Goal: Task Accomplishment & Management: Manage account settings

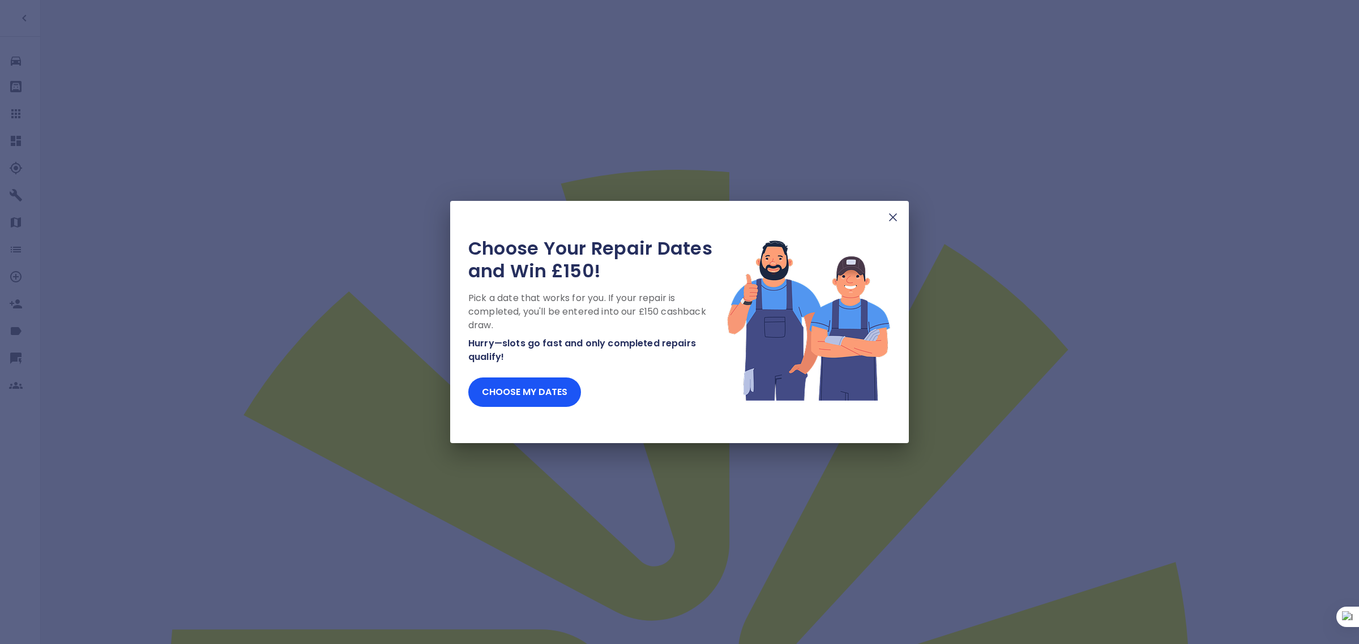
drag, startPoint x: 890, startPoint y: 220, endPoint x: 856, endPoint y: 207, distance: 36.2
click at [891, 219] on img at bounding box center [893, 218] width 14 height 14
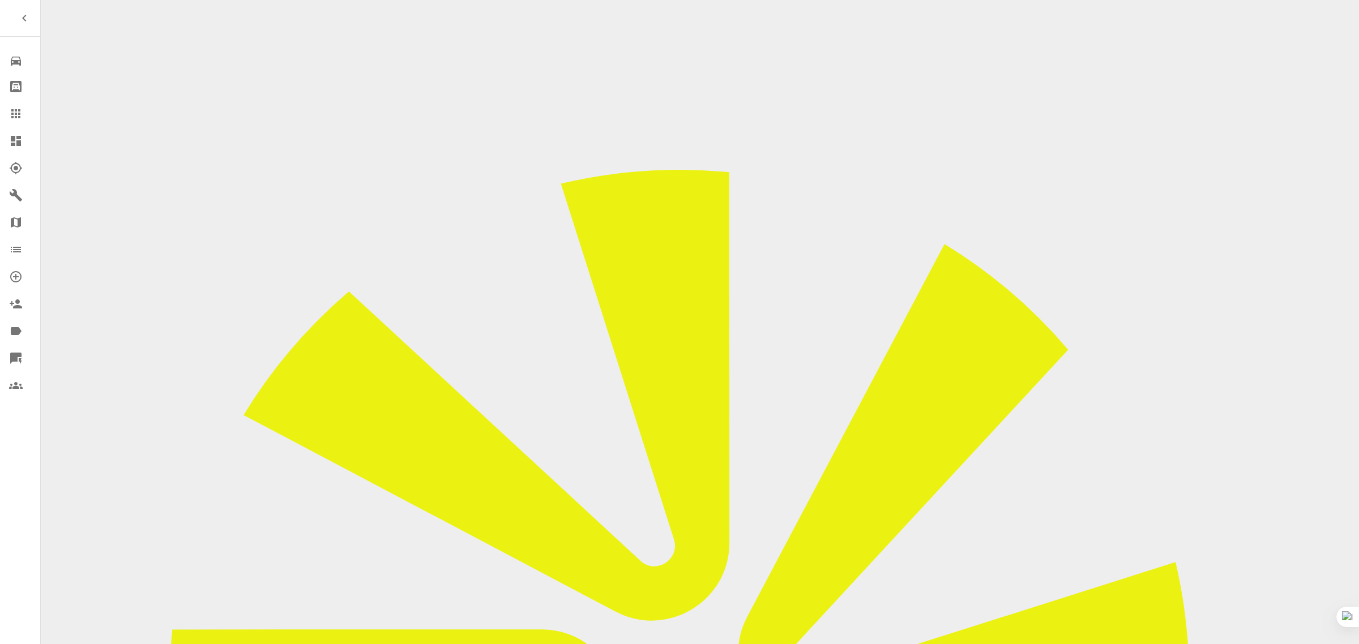
click at [0, 114] on link "Claims" at bounding box center [20, 113] width 40 height 27
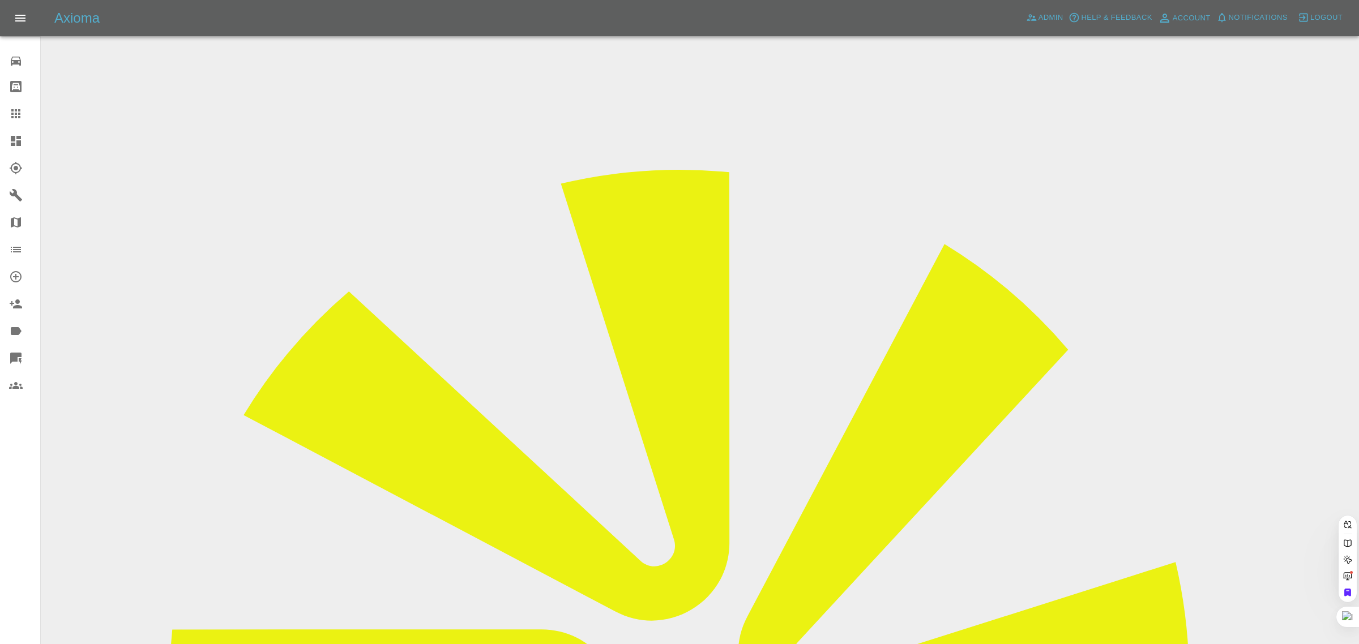
paste input "logan.wilson9800@gmail.com"
type input "logan.wilson9800@gmail.com"
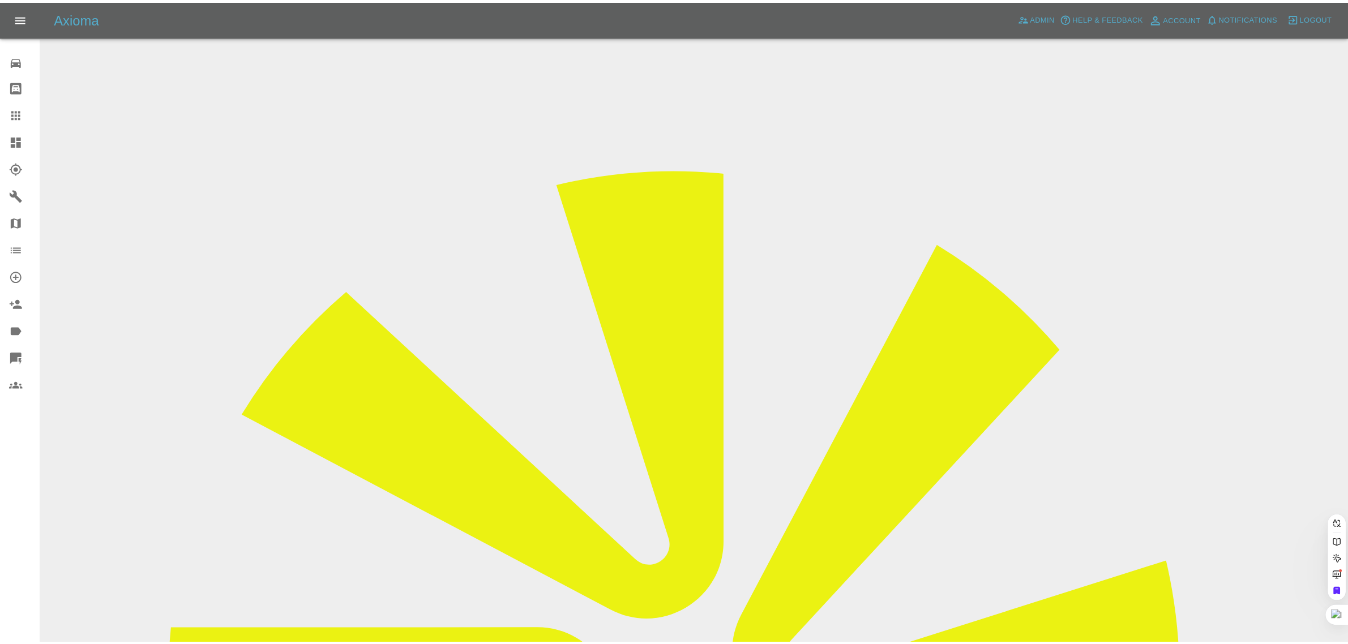
scroll to position [0, 31]
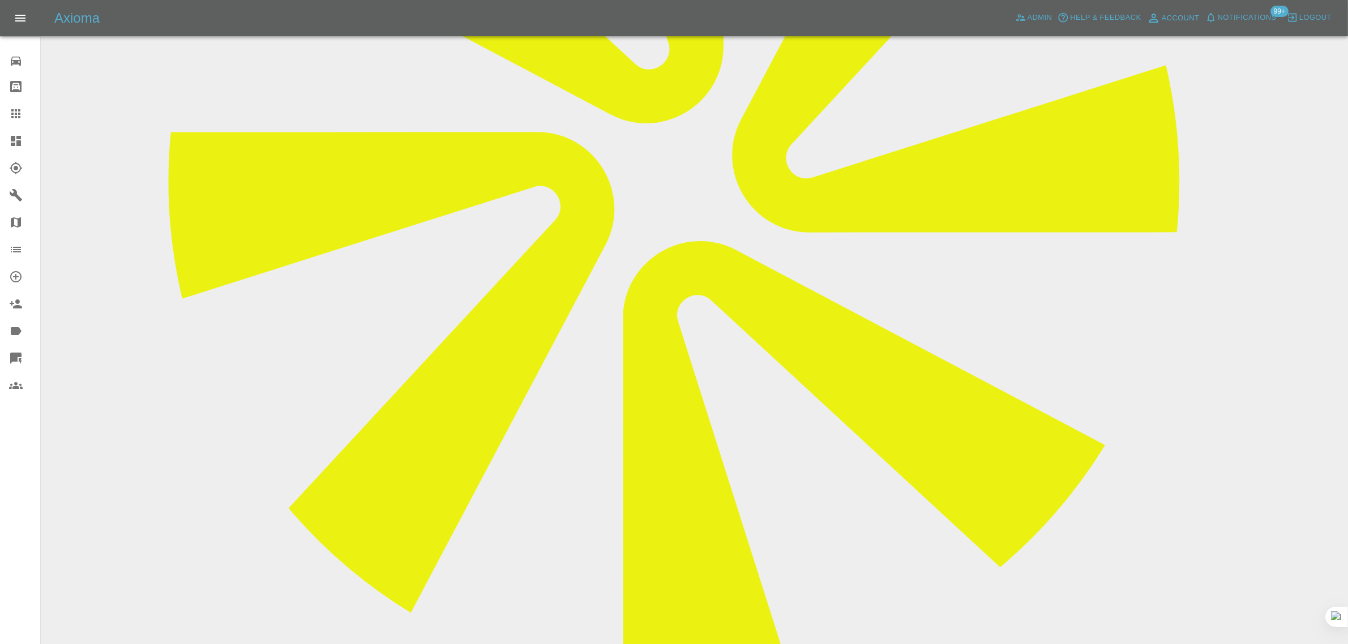
scroll to position [495, 0]
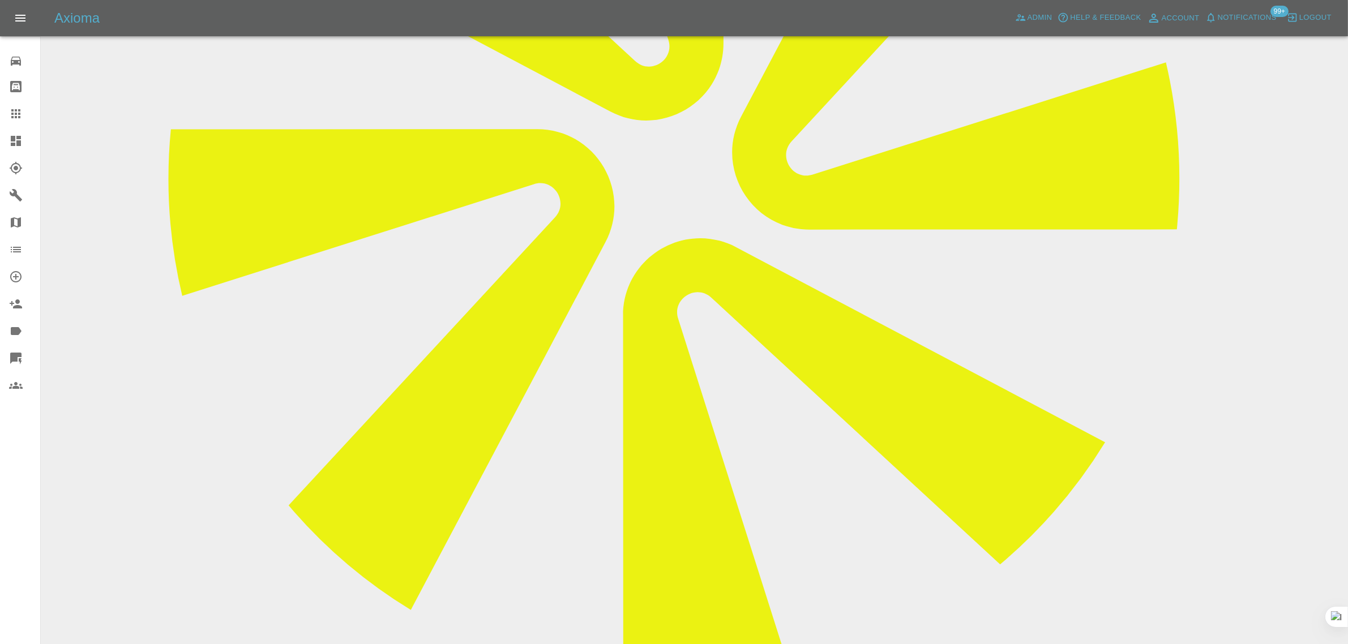
paste textarea "I accidentally selected the wrong date for my booking Is there any chance I can…"
type textarea "I accidentally selected the wrong date for my booking Is there any chance I can…"
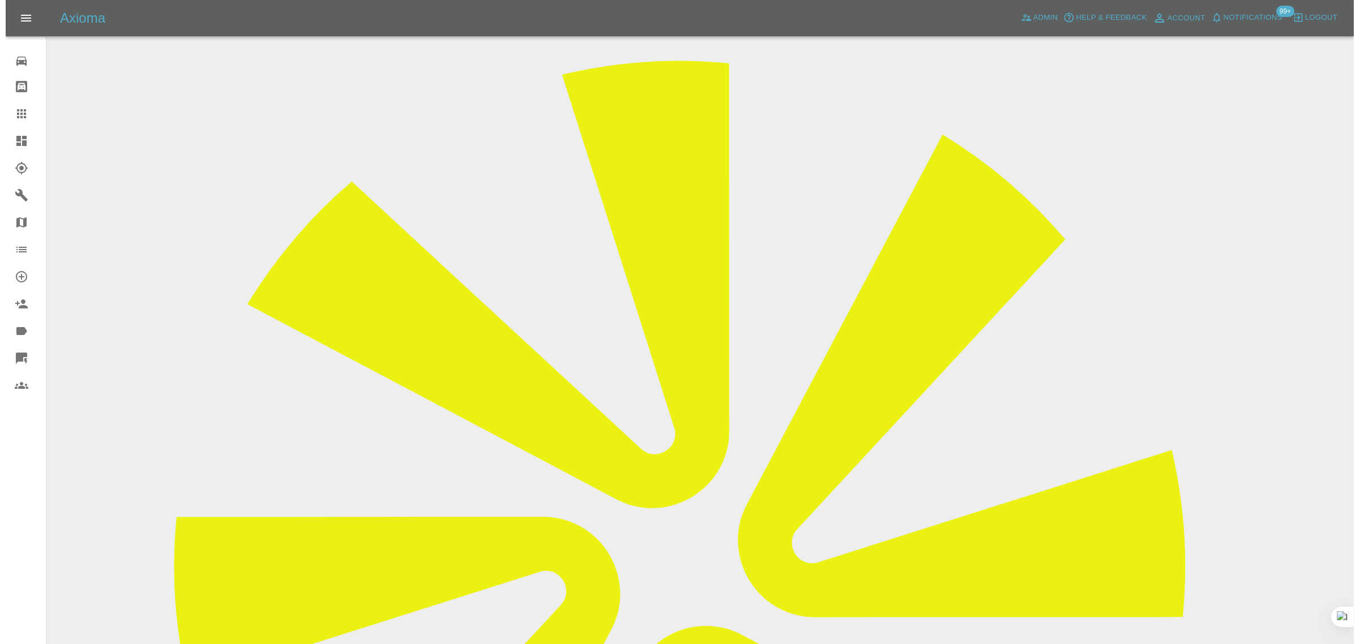
scroll to position [71, 0]
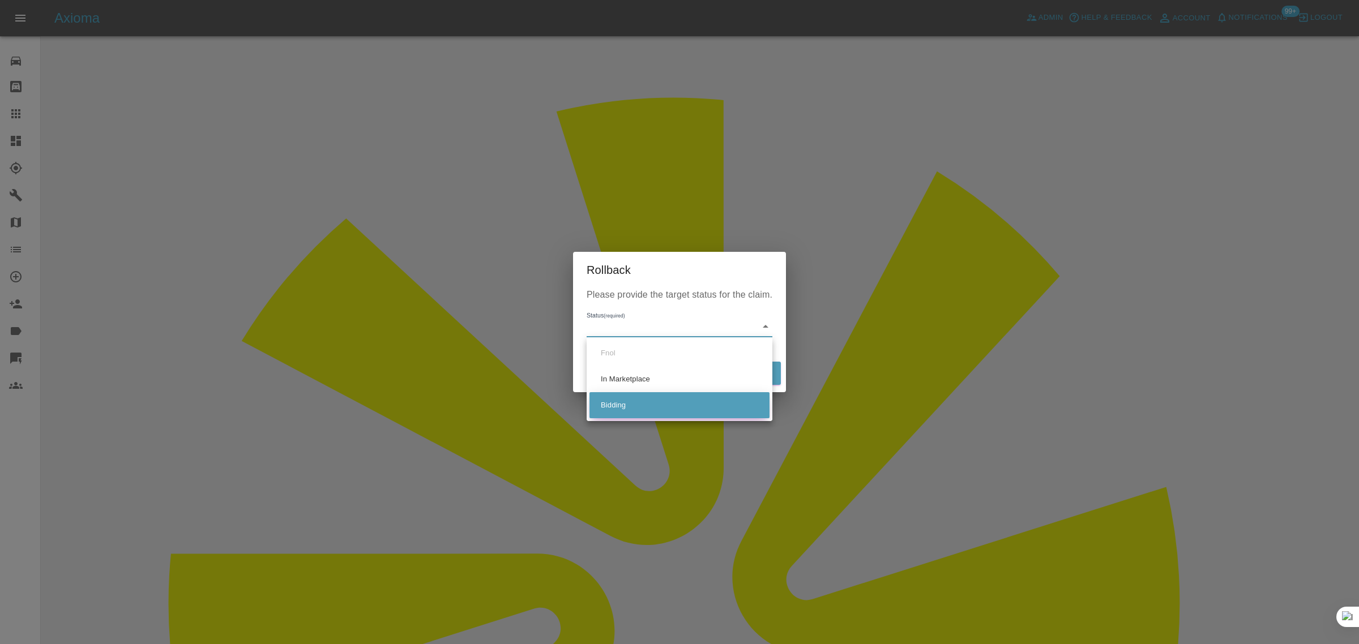
click at [617, 400] on li "Bidding" at bounding box center [679, 405] width 180 height 26
type input "bidding"
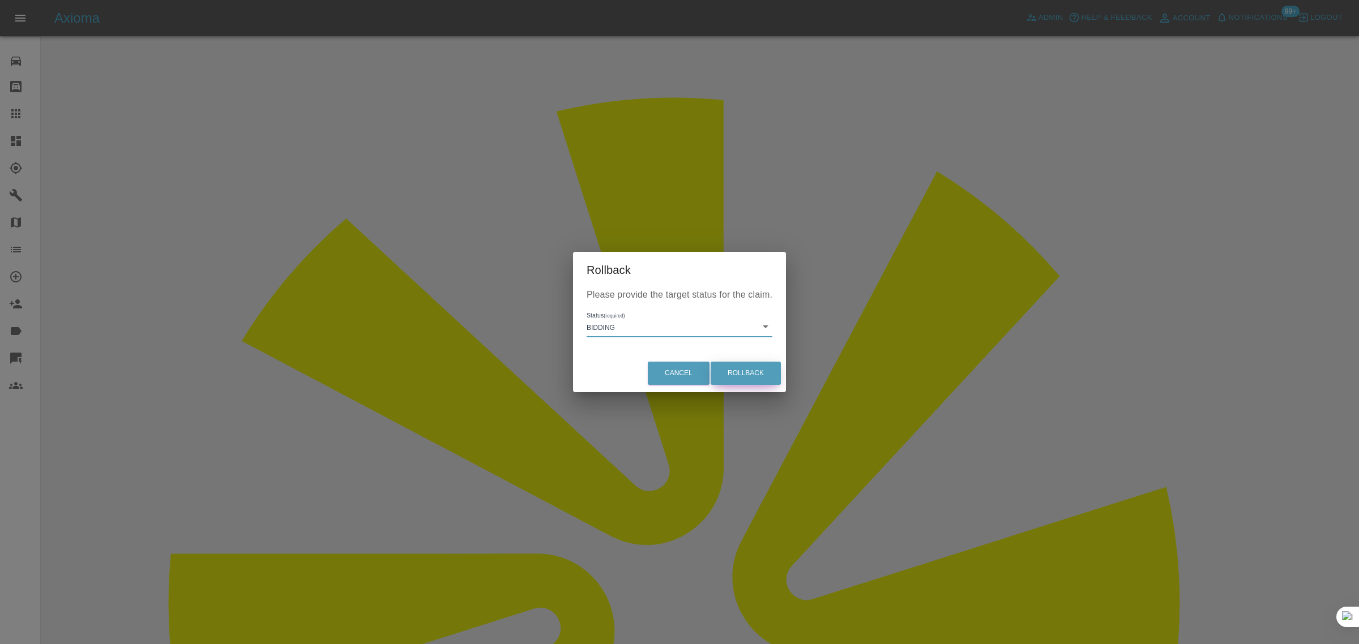
click at [750, 375] on button "Rollback" at bounding box center [745, 373] width 70 height 23
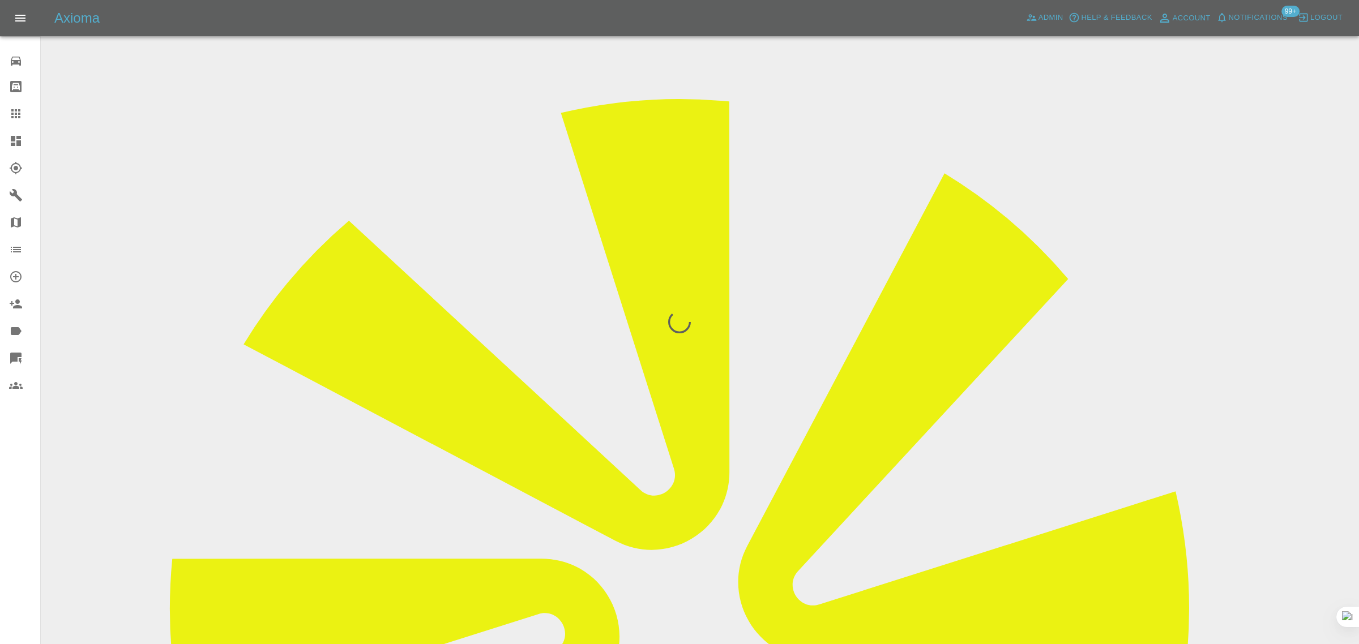
scroll to position [0, 0]
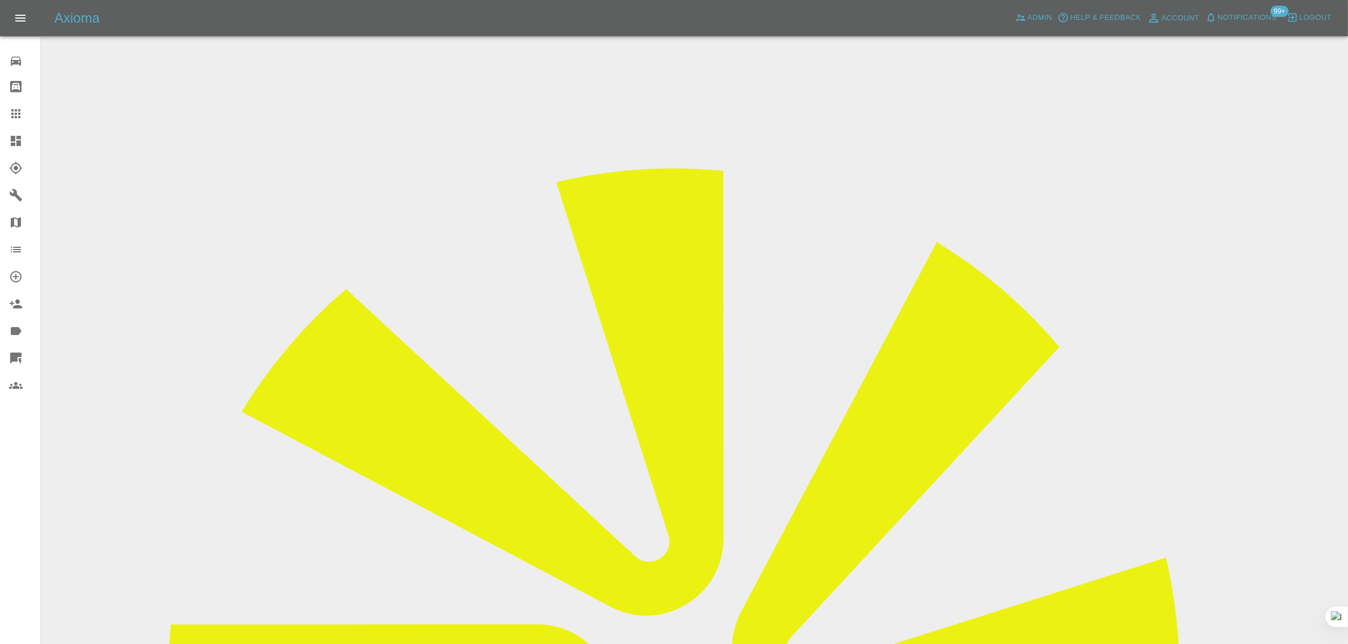
click at [14, 109] on icon at bounding box center [16, 114] width 14 height 14
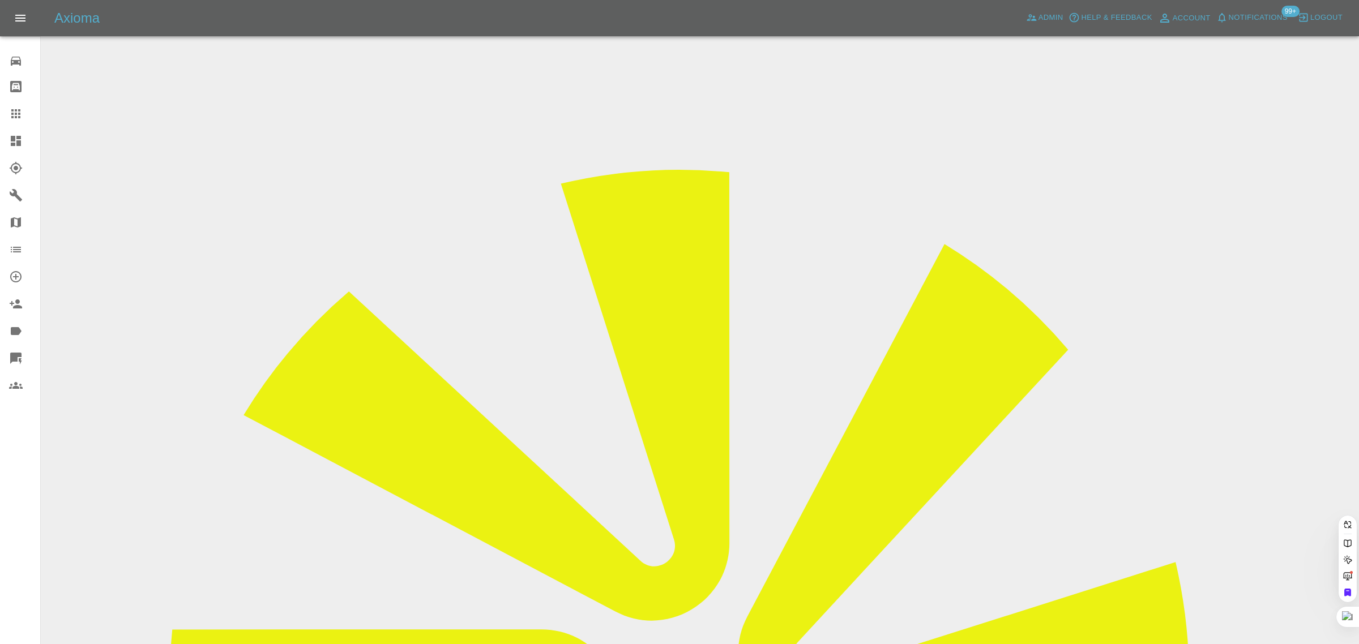
paste input "tahminah@outlook.com"
type input "tahminah@outlook.com"
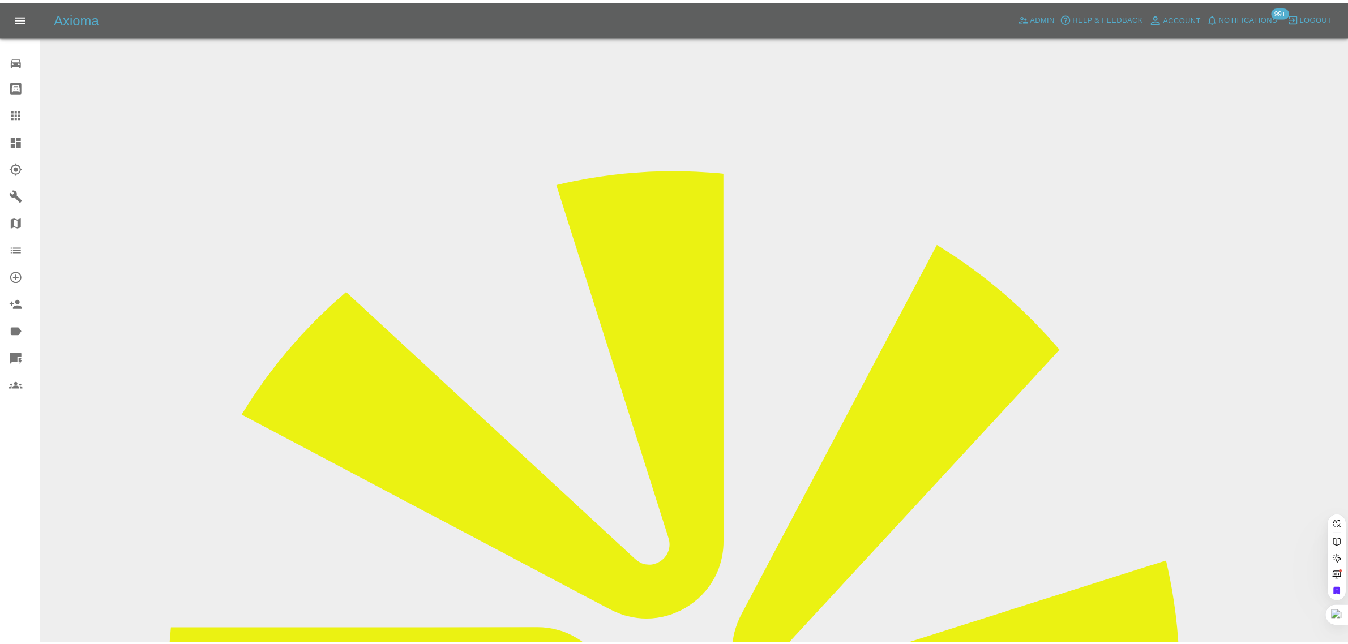
scroll to position [0, 5]
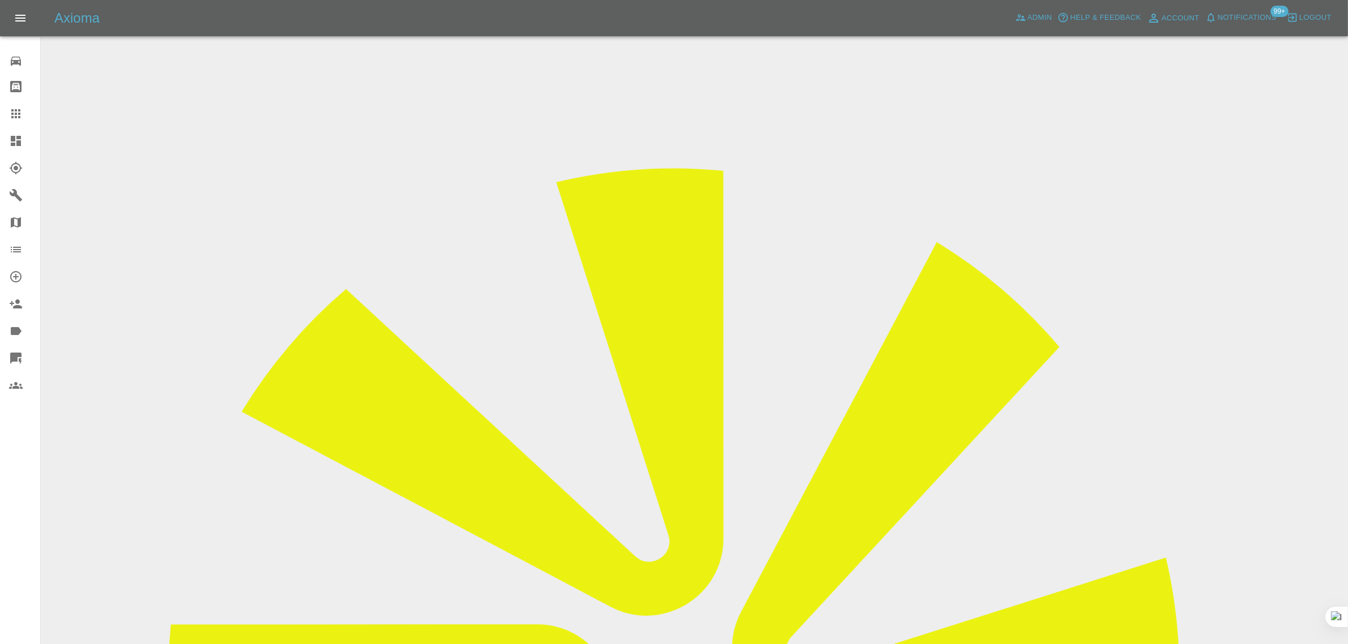
scroll to position [566, 0]
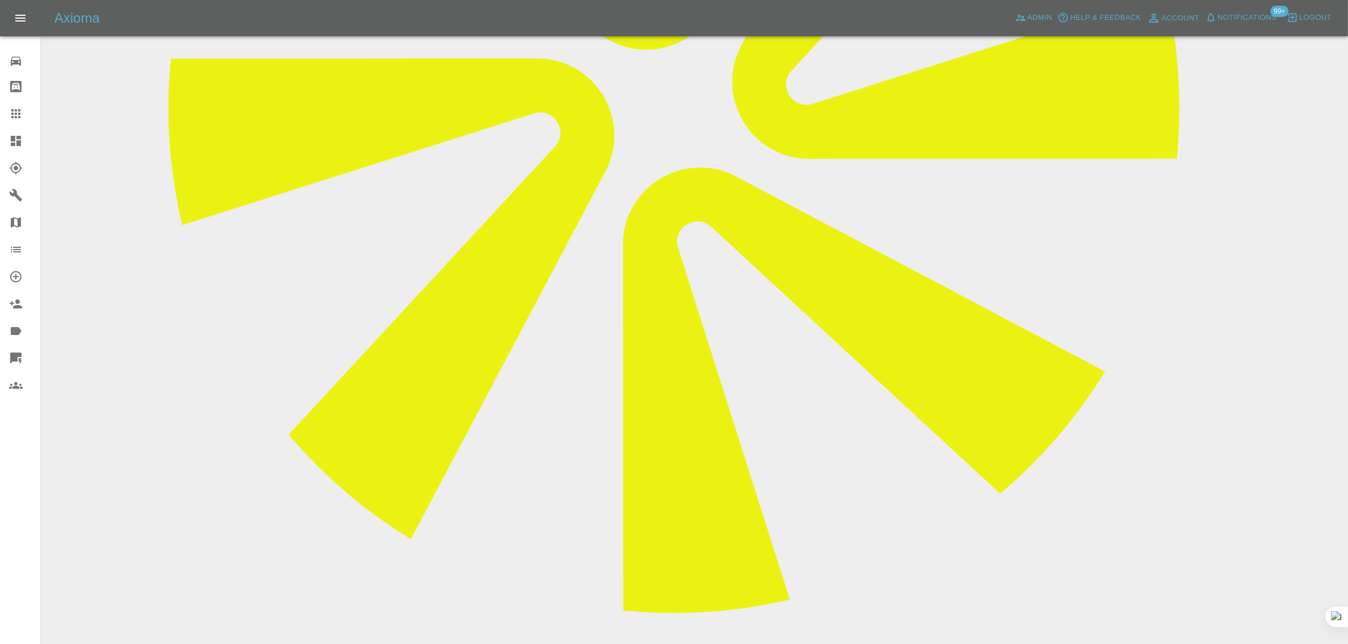
paste textarea "The repairer came to visit to fix my dent, however he mentioned there is an ext…"
type textarea "The repairer came to visit to fix my dent, however he mentioned there is an ext…"
click at [15, 117] on icon at bounding box center [15, 113] width 9 height 9
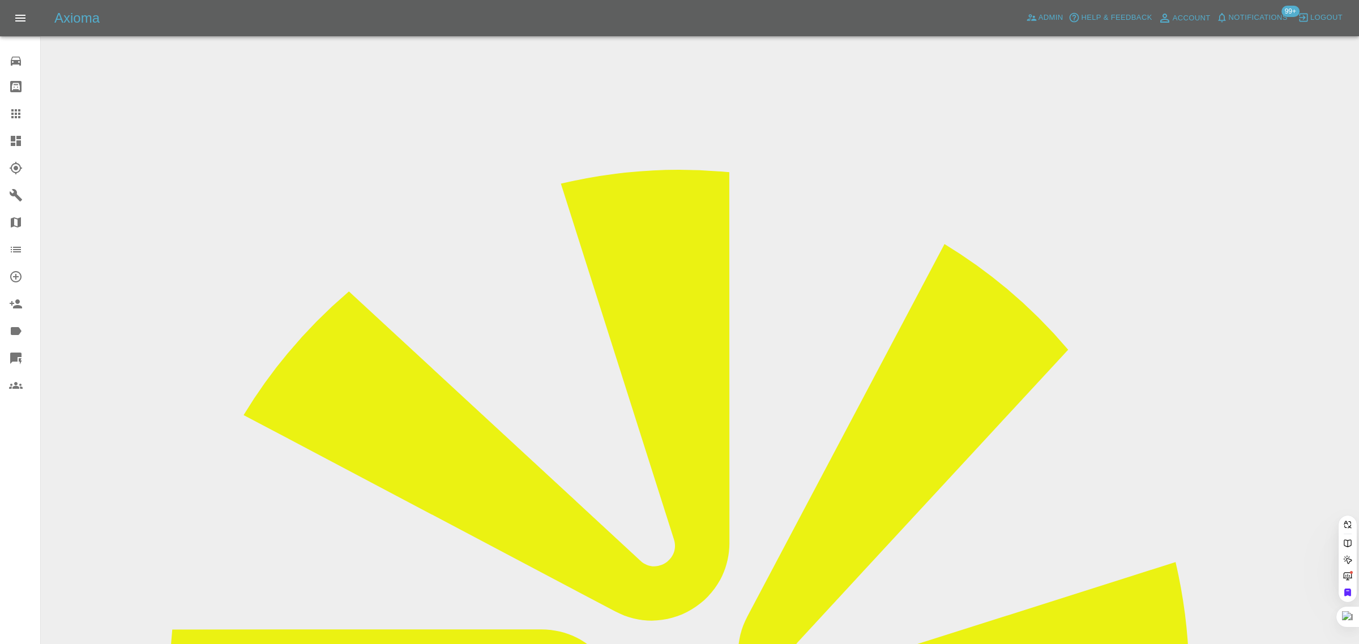
paste input "mags.brewin@btinternet.com"
type input "mags.brewin@btinternet.com"
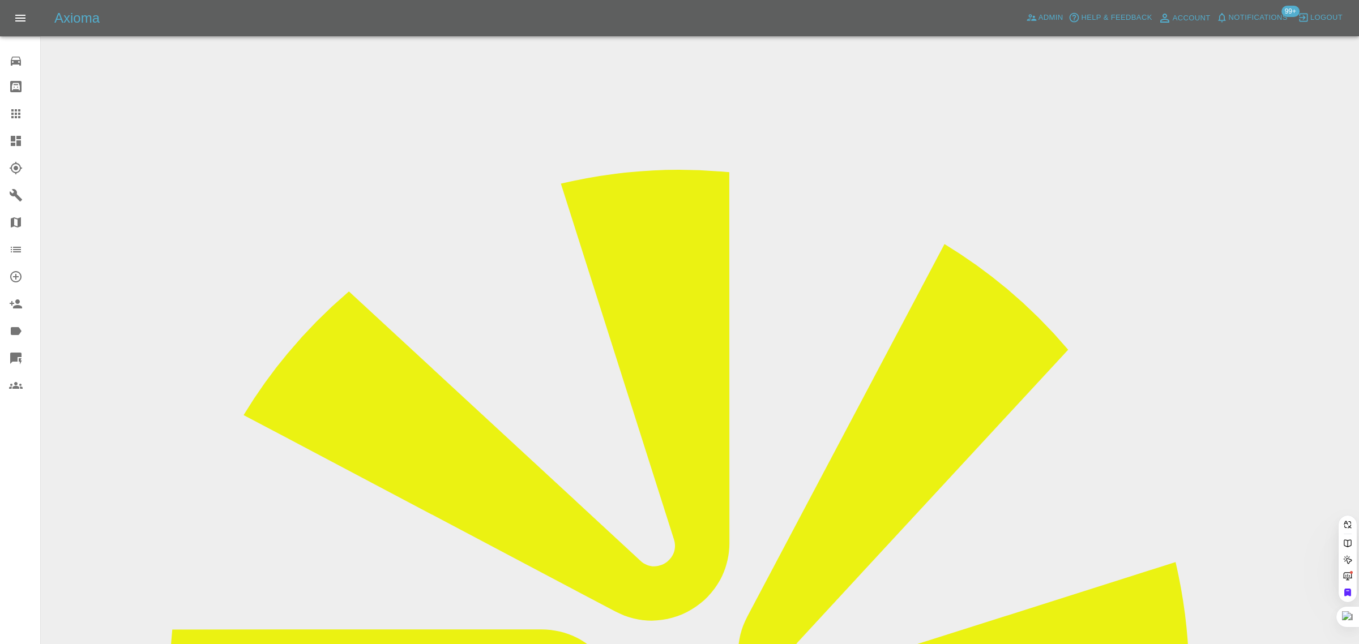
scroll to position [0, 29]
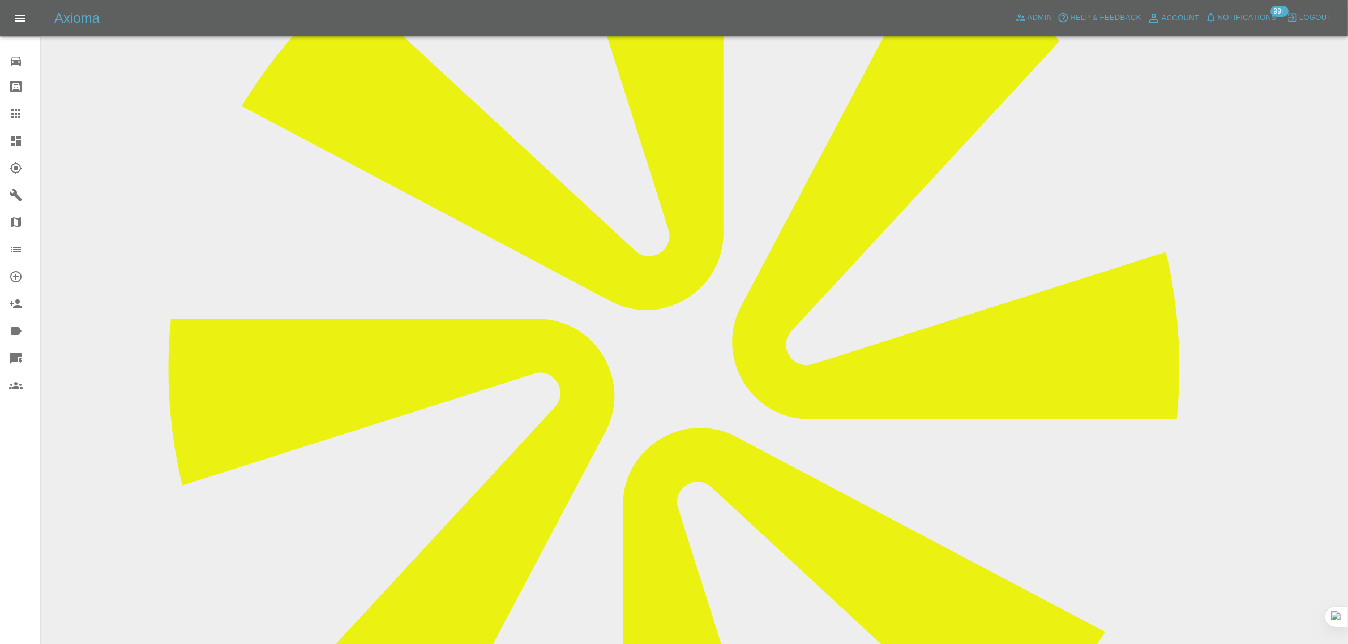
scroll to position [495, 0]
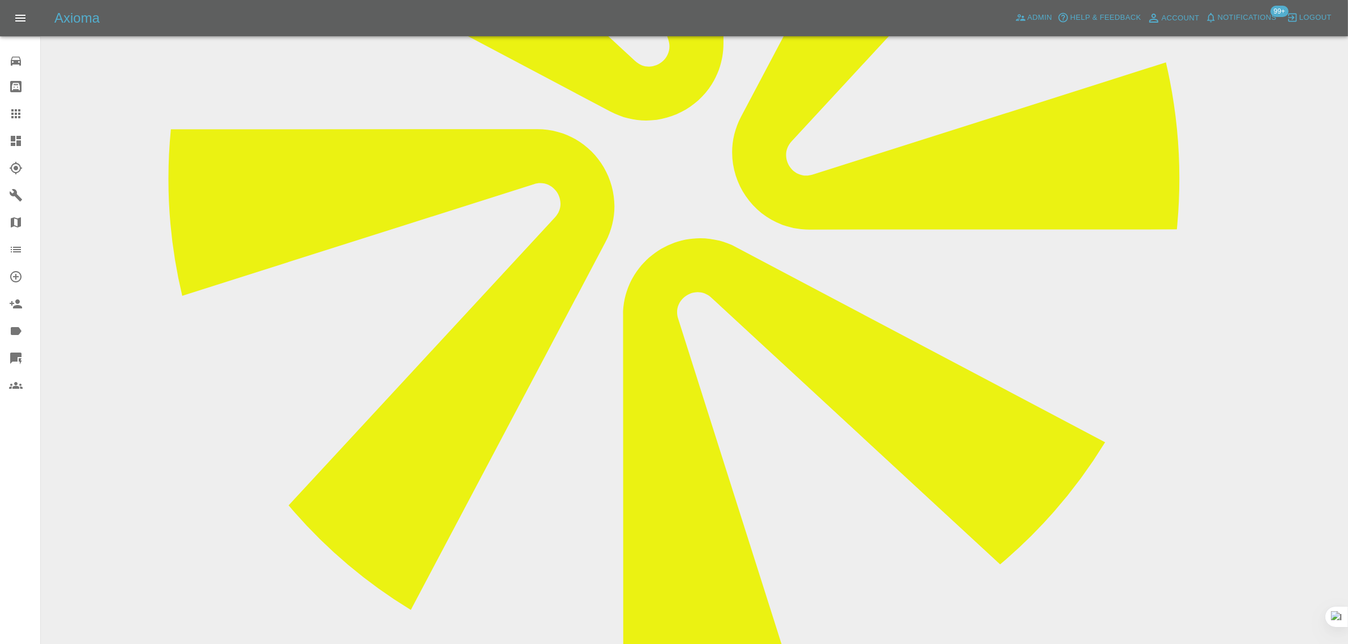
paste textarea "Hi, it's OK I pay ether tonight or tomorrow I at work at the moment I use my cr…"
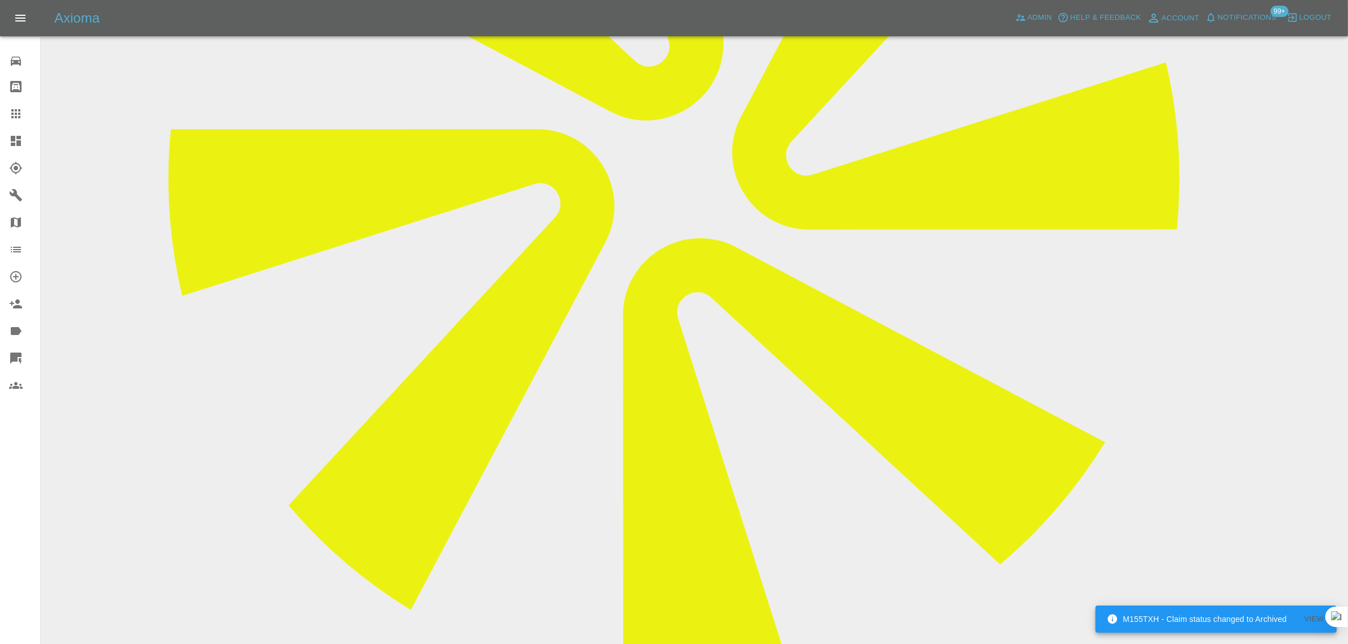
type textarea "Hi, it's OK I pay ether tonight or tomorrow I at work at the moment I use my cr…"
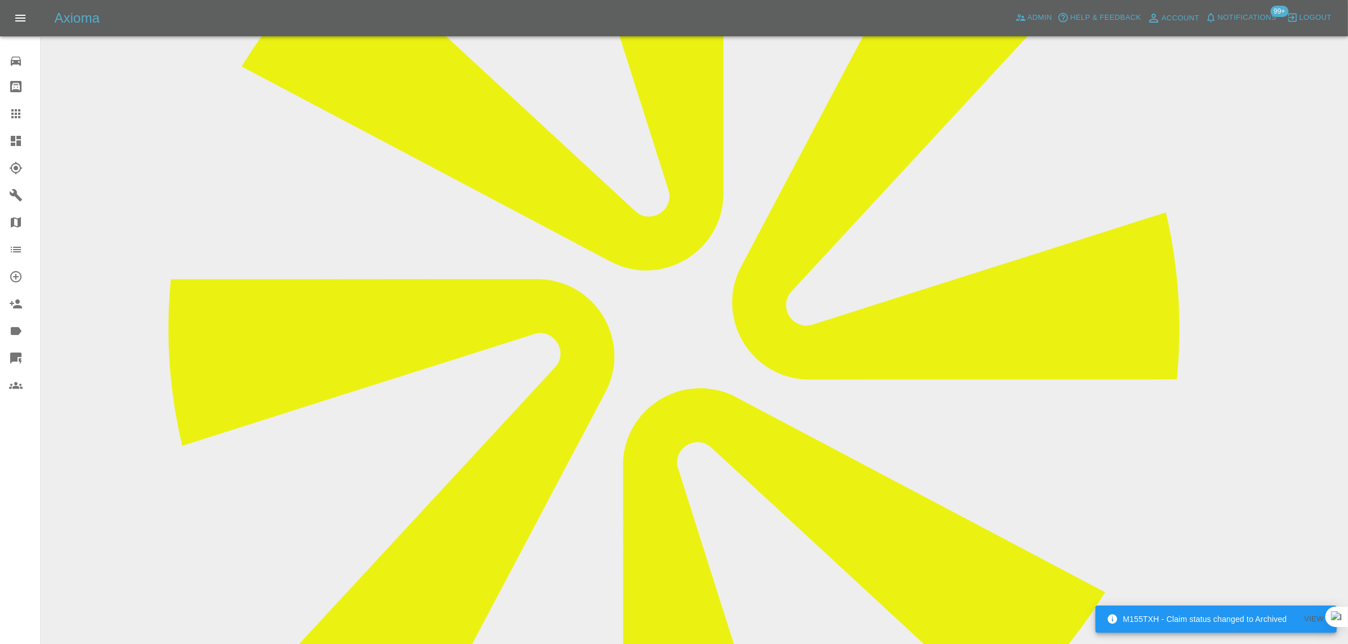
scroll to position [142, 0]
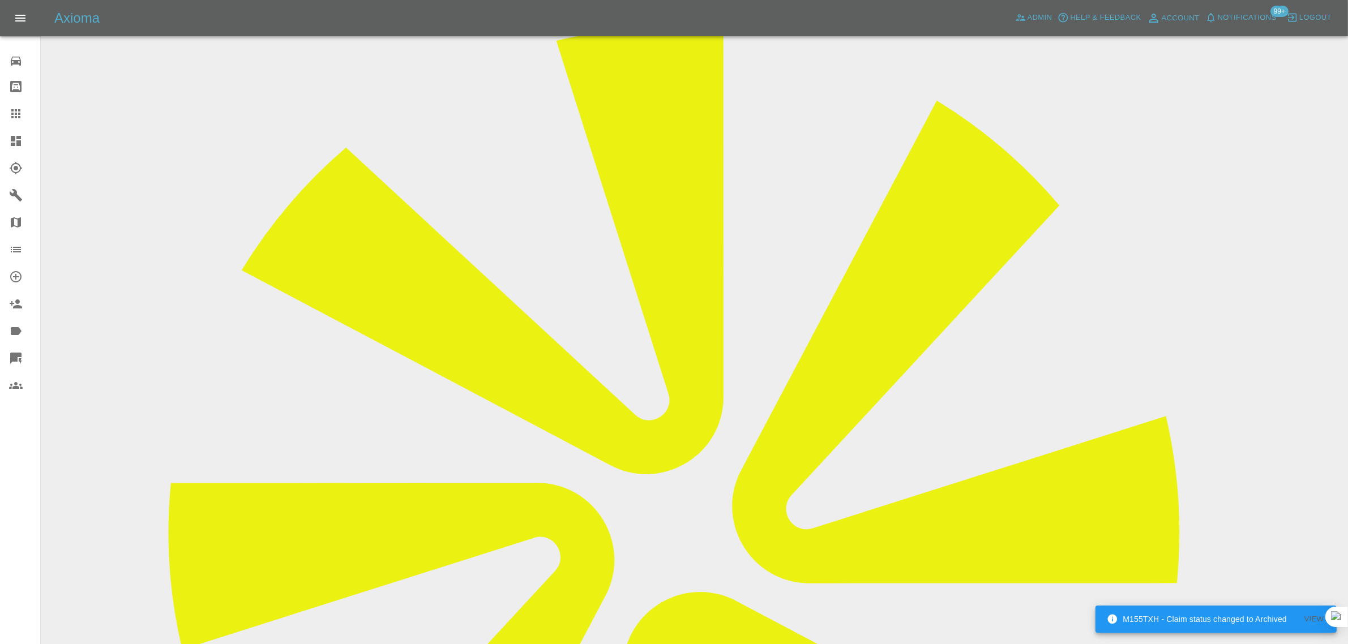
click at [18, 122] on link "Claims" at bounding box center [20, 113] width 40 height 27
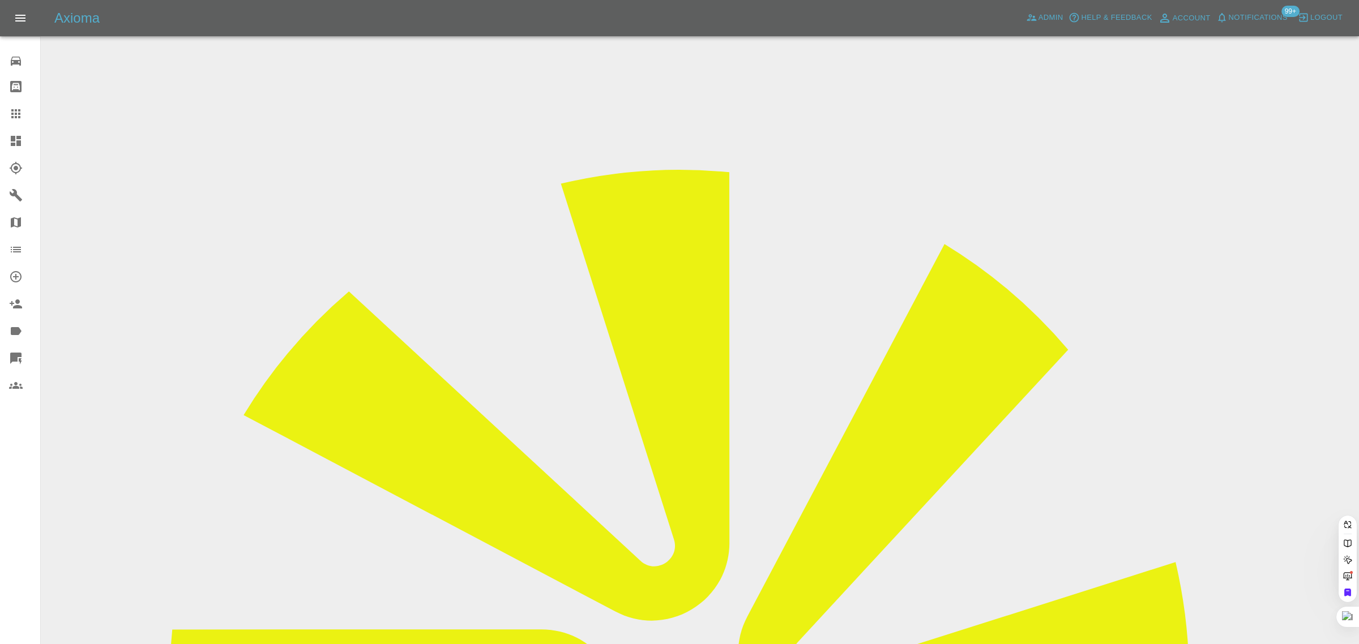
type input "pclaw"
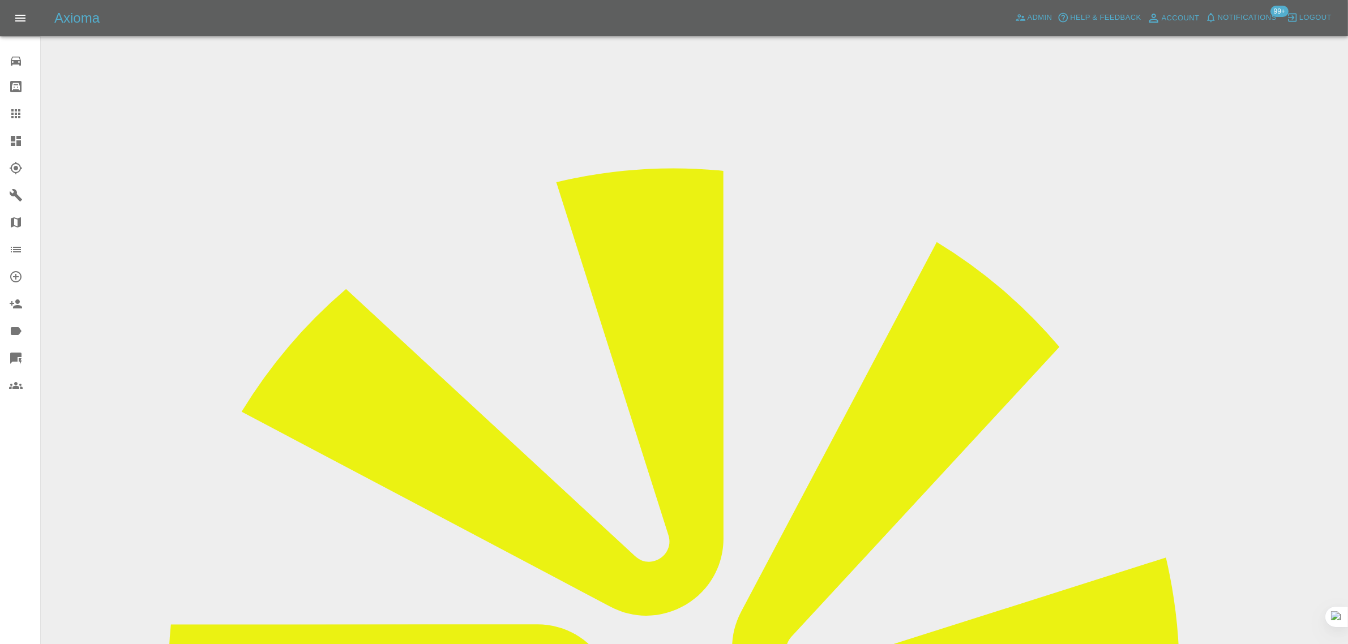
drag, startPoint x: 713, startPoint y: 375, endPoint x: 883, endPoint y: 378, distance: 169.9
copy td "pclaw367@gmail.com"
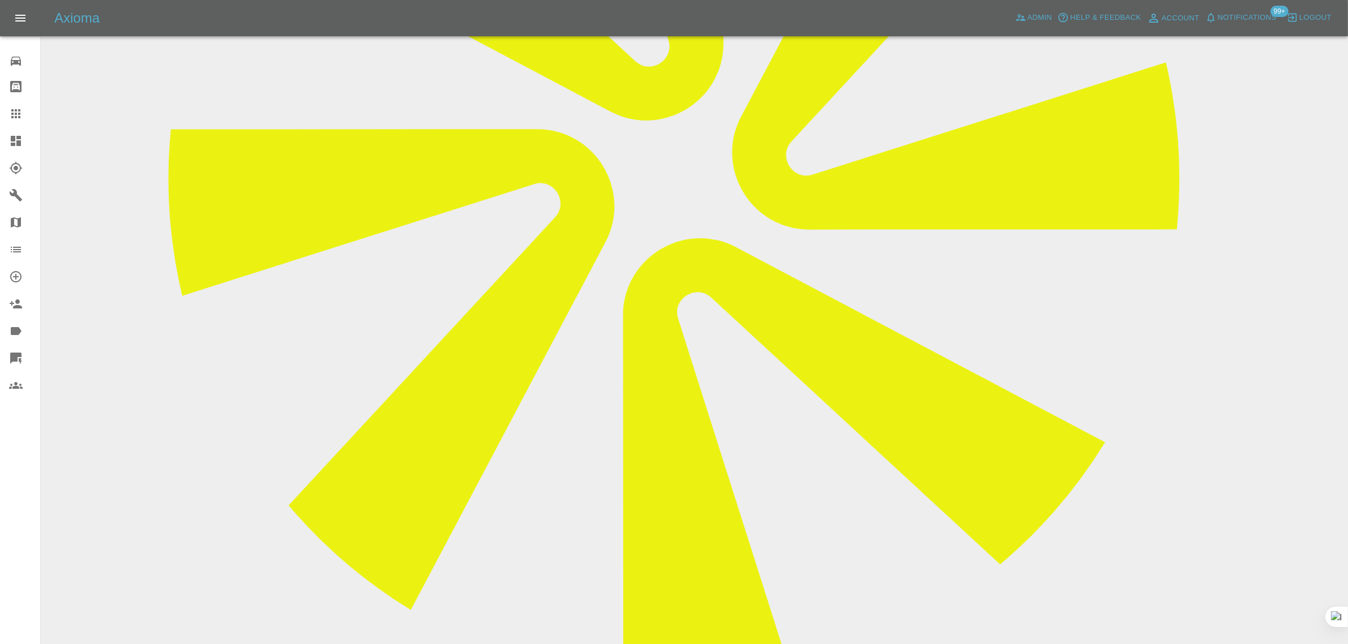
scroll to position [849, 0]
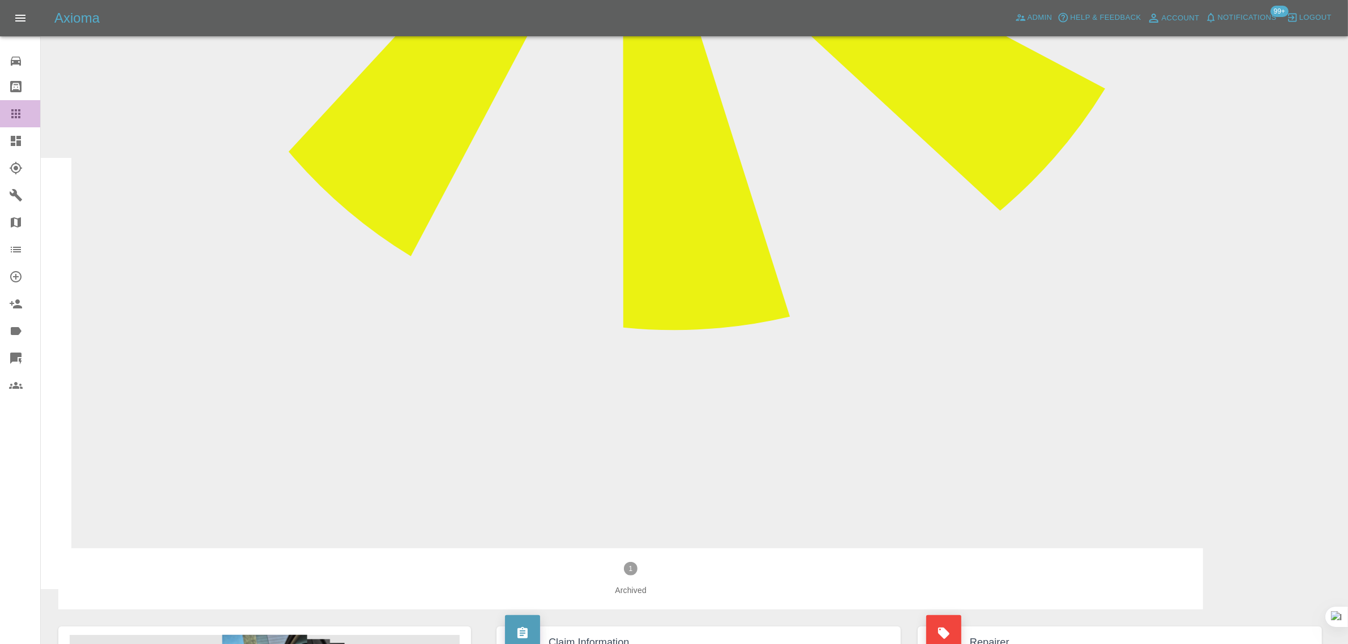
click at [18, 110] on icon at bounding box center [16, 114] width 14 height 14
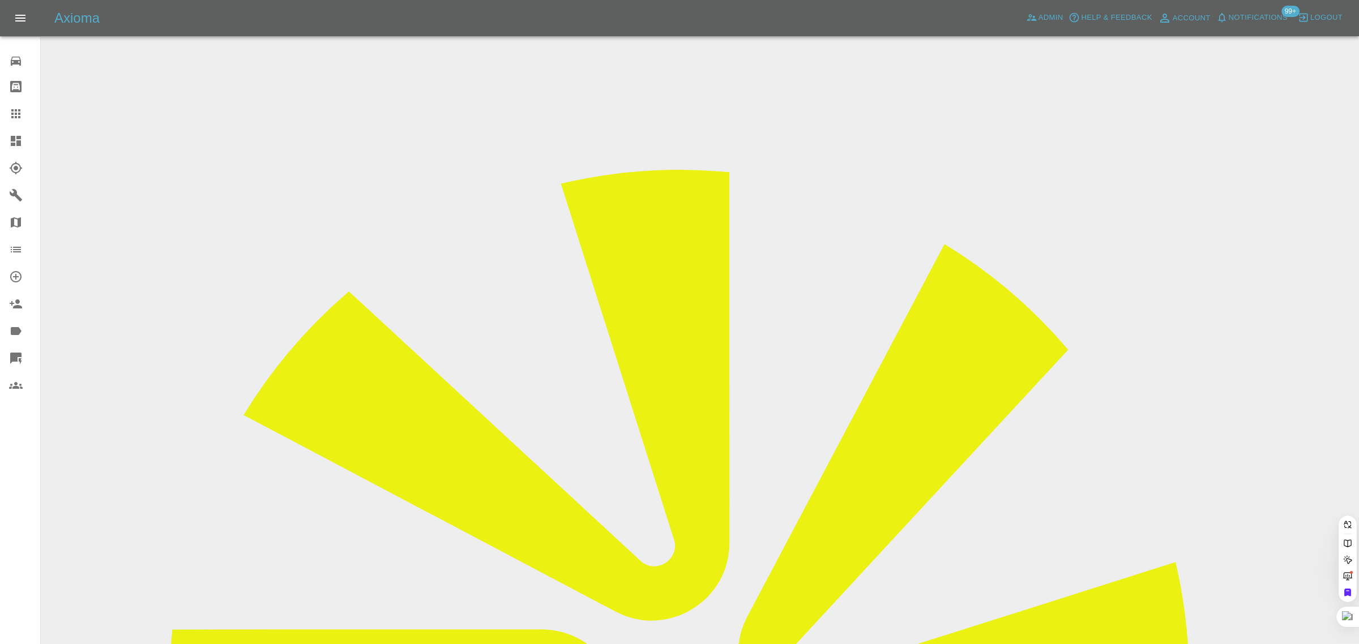
paste input "mjhaley@talktalk.net"
type input "mjhaley@talktalk.ne"
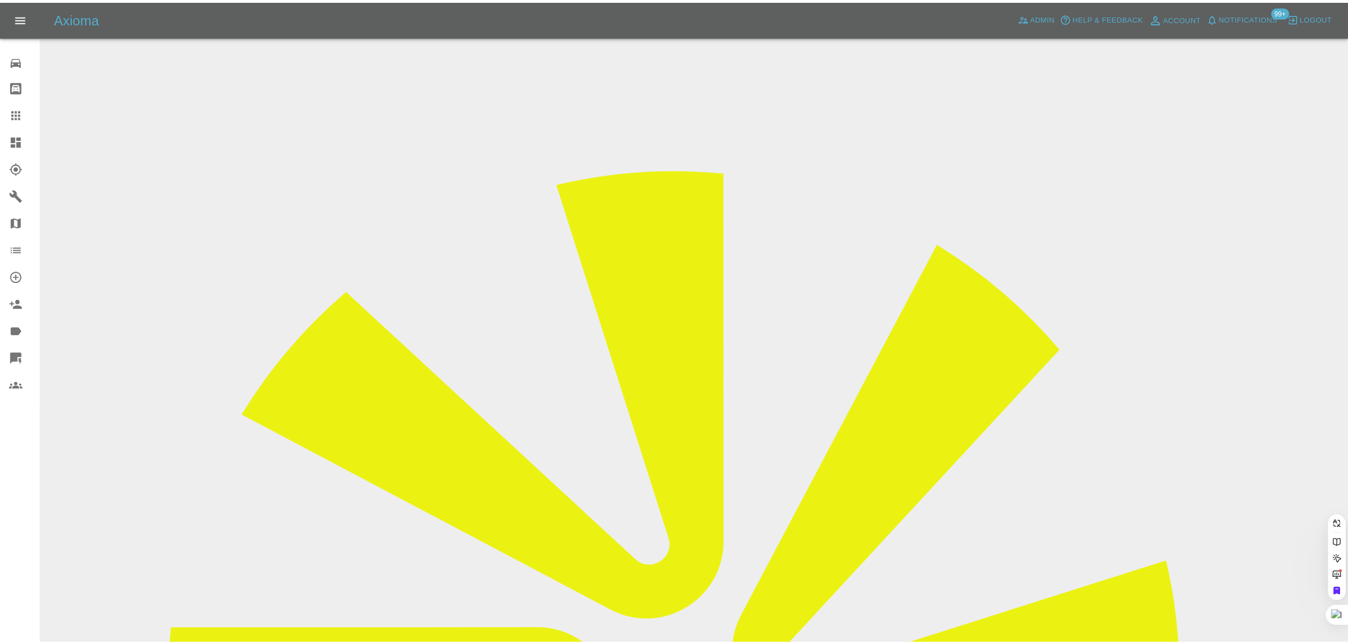
scroll to position [0, 0]
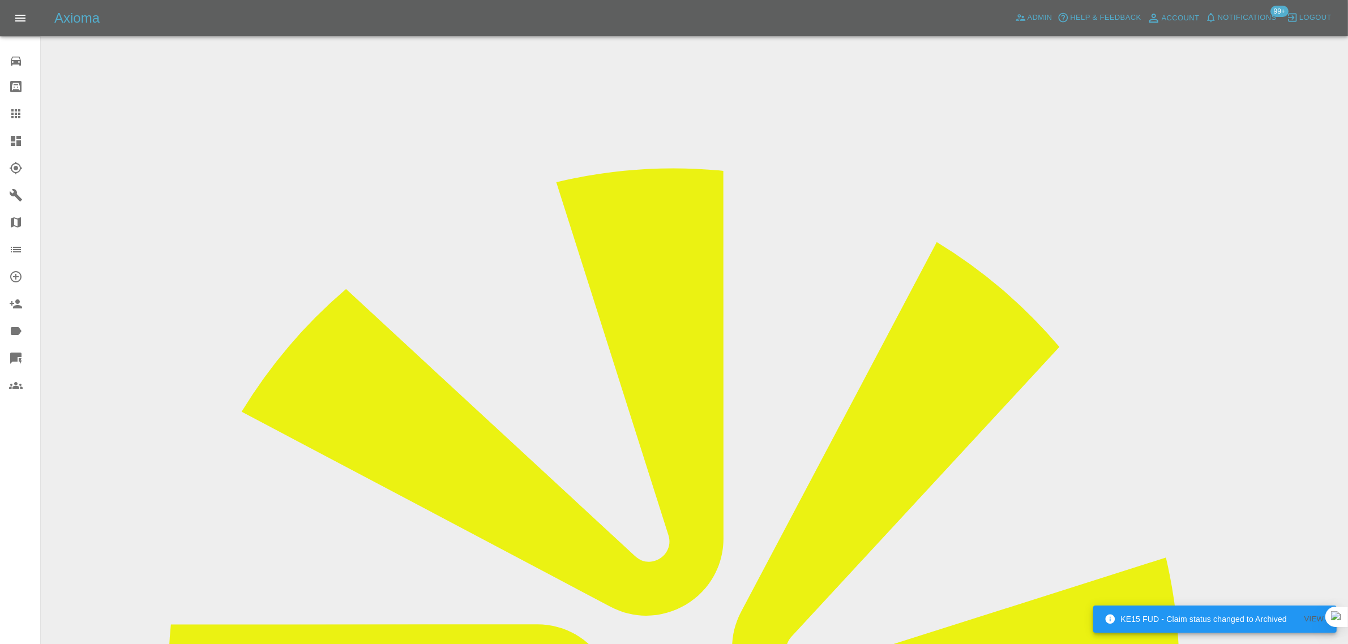
click at [0, 0] on input "Choose Videos" at bounding box center [0, 0] width 0 height 0
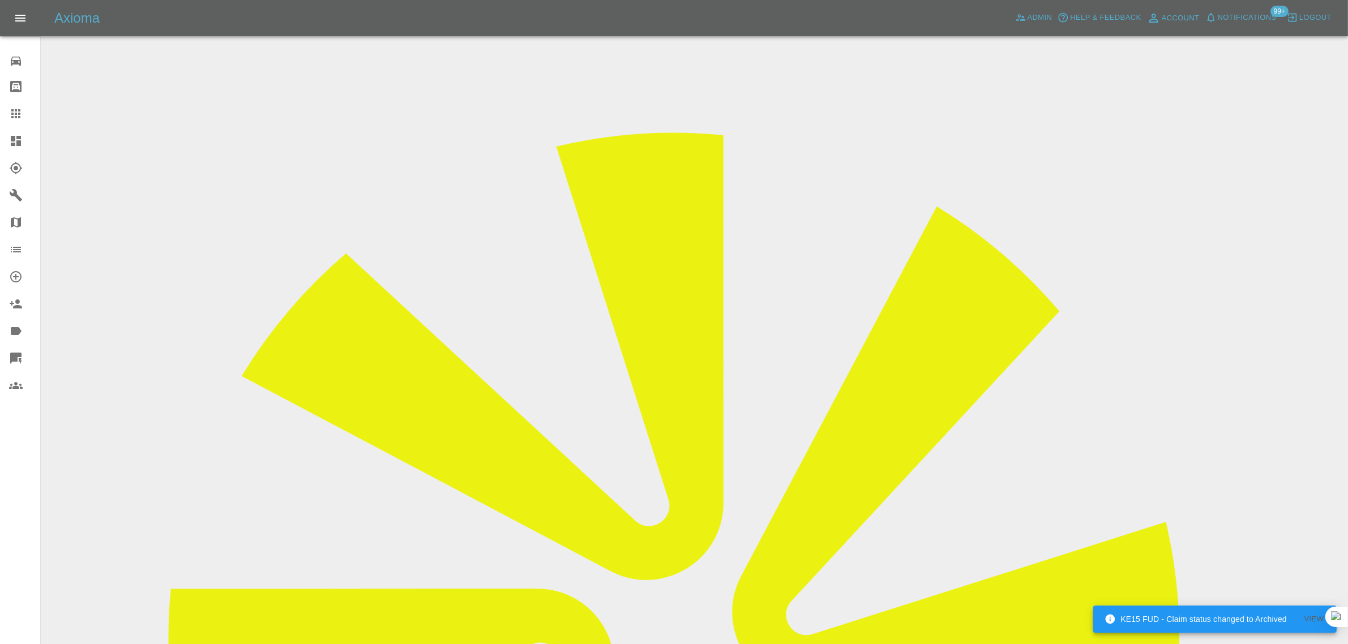
scroll to position [55, 0]
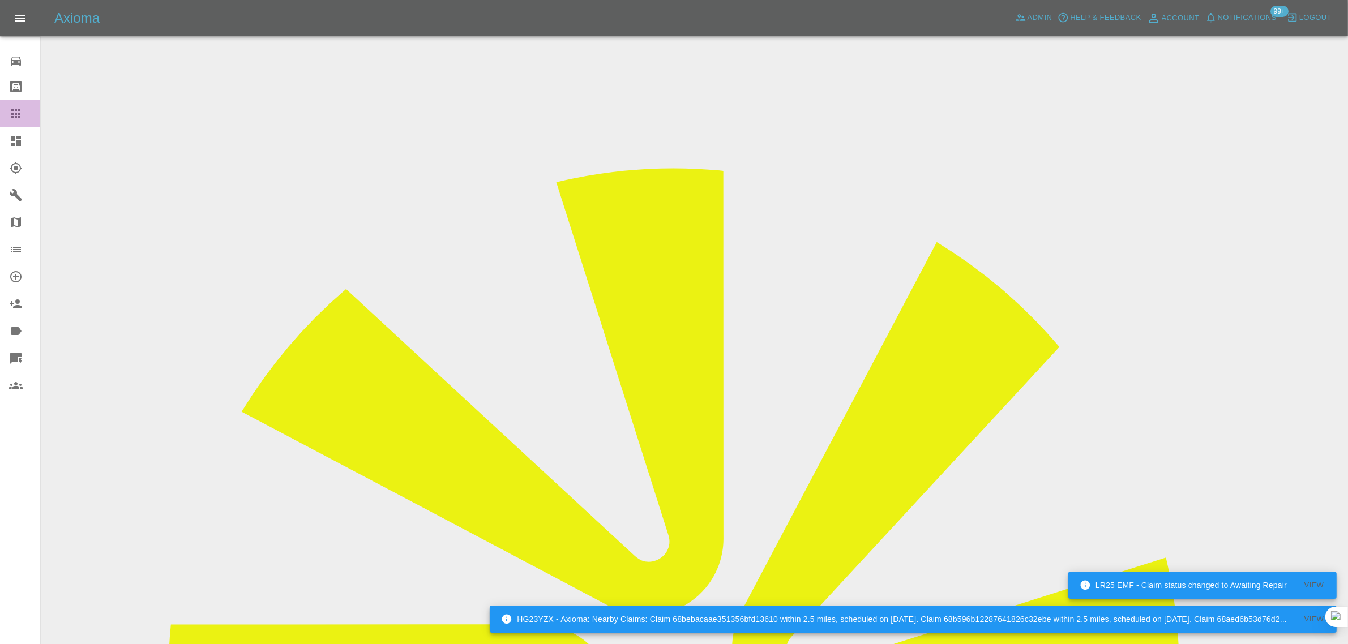
click at [11, 117] on icon at bounding box center [15, 113] width 9 height 9
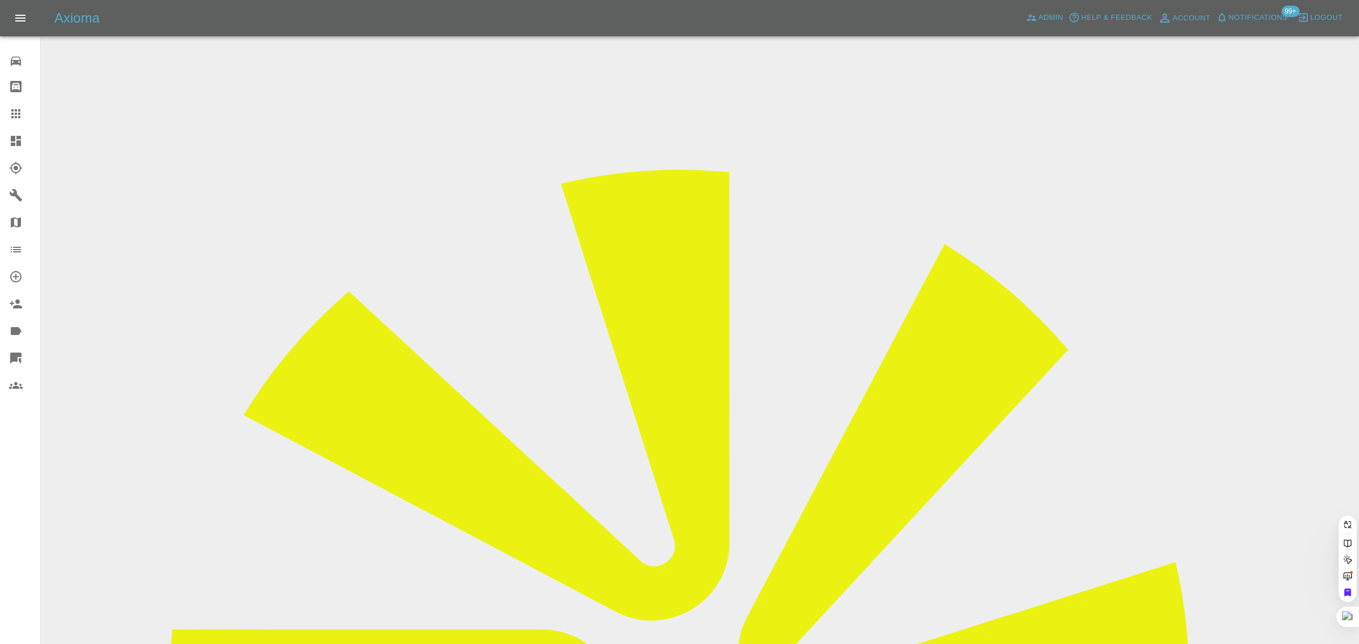
paste input "lpives@gmail.com"
type input "lpives@gmail.com"
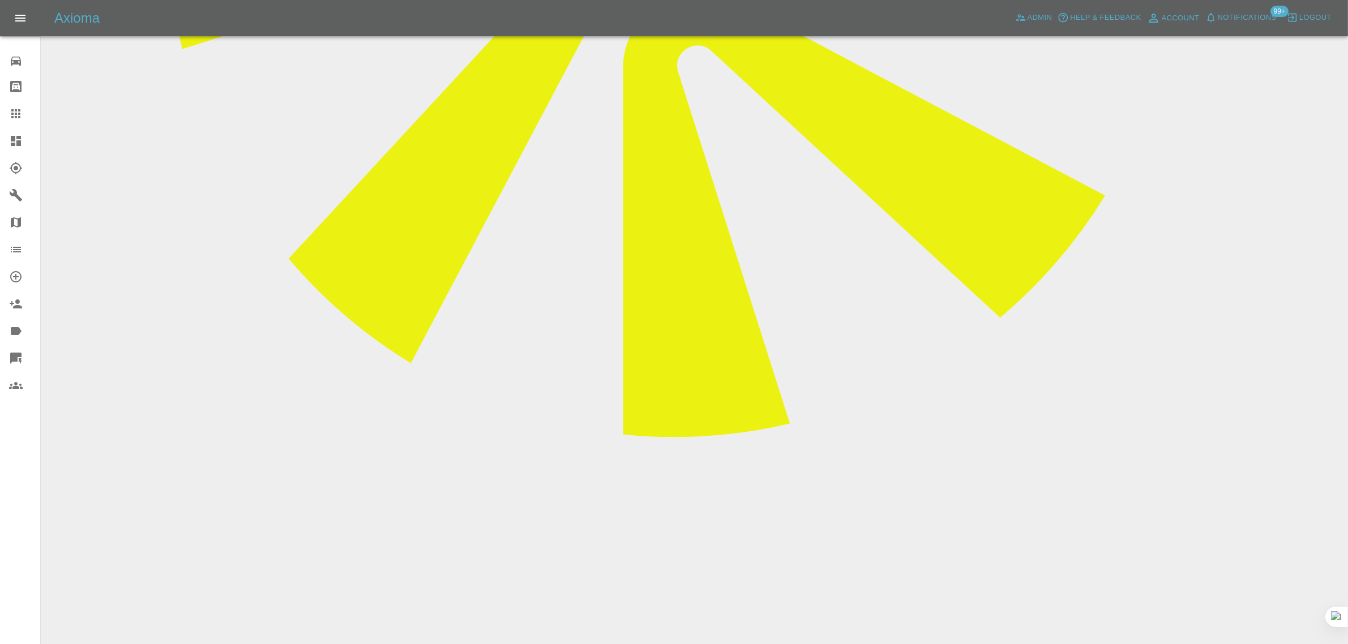
scroll to position [752, 0]
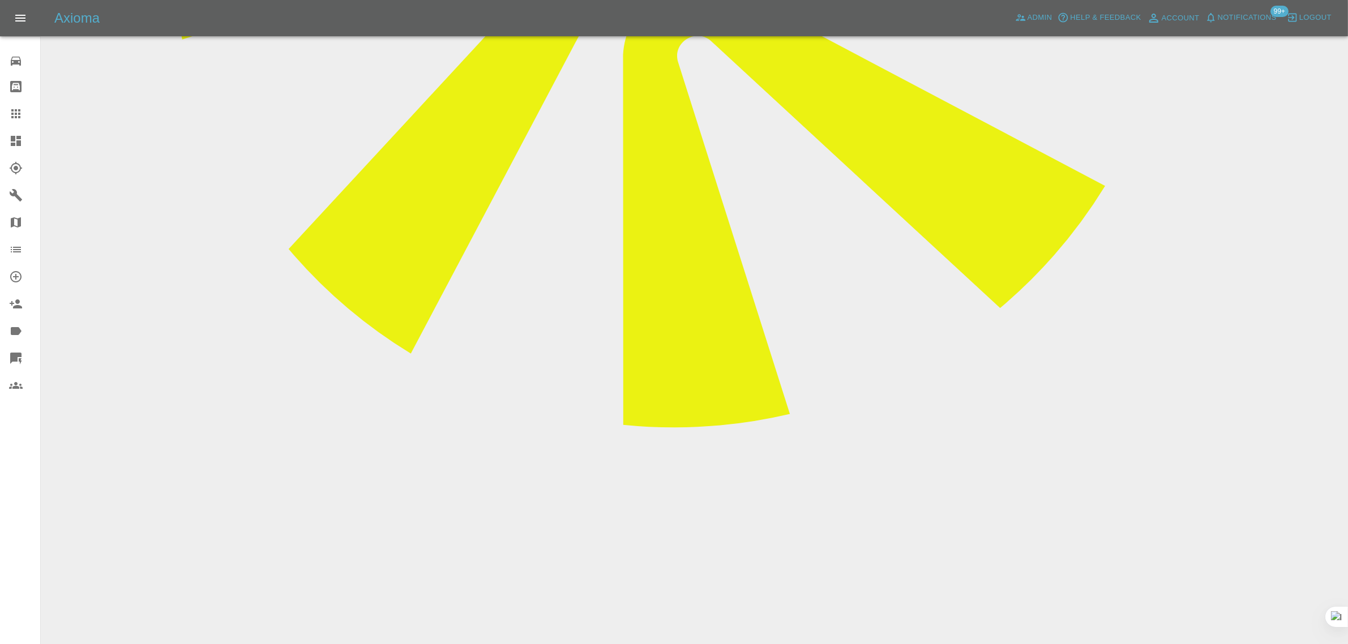
paste textarea "This is my number. 07979988426"
type textarea "This is my number. 07979988426"
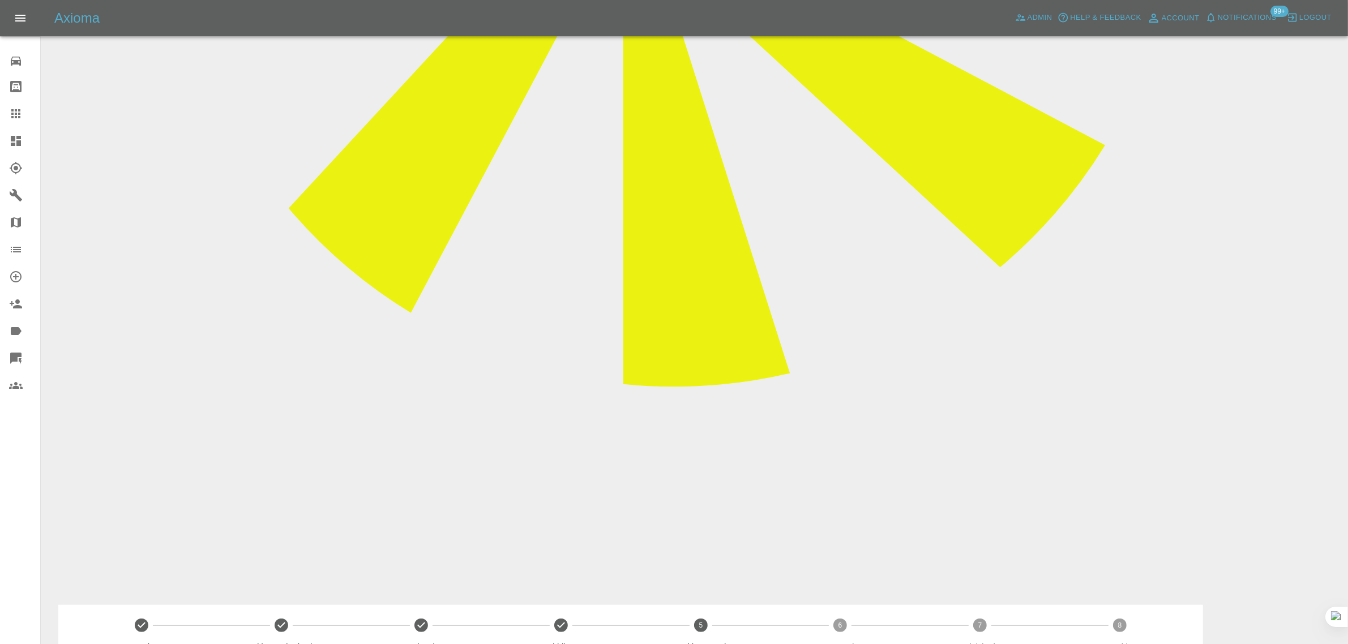
scroll to position [800, 0]
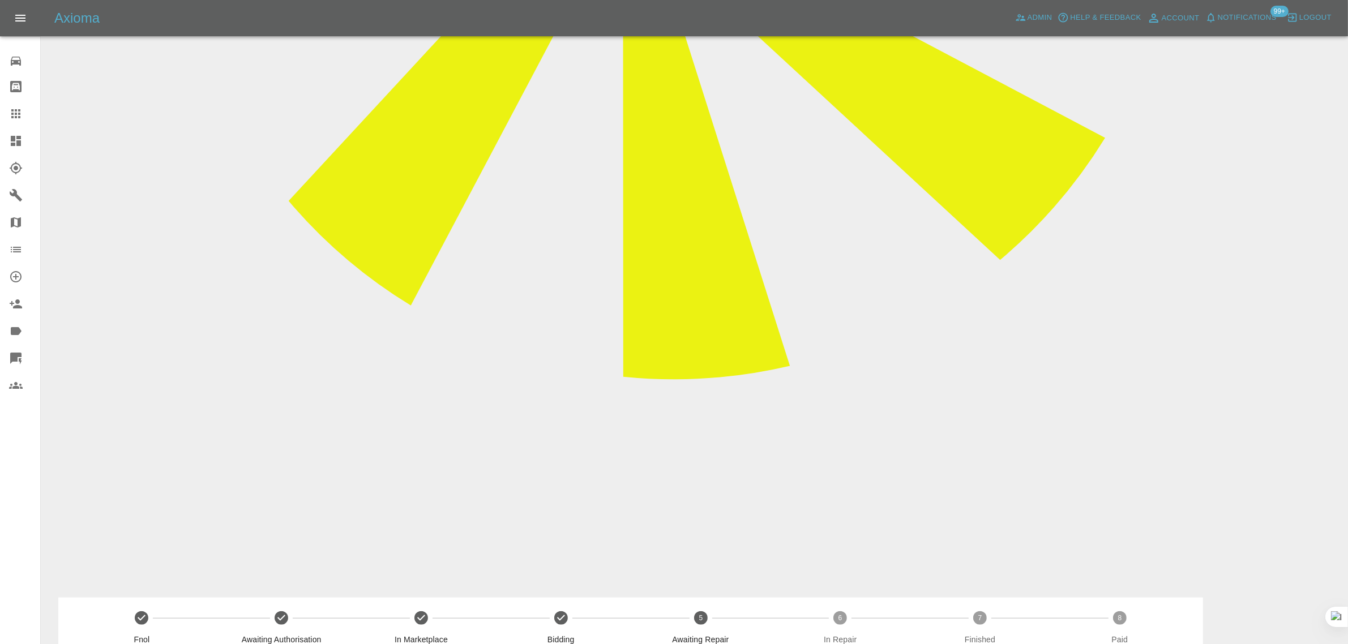
copy p "07979988426"
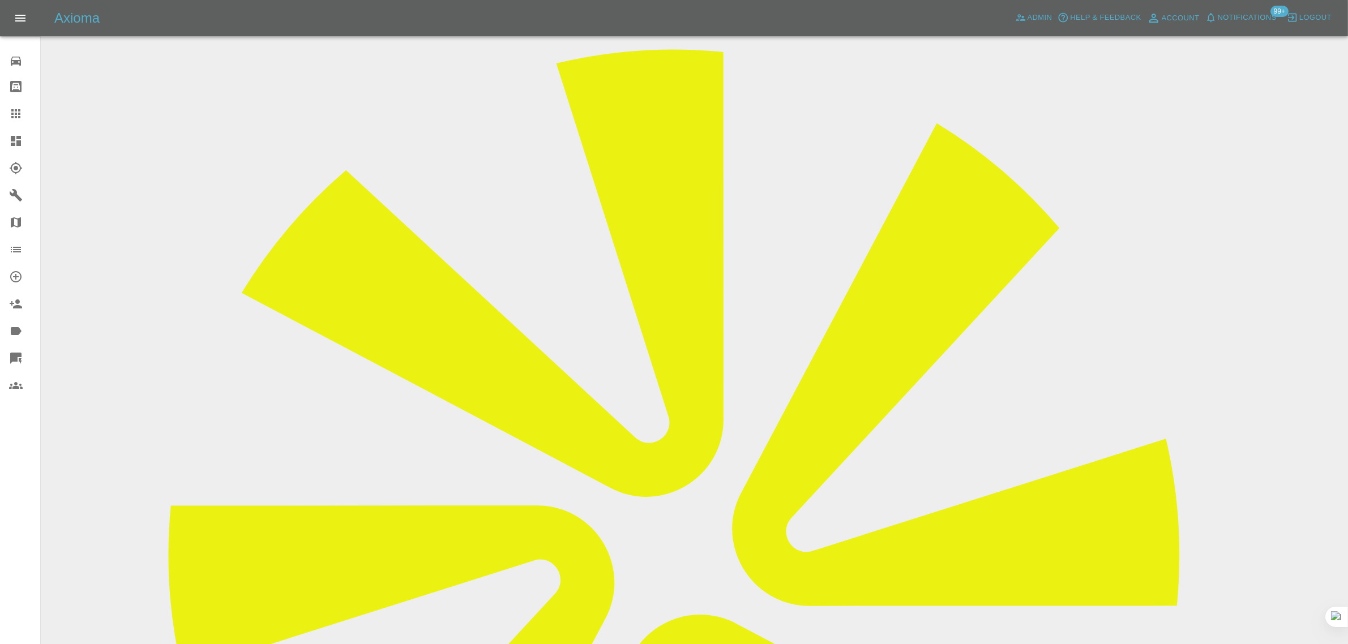
scroll to position [92, 0]
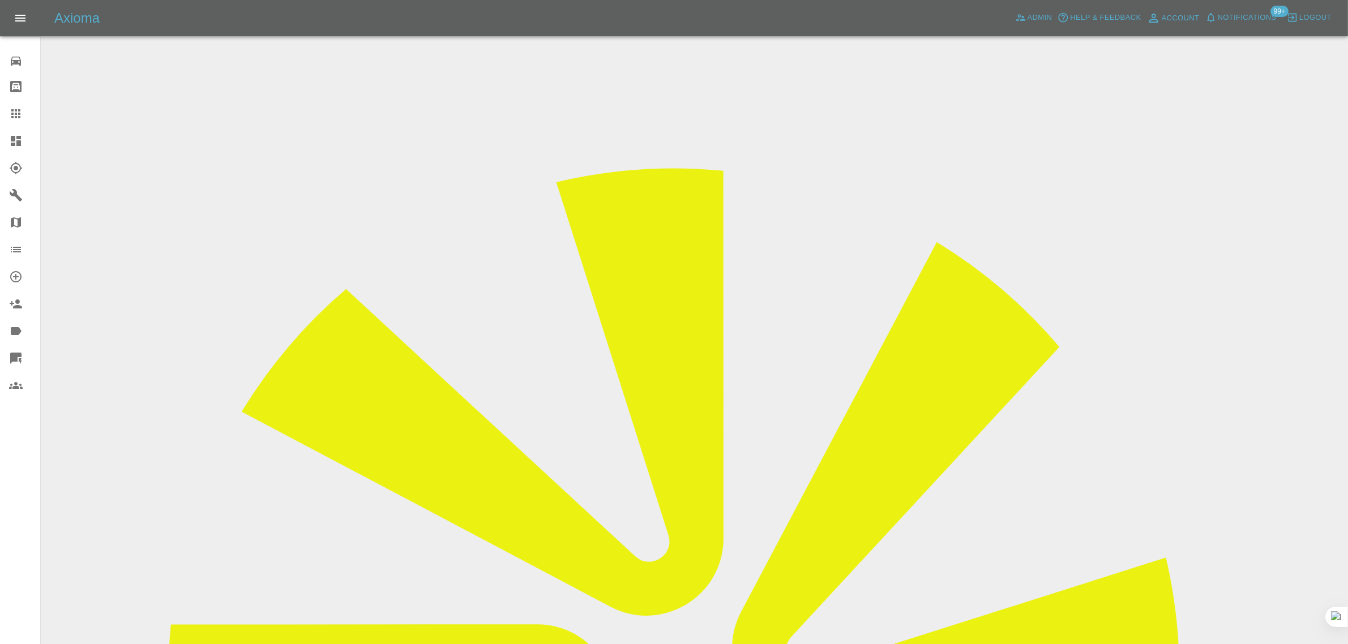
drag, startPoint x: 402, startPoint y: 335, endPoint x: 202, endPoint y: 331, distance: 199.9
paste input "6"
type input "07979988426"
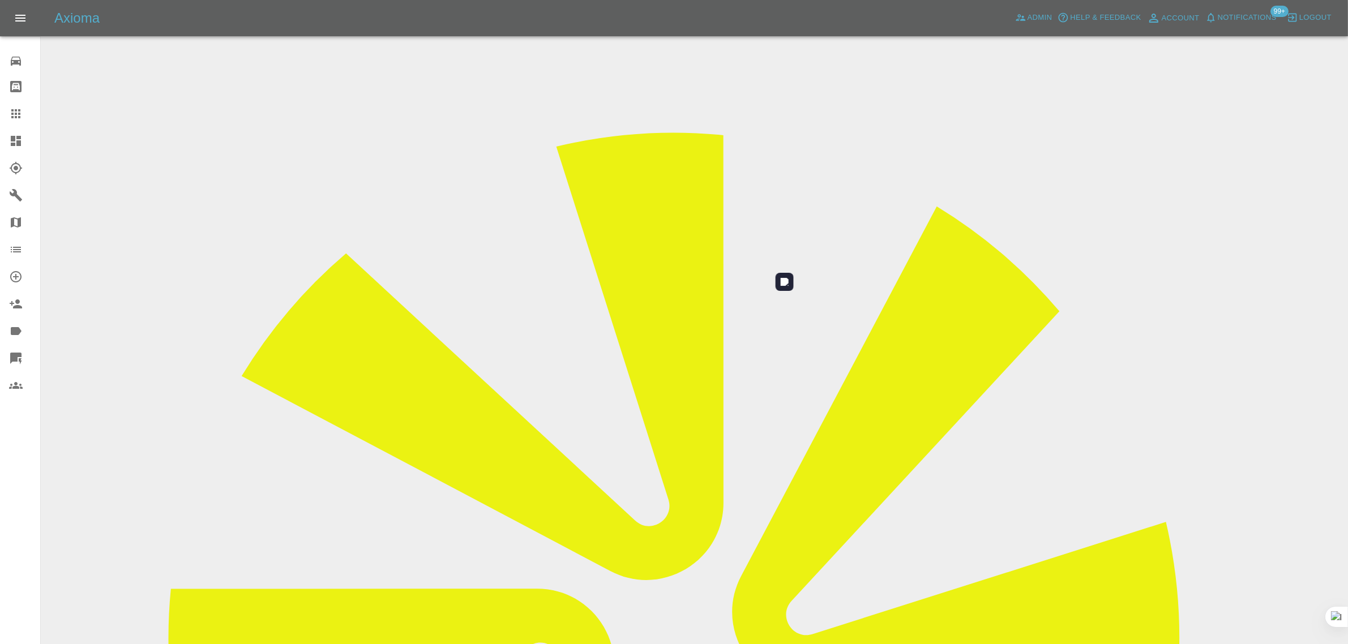
scroll to position [55, 0]
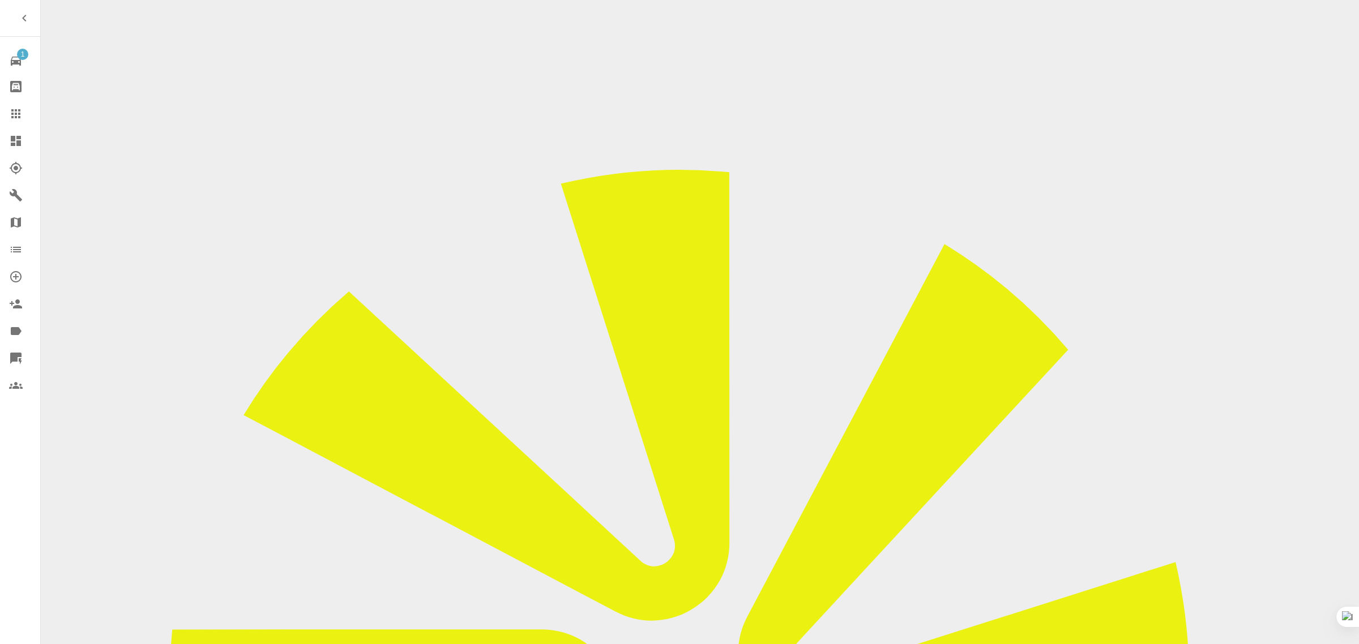
click at [8, 102] on link "Claims" at bounding box center [20, 113] width 40 height 27
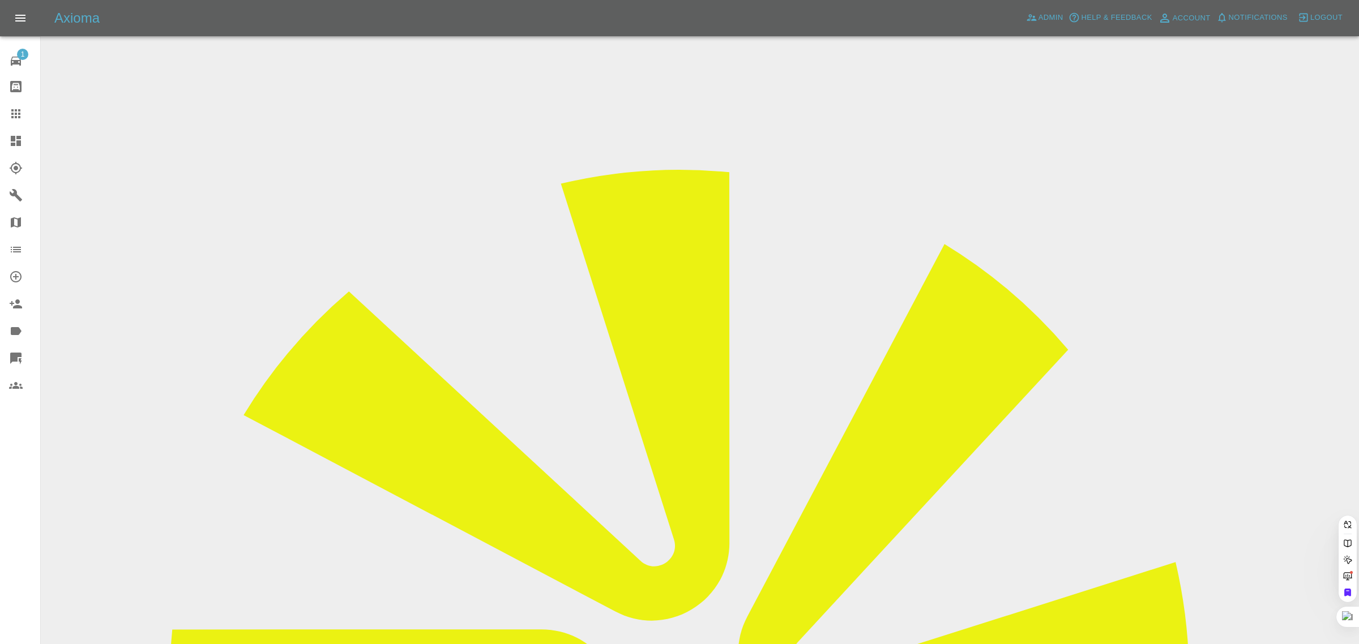
paste input "joydoyin@hotmail.com"
type input "joydoyin@hotmail.com"
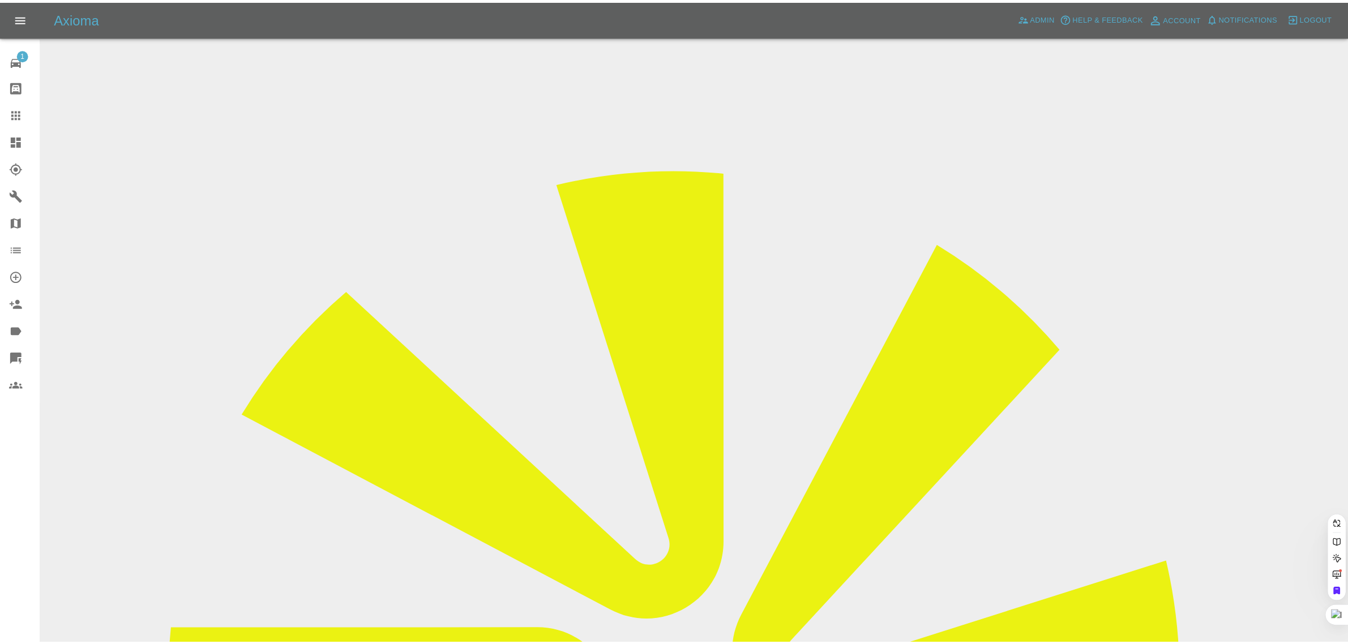
scroll to position [0, 0]
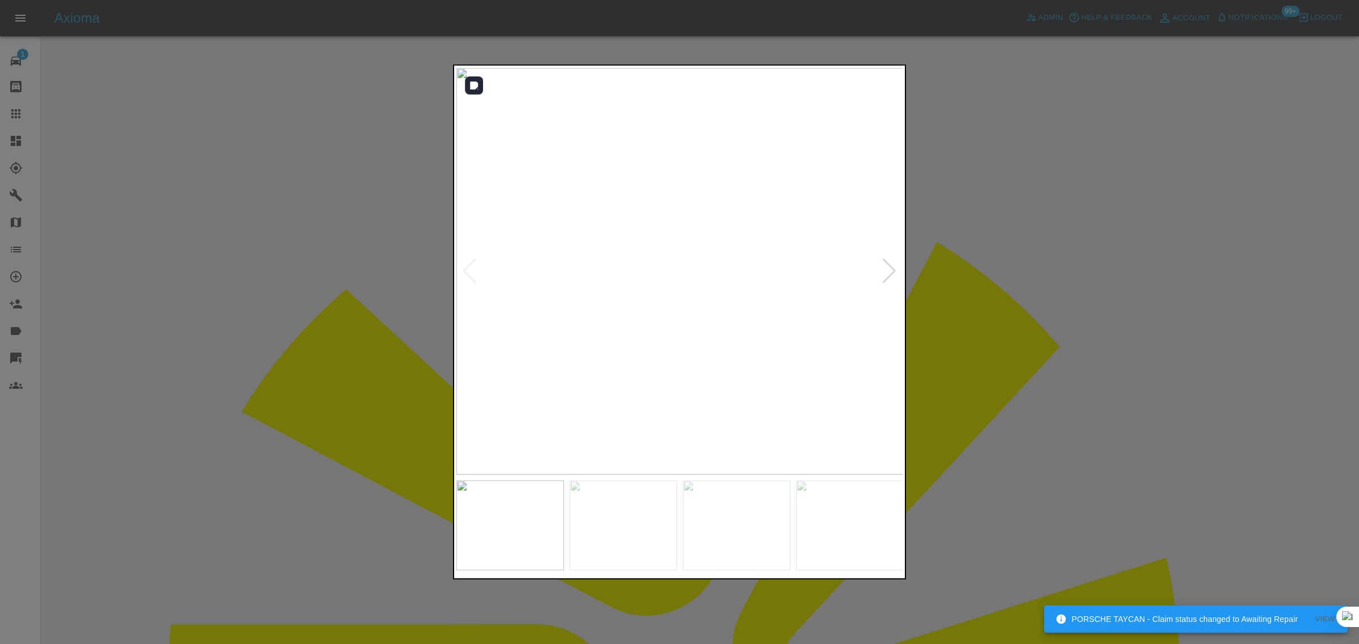
click at [887, 265] on div at bounding box center [888, 271] width 15 height 25
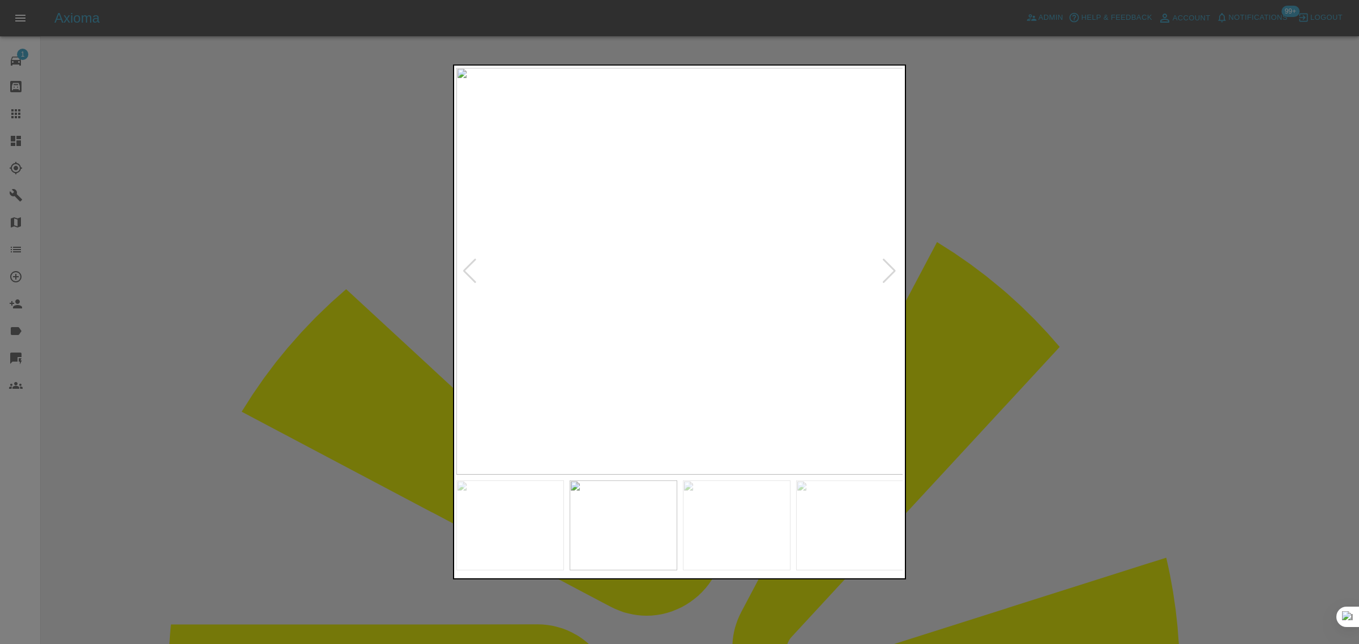
click at [892, 265] on div at bounding box center [888, 271] width 15 height 25
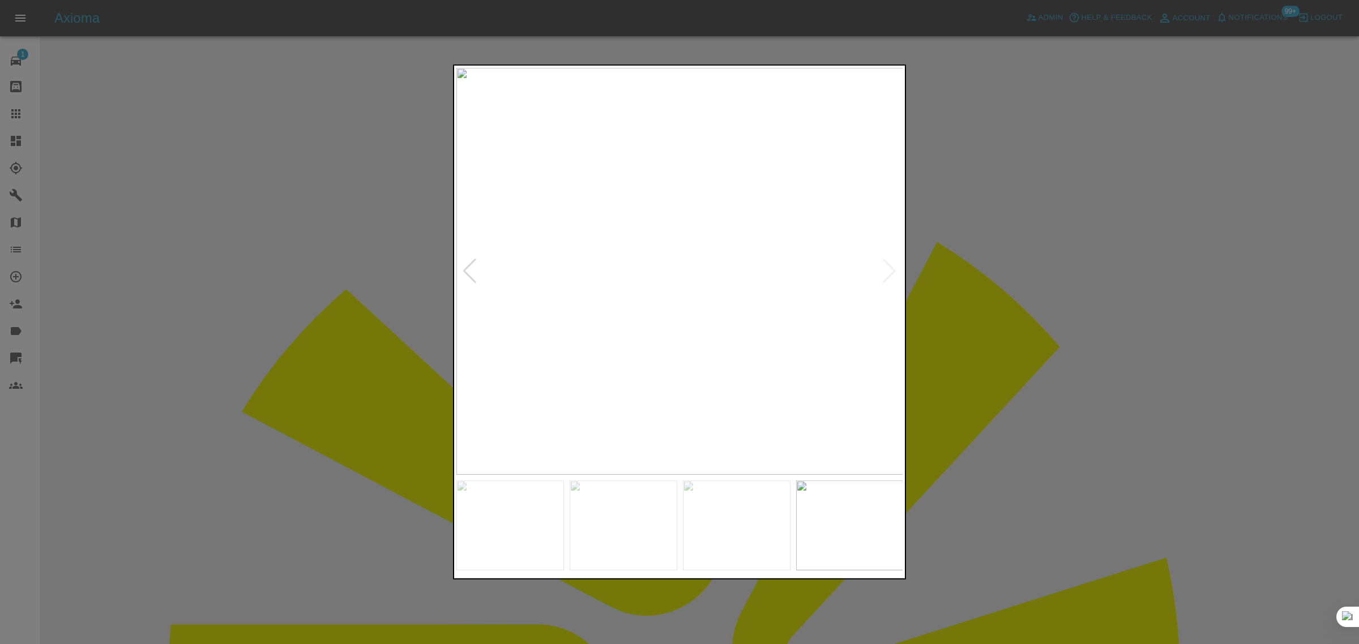
click at [892, 265] on img at bounding box center [679, 271] width 447 height 407
click at [966, 293] on div at bounding box center [679, 322] width 1359 height 644
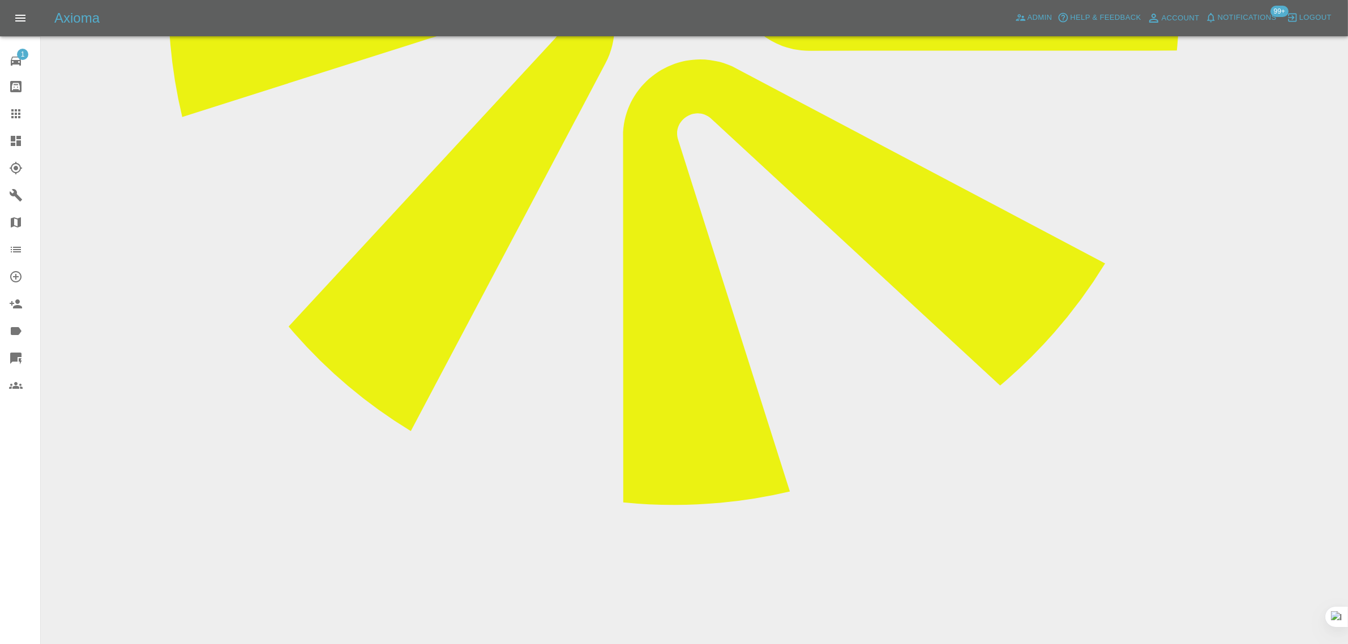
scroll to position [708, 0]
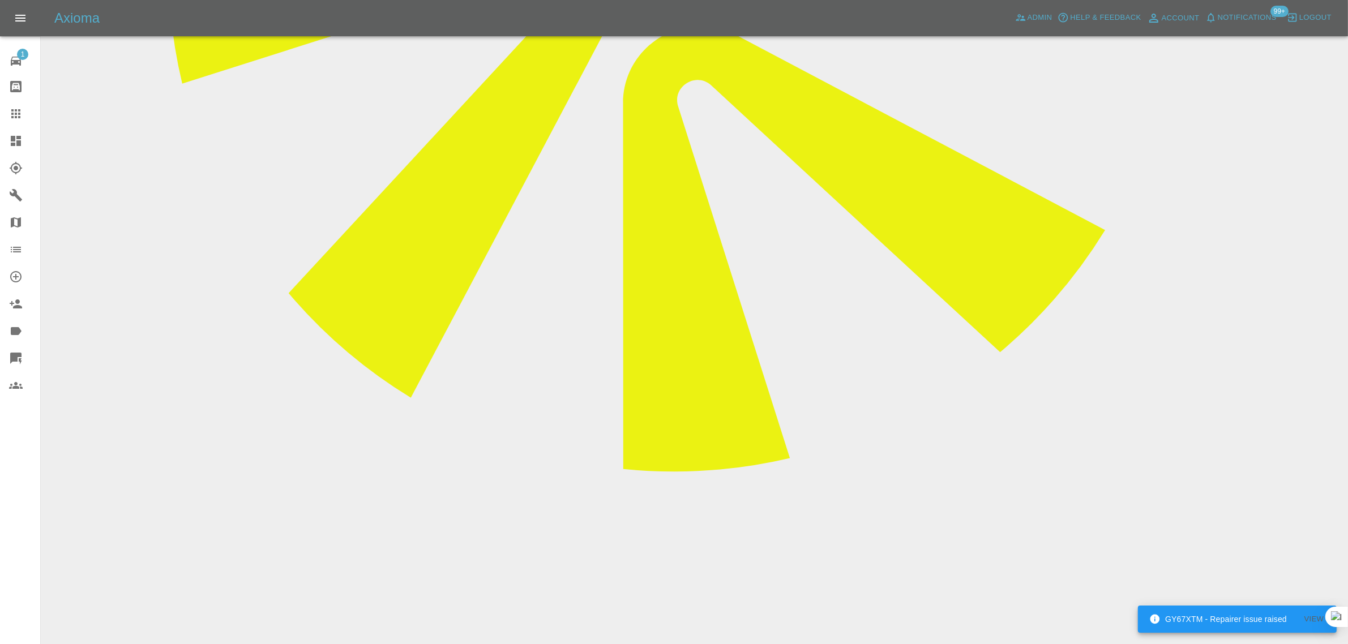
click at [10, 114] on icon at bounding box center [16, 114] width 14 height 14
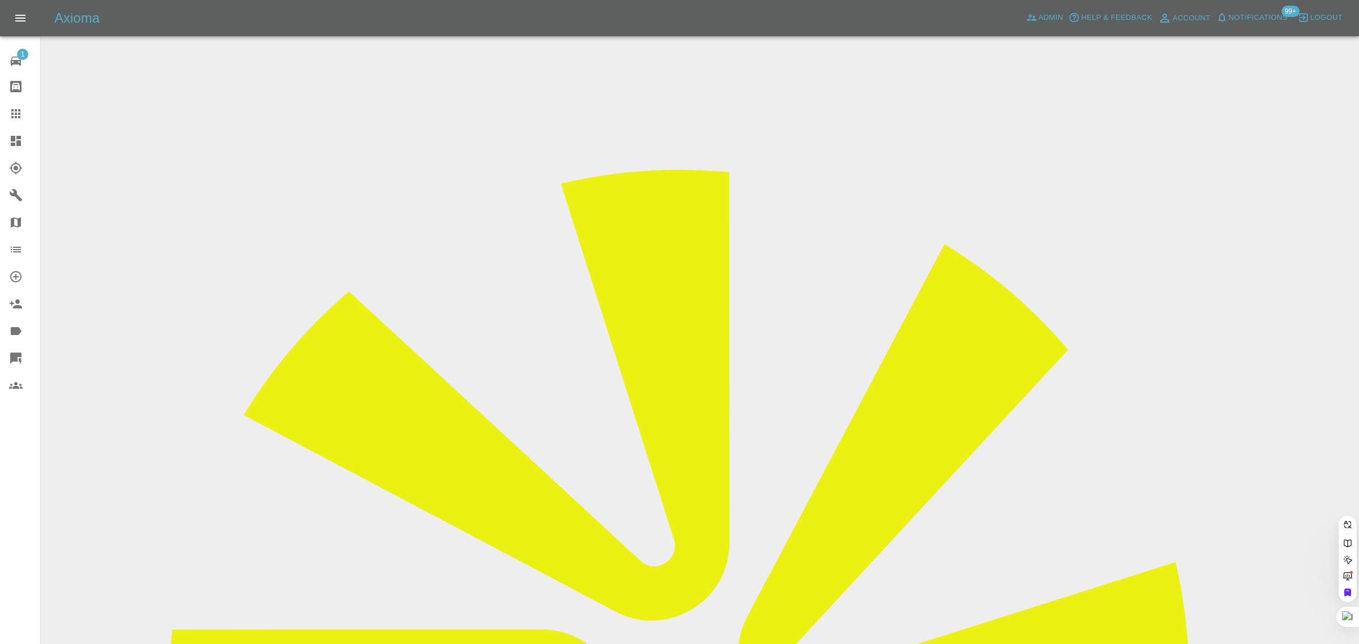
paste input "simongreenwood1964@gmail.com"
type input "simongreenwood1964@gmail.com"
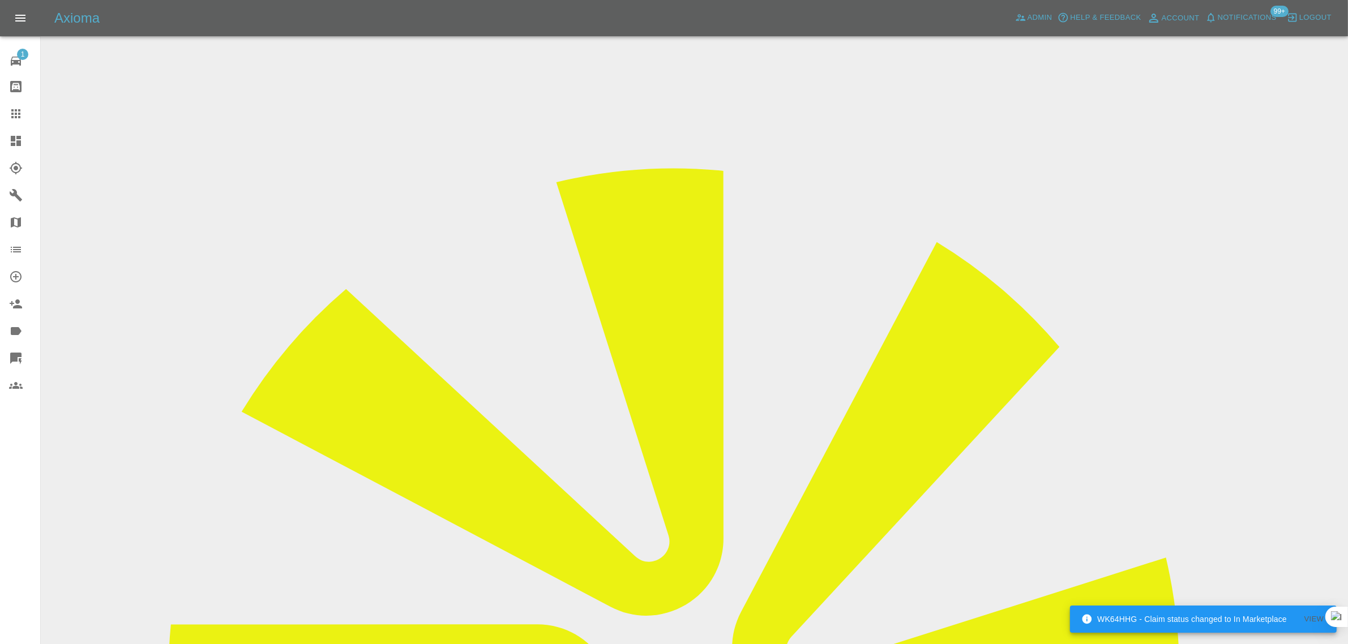
click at [18, 117] on icon at bounding box center [15, 113] width 9 height 9
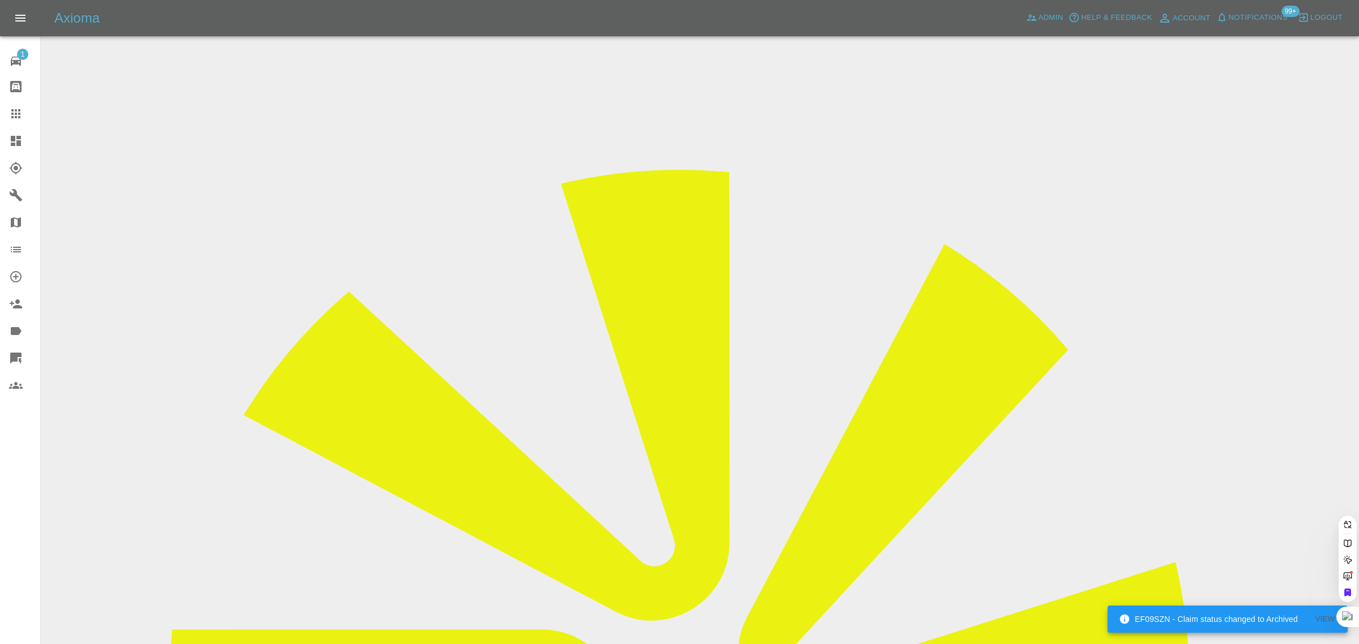
paste input "stanley.lay"
type input "stanley.la"
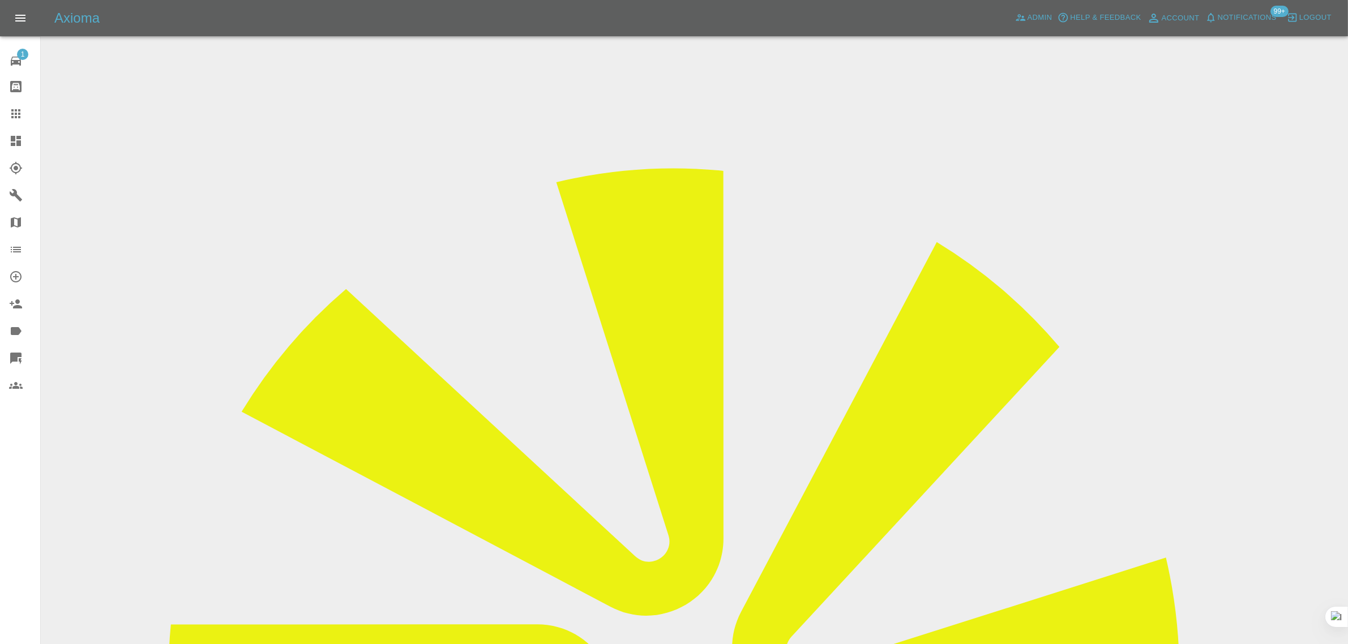
copy div "Stanley.lay@gmail.com"
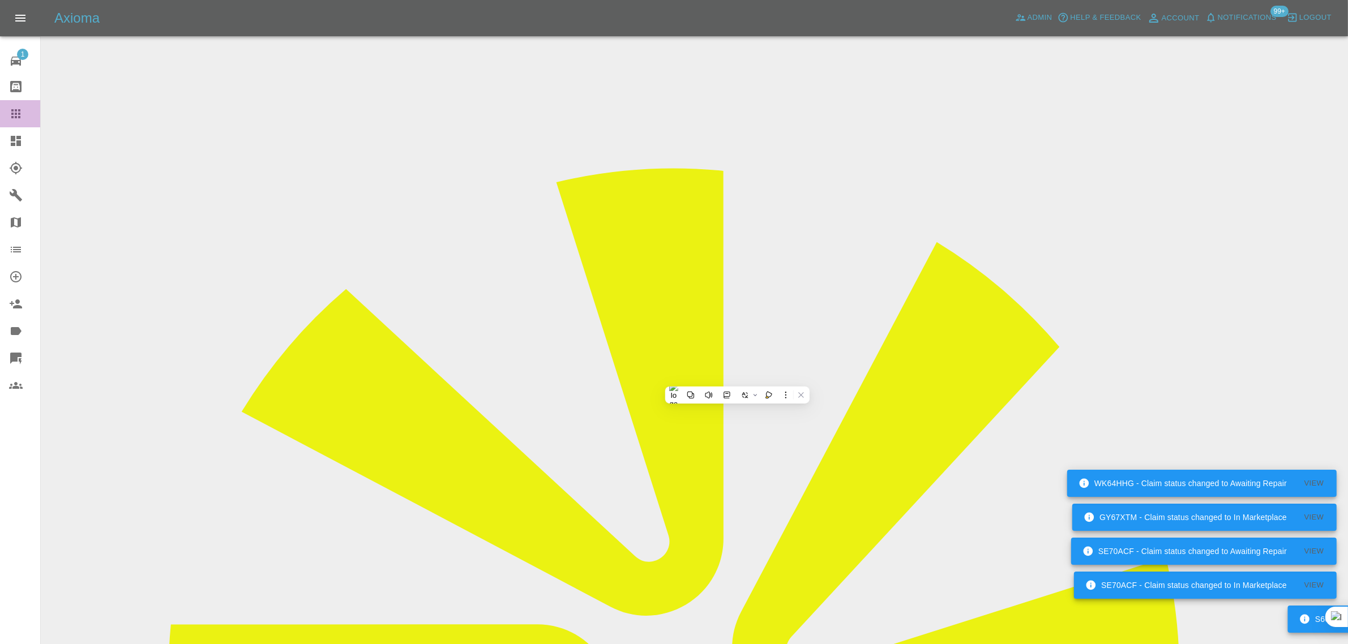
click at [12, 111] on icon at bounding box center [15, 113] width 9 height 9
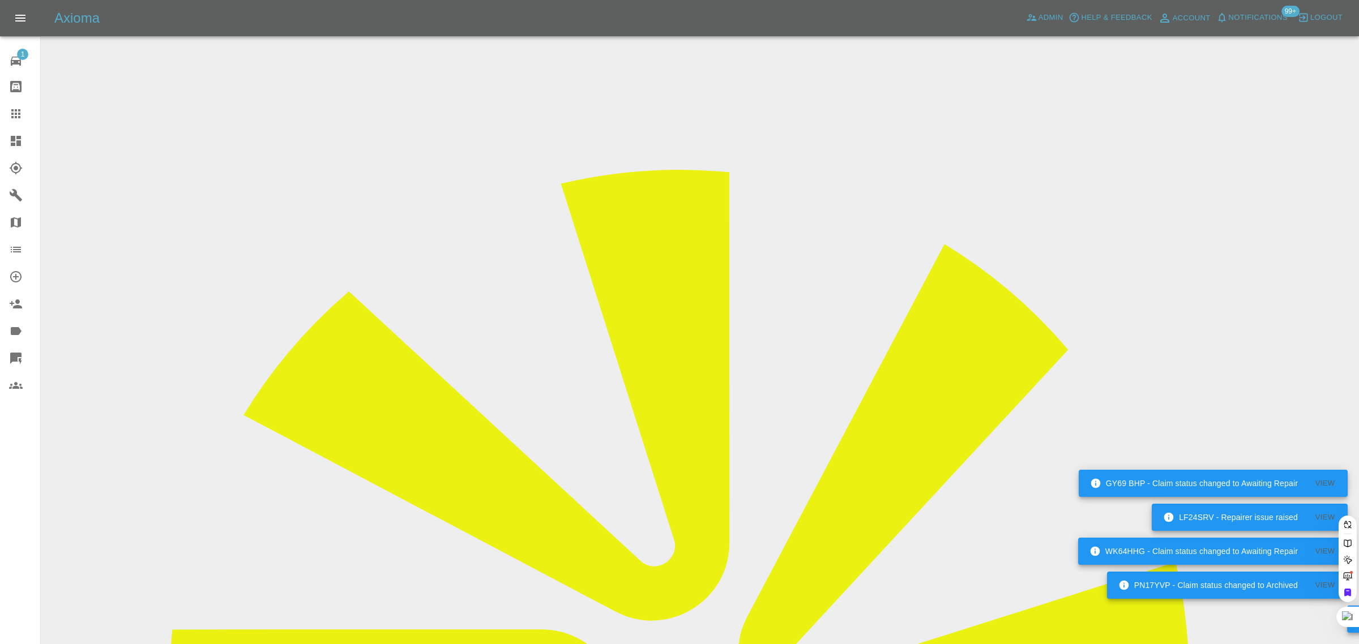
paste input "bhuvaneshkumargiri@gmail.com"
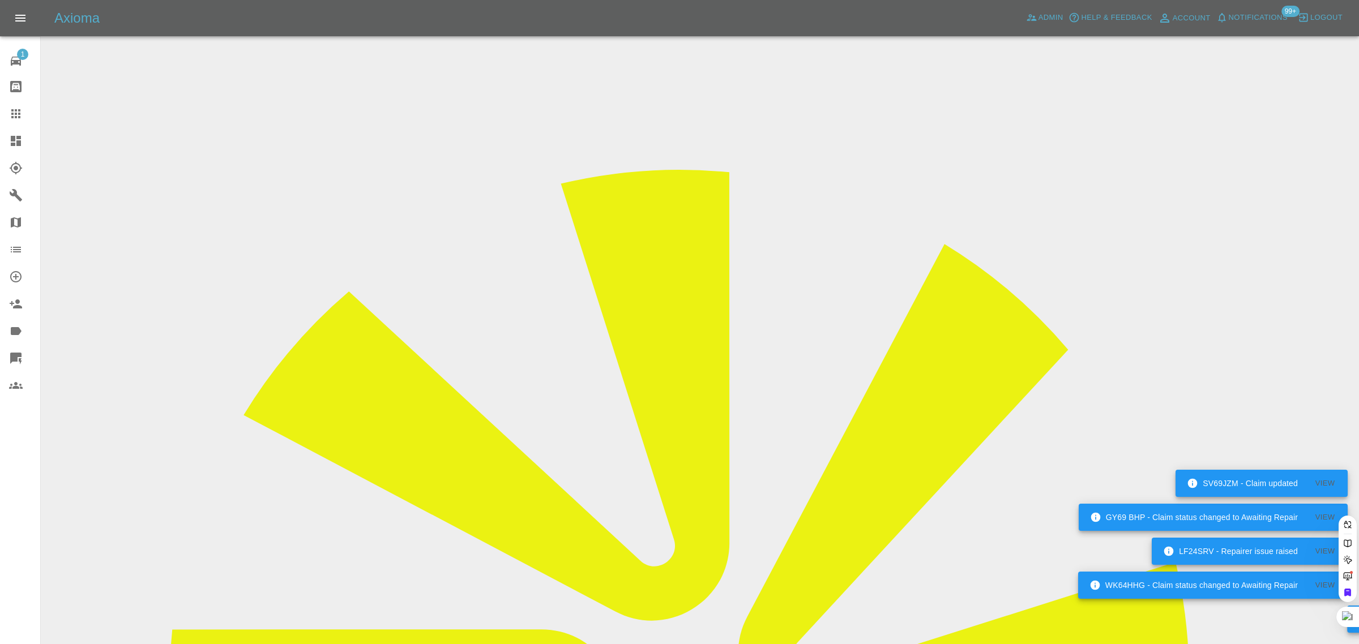
type input "bhuvaneshkumargiri@gmail.co"
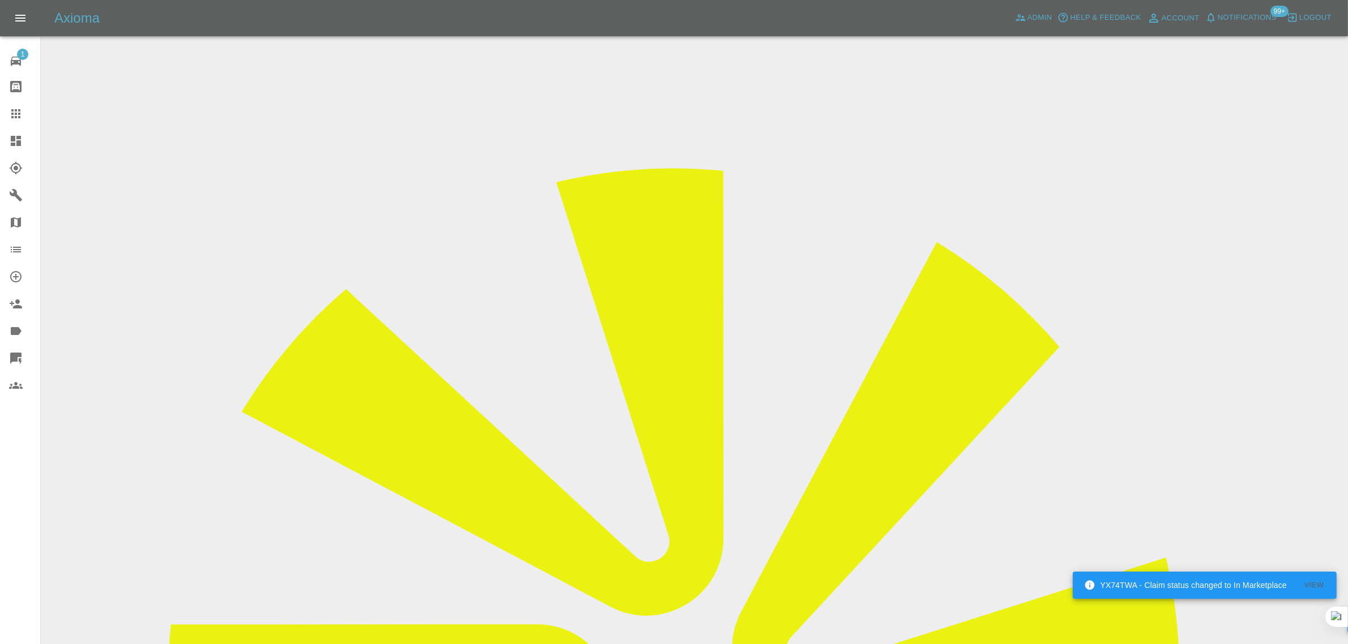
click at [0, 0] on input "Choose images" at bounding box center [0, 0] width 0 height 0
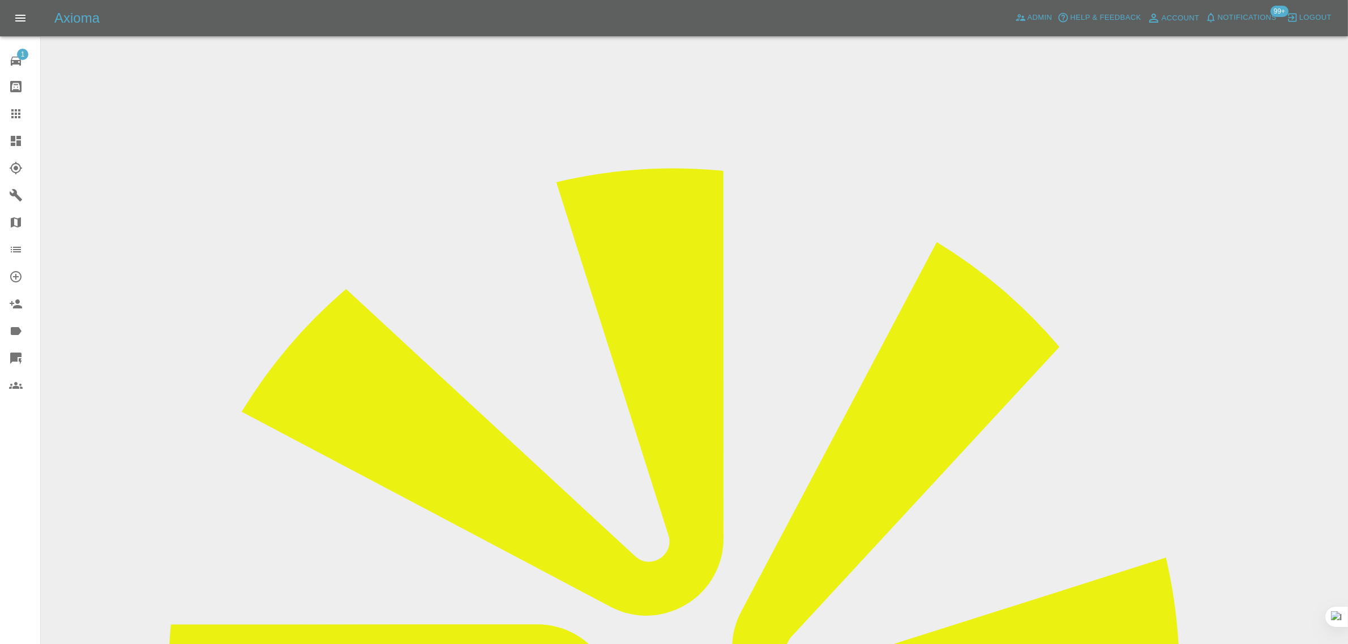
drag, startPoint x: 952, startPoint y: 163, endPoint x: 944, endPoint y: 167, distance: 8.4
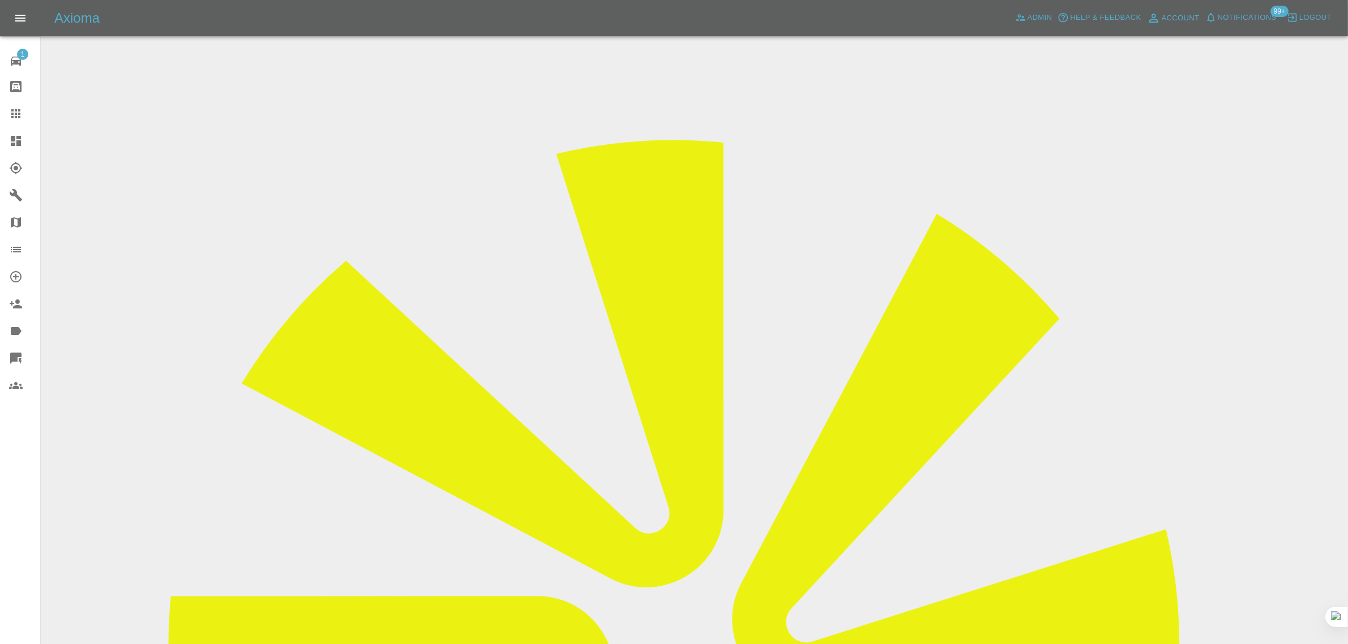
scroll to position [55, 0]
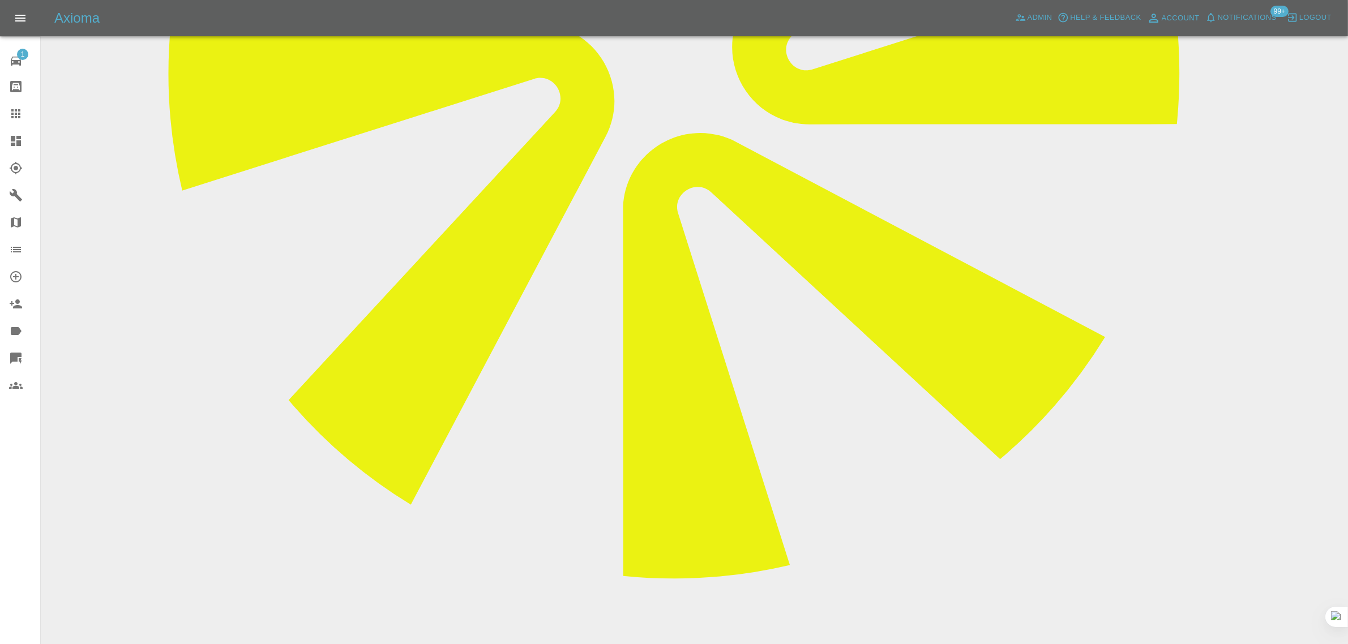
scroll to position [637, 0]
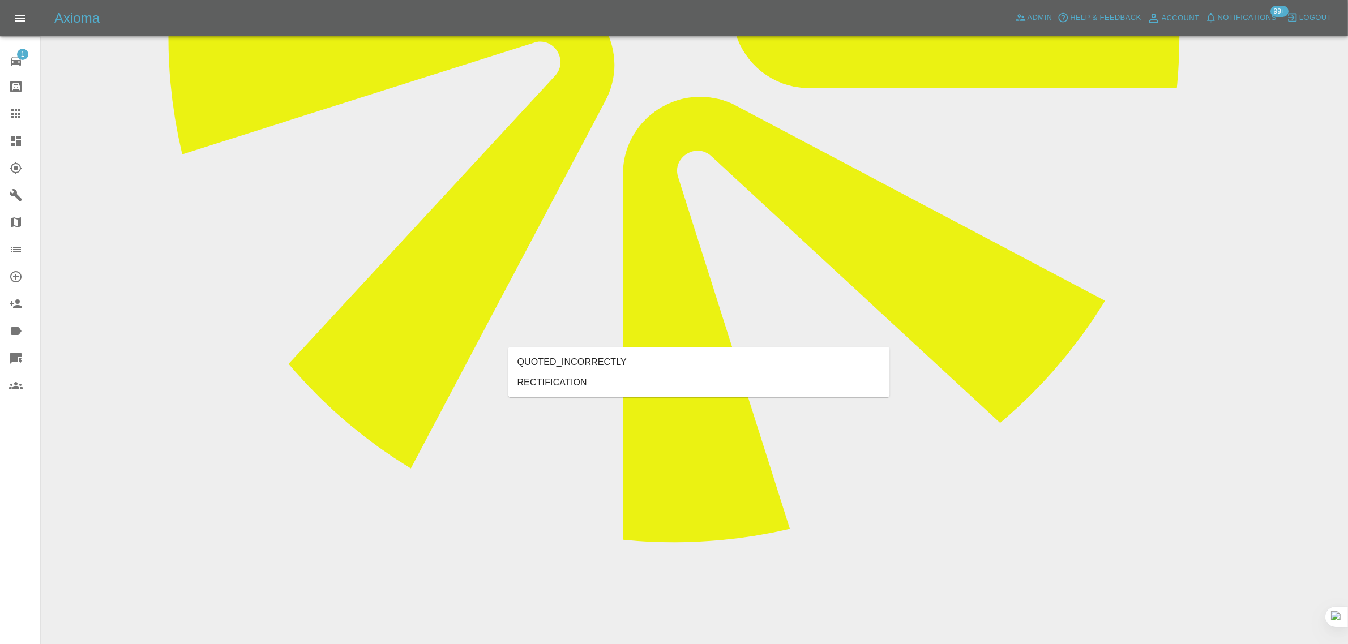
type input "rect"
click at [579, 376] on li "RECTIFICATION" at bounding box center [699, 383] width 382 height 20
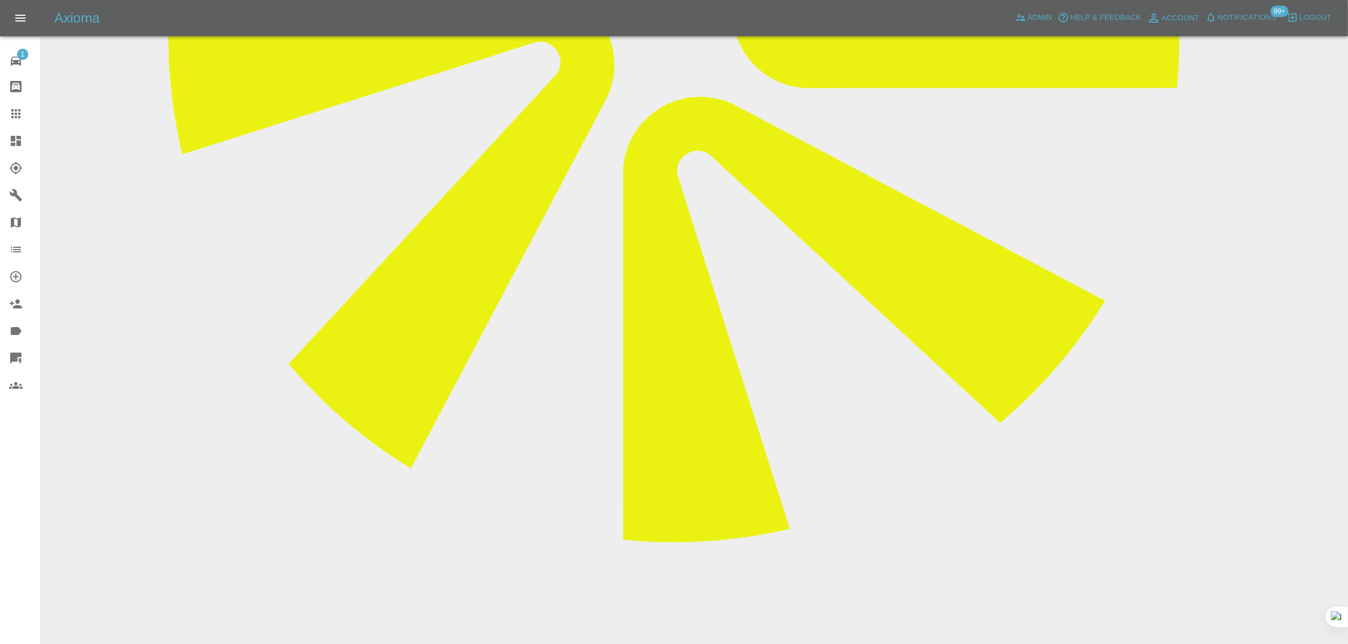
type textarea "images added"
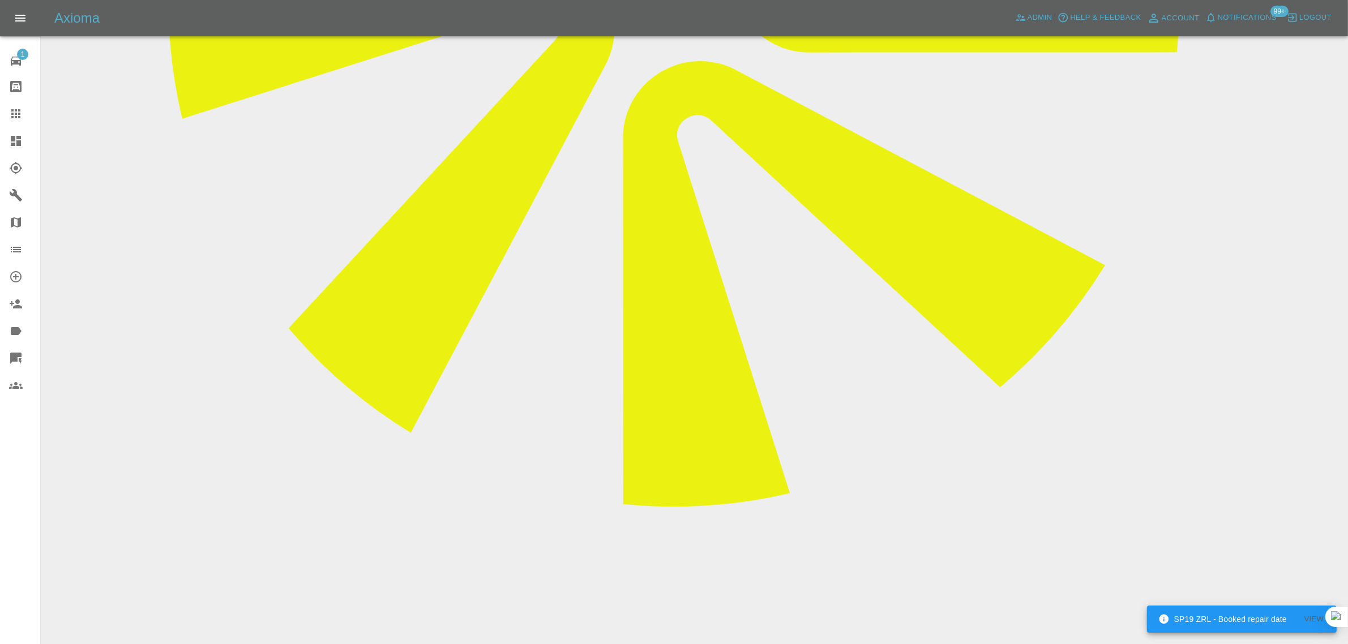
scroll to position [708, 0]
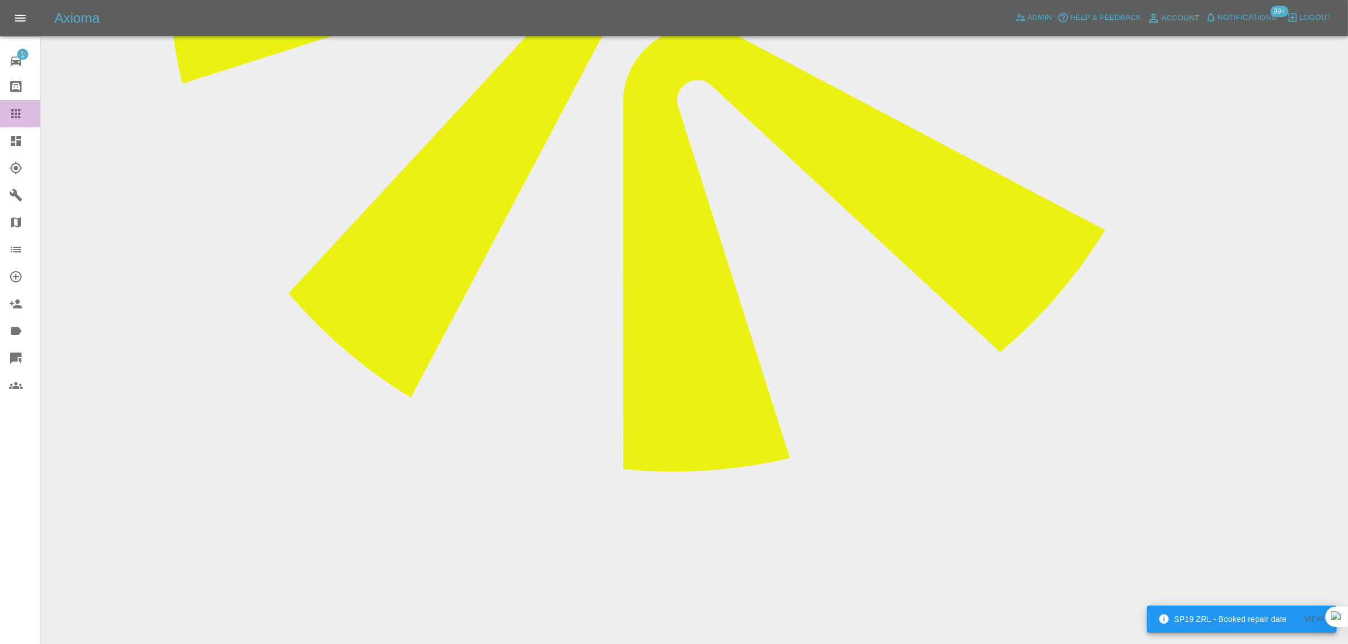
click at [17, 116] on icon at bounding box center [16, 114] width 14 height 14
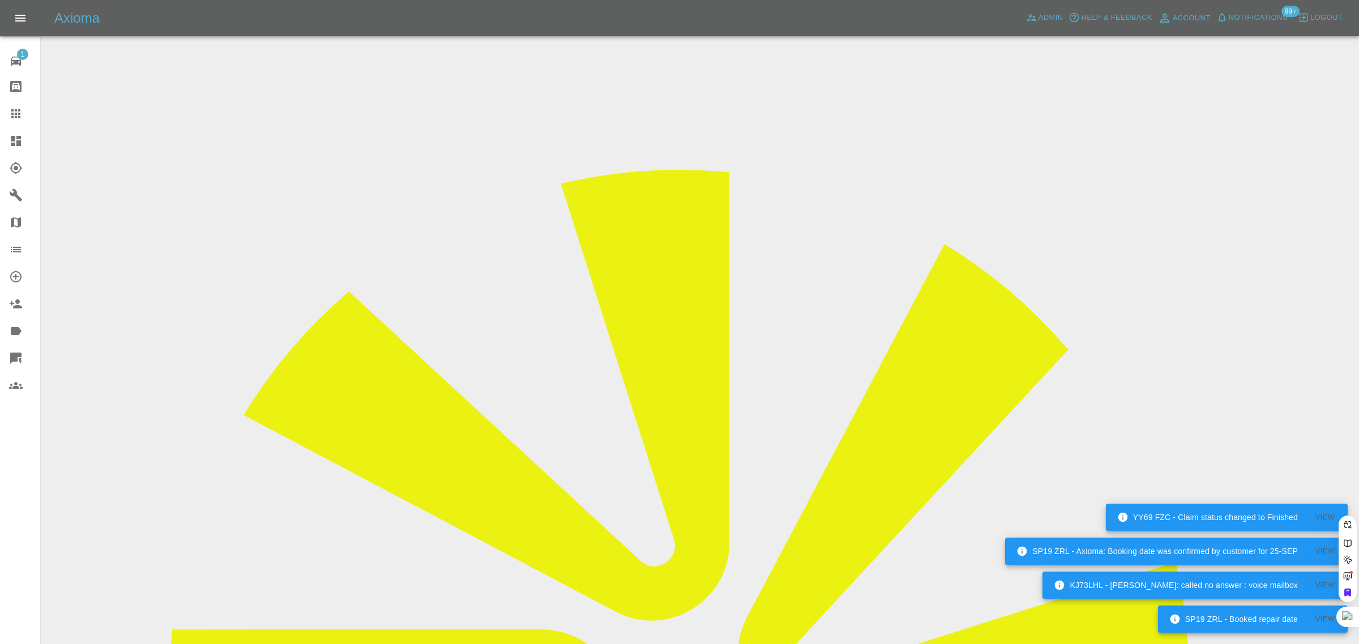
paste input "YR68AWA"
type input "YR68AWA"
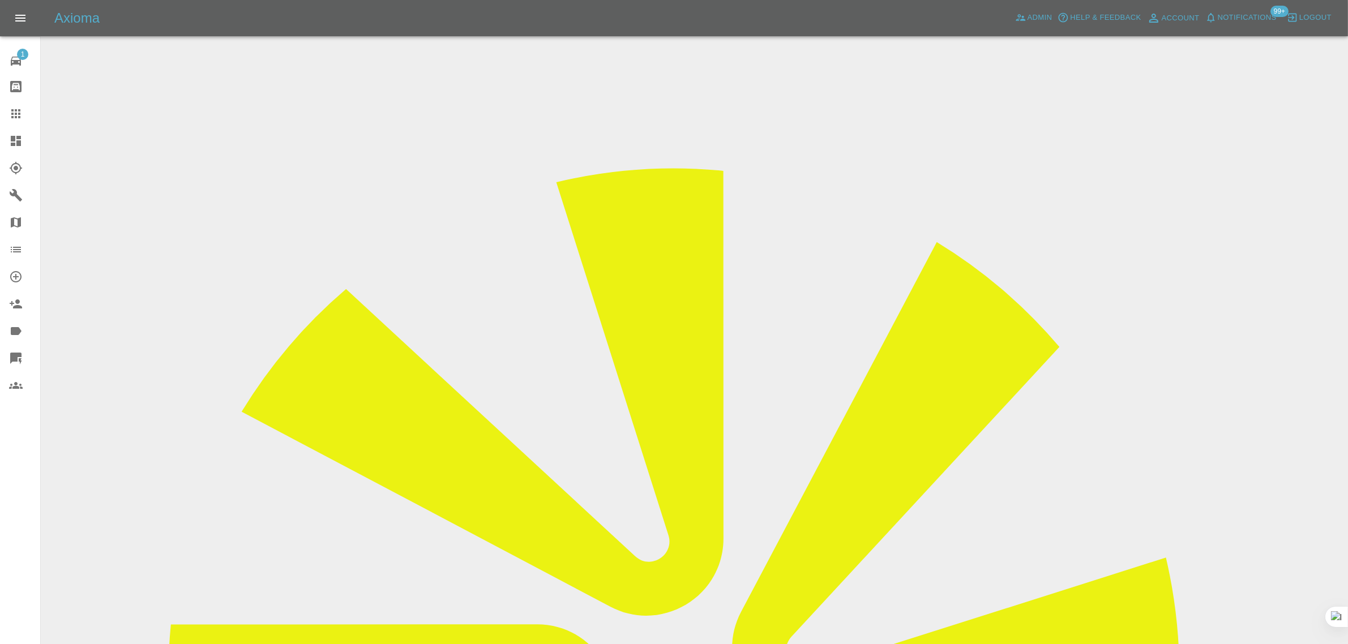
drag, startPoint x: 1091, startPoint y: 177, endPoint x: 1144, endPoint y: 183, distance: 52.5
copy tr "County Spra"
click at [20, 110] on icon at bounding box center [15, 113] width 9 height 9
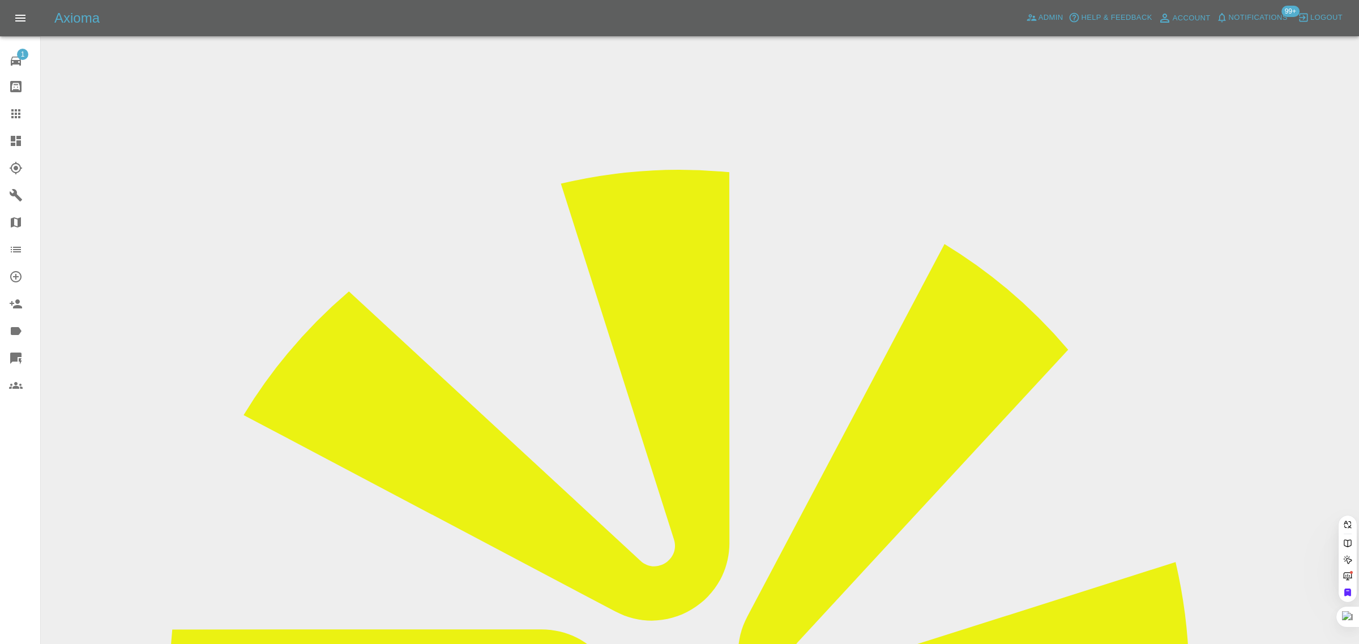
paste input "[PERSON_NAME][EMAIL_ADDRESS][PERSON_NAME][DOMAIN_NAME]"
type input "[PERSON_NAME][EMAIL_ADDRESS][PERSON_NAME][DOMAIN_NAME]"
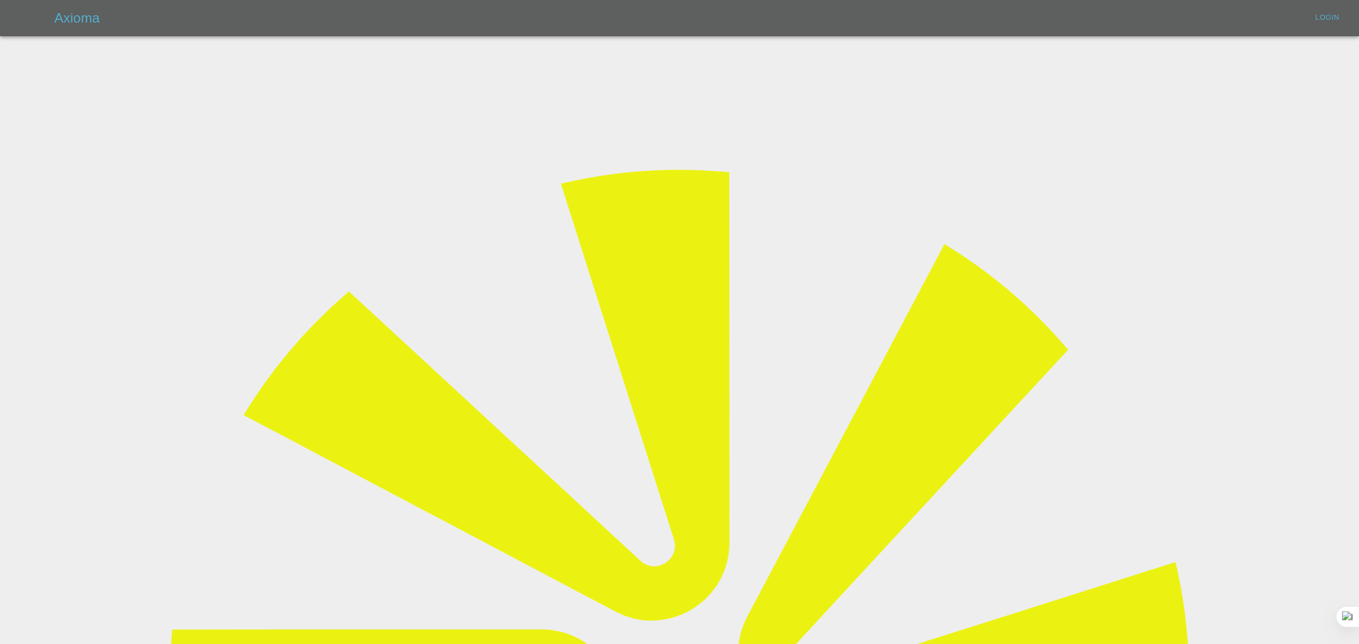
type input "bookkeeping@fifoaccounting.com"
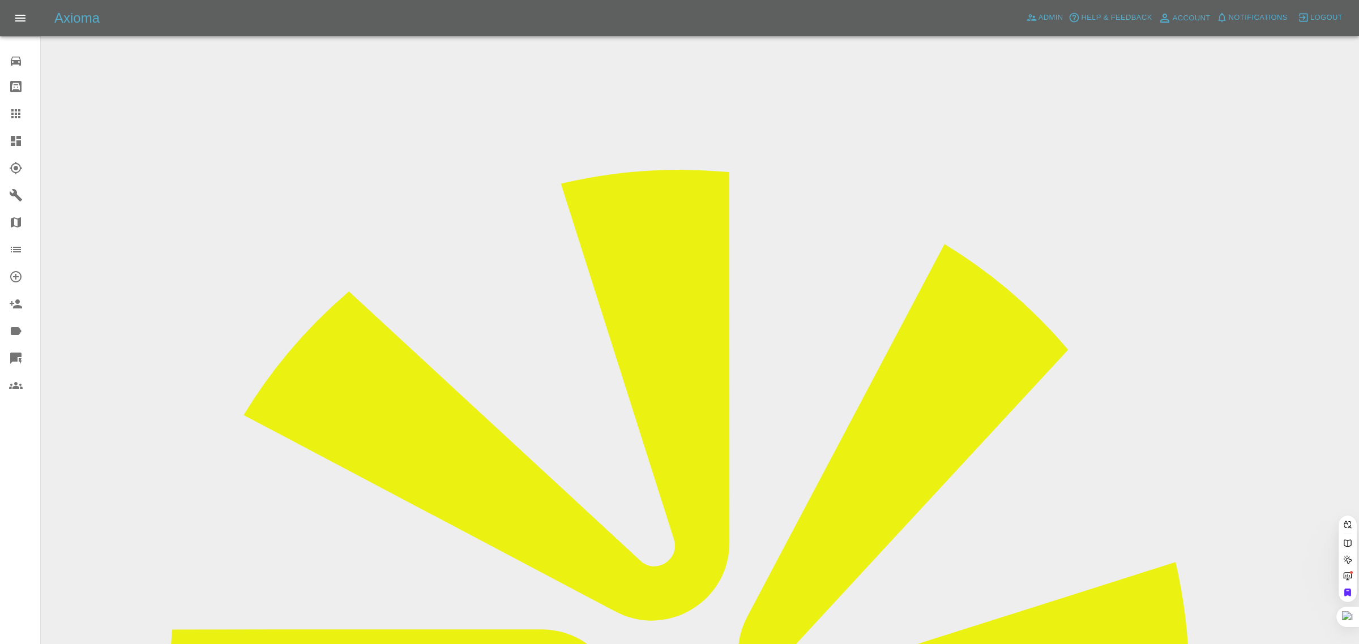
drag, startPoint x: 634, startPoint y: 367, endPoint x: 624, endPoint y: 367, distance: 9.6
paste input "[PERSON_NAME][EMAIL_ADDRESS][PERSON_NAME][DOMAIN_NAME]"
type input "[PERSON_NAME][EMAIL_ADDRESS][PERSON_NAME][DOMAIN_NAME]"
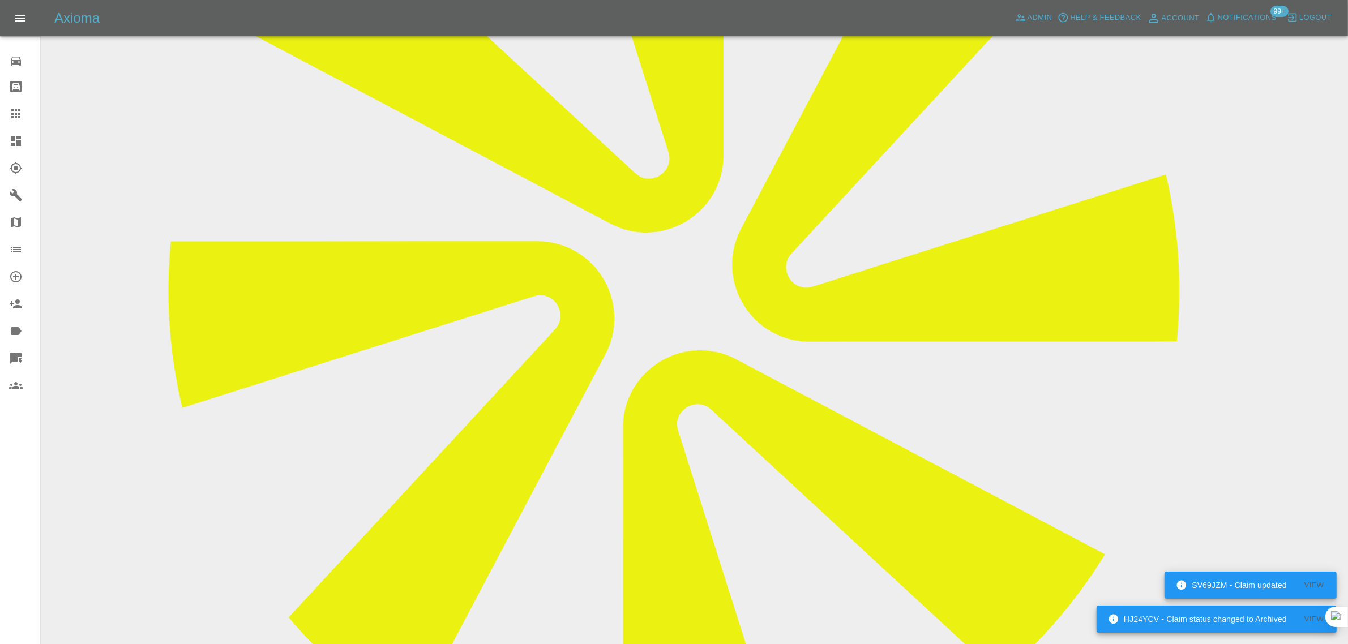
scroll to position [419, 0]
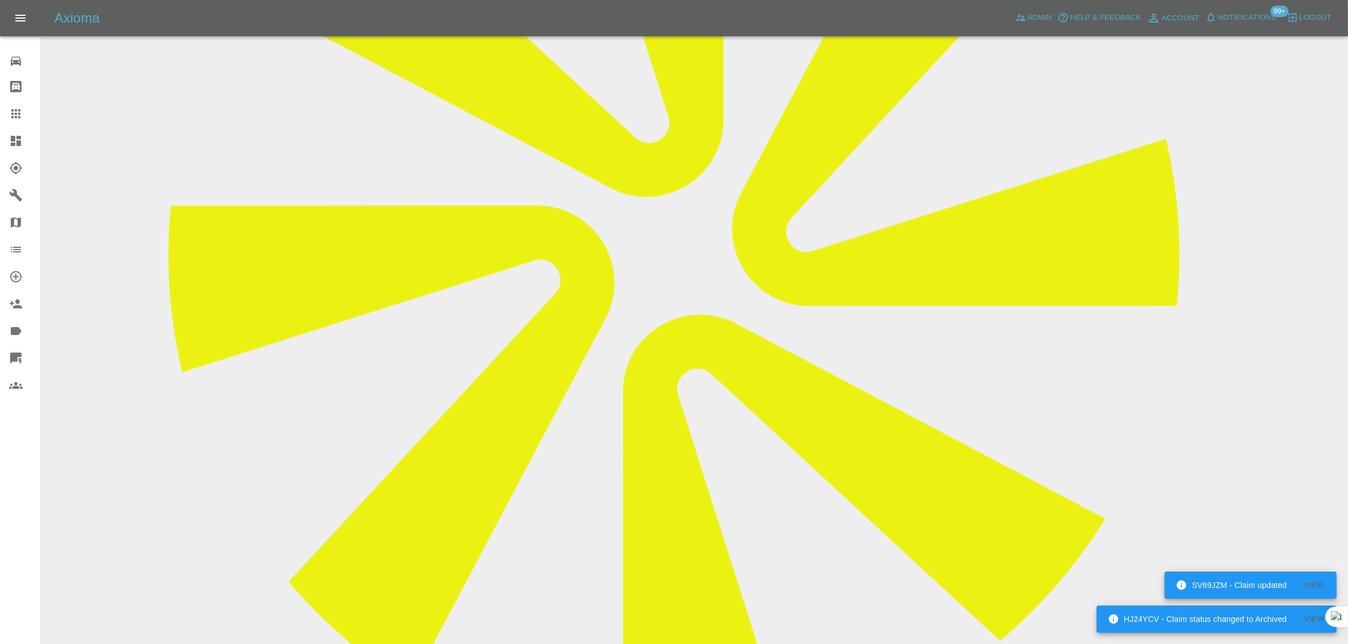
paste textarea "I accepted quote. Just I use car park opposite house so no access to electricit…"
type textarea "I accepted quote. Just I use car park opposite house so no access to electricit…"
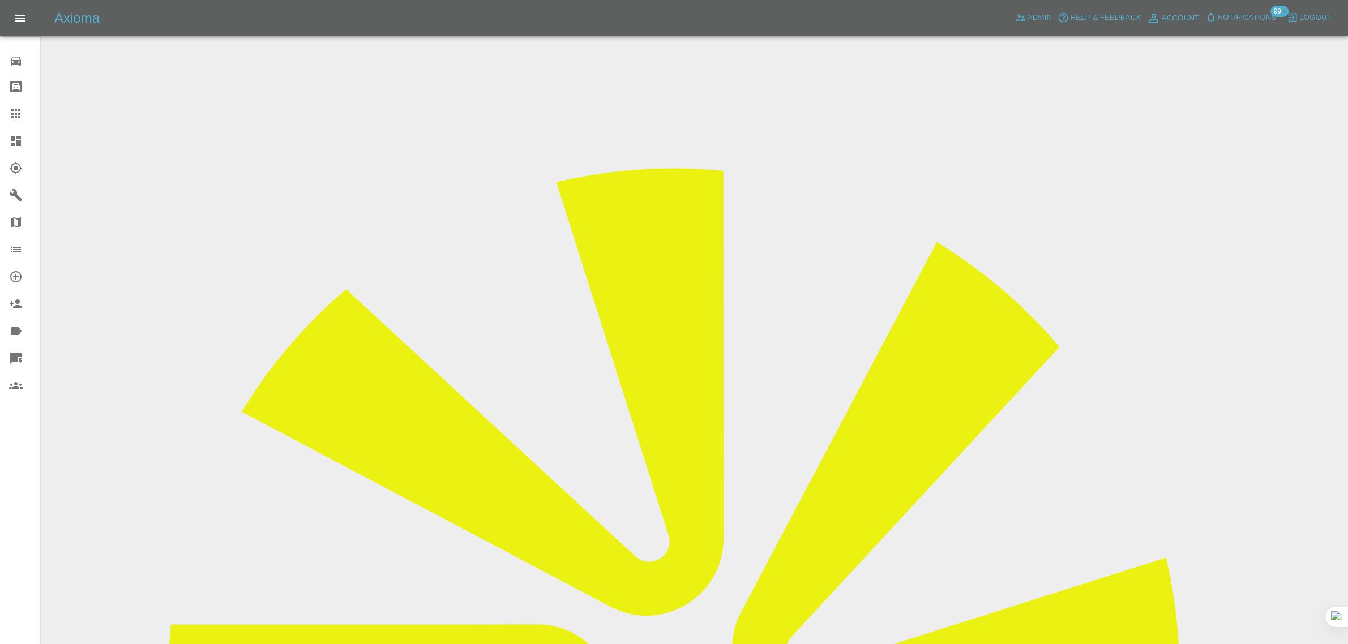
type textarea "I accepted quote. Just I use car park opposite house so no access to electricit…"
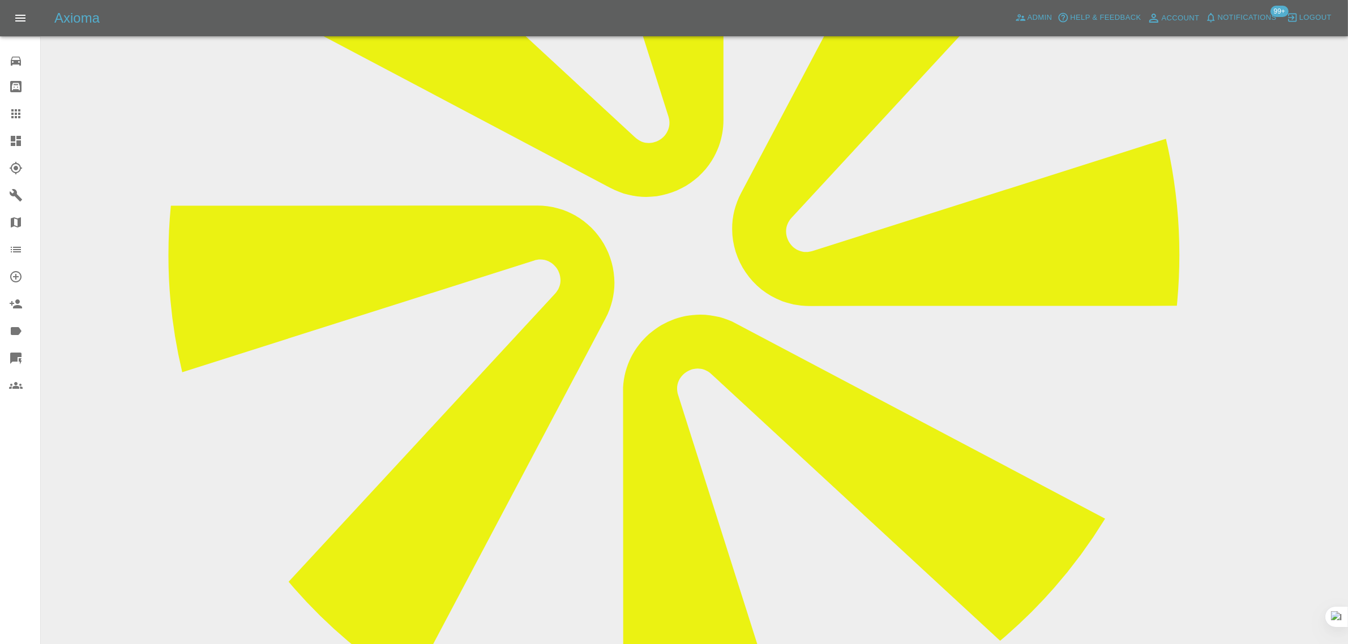
type input "sp"
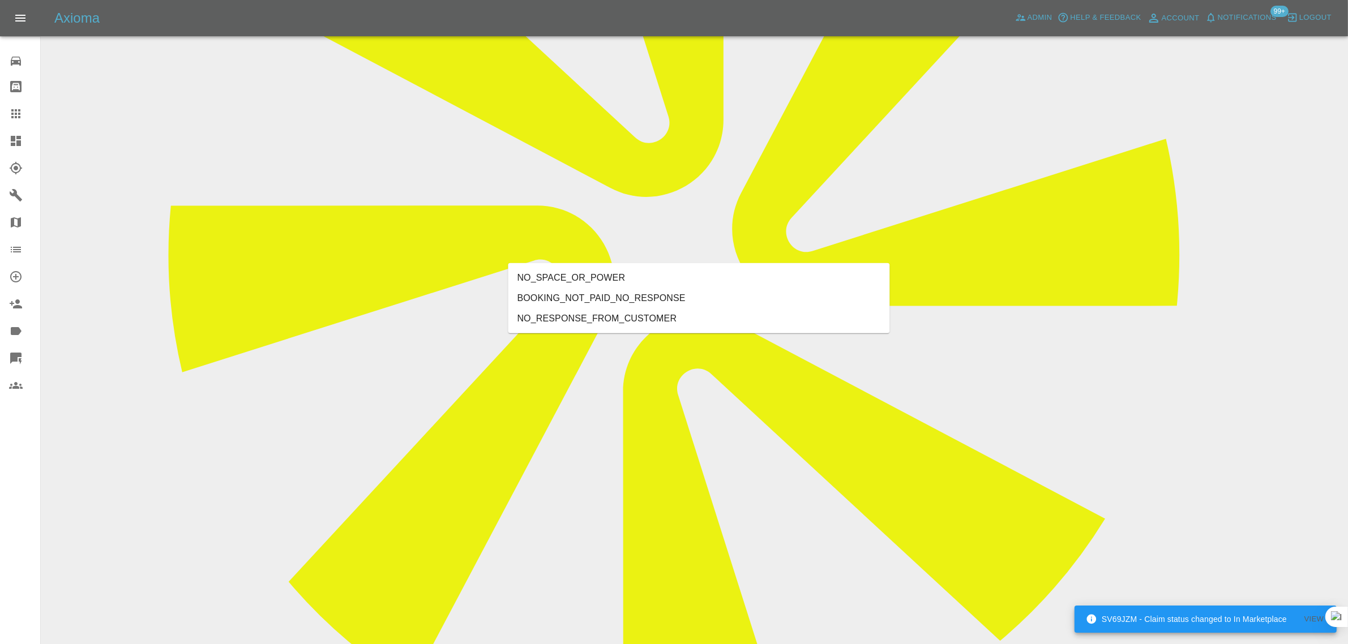
click at [607, 271] on li "NO_SPACE_OR_POWER" at bounding box center [699, 278] width 382 height 20
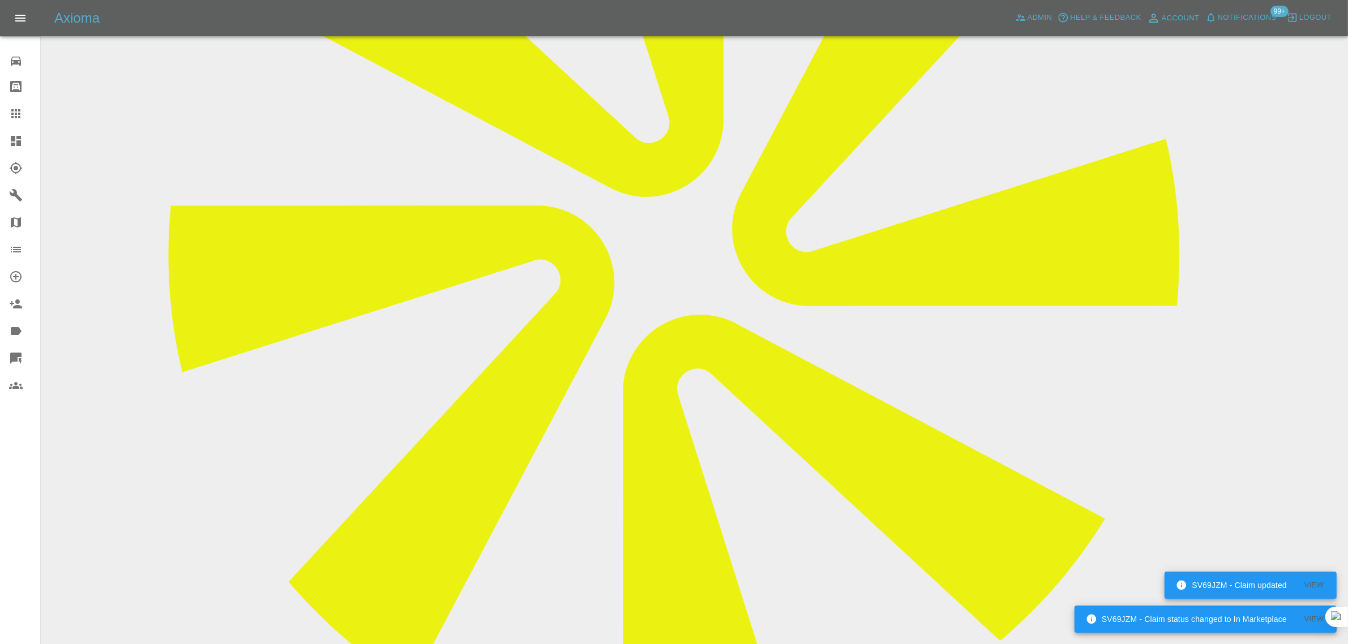
click at [12, 113] on icon at bounding box center [15, 113] width 9 height 9
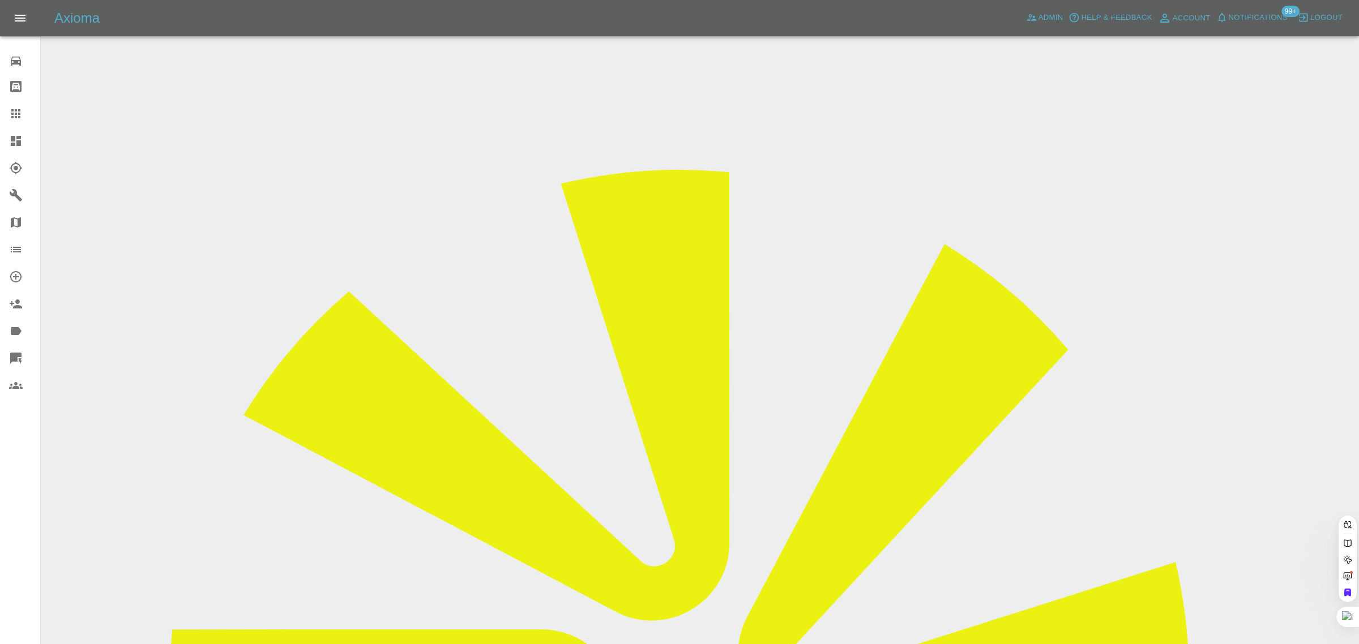
paste input "[EMAIL_ADDRESS][DOMAIN_NAME]"
type input "[EMAIL_ADDRESS][DOMAIN_NAME]"
click at [6, 515] on div "0 Repair home Bodyshop home Claims Dashboard Explorer Garages Map Organization …" at bounding box center [20, 322] width 41 height 644
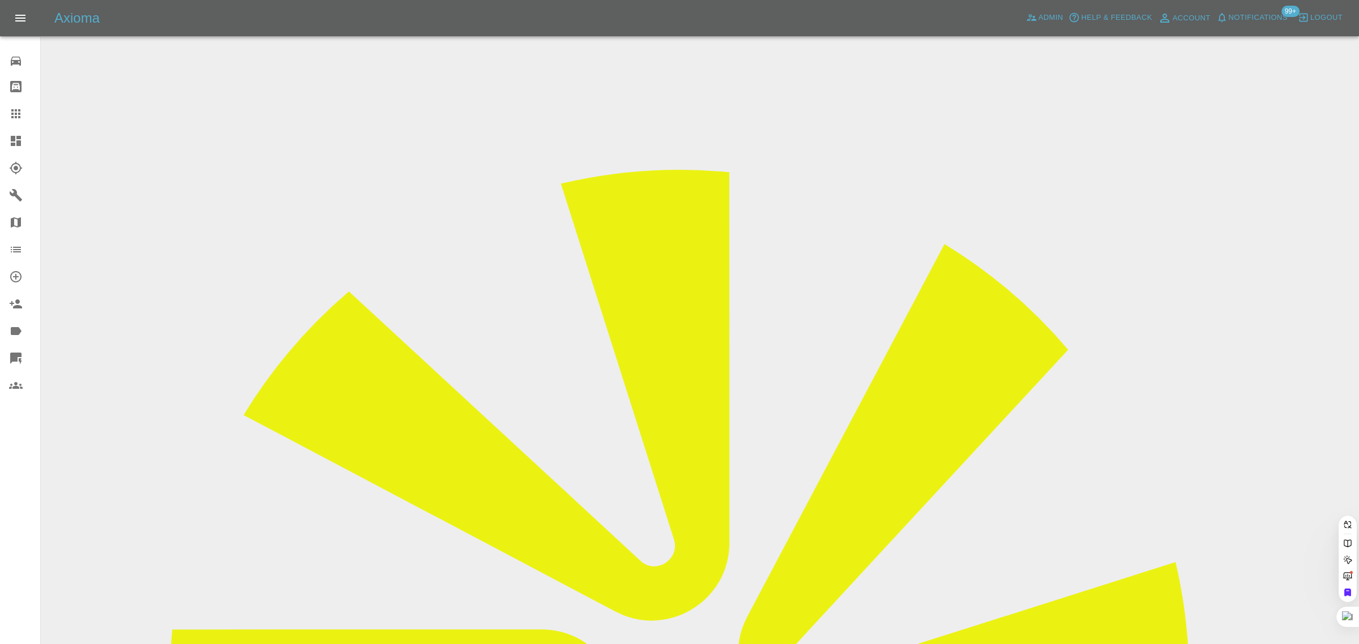
type input "[DOMAIN_NAME][EMAIL_ADDRESS][DOMAIN_NAME]"
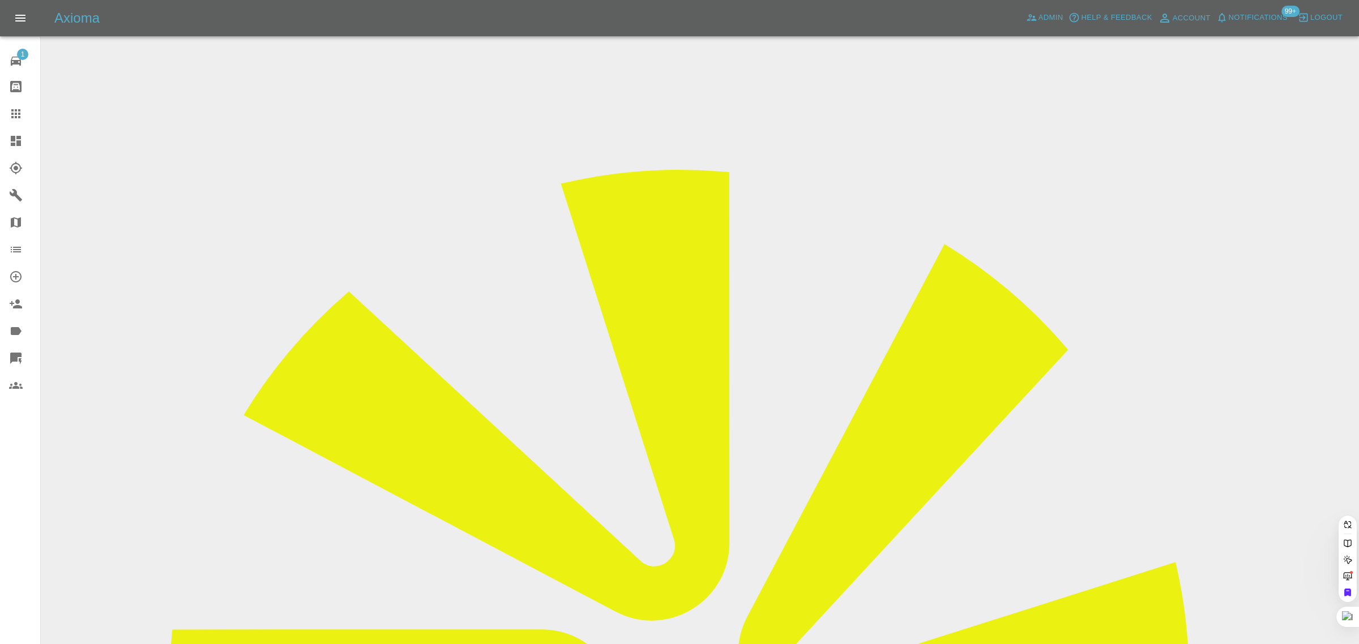
paste input "[DOMAIN_NAME][EMAIL_ADDRESS][DOMAIN_NAME]"
type input "[DOMAIN_NAME][EMAIL_ADDRESS][DOMAIN_NAME]"
paste input "M99 UUU"
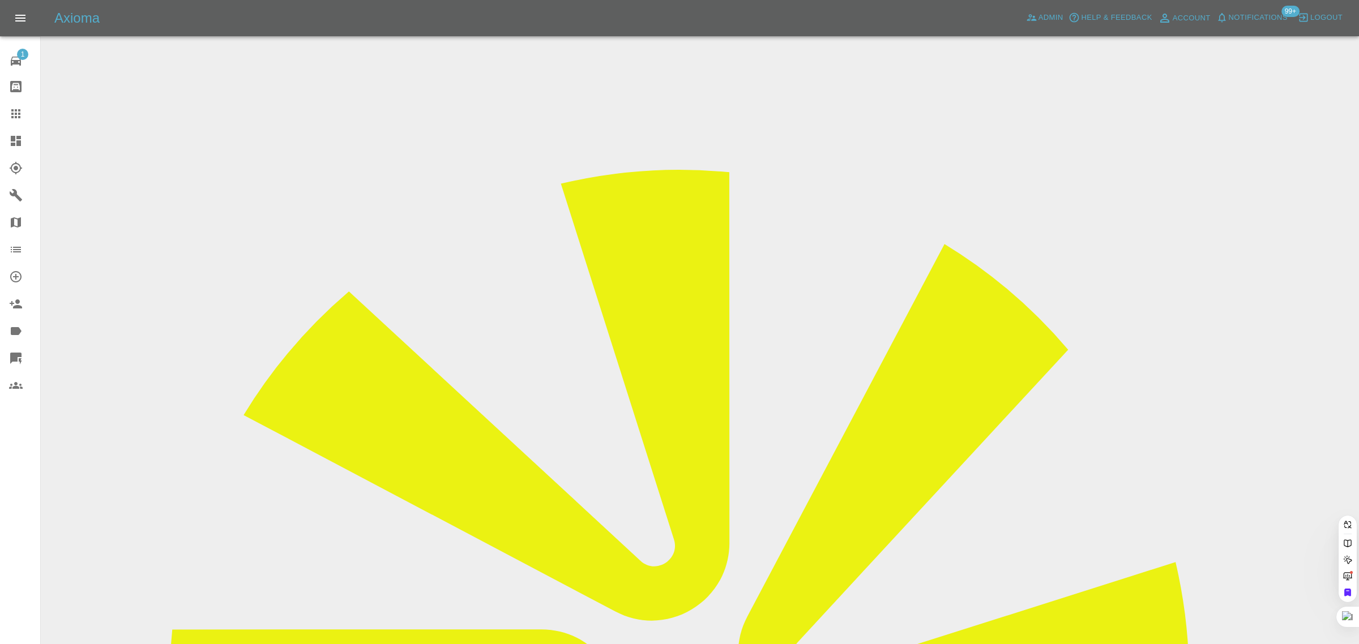
type input "M99UUU"
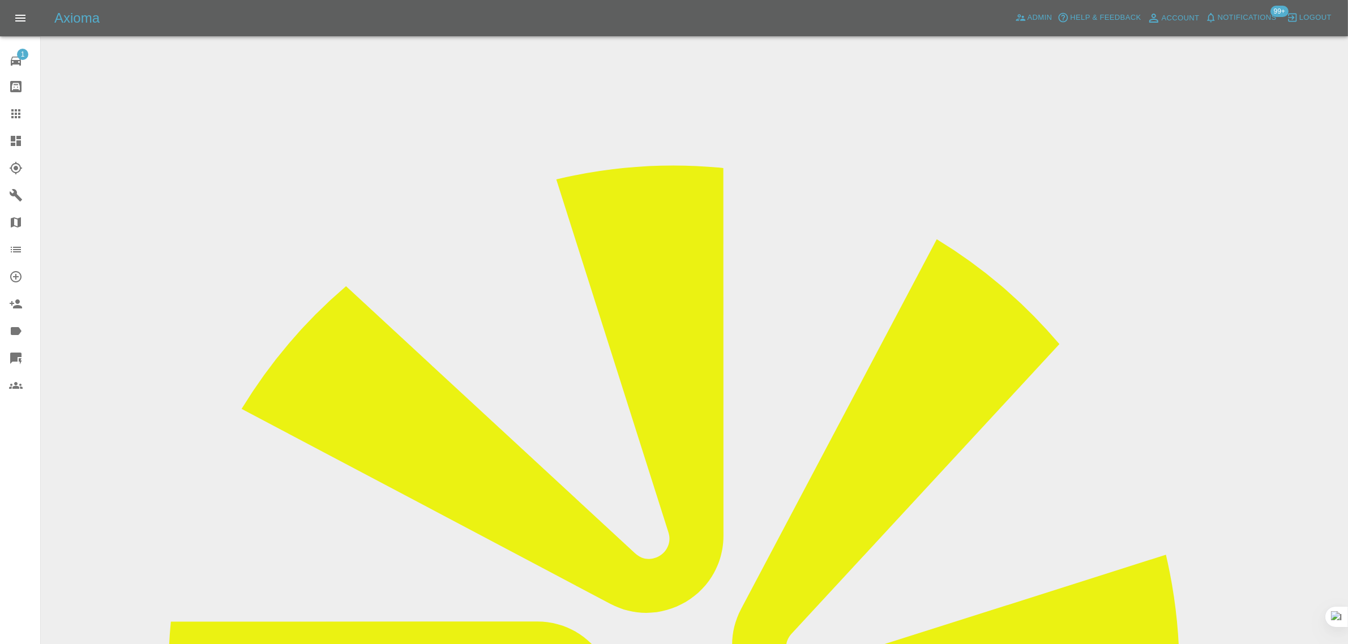
scroll to position [425, 0]
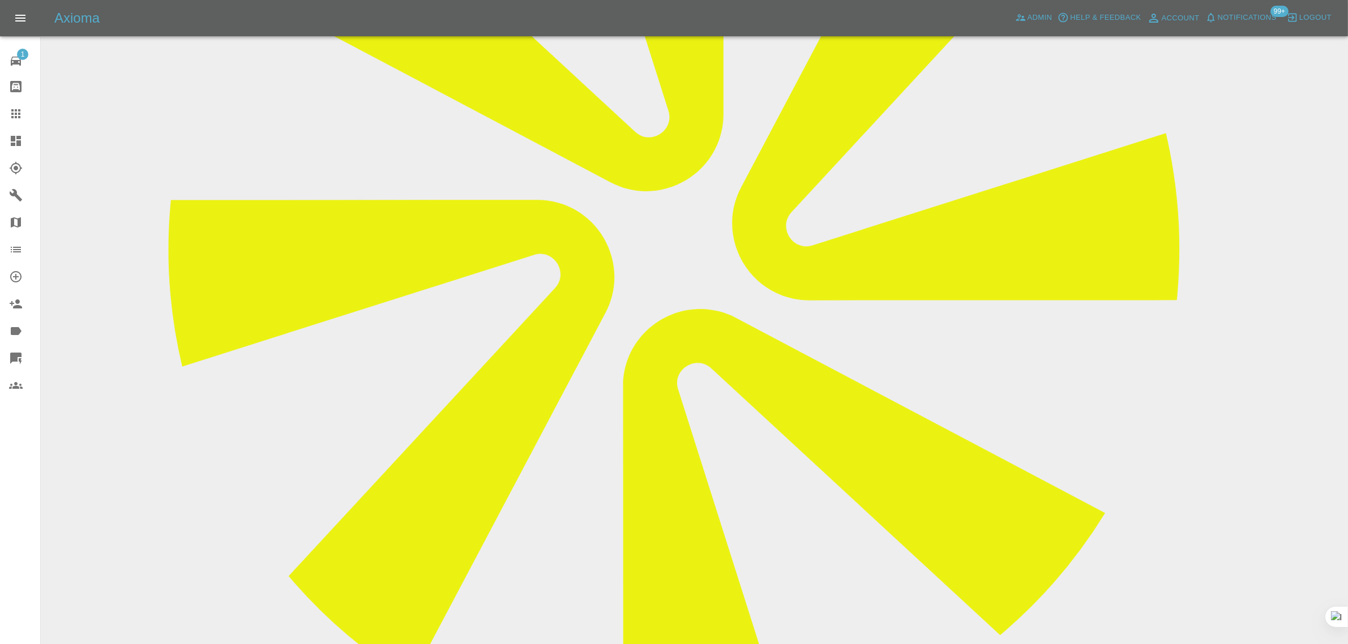
paste textarea "I booked a car repair for [DATE] and paid the £38 booking fee. The vehicle regi…"
type textarea "I booked a car repair for [DATE] and paid the £38 booking fee. The vehicle regi…"
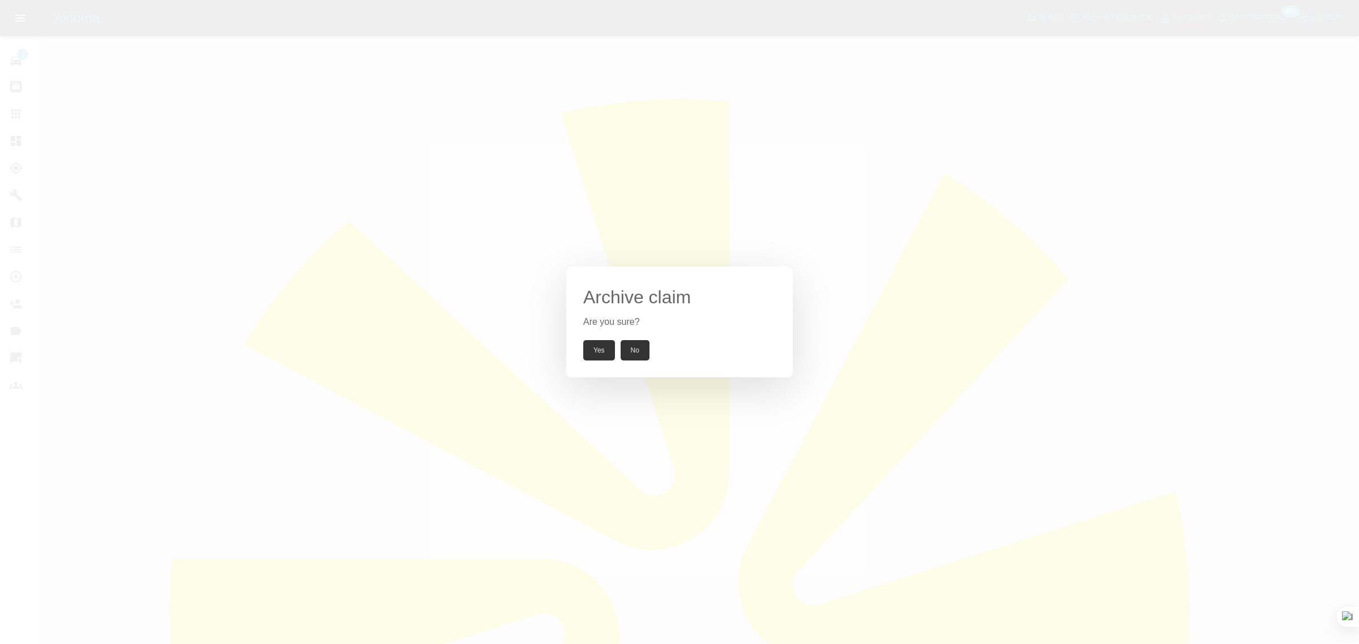
click at [598, 358] on button "Yes" at bounding box center [599, 350] width 32 height 20
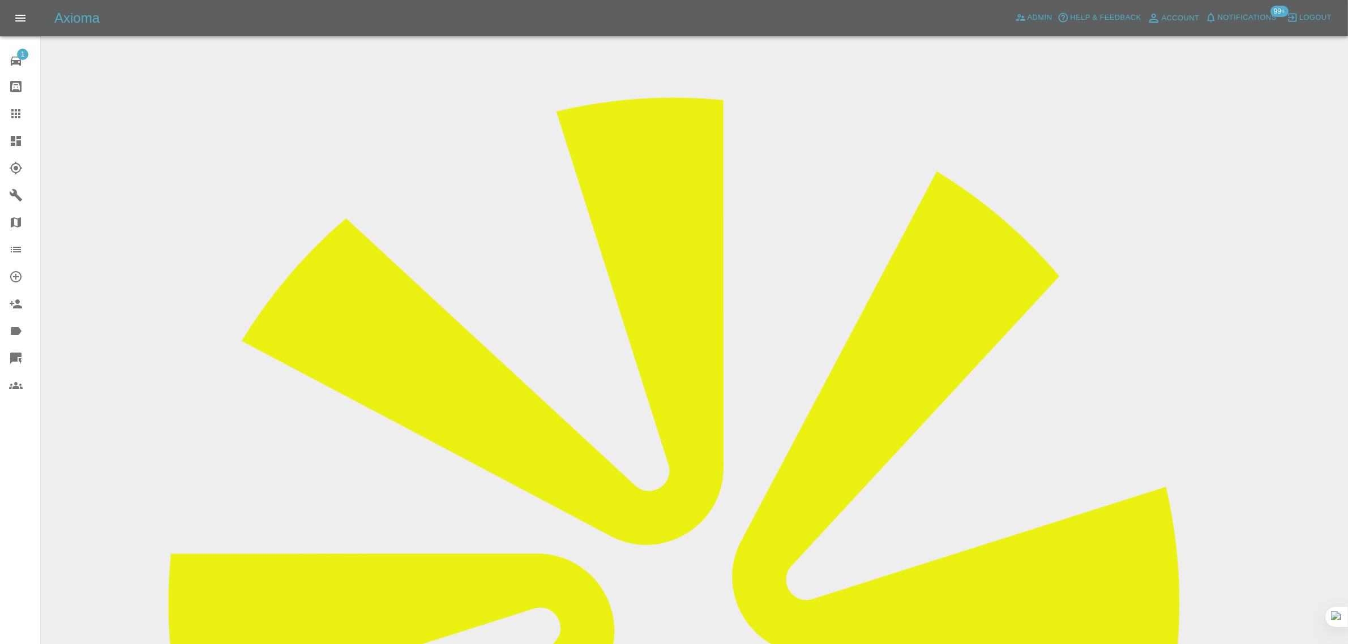
scroll to position [283, 0]
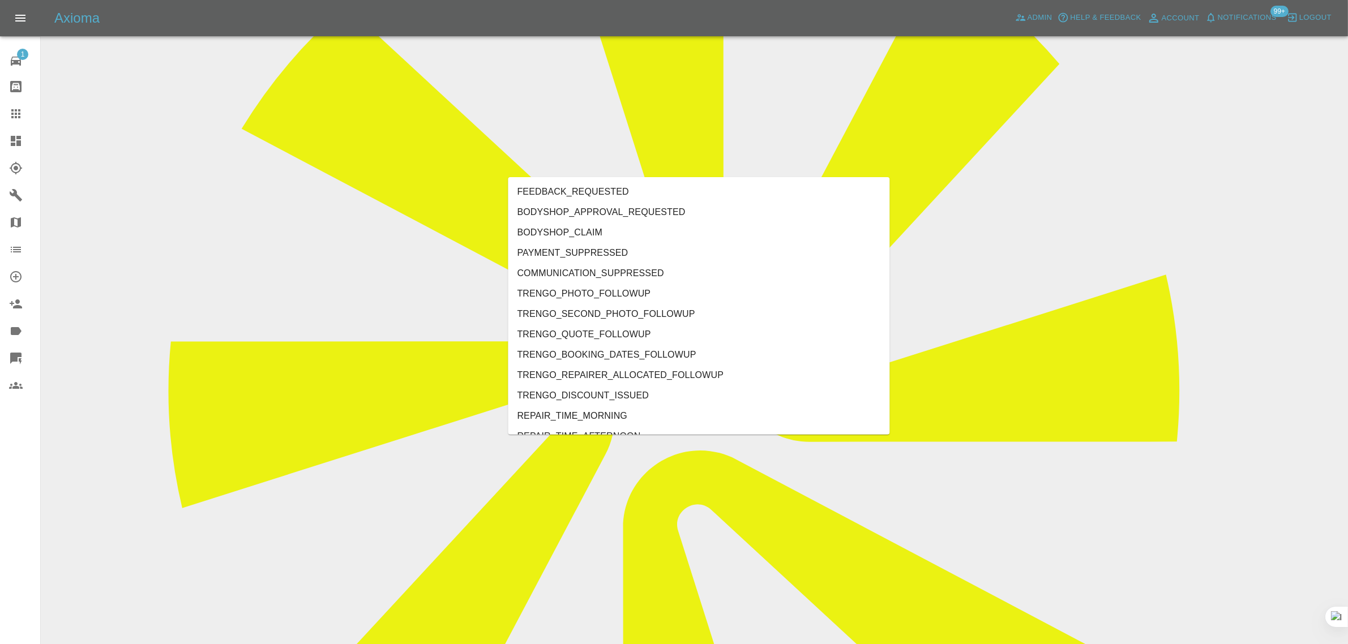
type input "c"
type input "ust"
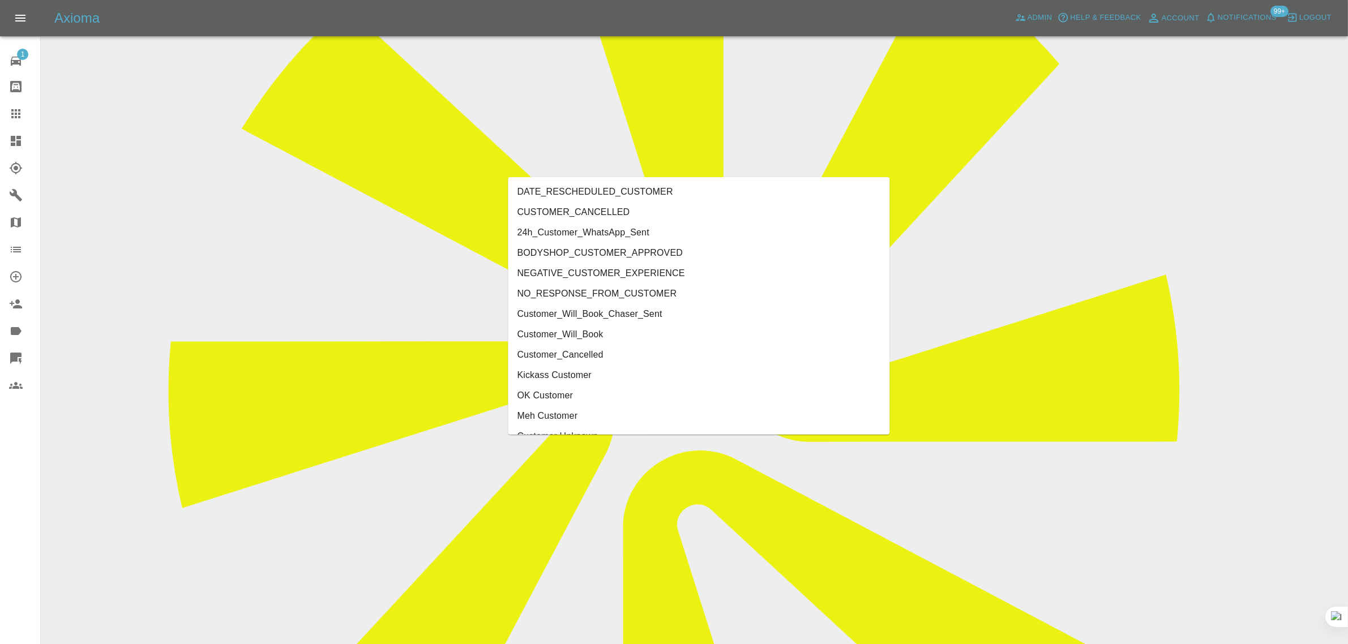
click at [531, 354] on li "Customer_Cancelled" at bounding box center [699, 355] width 382 height 20
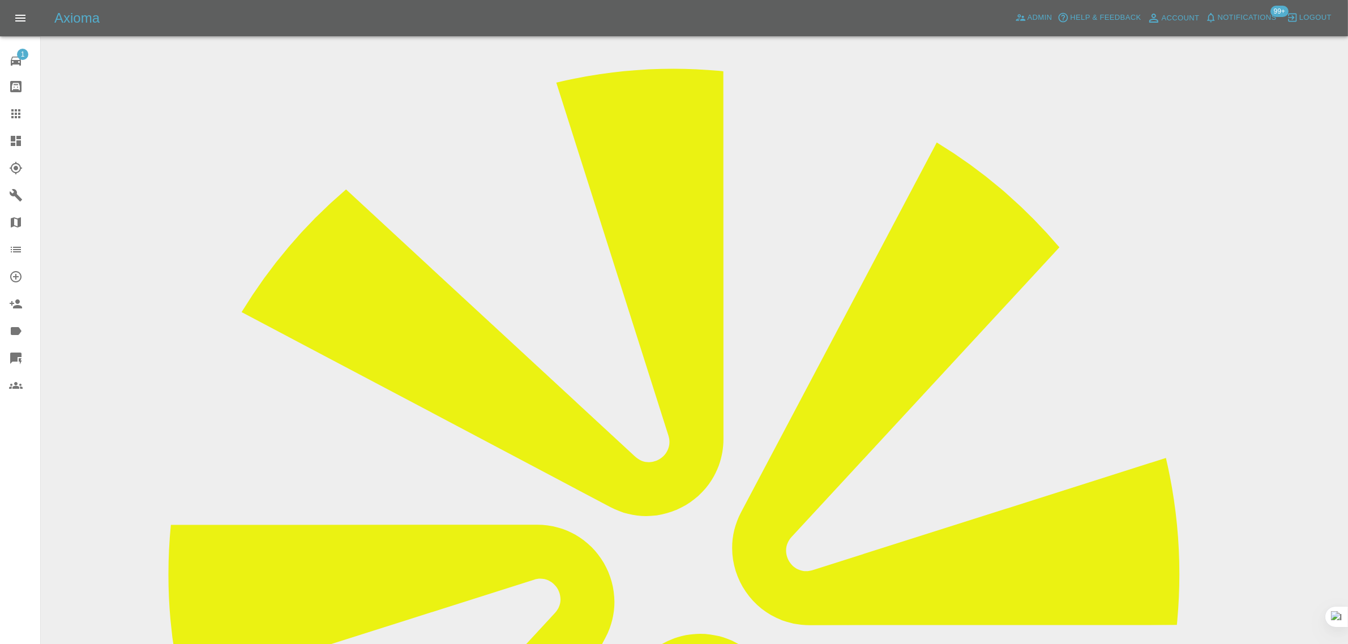
scroll to position [0, 0]
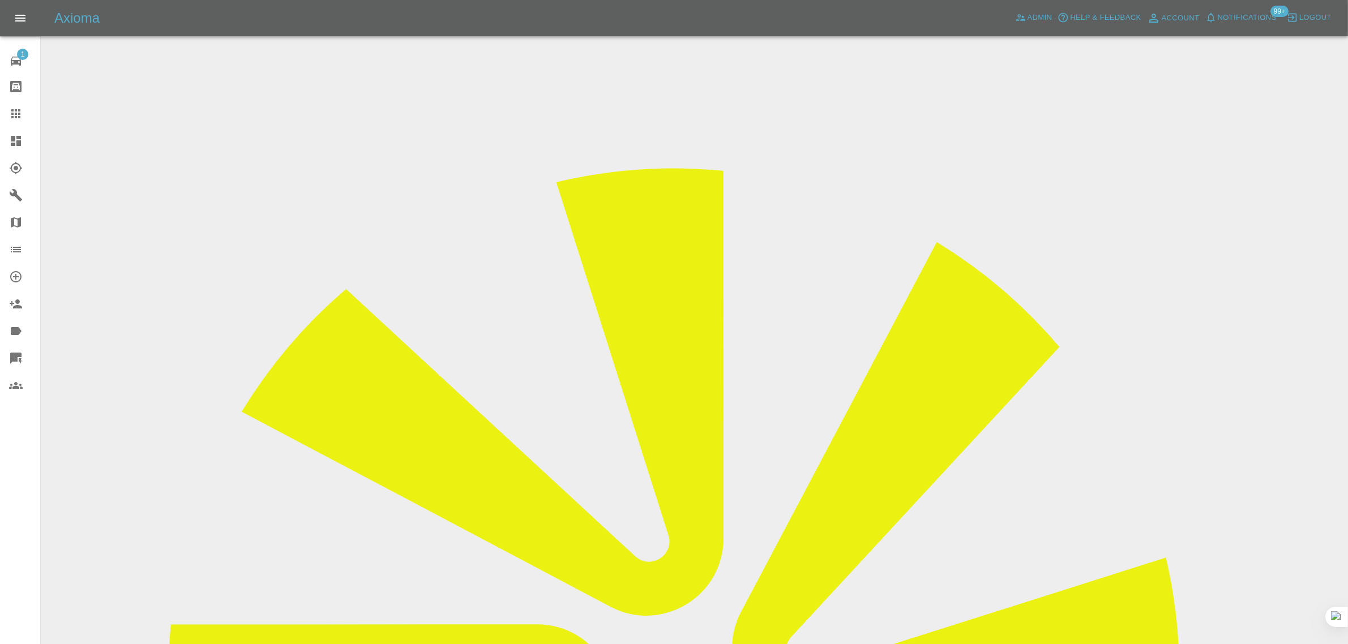
drag, startPoint x: 1091, startPoint y: 173, endPoint x: 1144, endPoint y: 175, distance: 52.1
copy tr "Beers Body"
drag, startPoint x: 513, startPoint y: 196, endPoint x: 744, endPoint y: 202, distance: 231.0
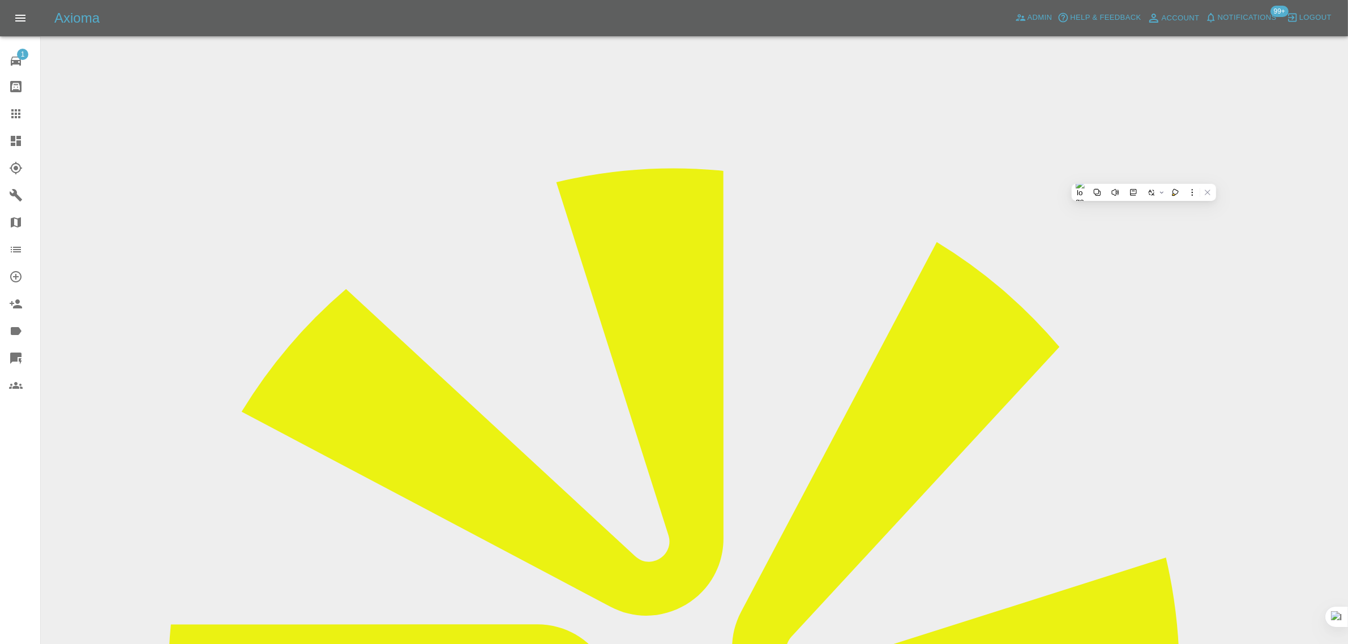
copy tr "Registration plates M99UUU"
drag, startPoint x: 508, startPoint y: 297, endPoint x: 751, endPoint y: 323, distance: 244.2
copy tbody "Vehicle Location PO4 8FP Driver [PERSON_NAME]"
drag, startPoint x: 977, startPoint y: 481, endPoint x: 1171, endPoint y: 468, distance: 194.1
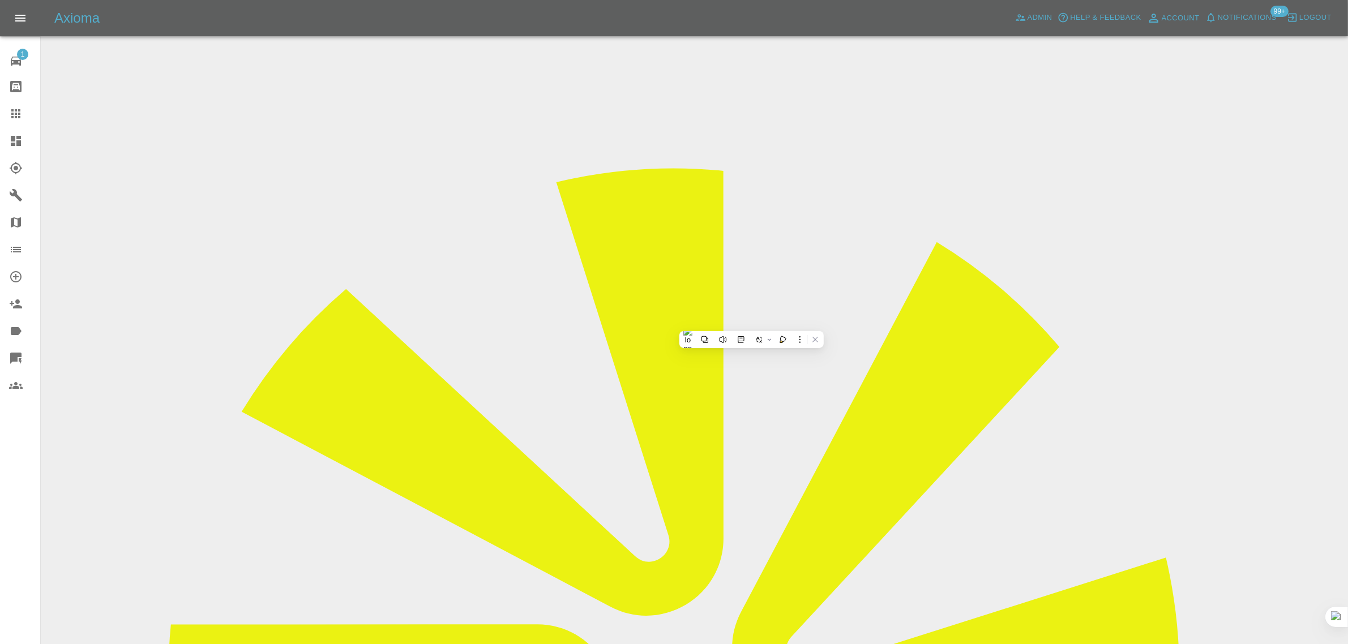
copy tbody "Repair Date [DATE]"
click at [9, 118] on icon at bounding box center [16, 114] width 14 height 14
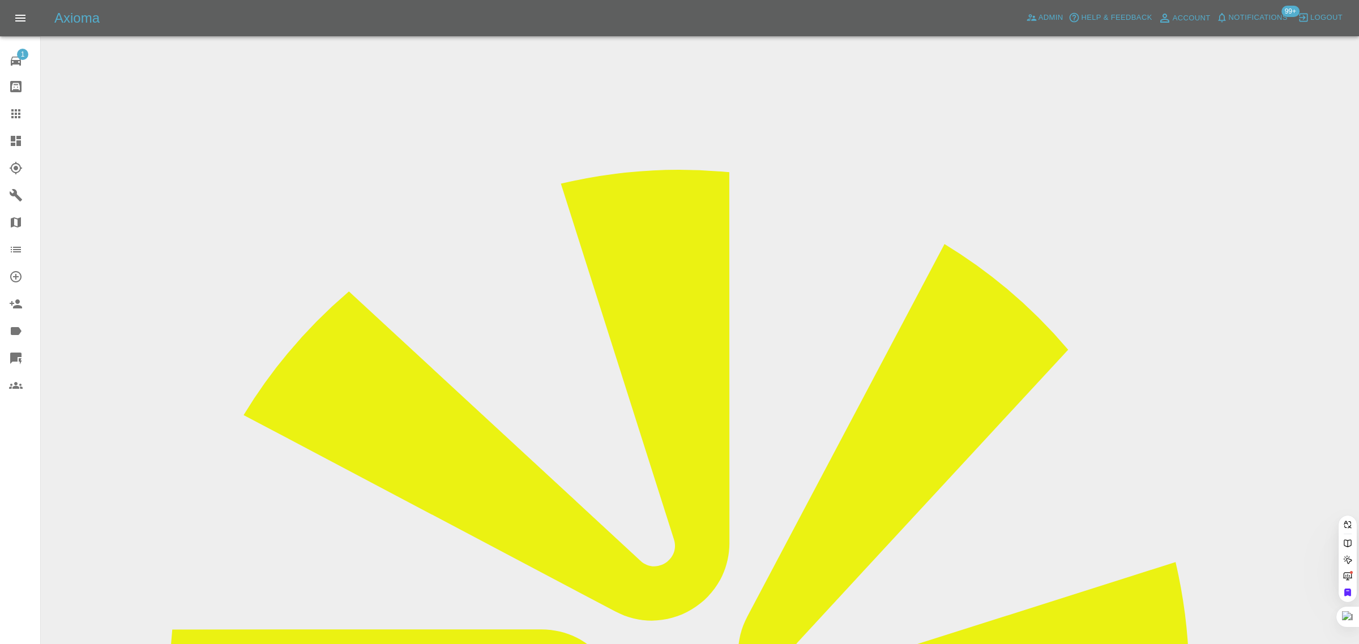
paste input "PJ09 ENK"
type input "PJ09ENK"
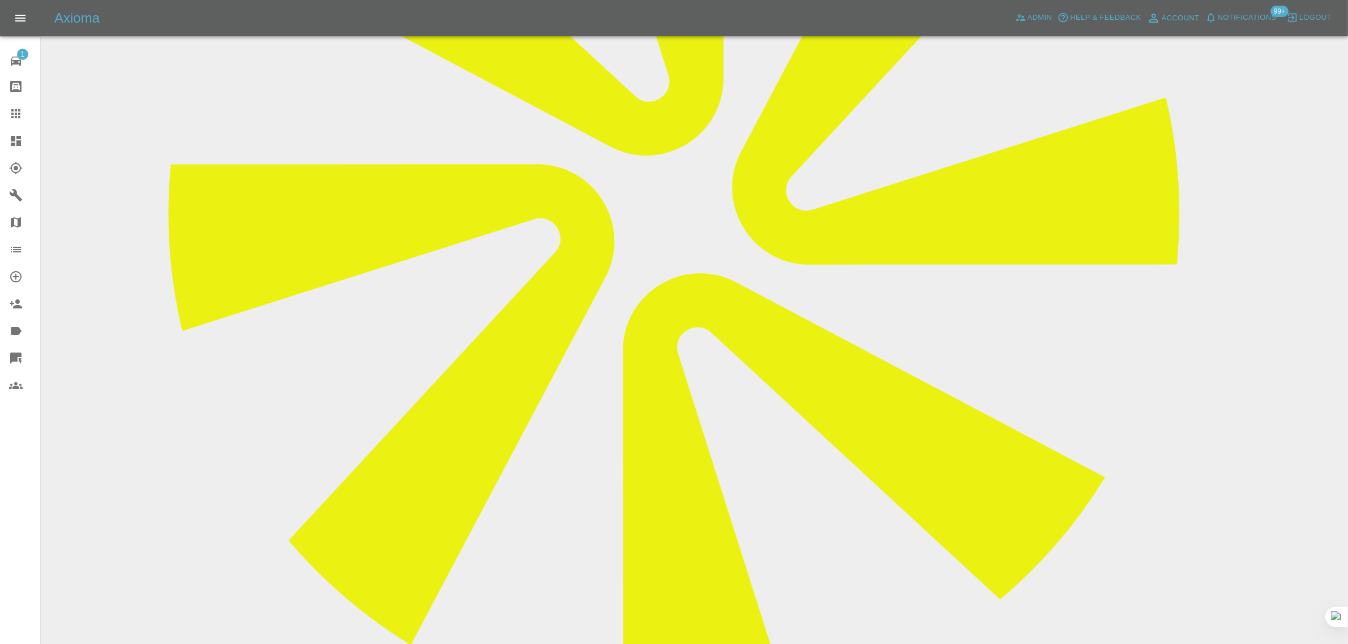
scroll to position [114, 0]
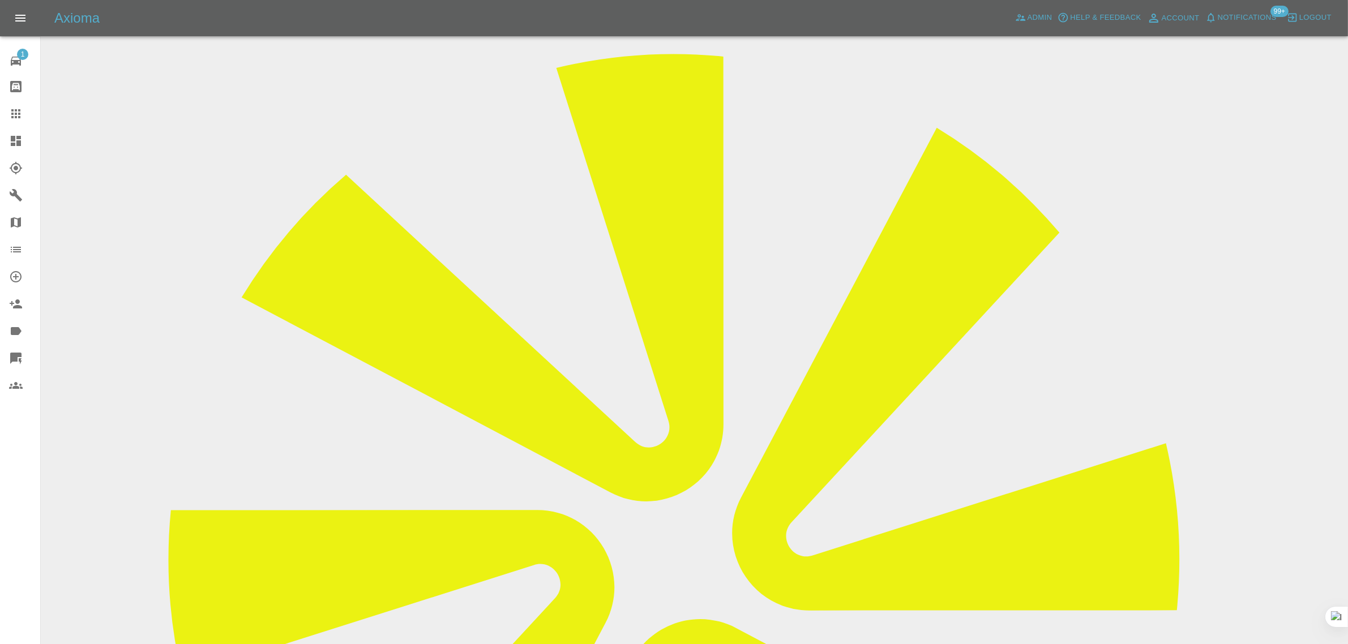
click at [21, 115] on icon at bounding box center [16, 114] width 14 height 14
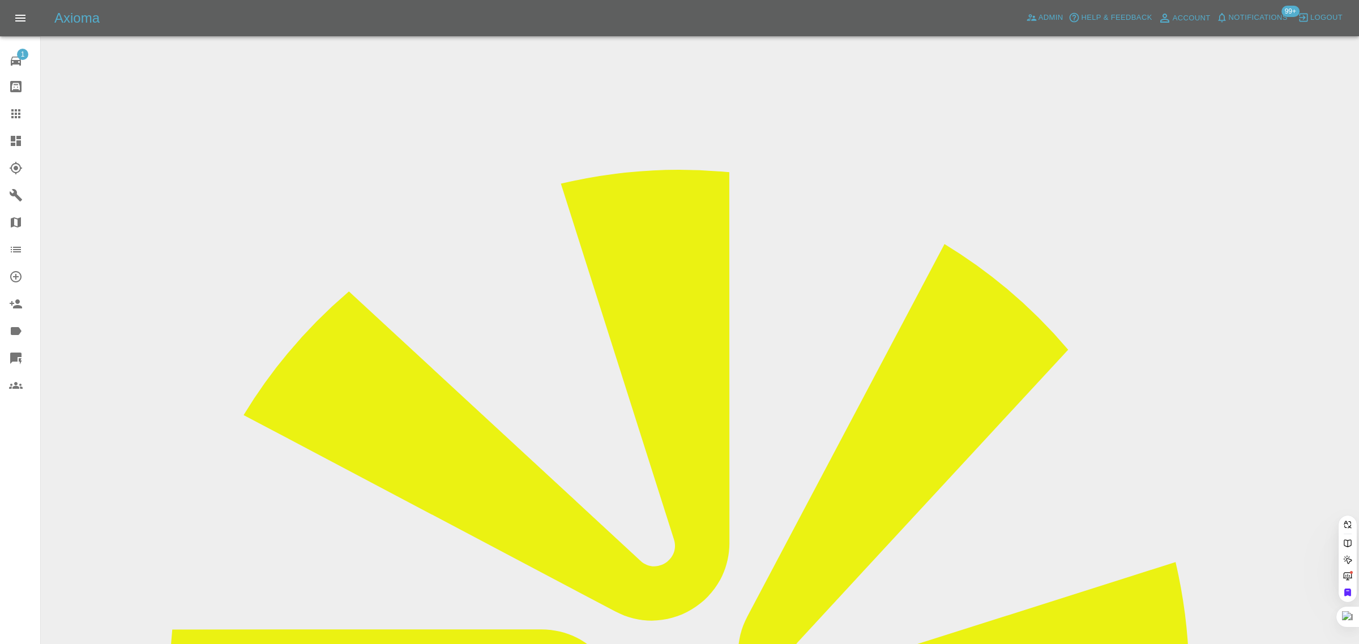
paste input "[EMAIL_ADDRESS][DOMAIN_NAME]"
type input "[EMAIL_ADDRESS][DOMAIN_NAME]"
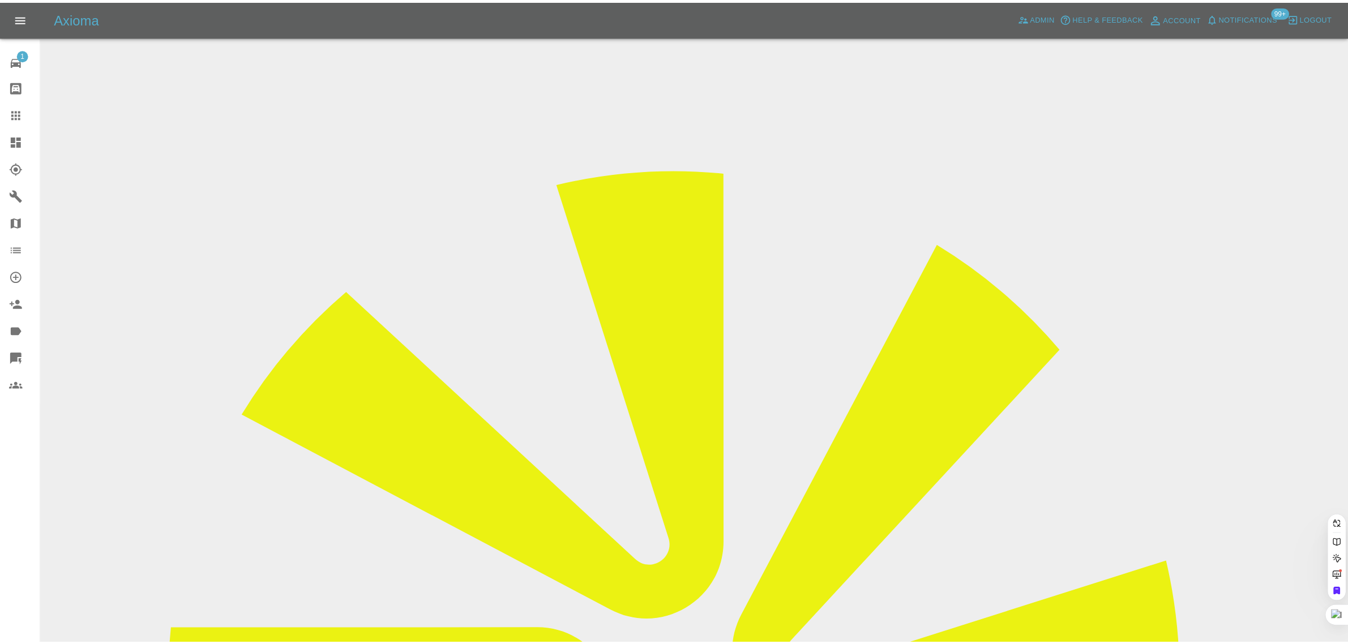
scroll to position [0, 0]
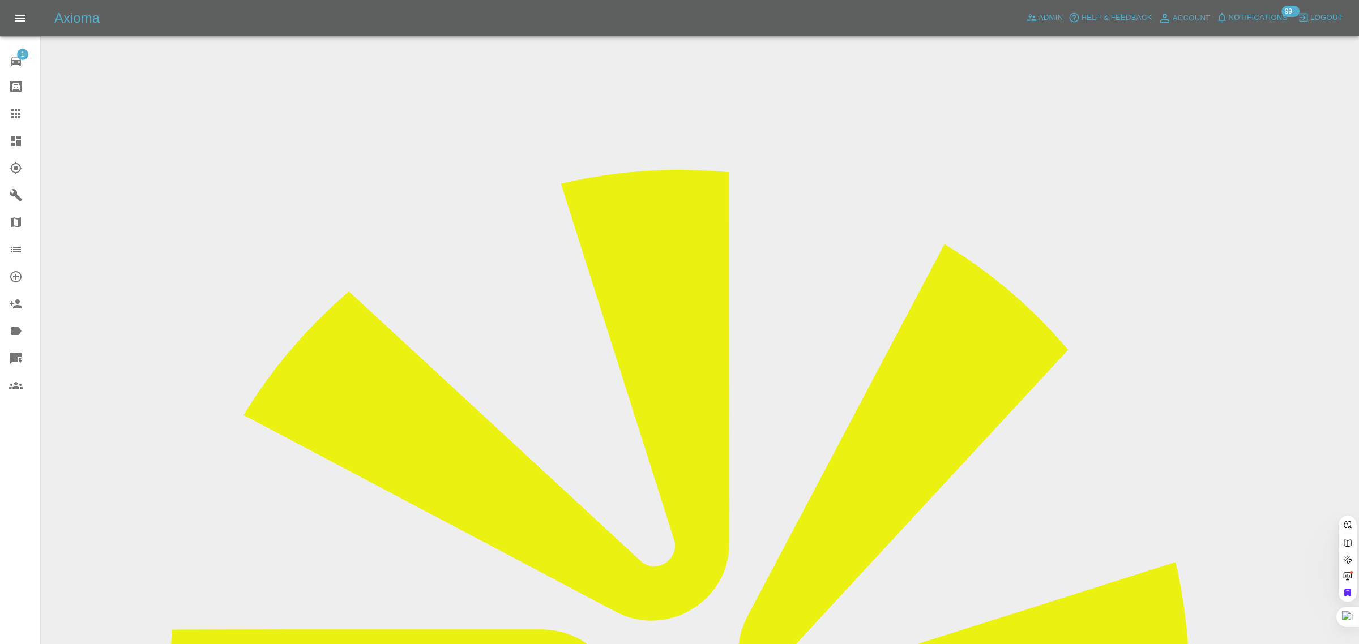
click at [14, 531] on div "1 Repair home Bodyshop home Claims Dashboard Explorer Garages Map Organization …" at bounding box center [20, 322] width 41 height 644
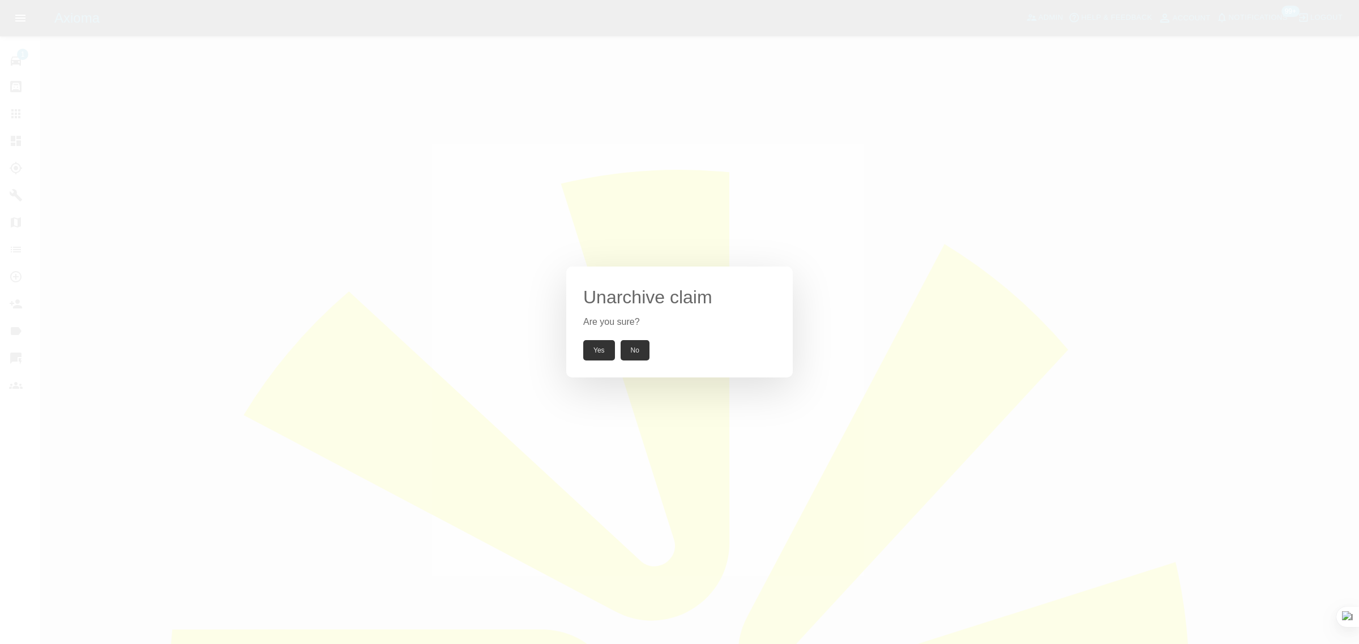
click at [598, 354] on button "Yes" at bounding box center [599, 350] width 32 height 20
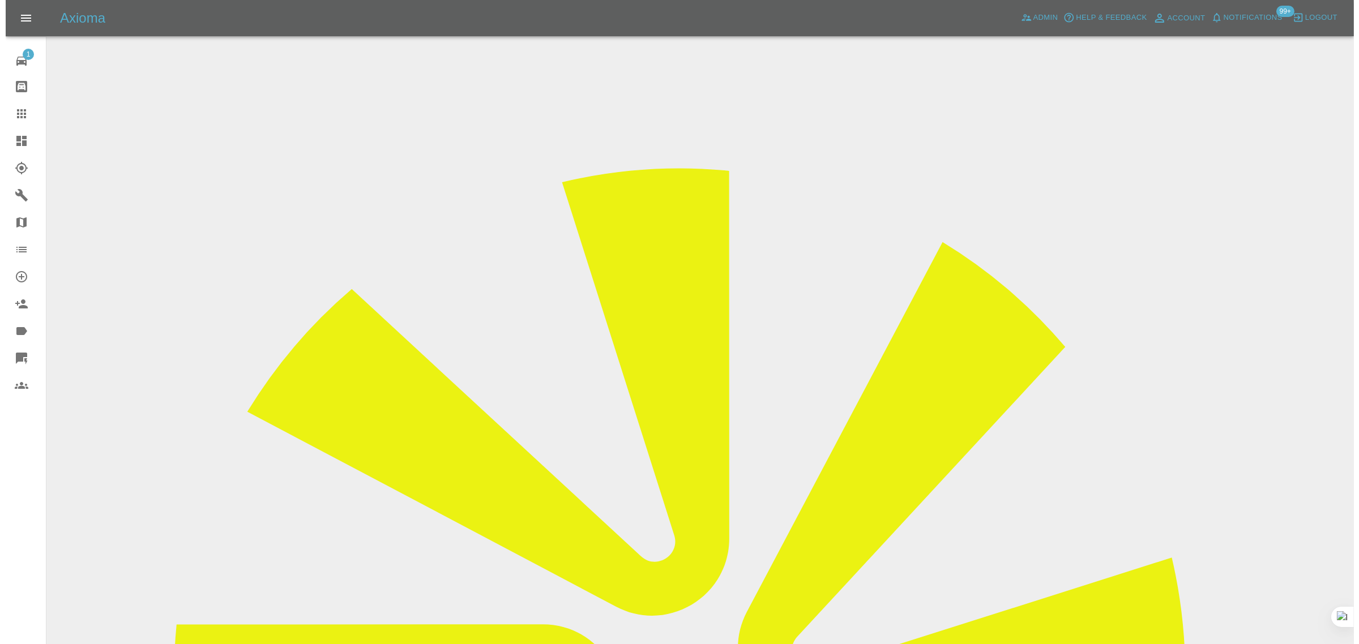
scroll to position [142, 0]
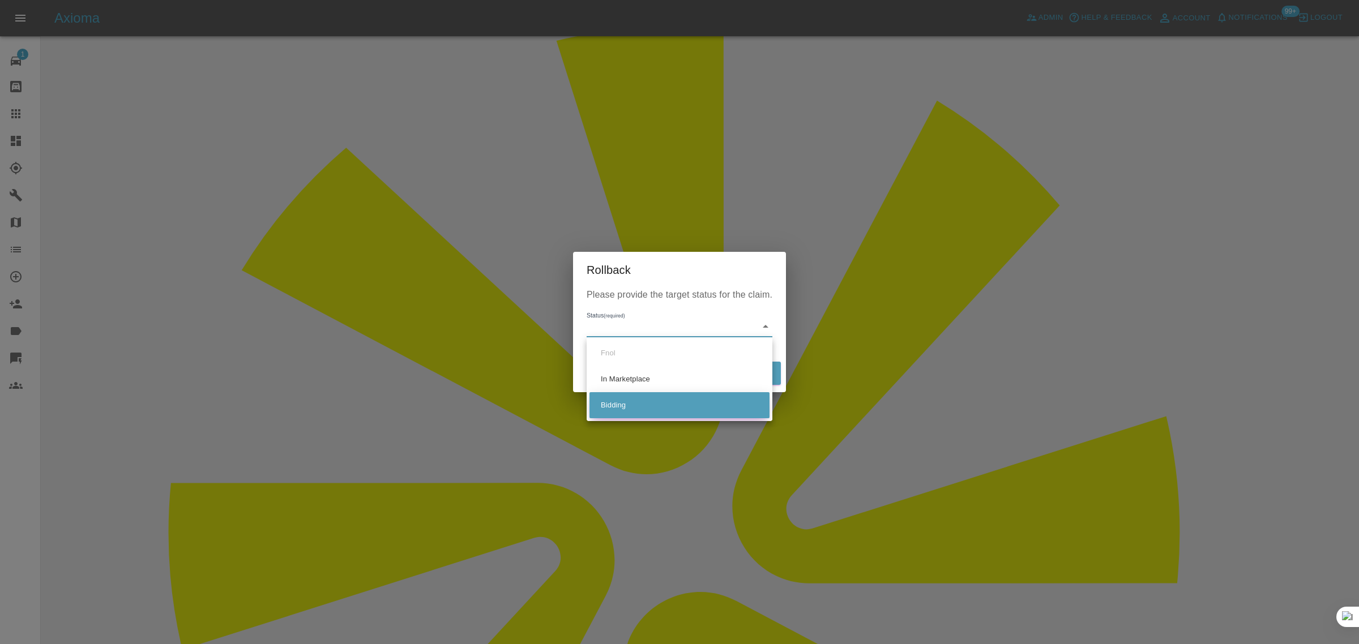
click at [612, 397] on li "Bidding" at bounding box center [679, 405] width 180 height 26
type input "bidding"
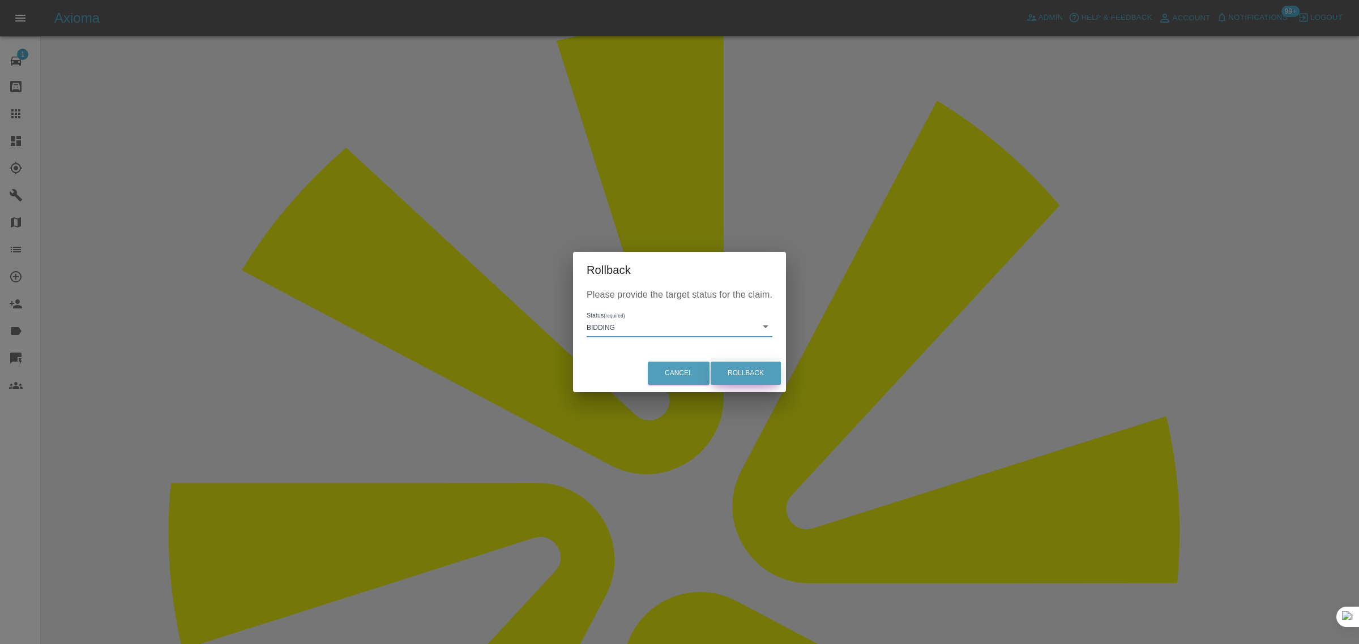
click at [752, 367] on button "Rollback" at bounding box center [745, 373] width 70 height 23
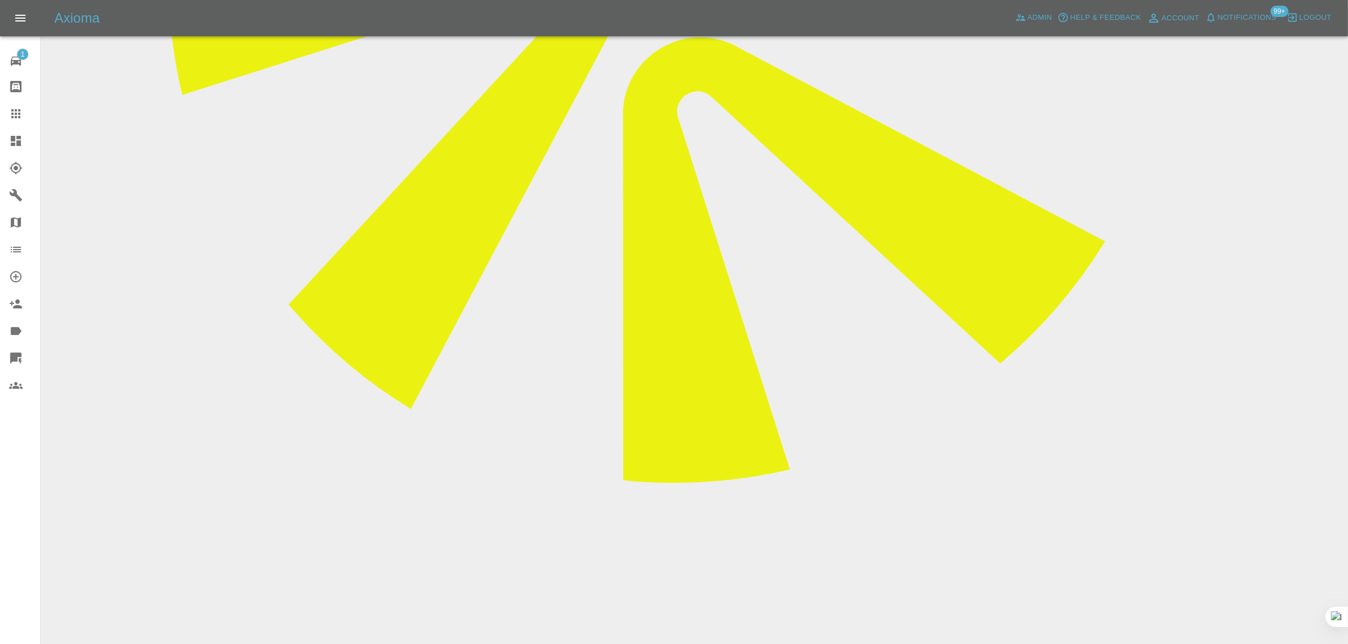
scroll to position [708, 0]
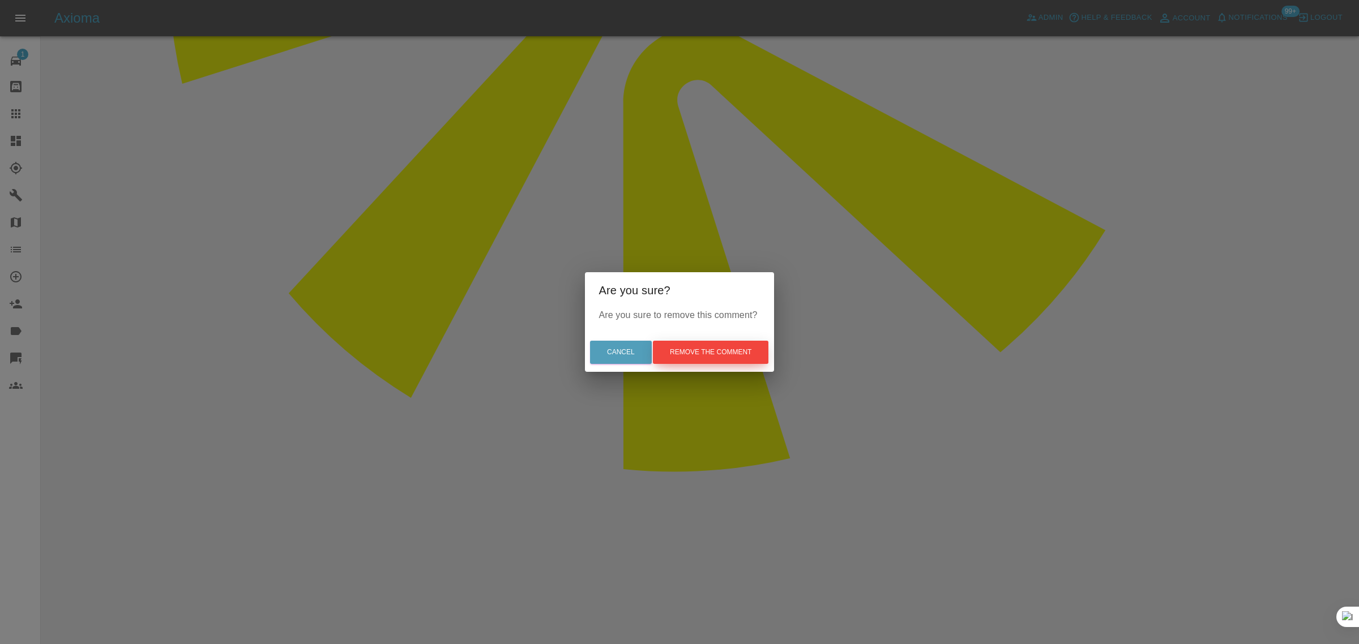
click at [709, 356] on button "Remove the comment" at bounding box center [710, 352] width 115 height 23
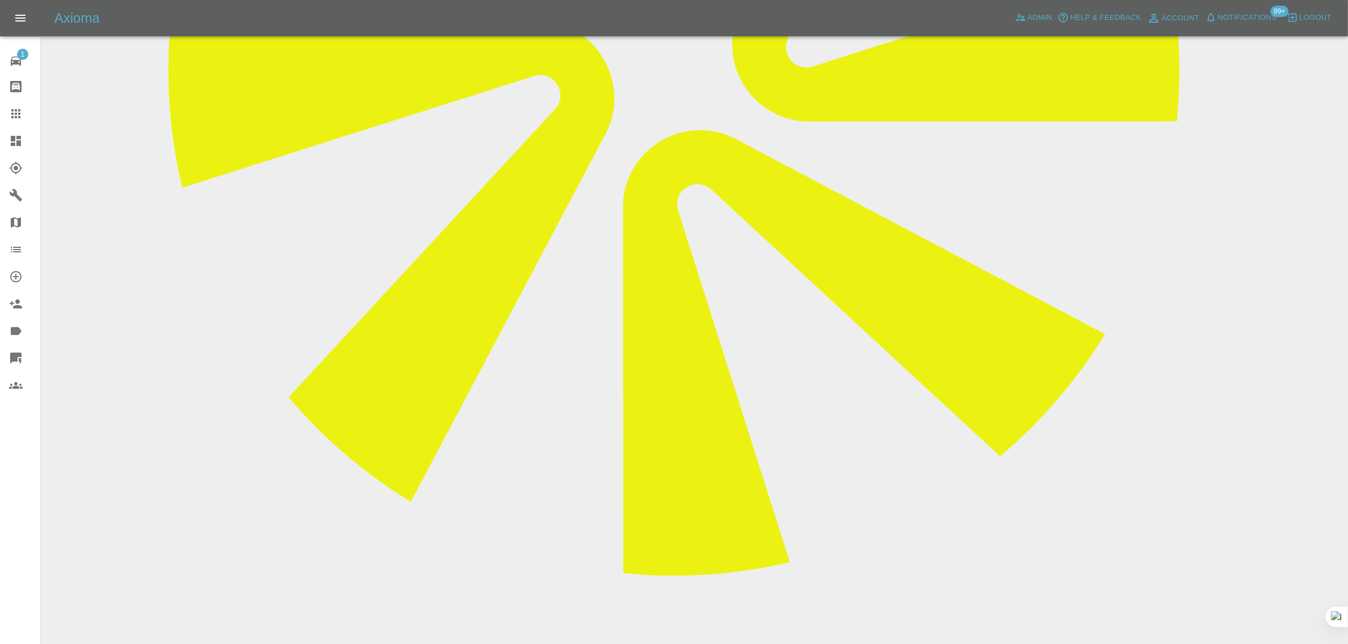
scroll to position [425, 0]
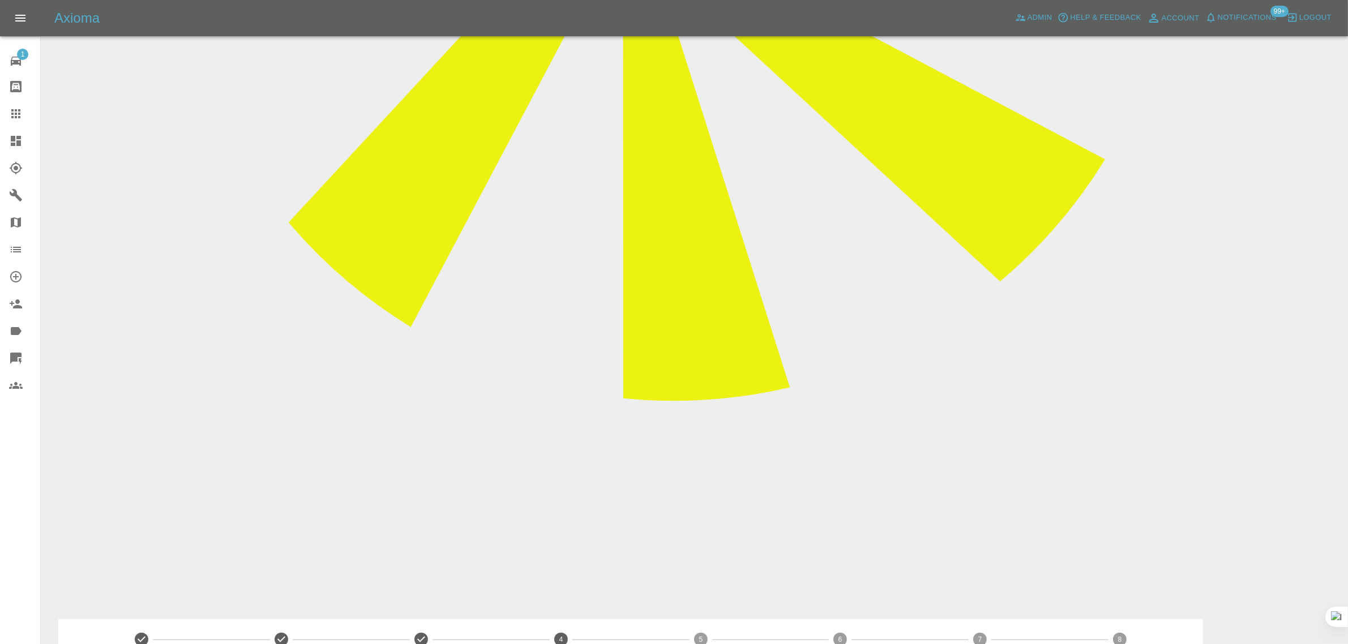
type textarea "Please send dates"
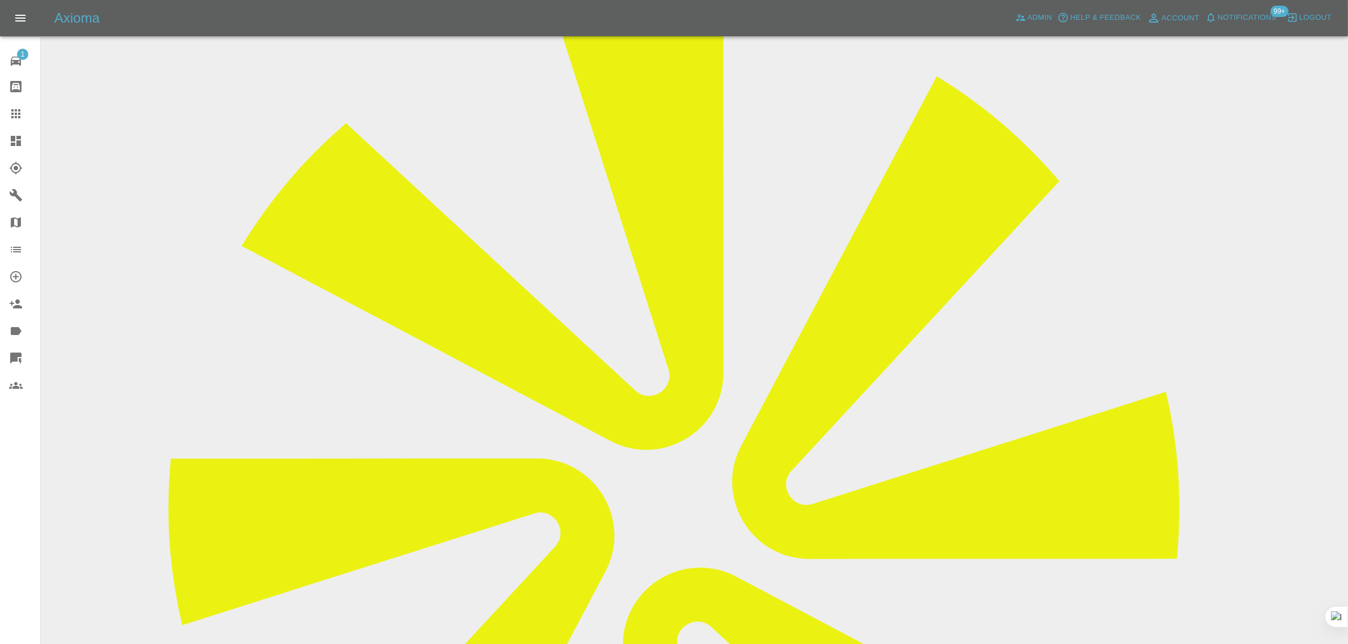
scroll to position [0, 0]
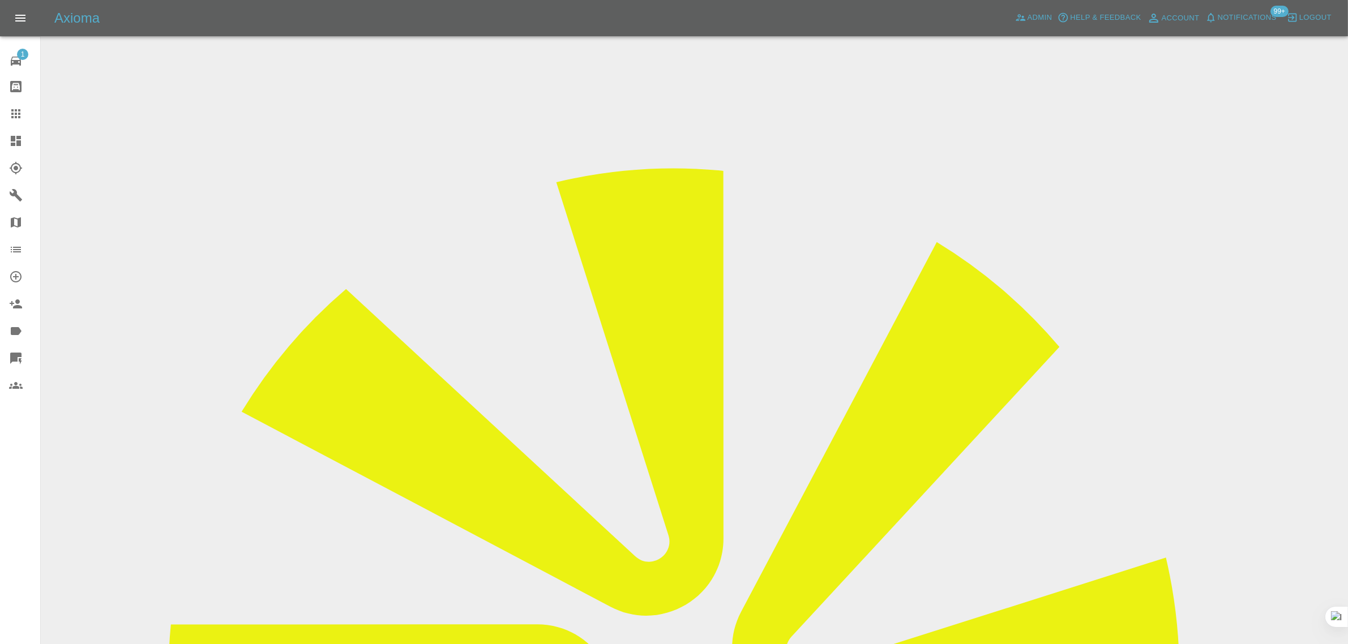
click at [0, 0] on input "Choose images" at bounding box center [0, 0] width 0 height 0
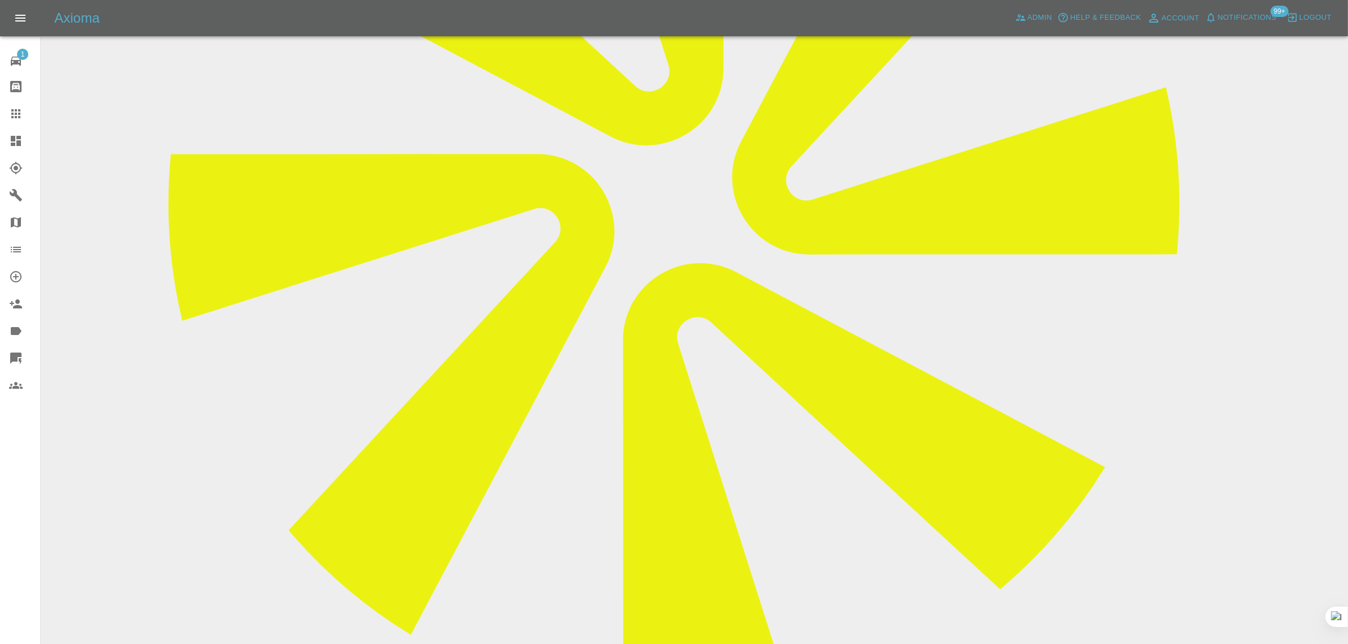
scroll to position [637, 0]
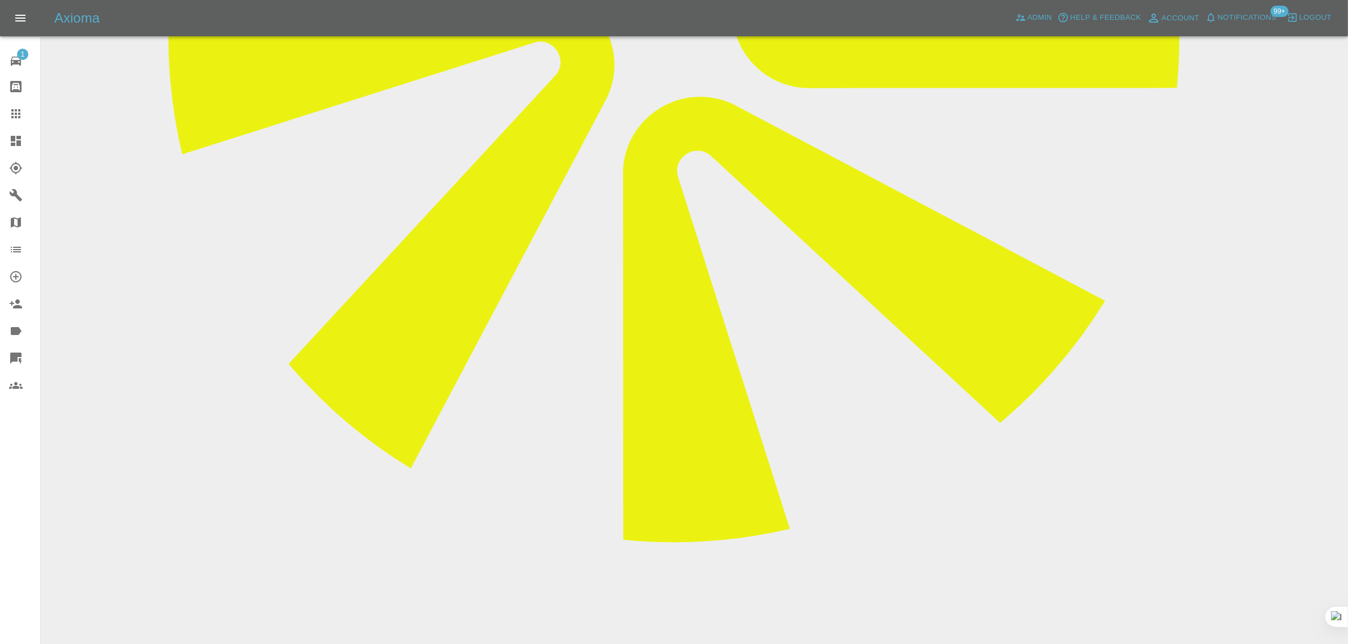
paste textarea "I appreciate your prompt reply. Please give me a date for the work as I will be…"
type textarea "I appreciate your prompt reply. Please give me a date for the work as I will be…"
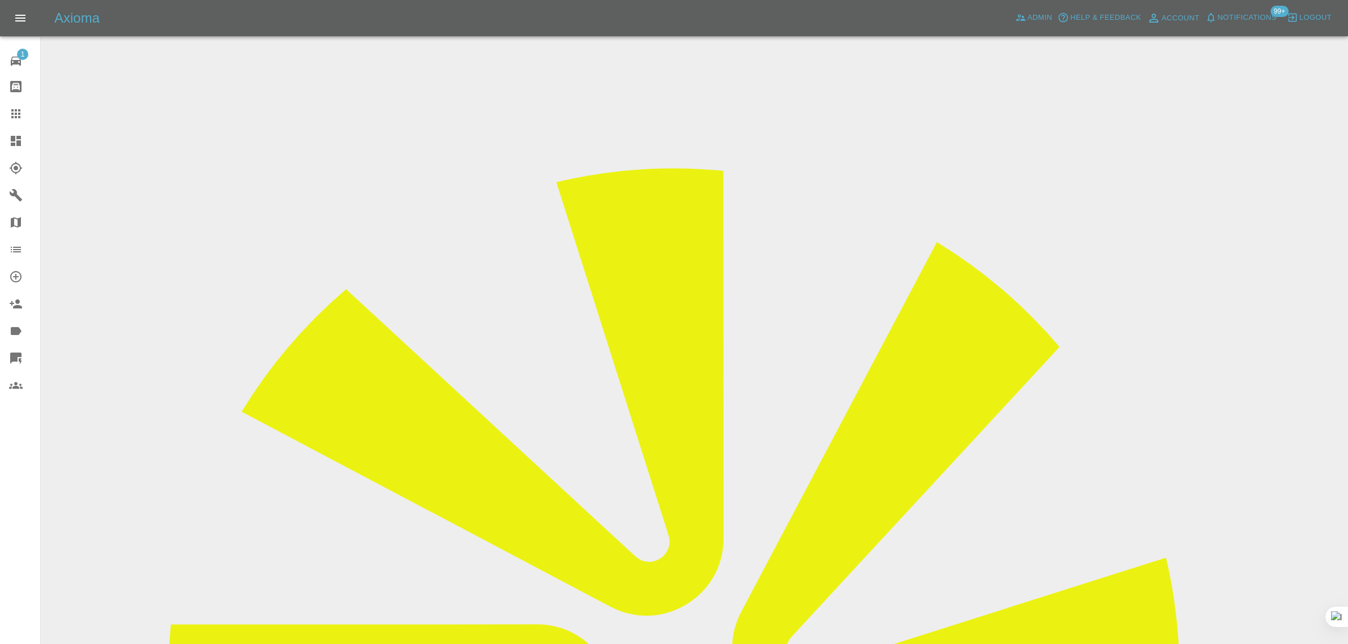
click at [29, 110] on div at bounding box center [25, 114] width 32 height 14
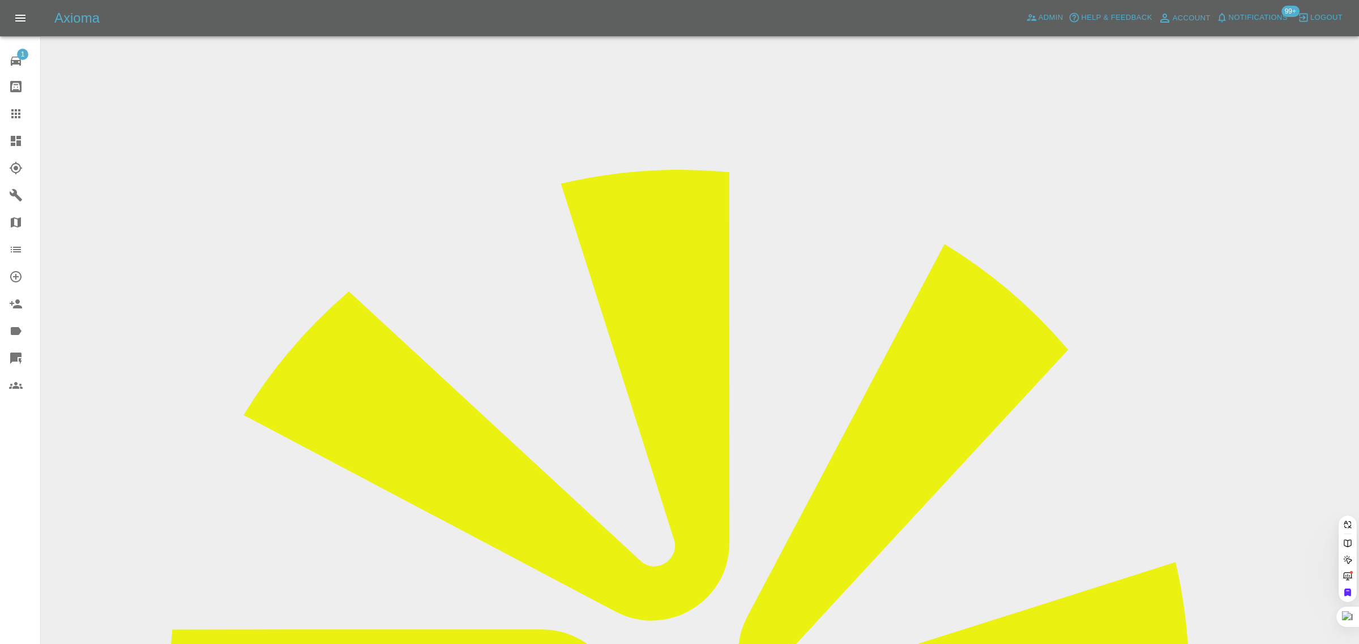
paste input "[EMAIL_ADDRESS][DOMAIN_NAME]"
type input "[EMAIL_ADDRESS][DOMAIN_NAME]"
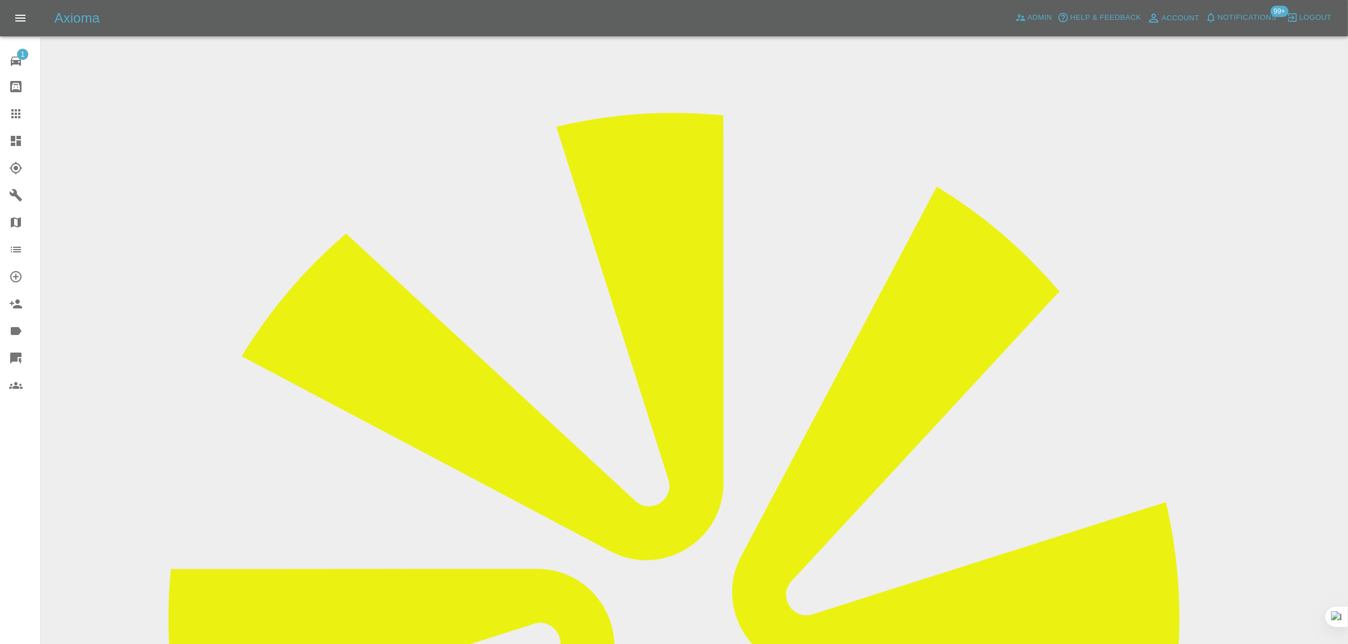
scroll to position [31, 0]
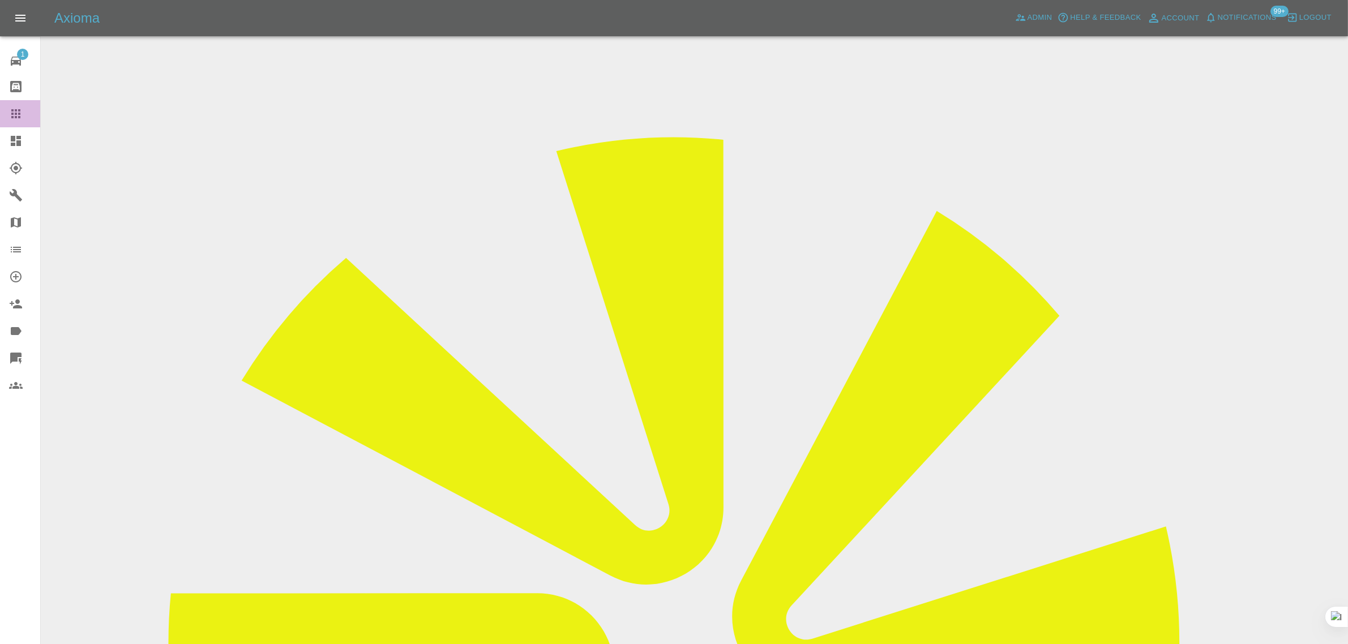
click at [16, 117] on icon at bounding box center [15, 113] width 9 height 9
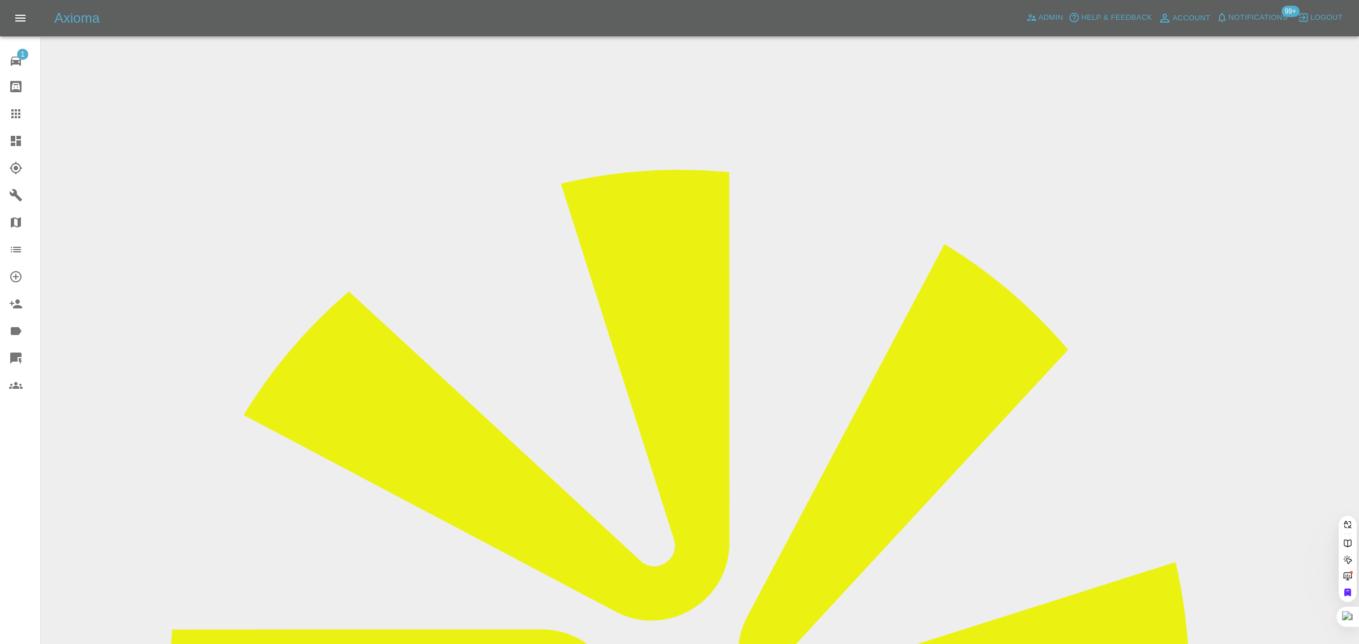
paste input "[EMAIL_ADDRESS][DOMAIN_NAME]"
type input "[EMAIL_ADDRESS][DOMAIN_NAME]"
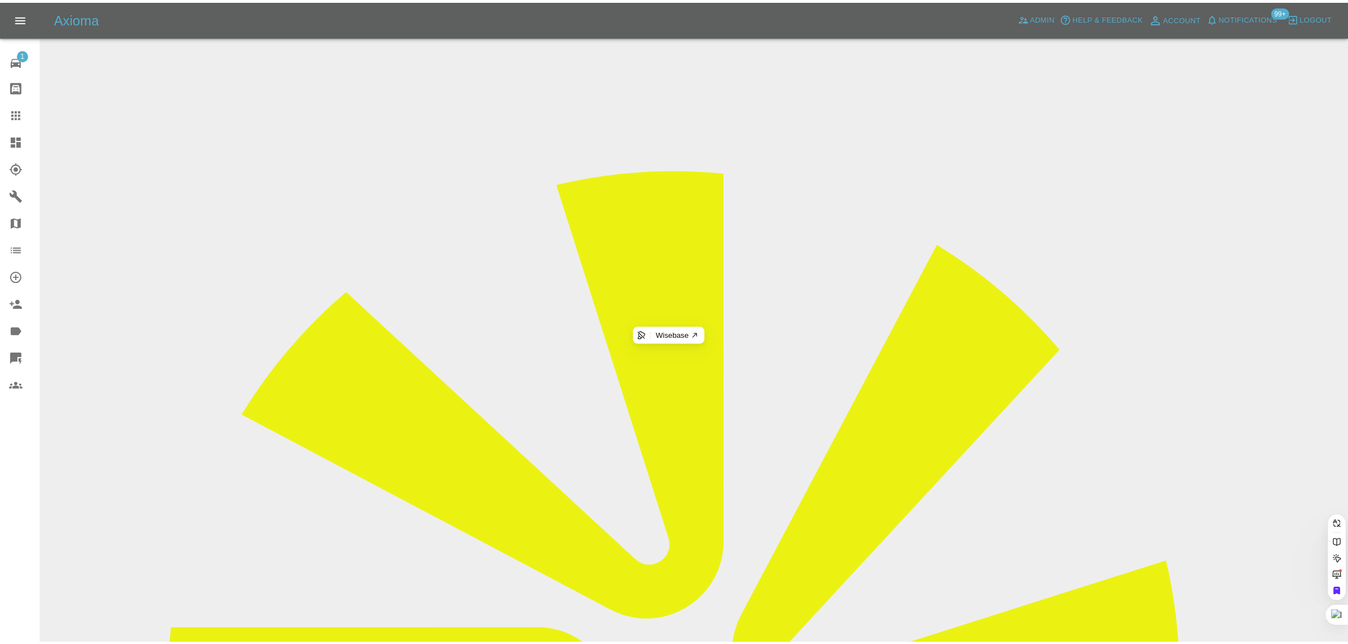
scroll to position [0, 0]
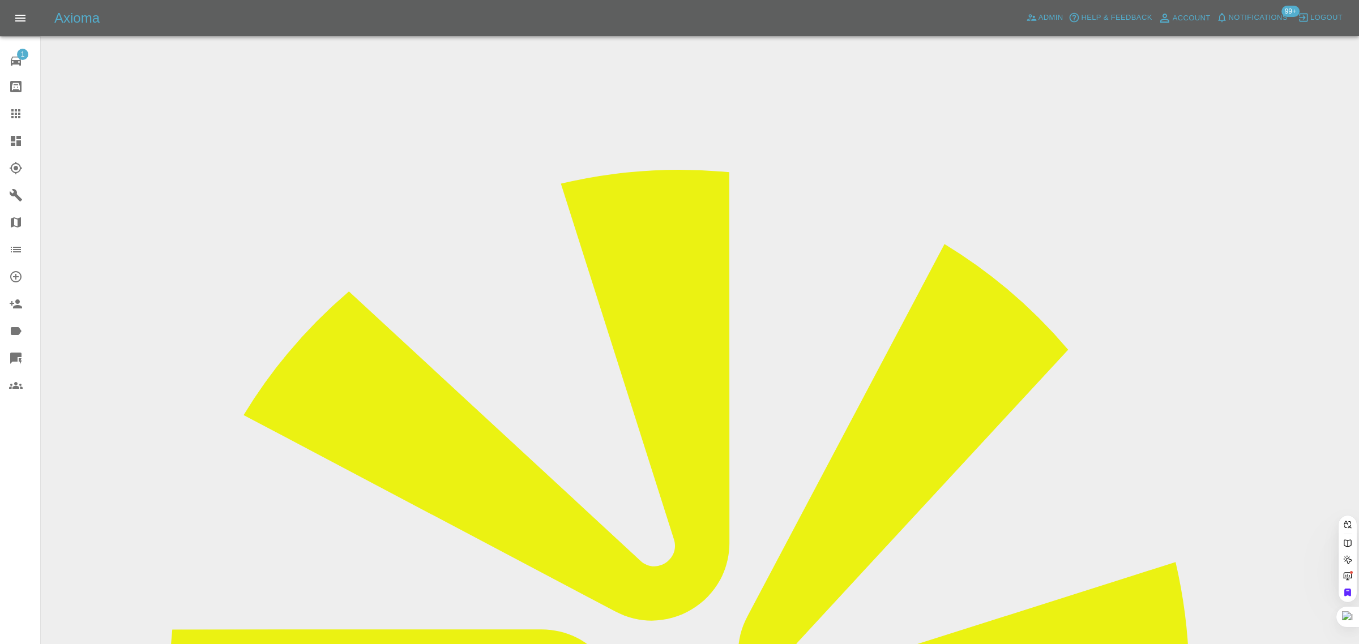
click at [4, 511] on div "1 Repair home Bodyshop home Claims Dashboard Explorer Garages Map Organization …" at bounding box center [20, 322] width 41 height 644
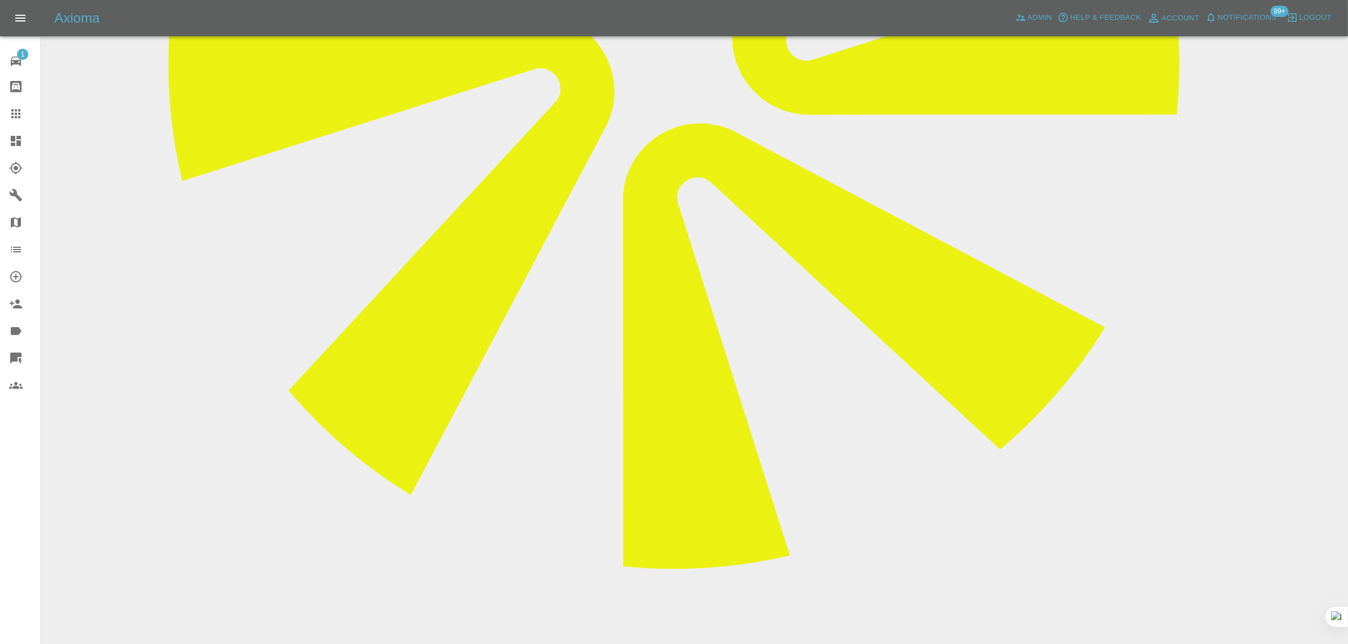
scroll to position [657, 0]
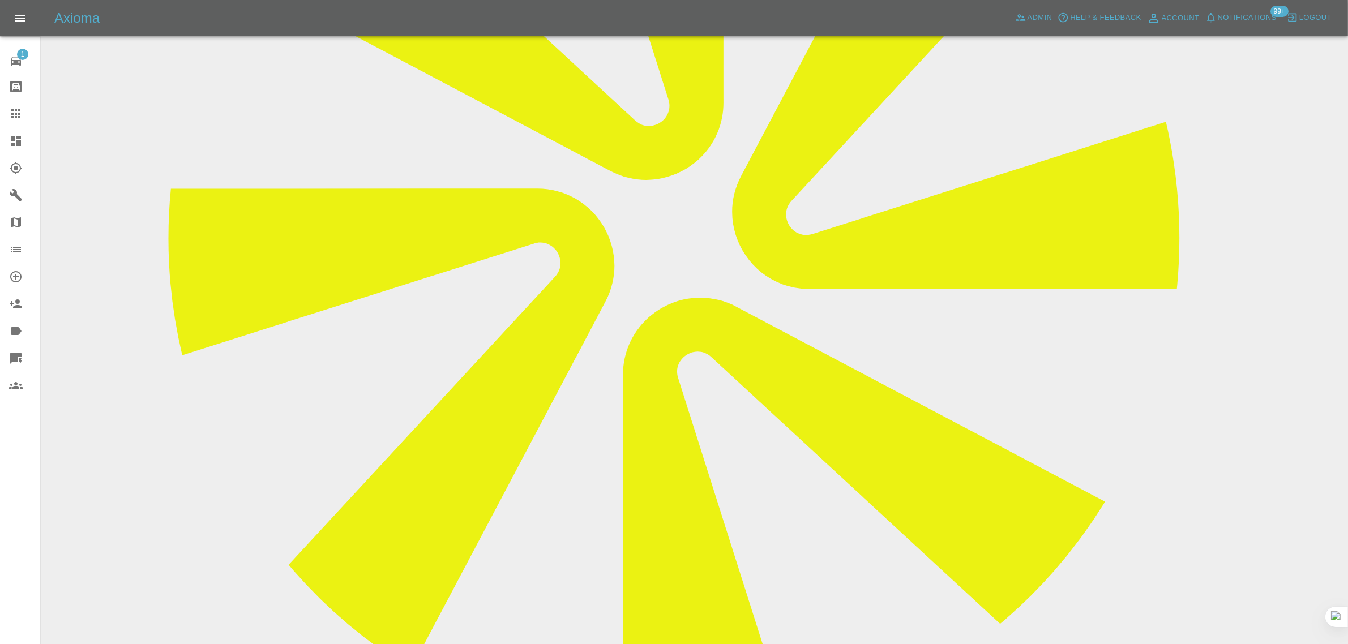
scroll to position [161, 0]
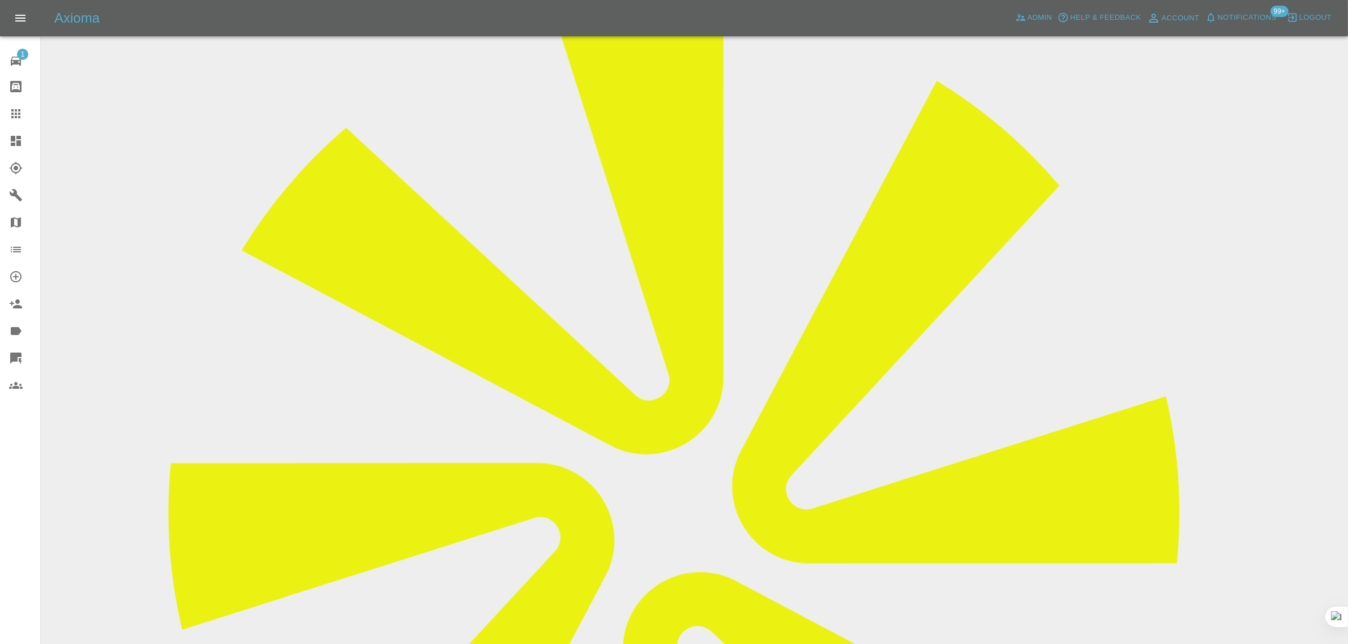
click at [24, 117] on div at bounding box center [25, 114] width 32 height 14
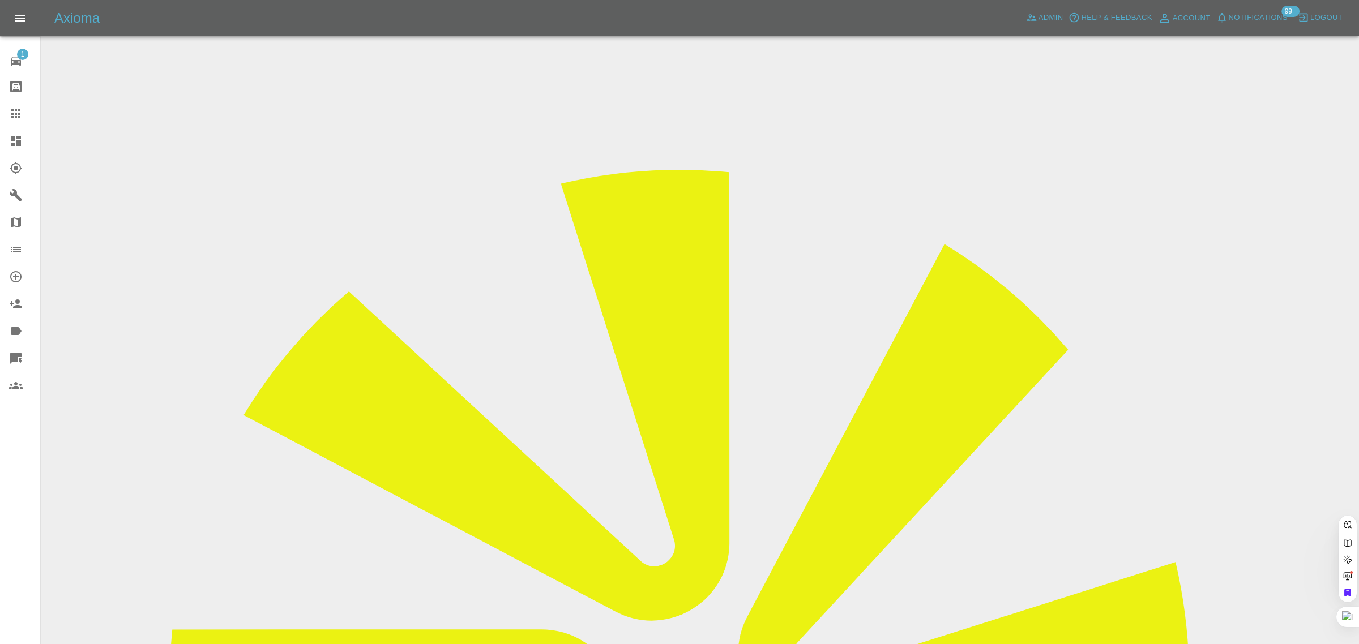
paste input "[EMAIL_ADDRESS][DOMAIN_NAME]"
type input "[EMAIL_ADDRESS][DOMAIN_NAME]"
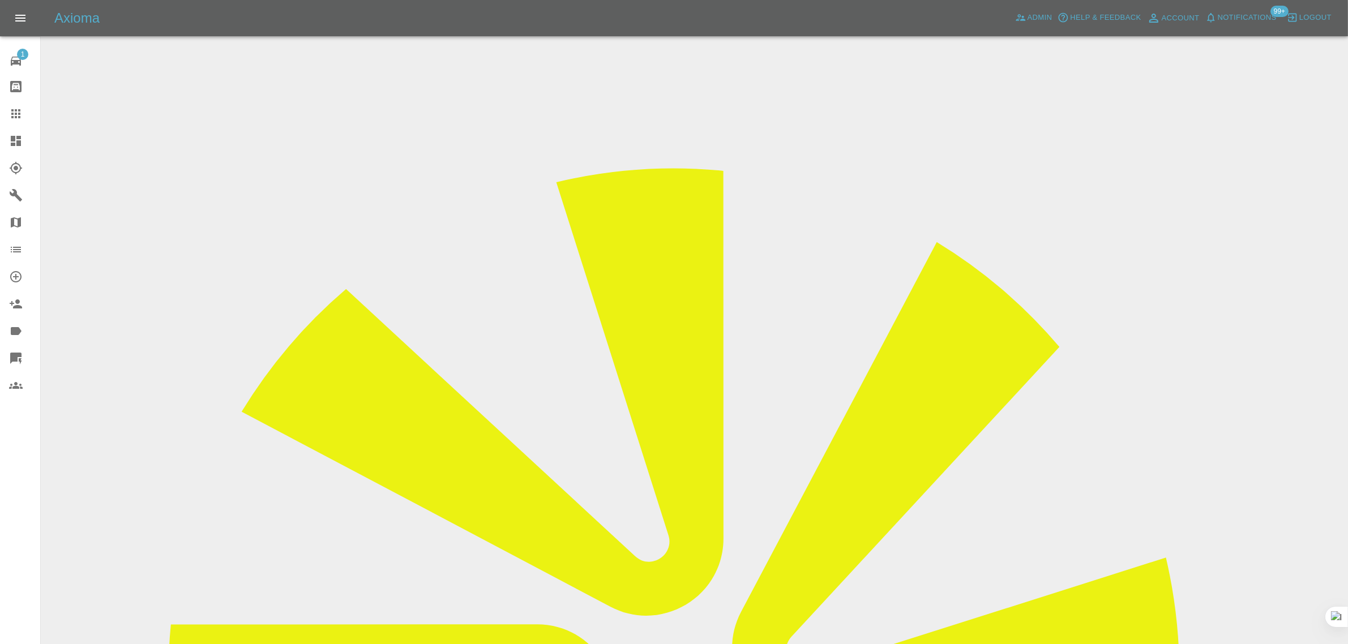
click at [0, 0] on input "Choose images" at bounding box center [0, 0] width 0 height 0
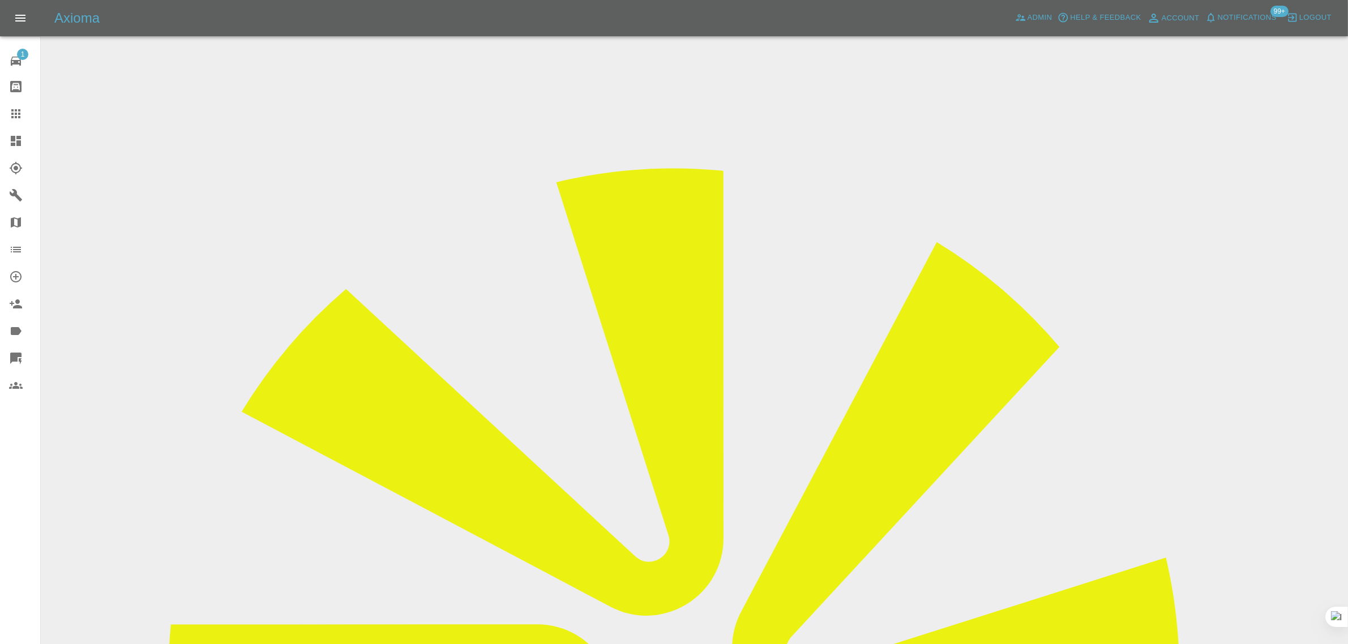
drag, startPoint x: 288, startPoint y: 130, endPoint x: 296, endPoint y: 119, distance: 13.4
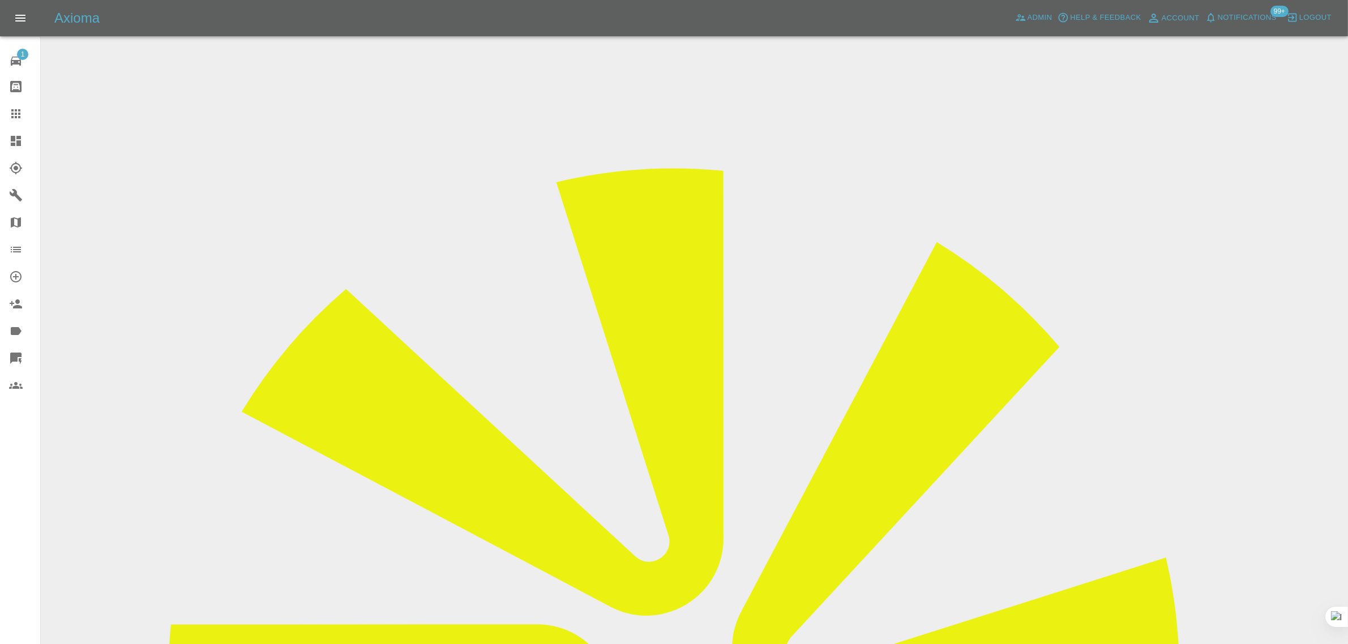
drag, startPoint x: 279, startPoint y: 69, endPoint x: 264, endPoint y: 71, distance: 14.3
drag, startPoint x: 263, startPoint y: 69, endPoint x: 321, endPoint y: 93, distance: 62.7
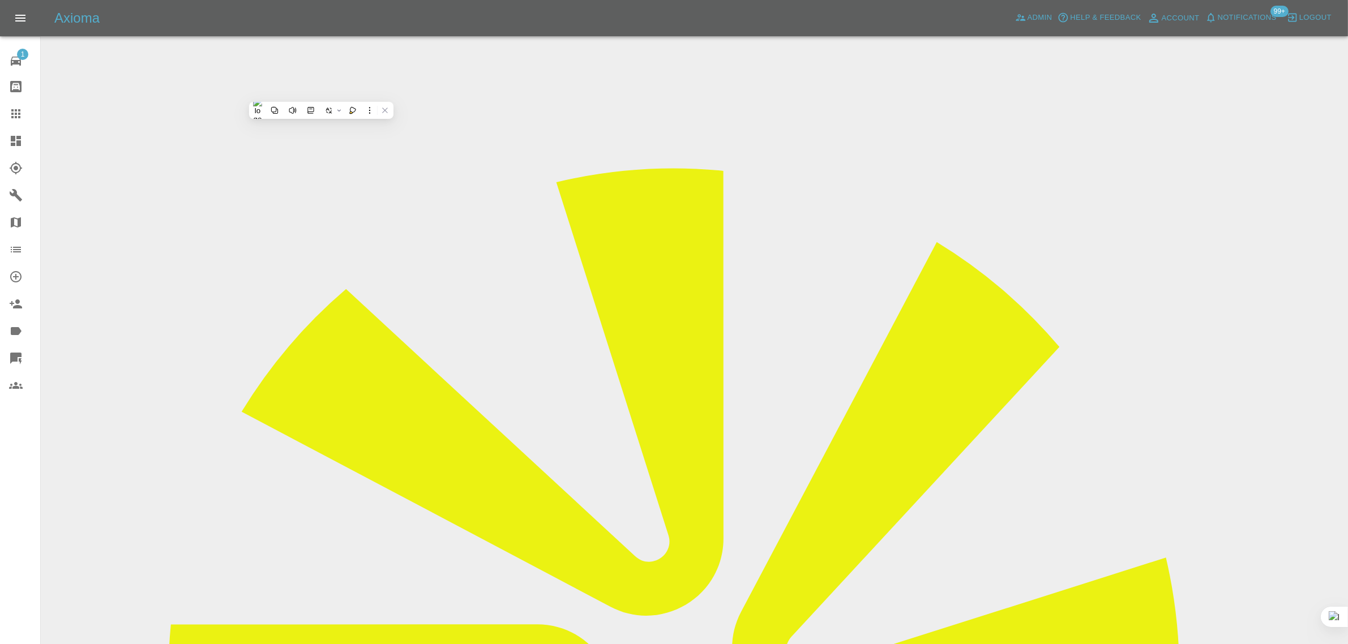
drag, startPoint x: 334, startPoint y: 94, endPoint x: 246, endPoint y: 88, distance: 88.0
drag, startPoint x: 231, startPoint y: 91, endPoint x: 337, endPoint y: 100, distance: 106.3
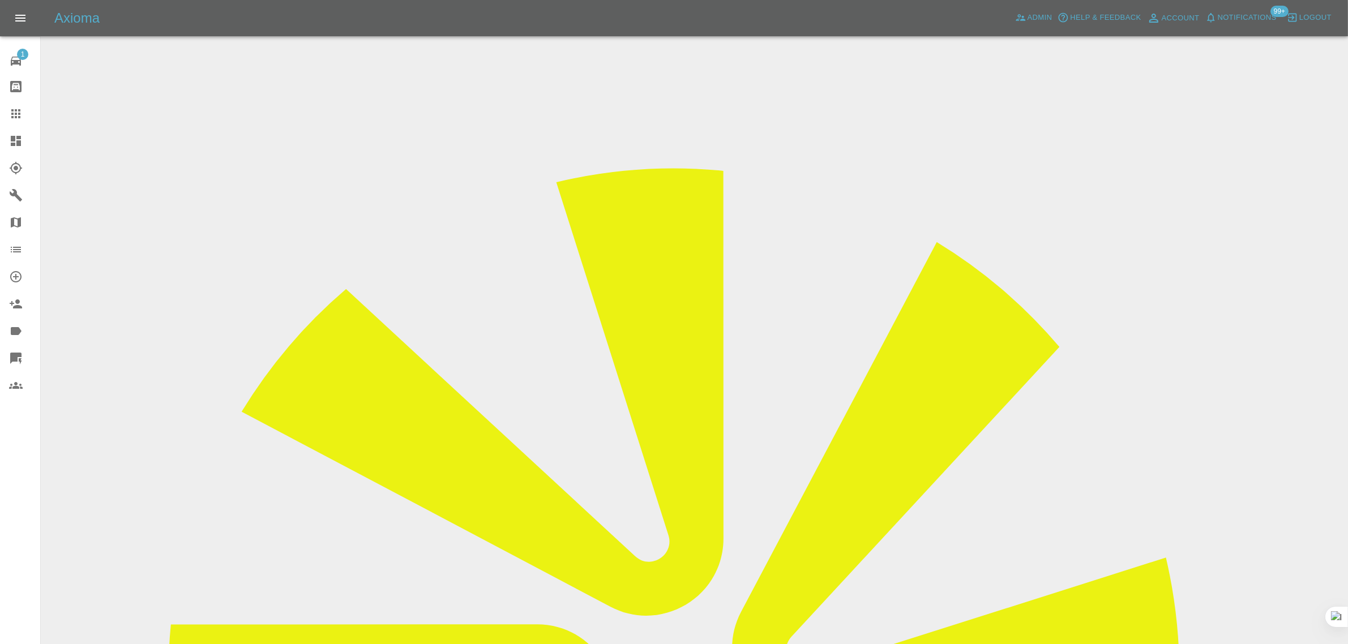
drag, startPoint x: 391, startPoint y: 91, endPoint x: 510, endPoint y: 93, distance: 118.9
drag, startPoint x: 671, startPoint y: 88, endPoint x: 1226, endPoint y: 97, distance: 554.9
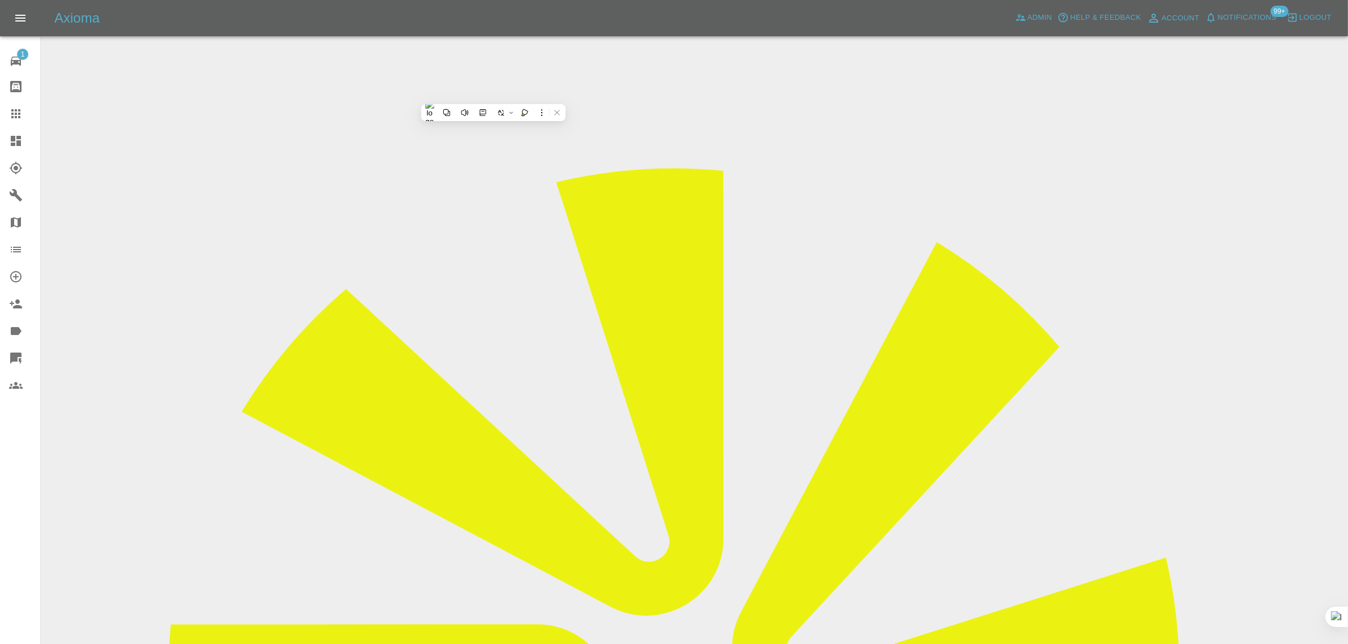
click at [5, 112] on link "Claims" at bounding box center [20, 113] width 40 height 27
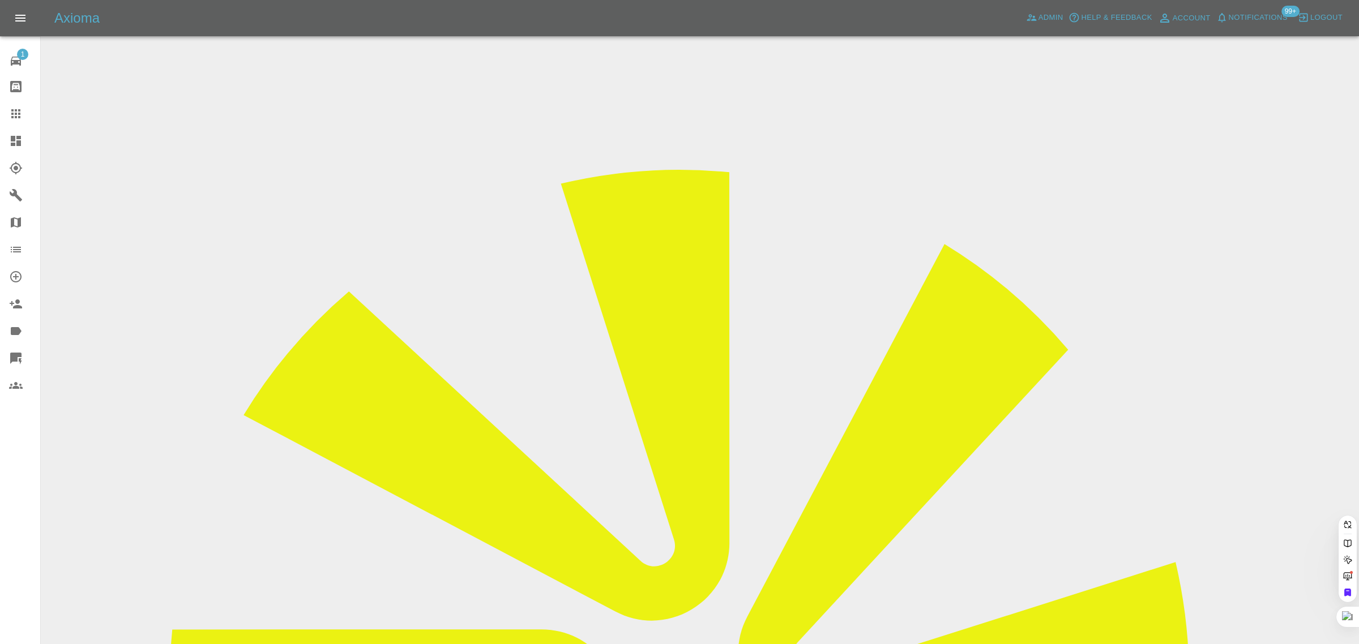
paste input "[EMAIL_ADDRESS][DOMAIN_NAME]"
type input "[EMAIL_ADDRESS][DOMAIN_NAME]"
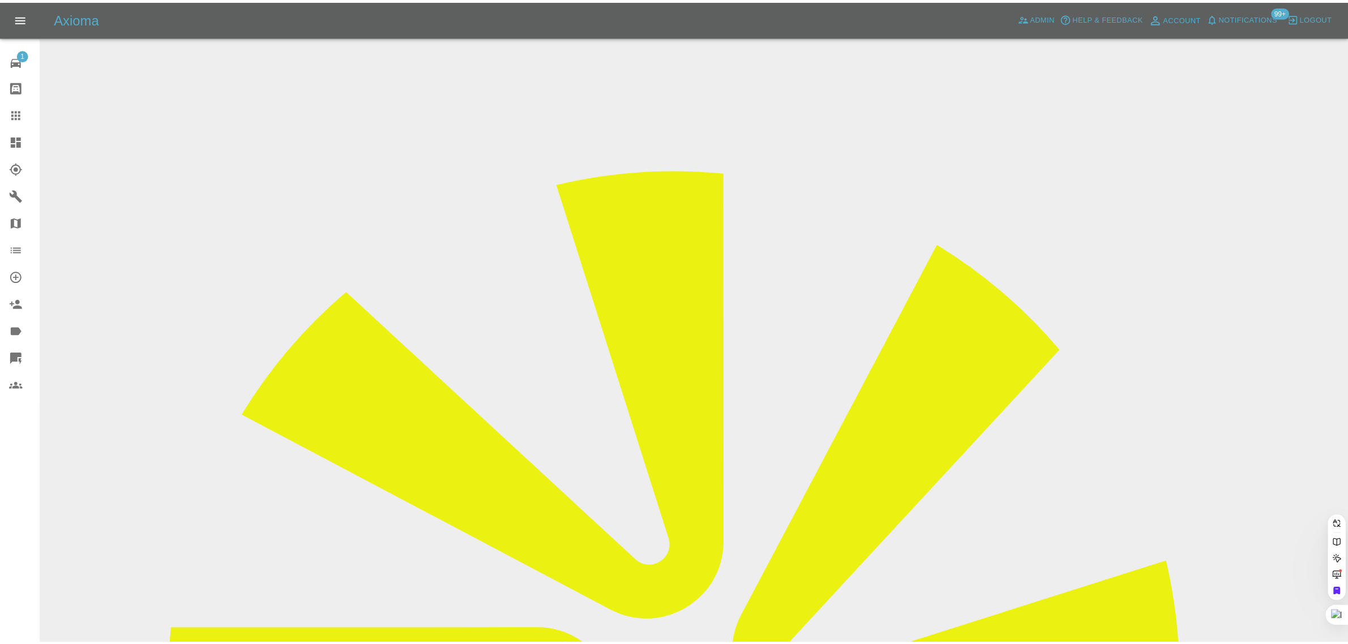
scroll to position [0, 0]
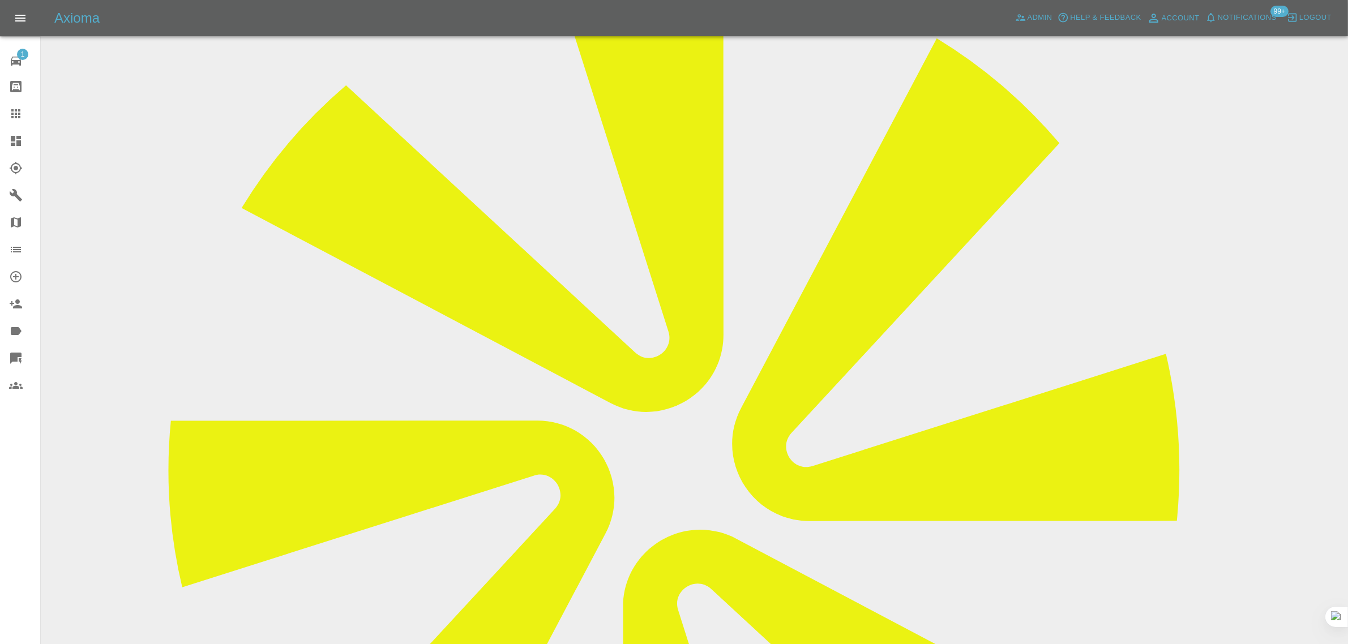
scroll to position [566, 0]
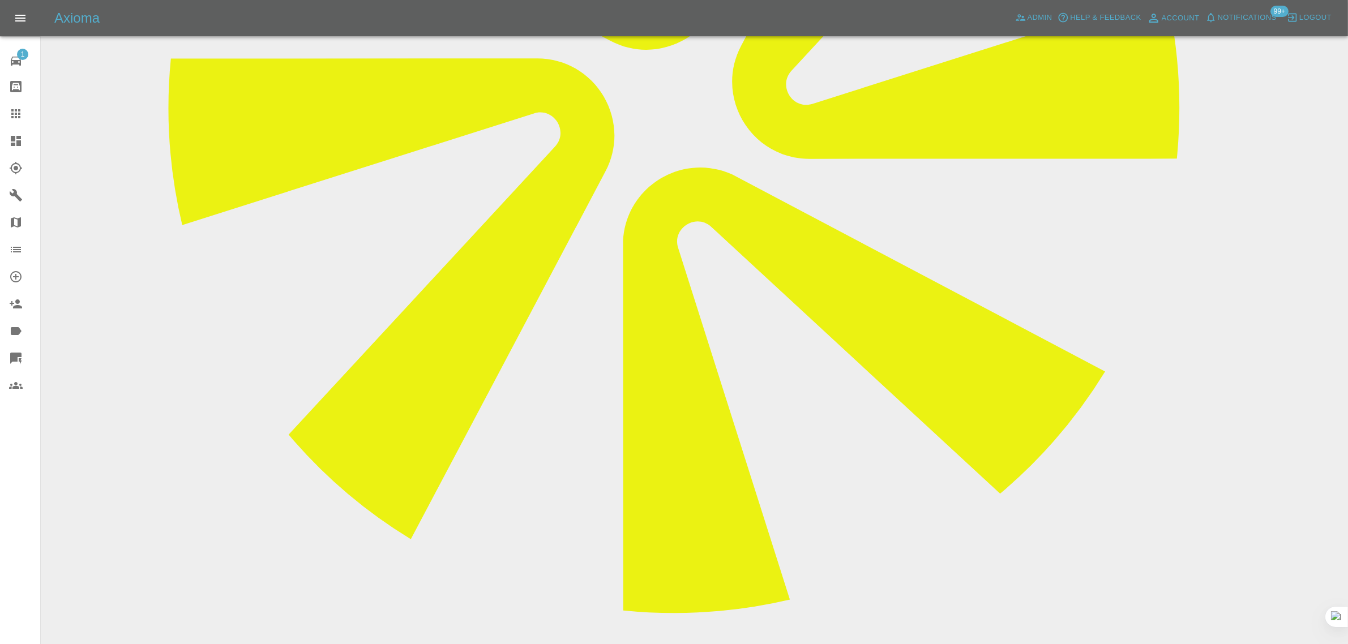
paste textarea "NO THANK YOU it’s still to much compared to similar companies"
type textarea "NO THANK YOU it’s still to much compared to similar companies"
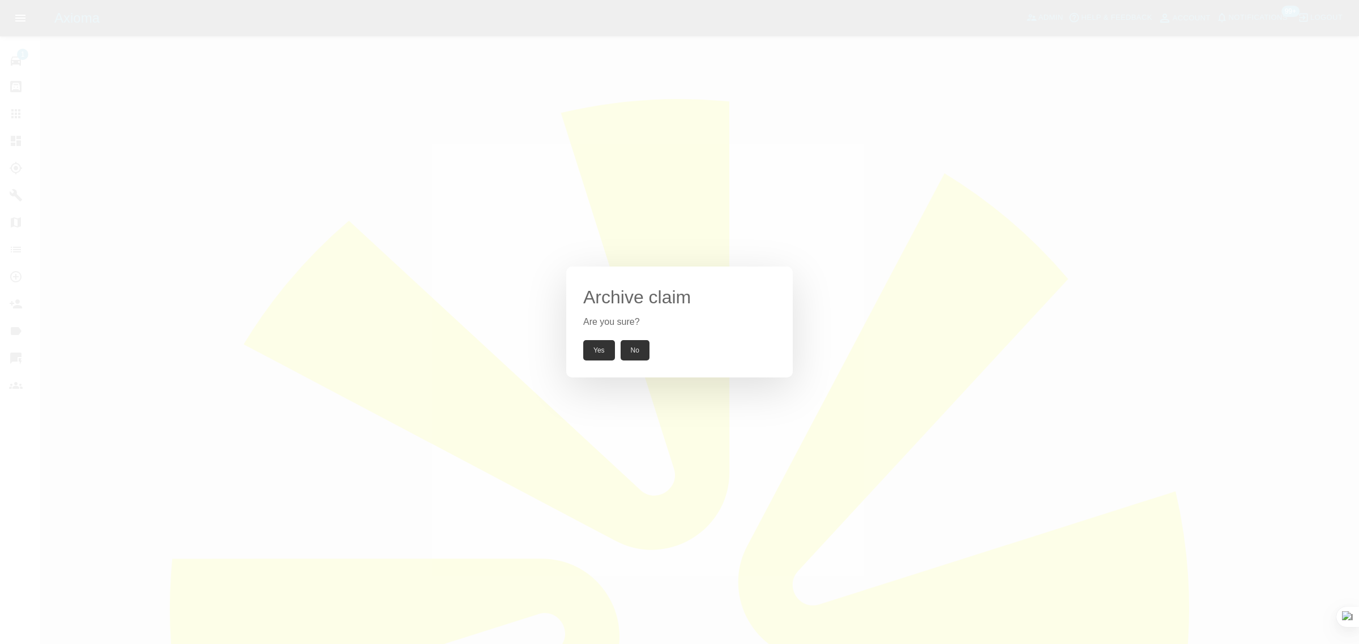
click at [598, 350] on button "Yes" at bounding box center [599, 350] width 32 height 20
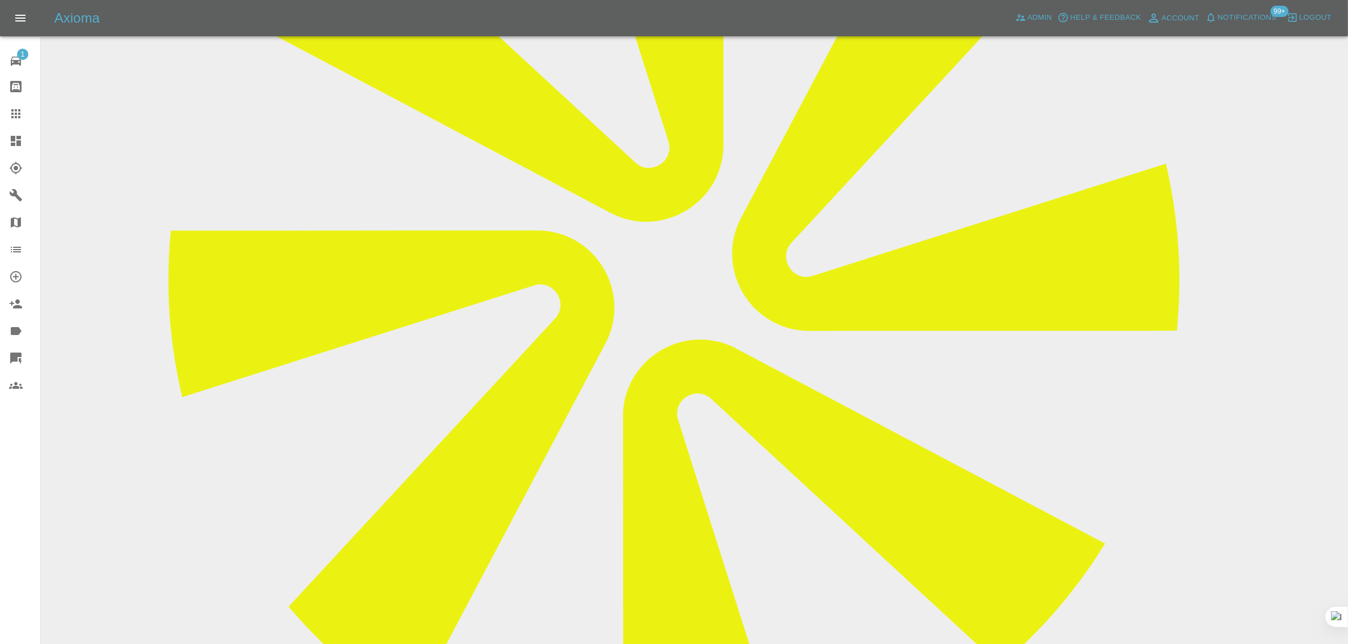
scroll to position [512, 0]
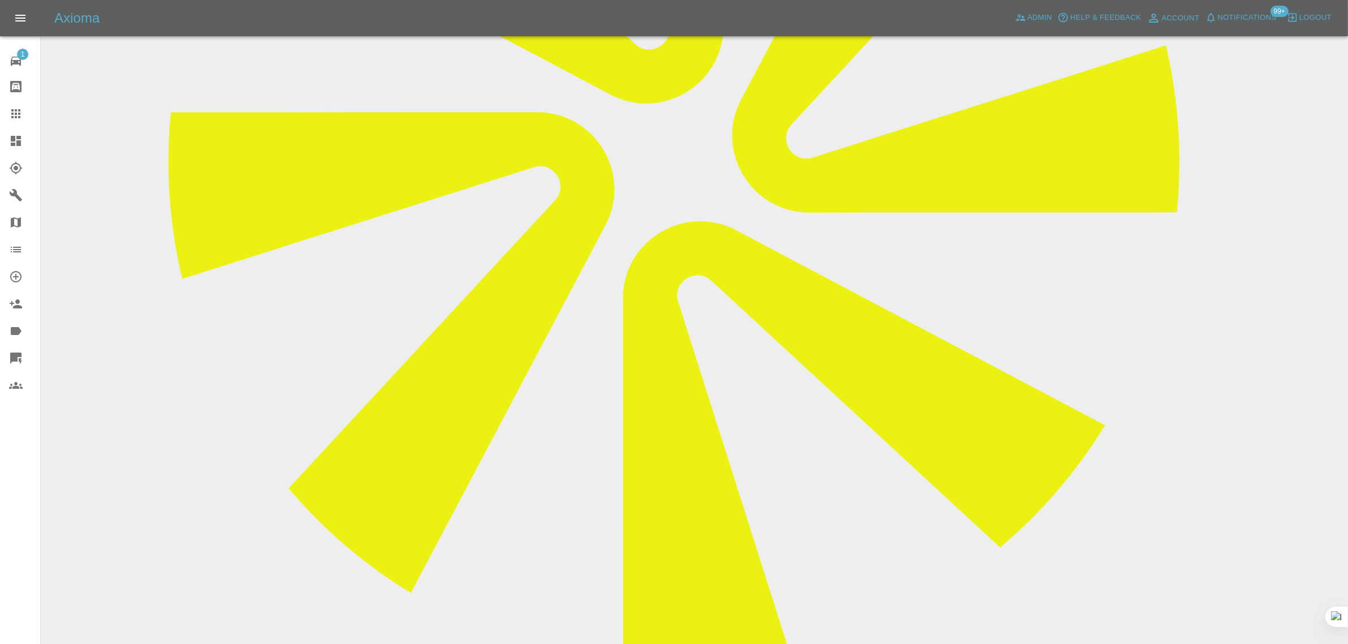
drag, startPoint x: 556, startPoint y: 361, endPoint x: 661, endPoint y: 354, distance: 105.0
click at [11, 117] on icon at bounding box center [15, 113] width 9 height 9
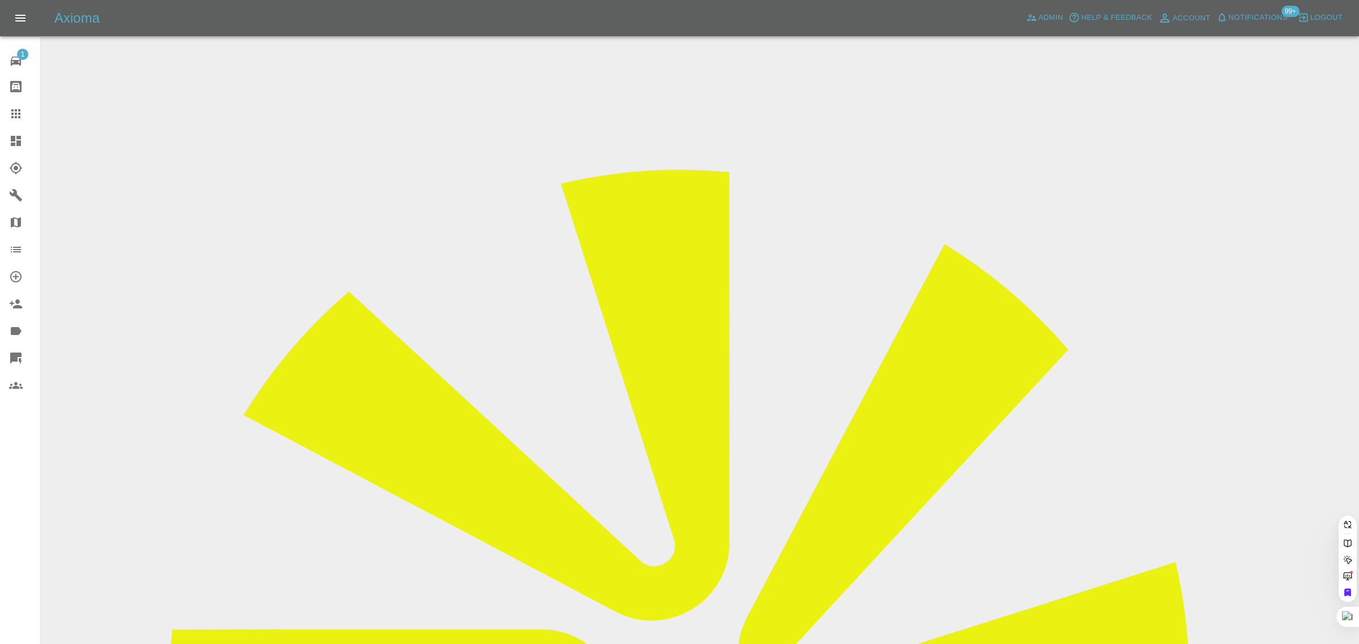
paste input "[PERSON_NAME][EMAIL_ADDRESS][DOMAIN_NAME]"
type input "[PERSON_NAME][EMAIL_ADDRESS][DOMAIN_NAME]"
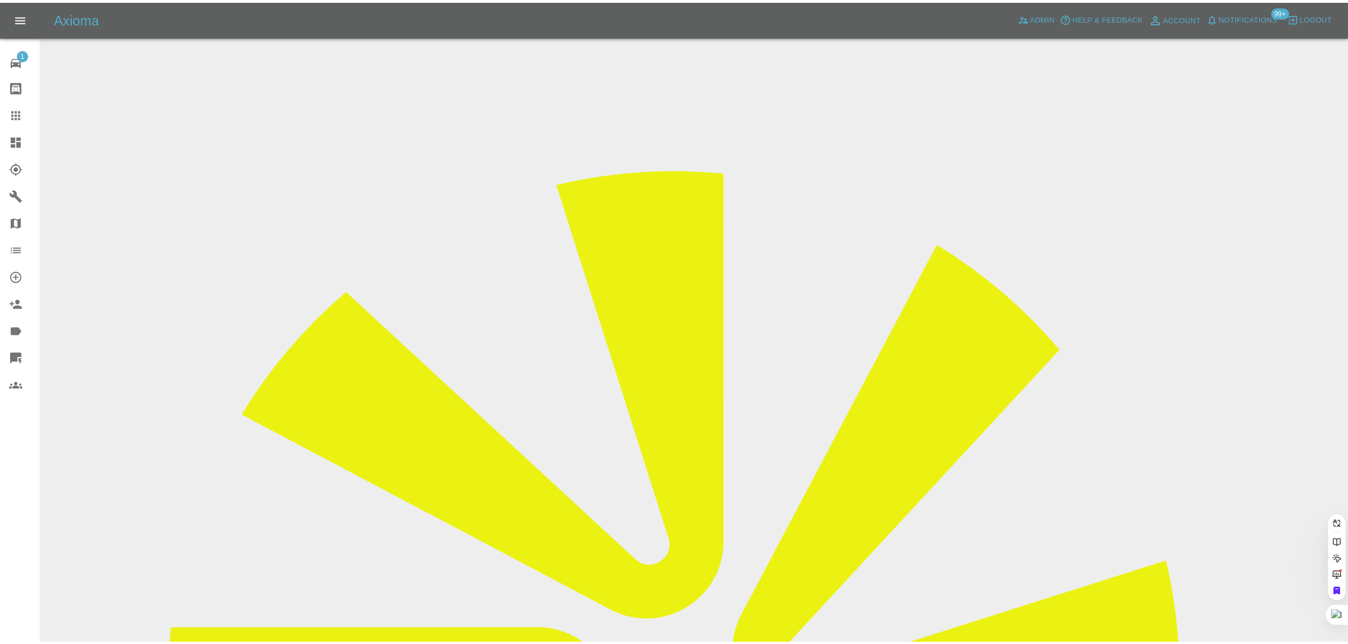
scroll to position [0, 0]
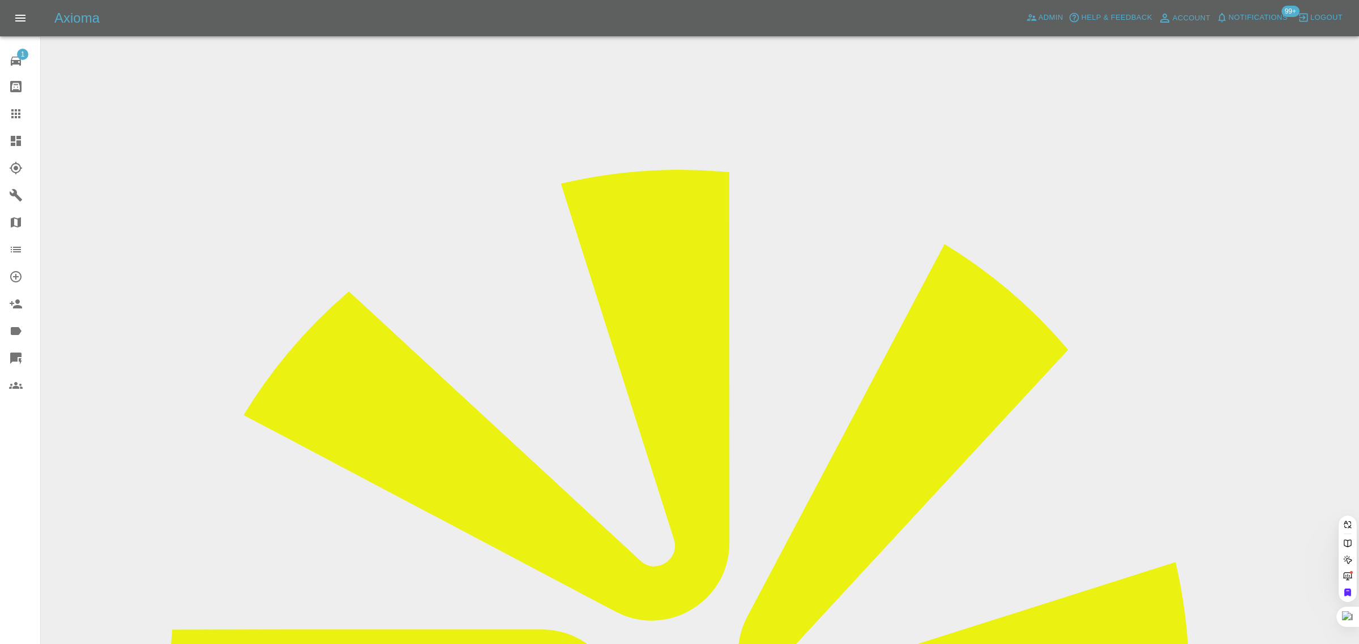
click at [0, 484] on div "1 Repair home Bodyshop home Claims Dashboard Explorer Garages Map Organization …" at bounding box center [20, 322] width 41 height 644
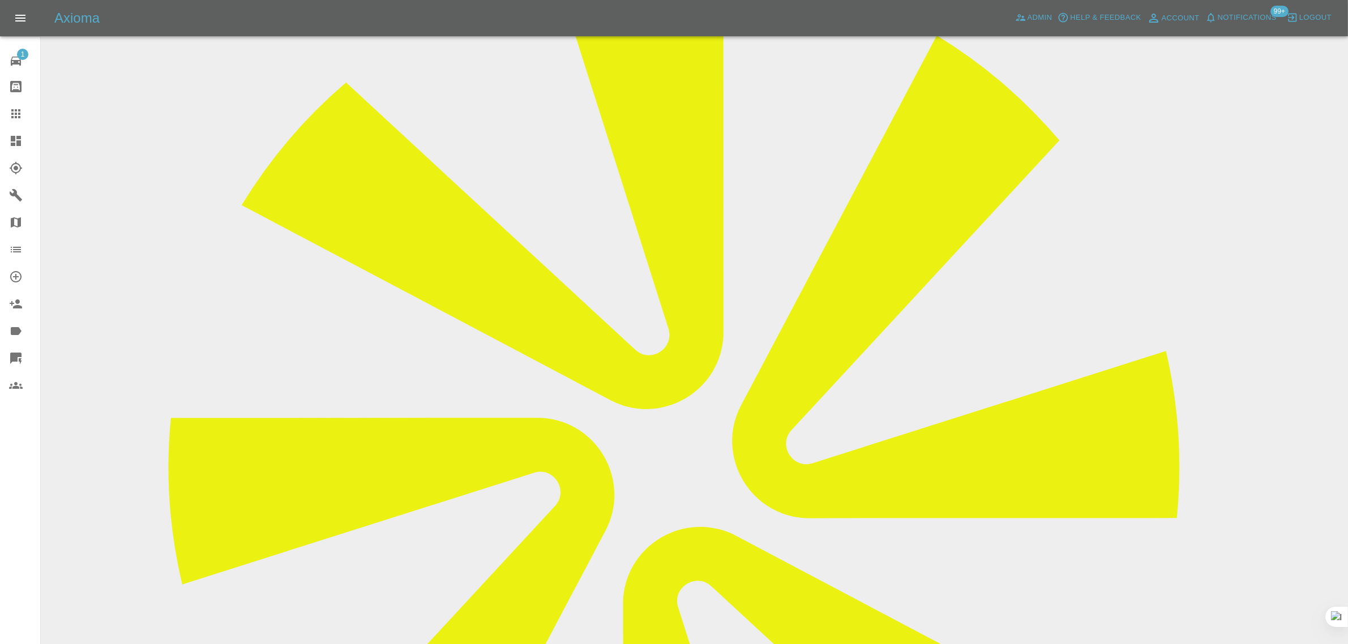
scroll to position [54, 0]
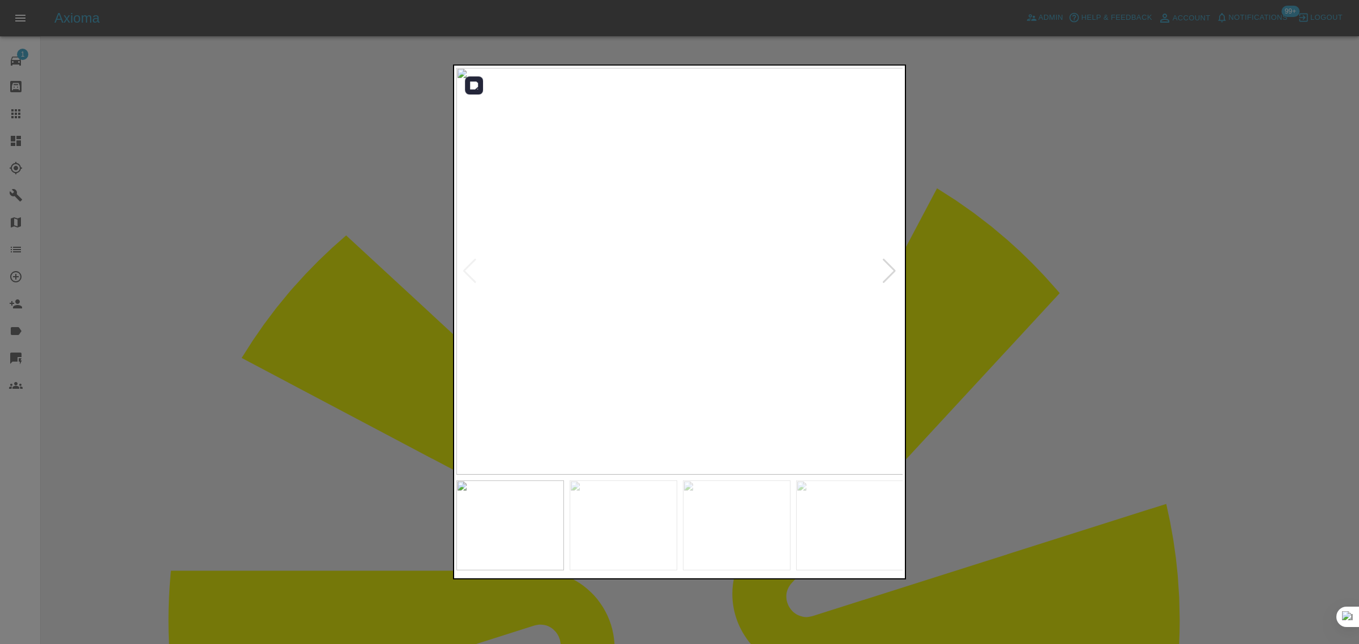
click at [887, 276] on div at bounding box center [888, 271] width 15 height 25
click at [887, 276] on img at bounding box center [679, 271] width 447 height 407
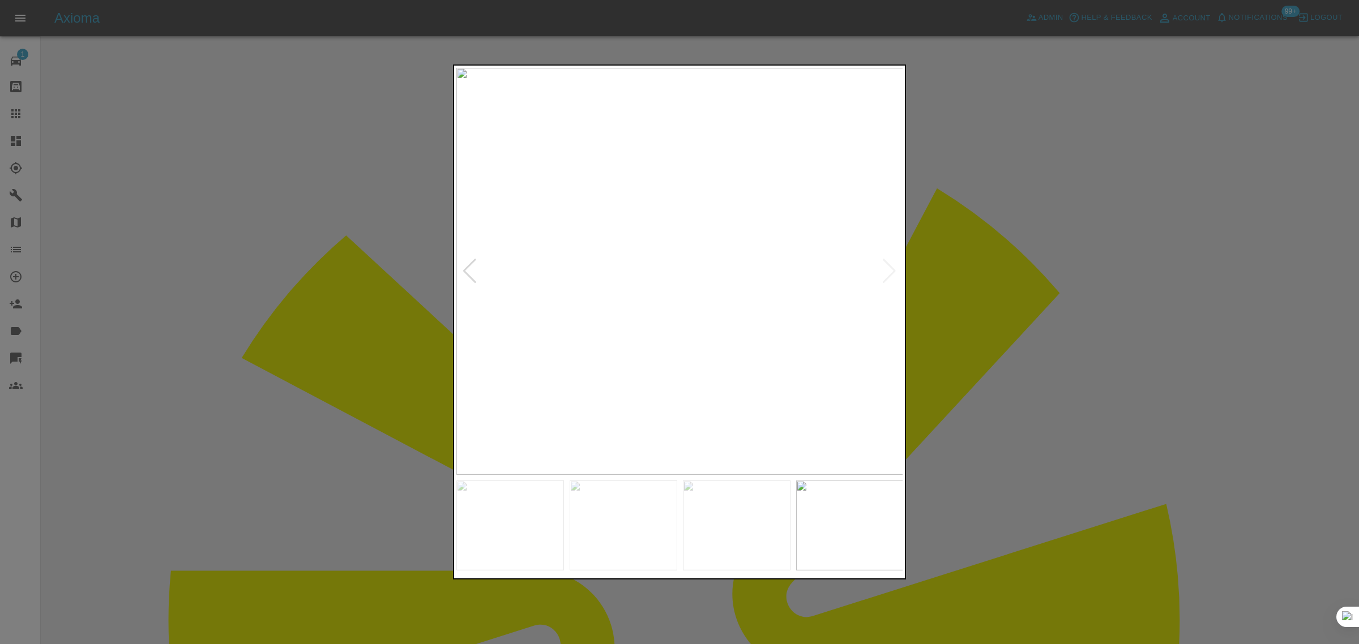
click at [451, 272] on div at bounding box center [679, 322] width 1359 height 644
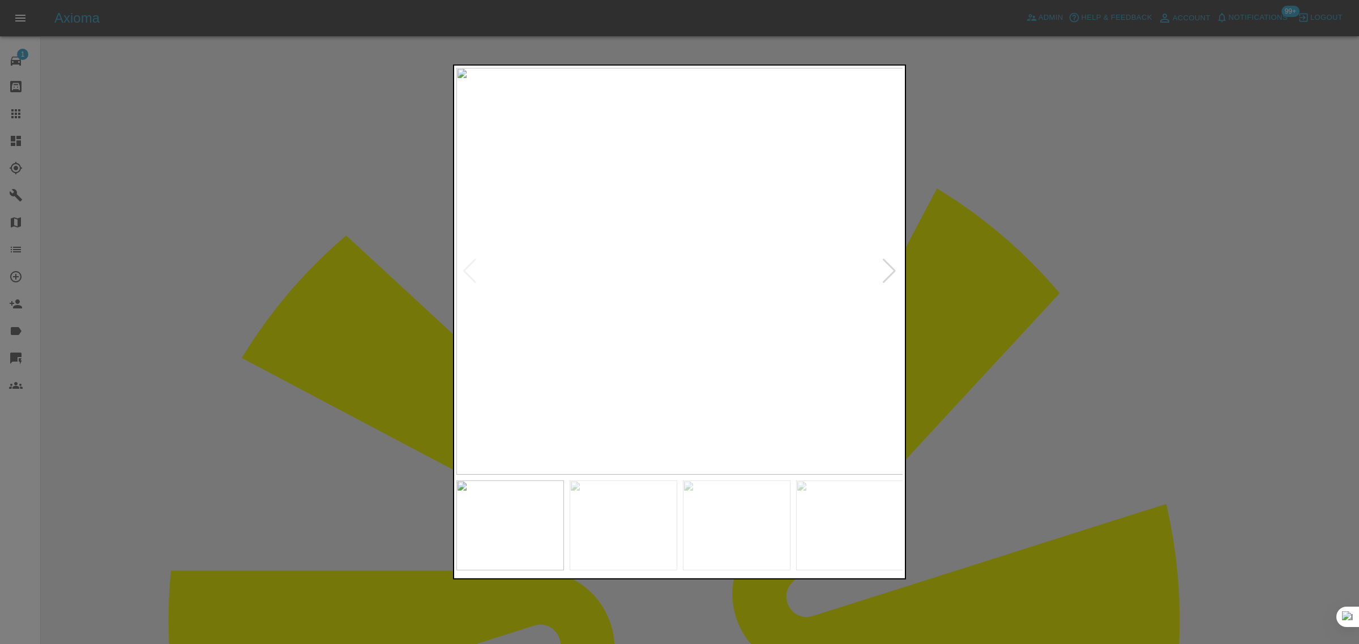
click at [1033, 431] on div at bounding box center [679, 322] width 1359 height 644
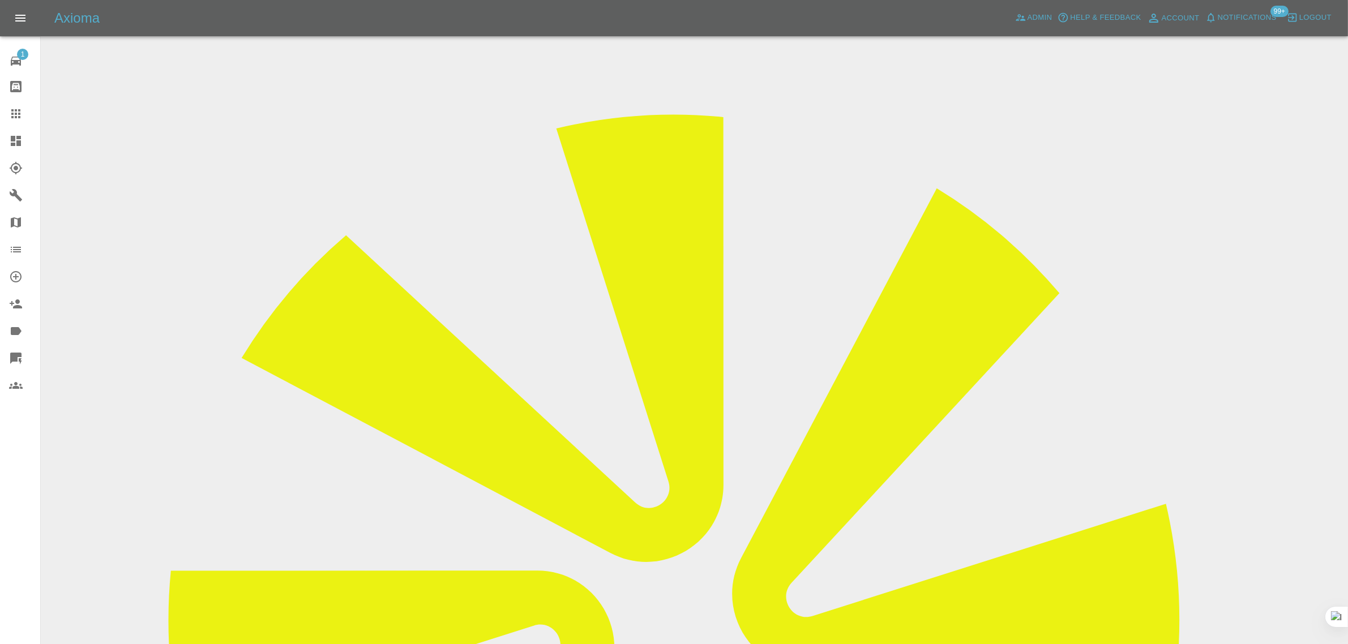
scroll to position [478, 0]
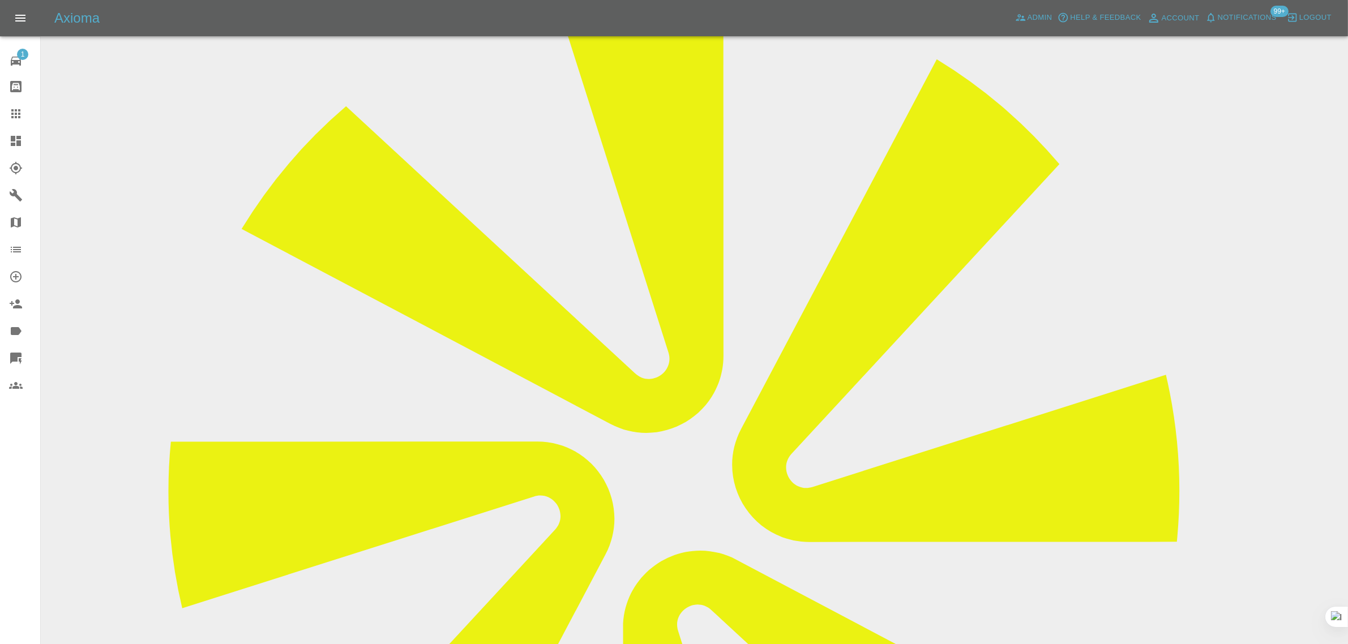
scroll to position [0, 0]
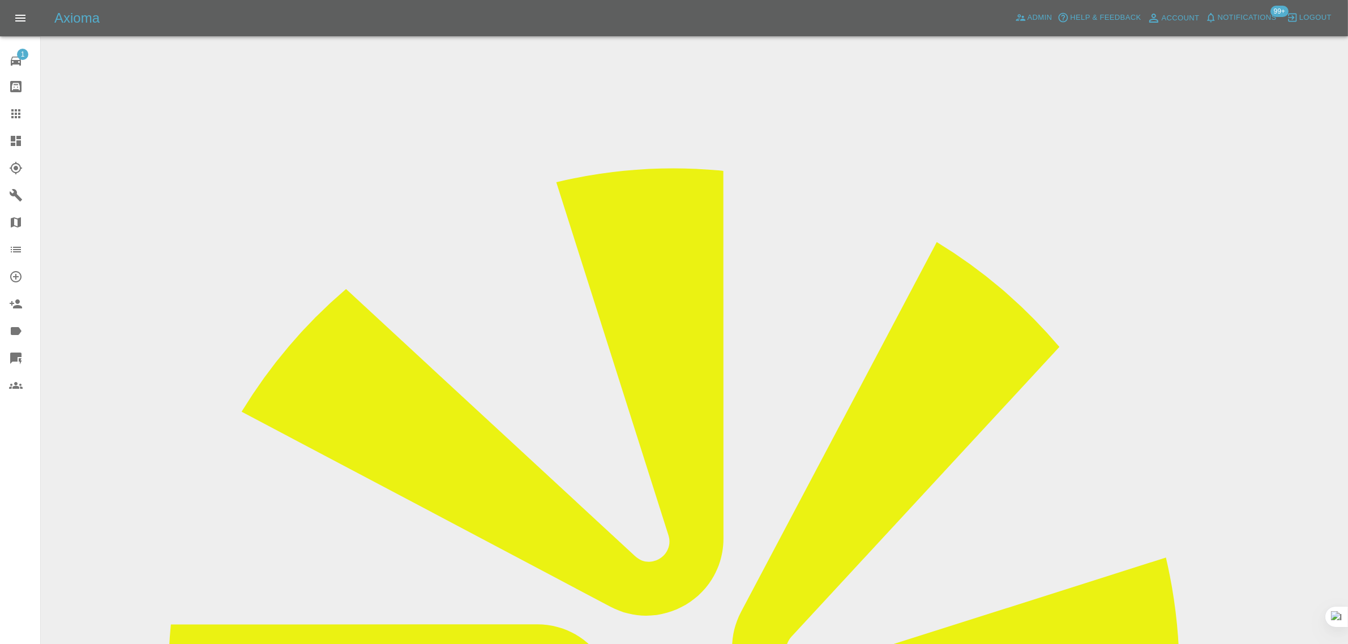
click at [27, 116] on div at bounding box center [25, 114] width 32 height 14
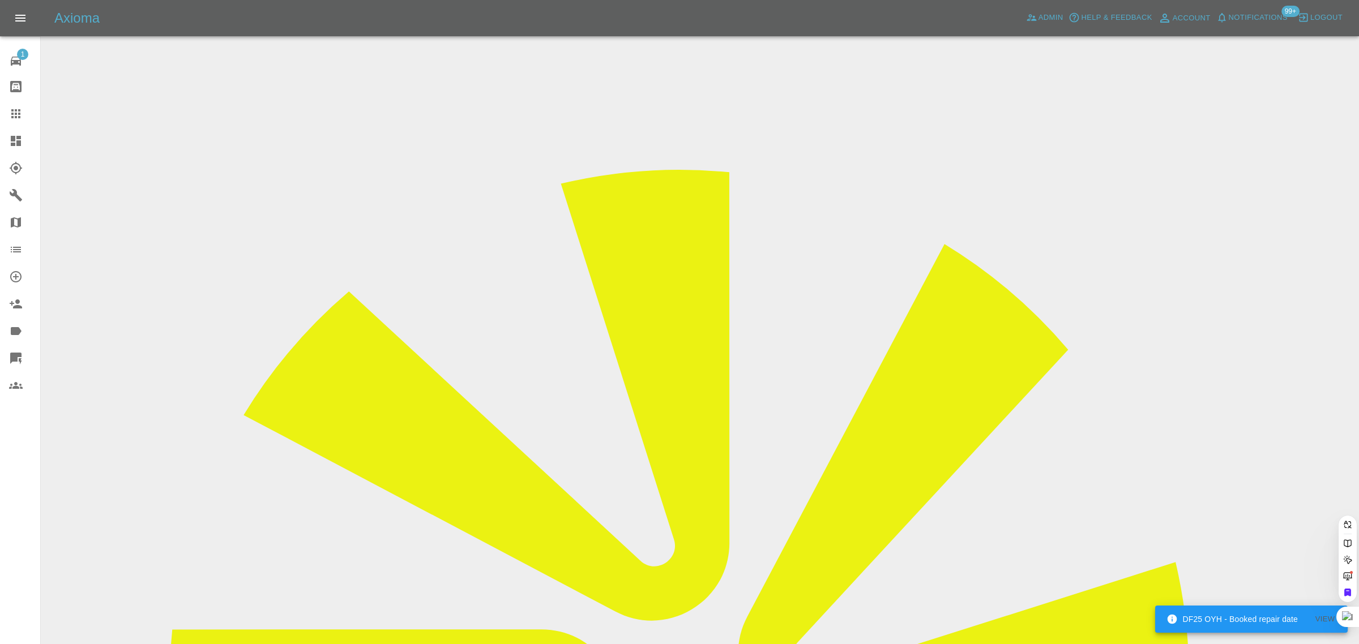
paste input "[EMAIL_ADDRESS][DOMAIN_NAME]"
type input "[EMAIL_ADDRESS][DOMAIN_NAME]"
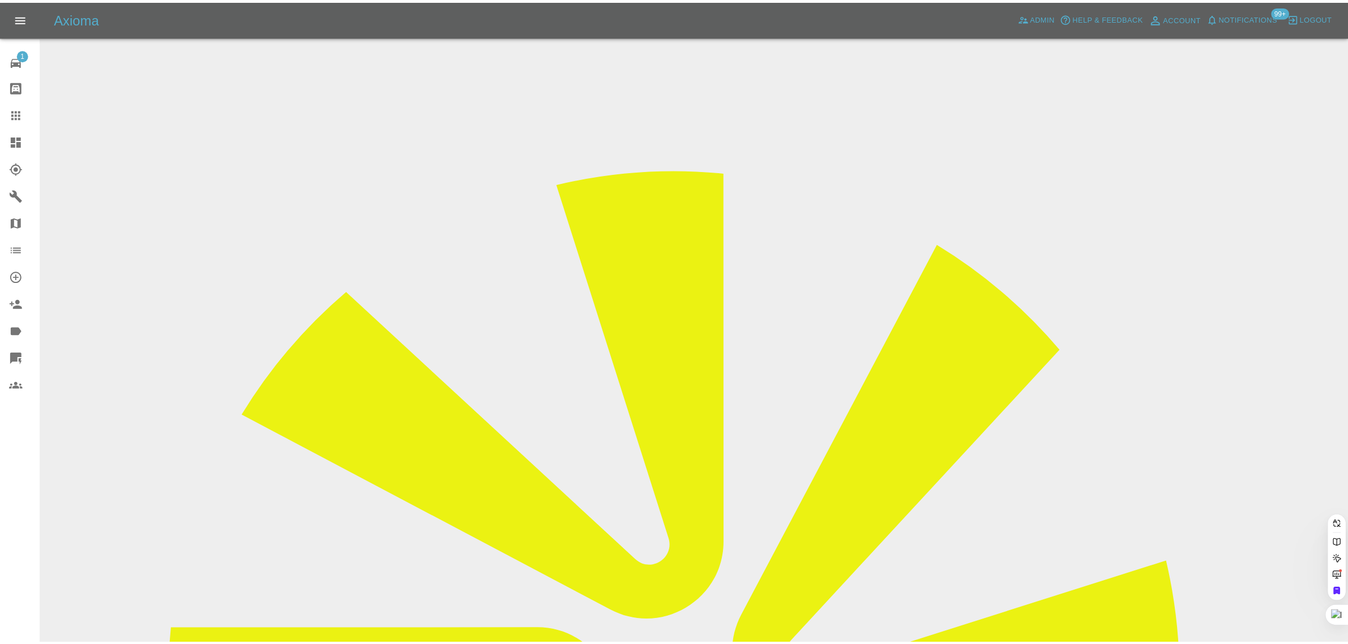
scroll to position [0, 0]
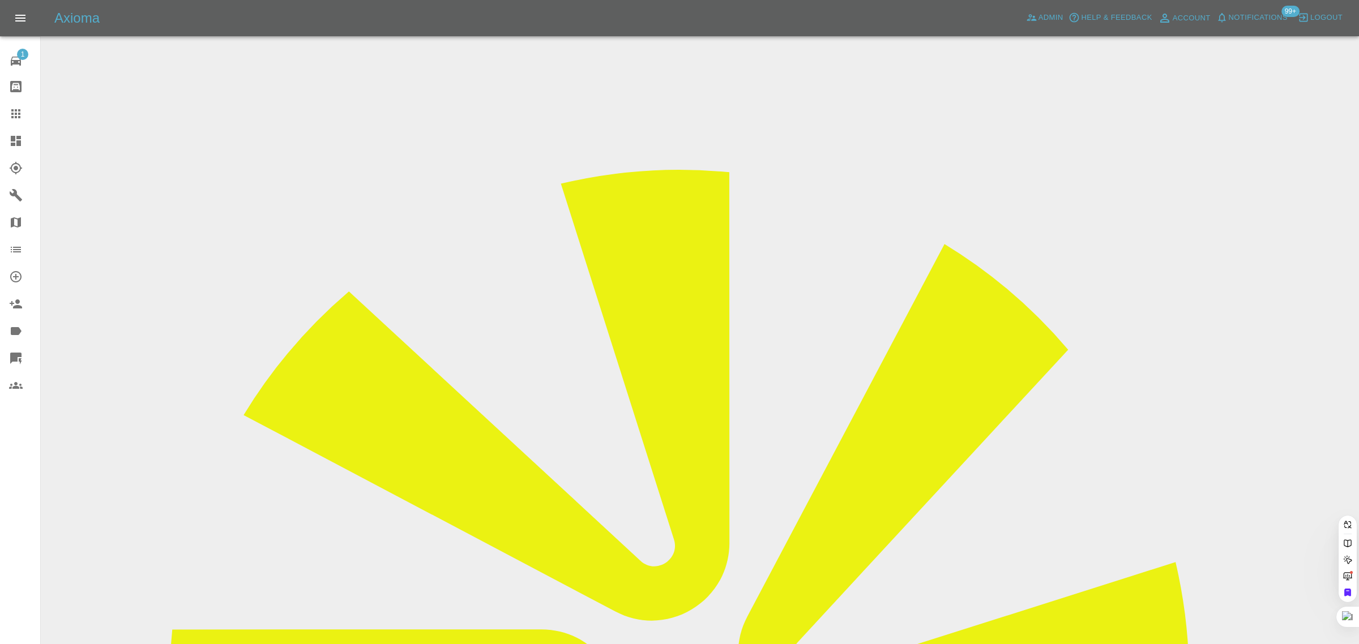
paste input "YR68AWA"
type input "YR68AWA"
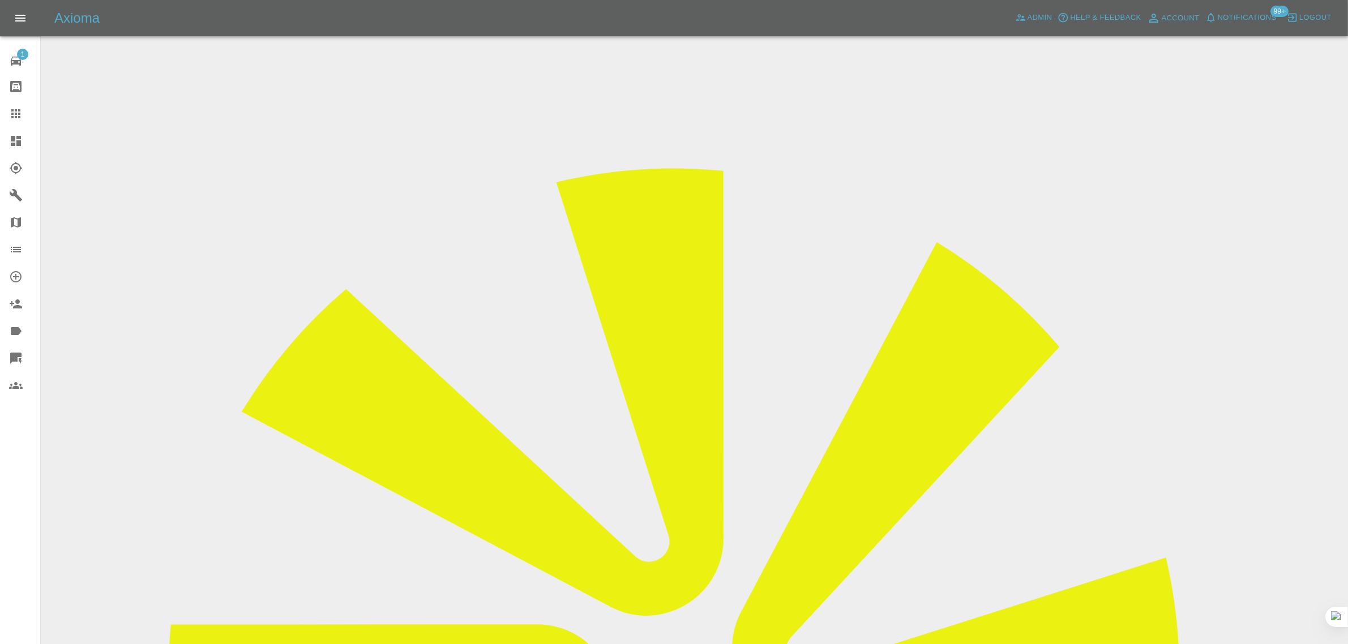
drag, startPoint x: 1089, startPoint y: 171, endPoint x: 1136, endPoint y: 178, distance: 47.6
copy tr "County Sp"
click at [10, 117] on icon at bounding box center [16, 114] width 14 height 14
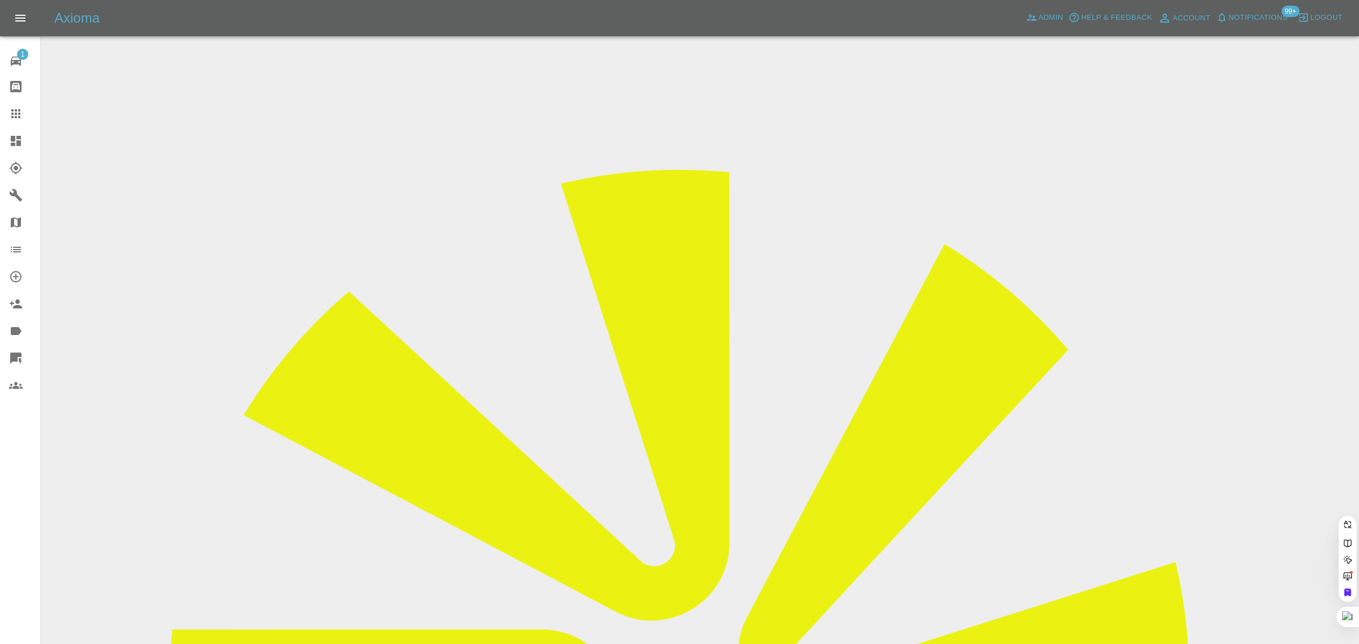
paste input "[EMAIL_ADDRESS][DOMAIN_NAME]"
type input "[EMAIL_ADDRESS][DOMAIN_NAME]"
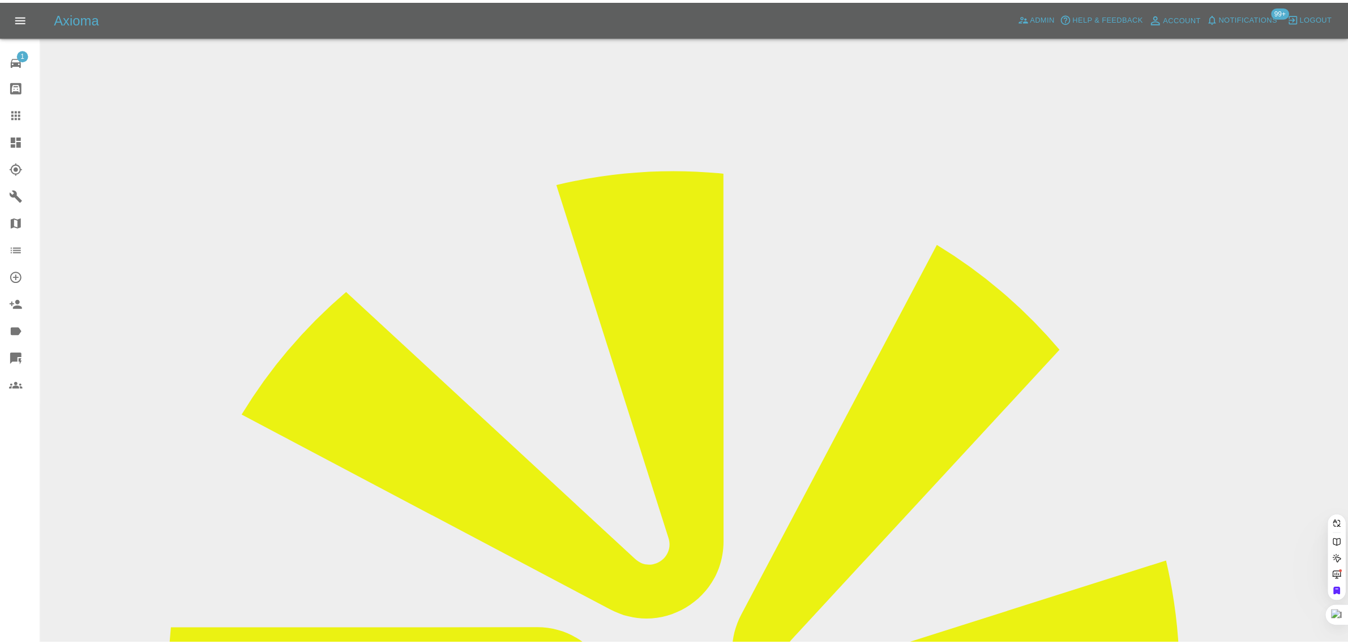
scroll to position [0, 0]
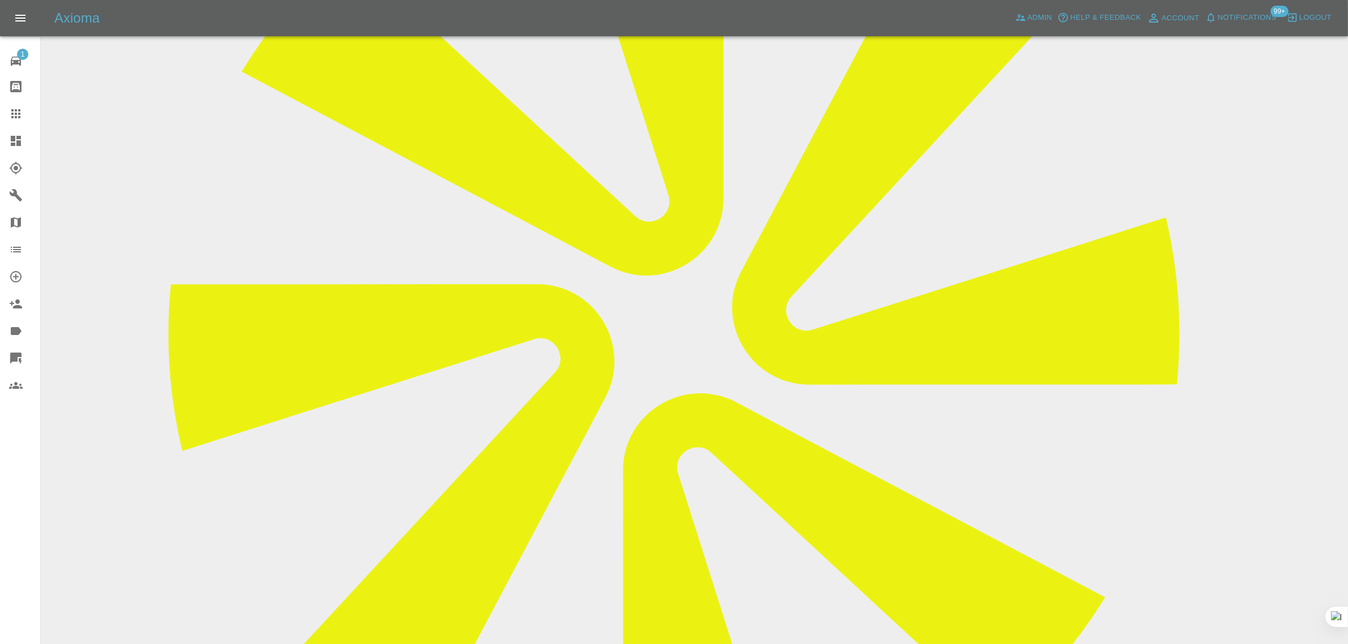
scroll to position [335, 0]
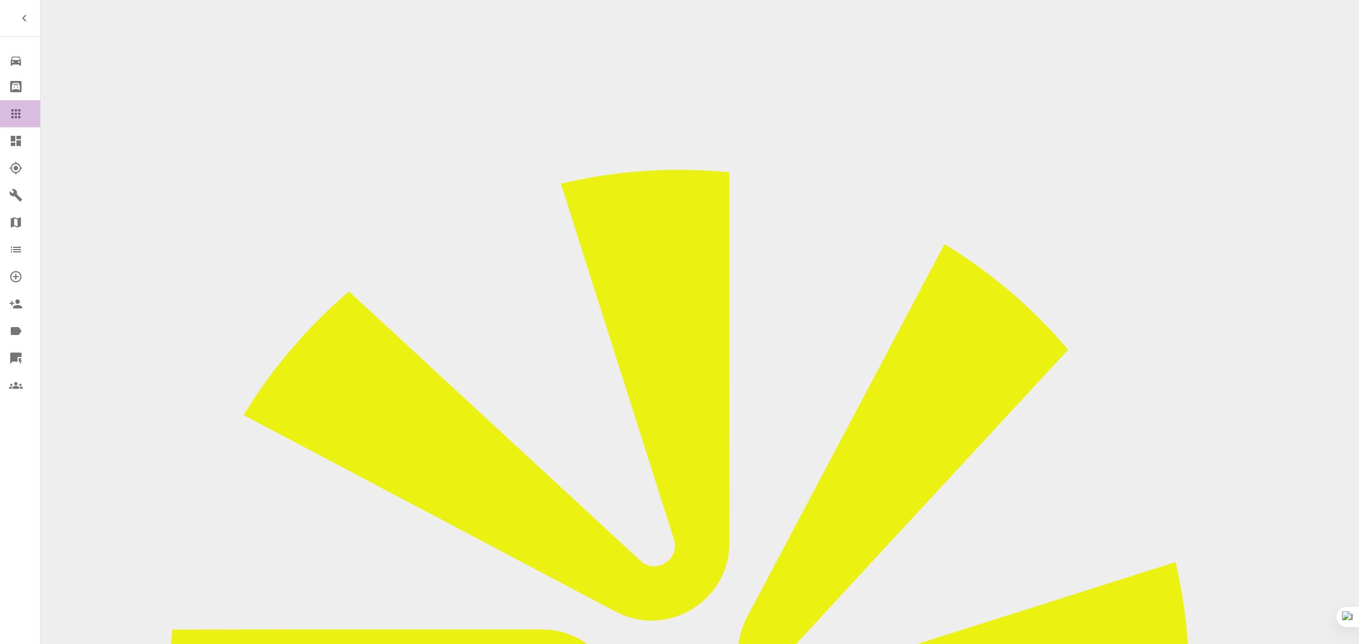
click at [13, 114] on icon at bounding box center [15, 113] width 9 height 9
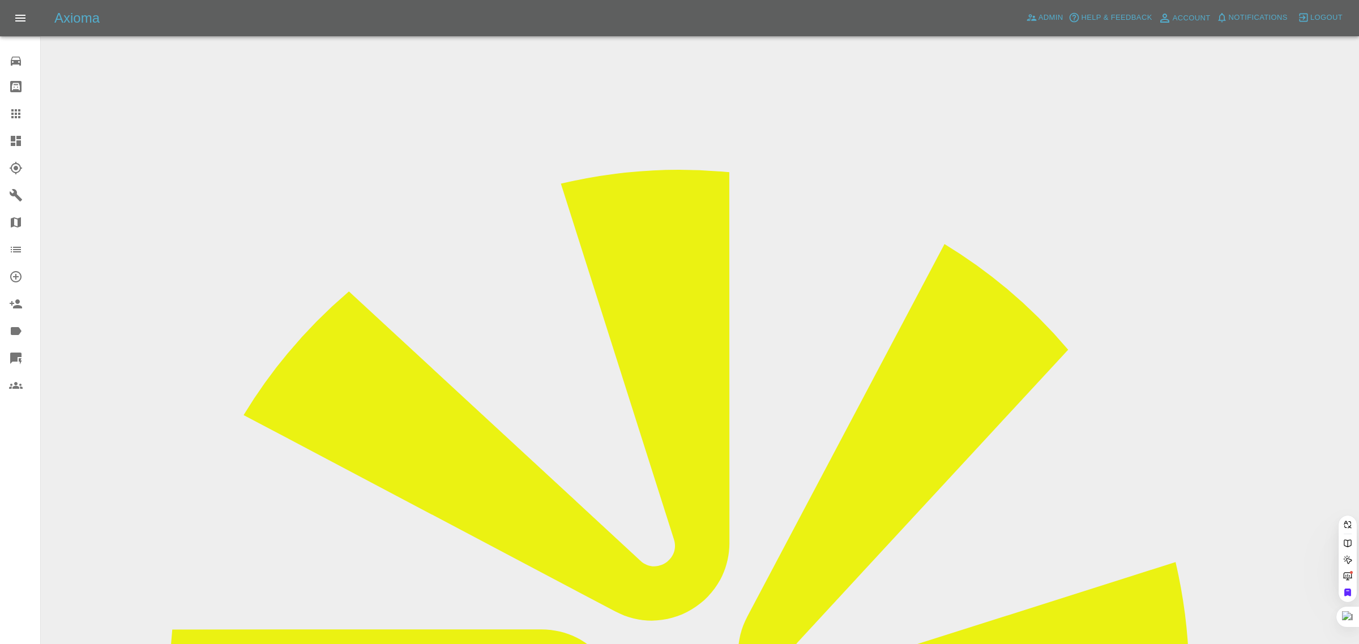
paste input "[EMAIL_ADDRESS][DOMAIN_NAME]"
type input "[EMAIL_ADDRESS][DOMAIN_NAME]"
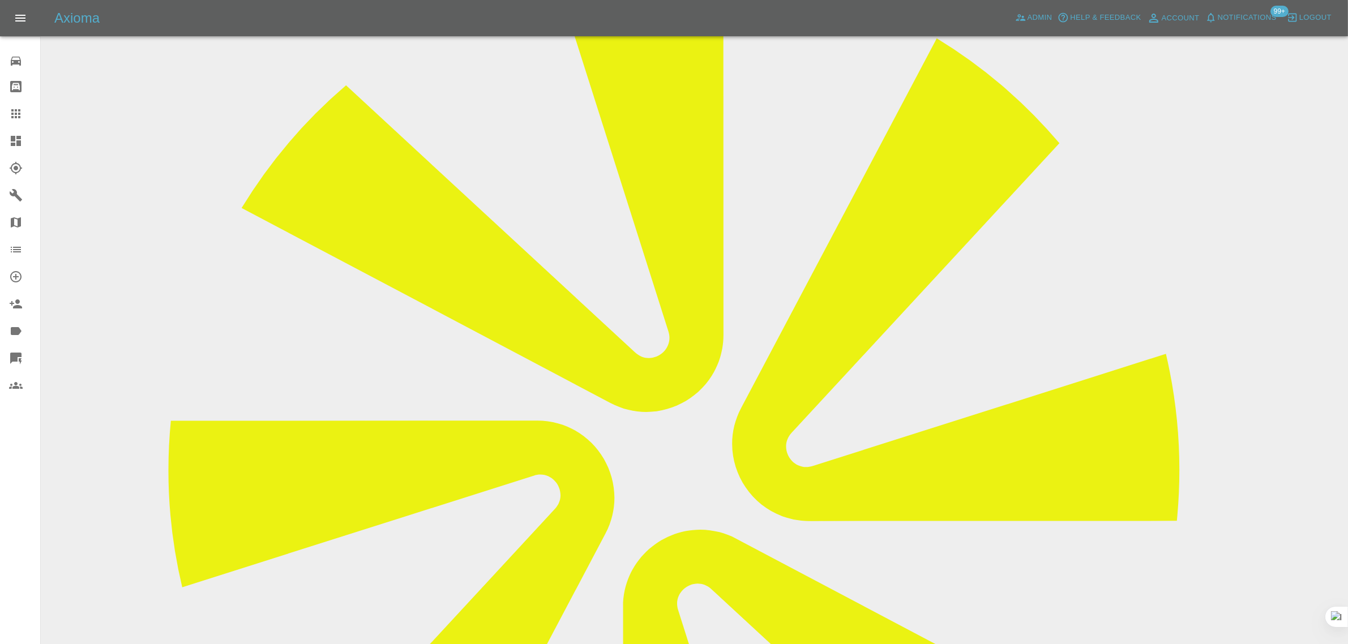
scroll to position [425, 0]
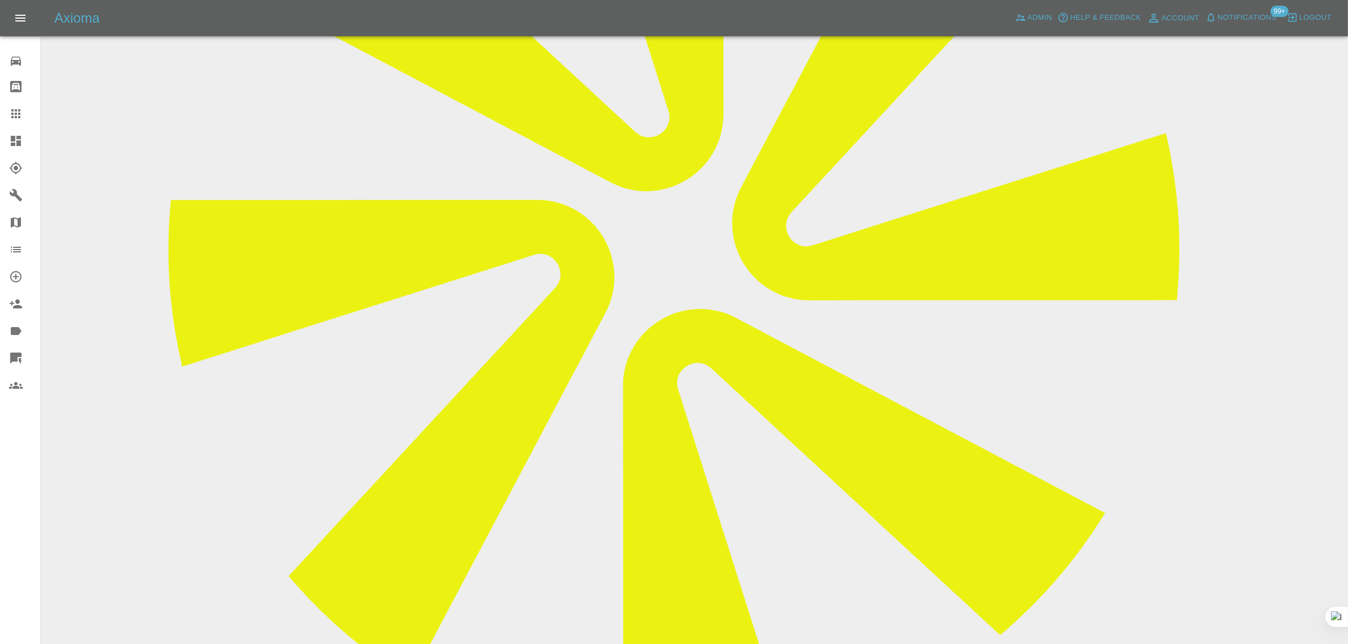
paste textarea "[PERSON_NAME] has cancelled again at the time he was due to arrive. I have wast…"
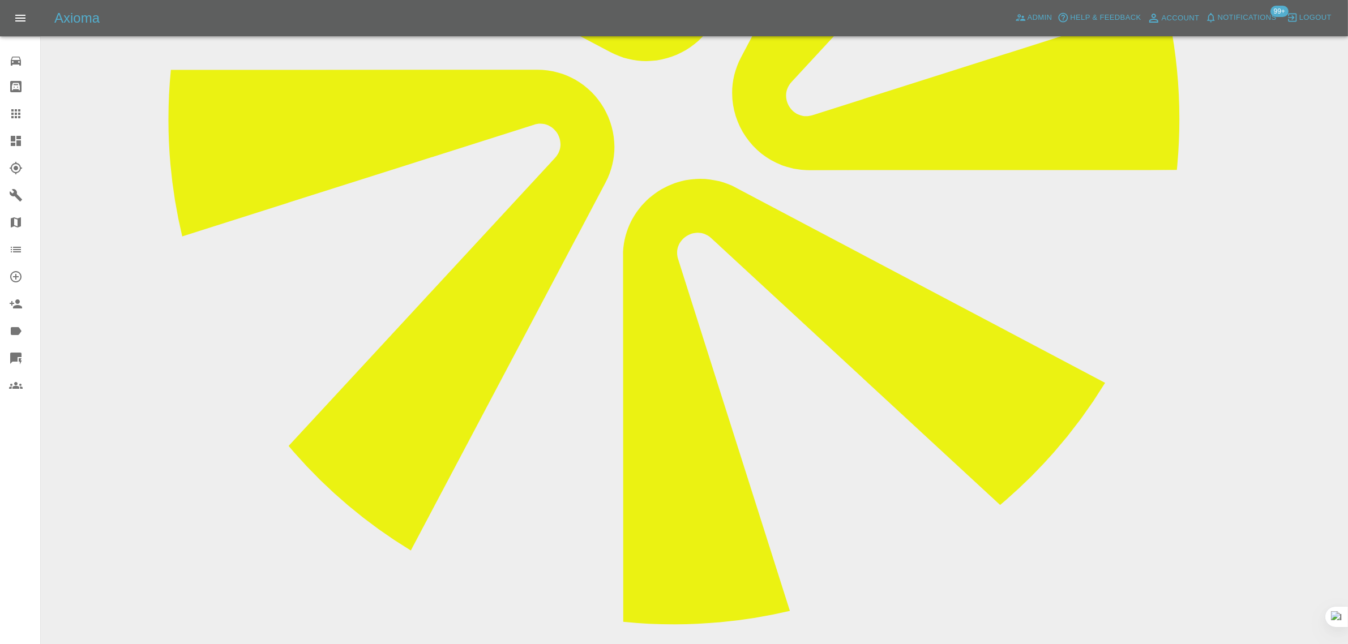
scroll to position [566, 0]
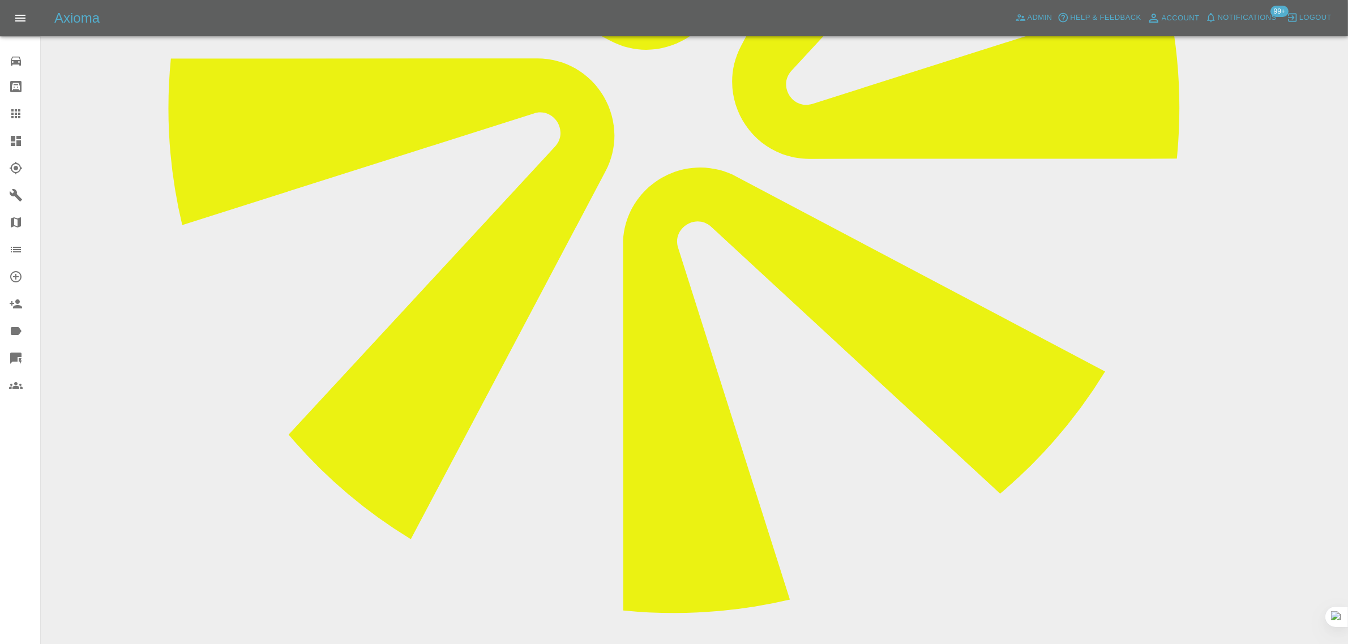
type textarea "[PERSON_NAME] has cancelled again at the time he was due to arrive. I have wast…"
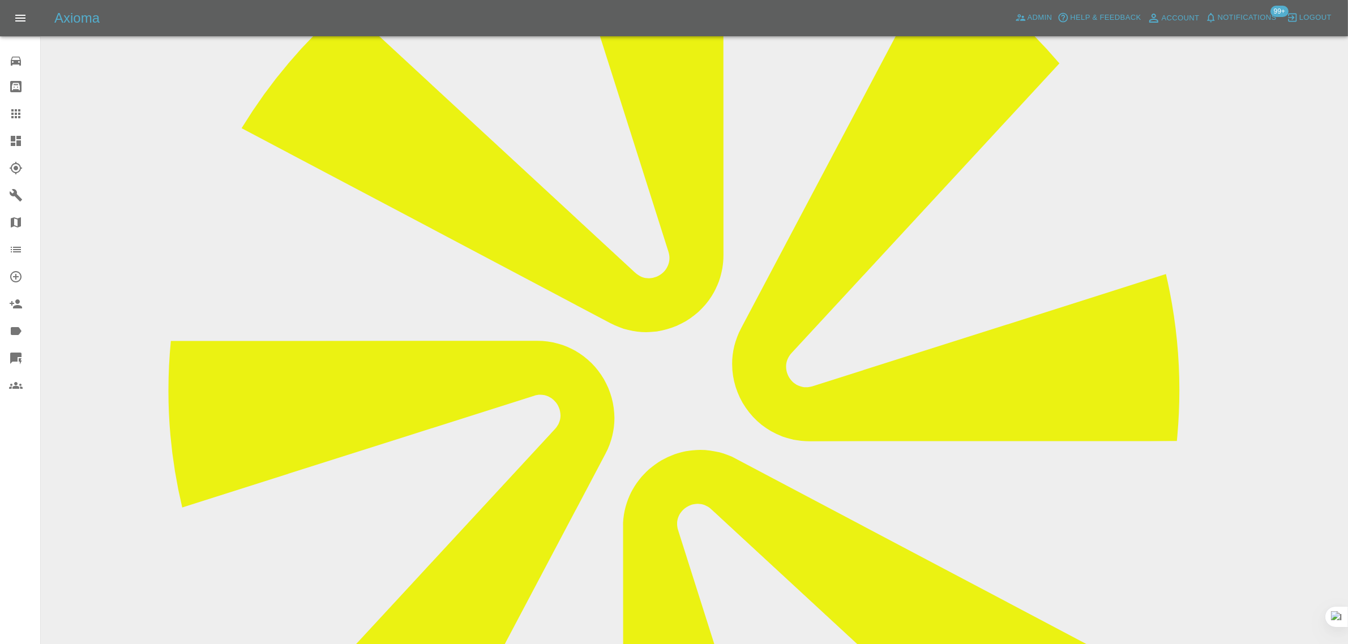
scroll to position [283, 0]
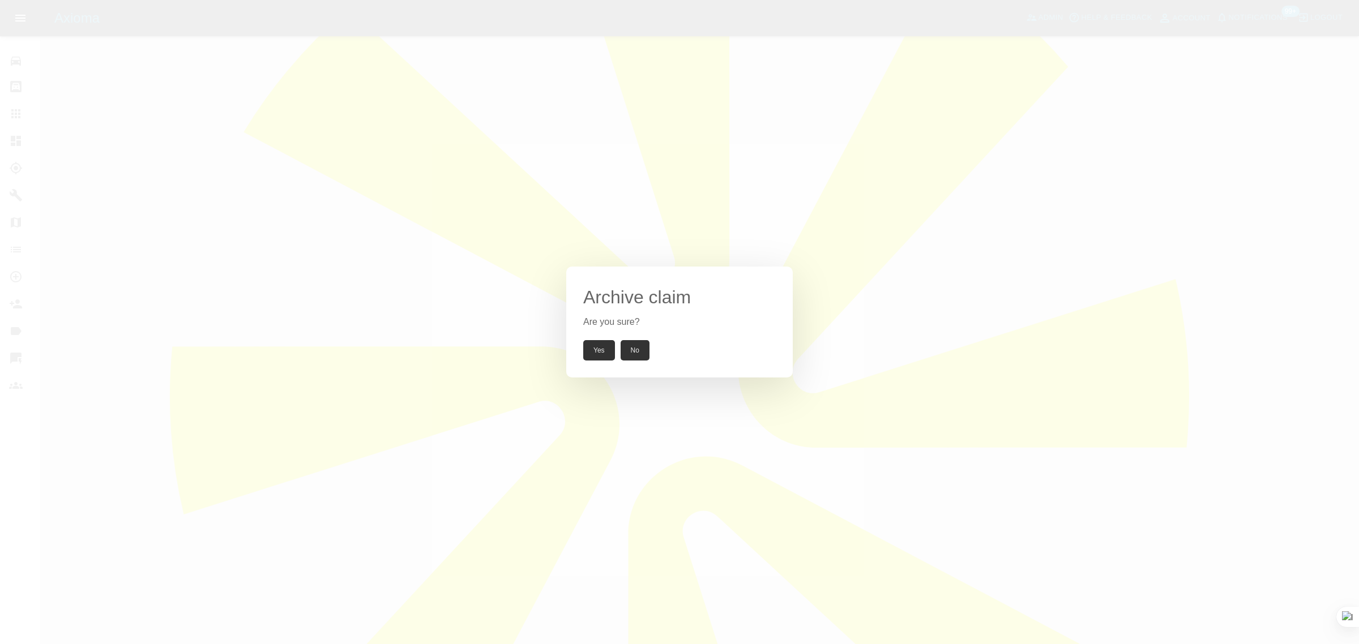
click at [598, 356] on button "Yes" at bounding box center [599, 350] width 32 height 20
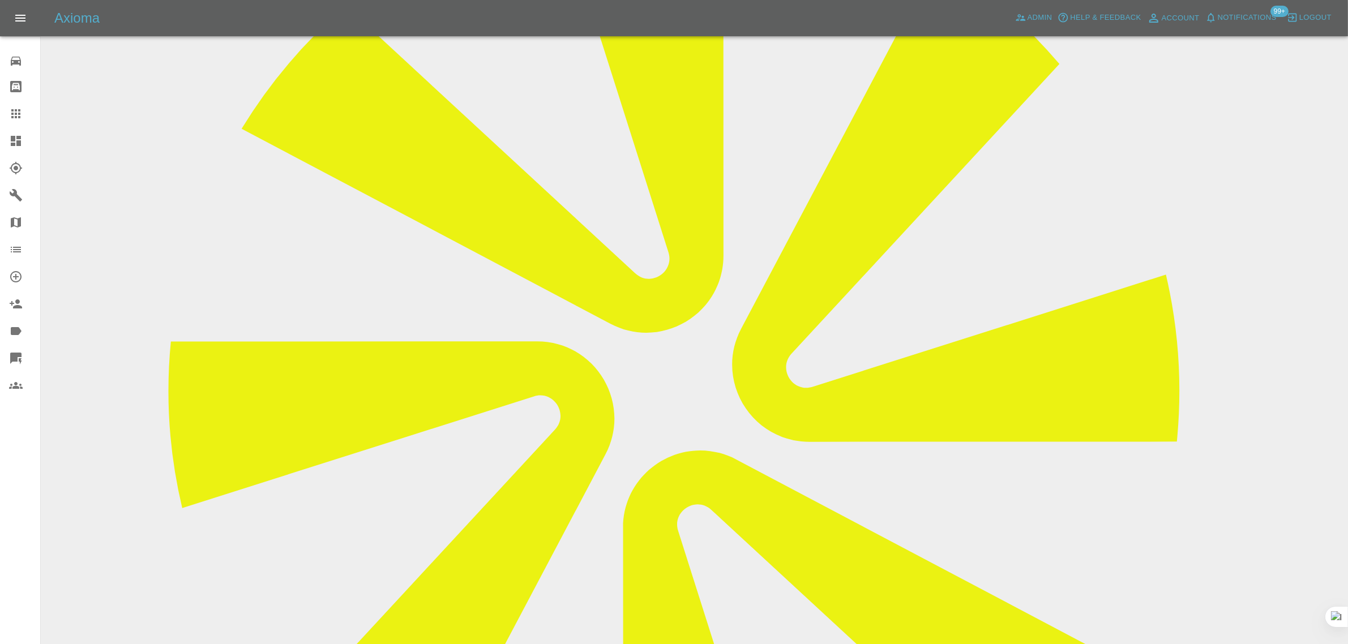
scroll to position [425, 0]
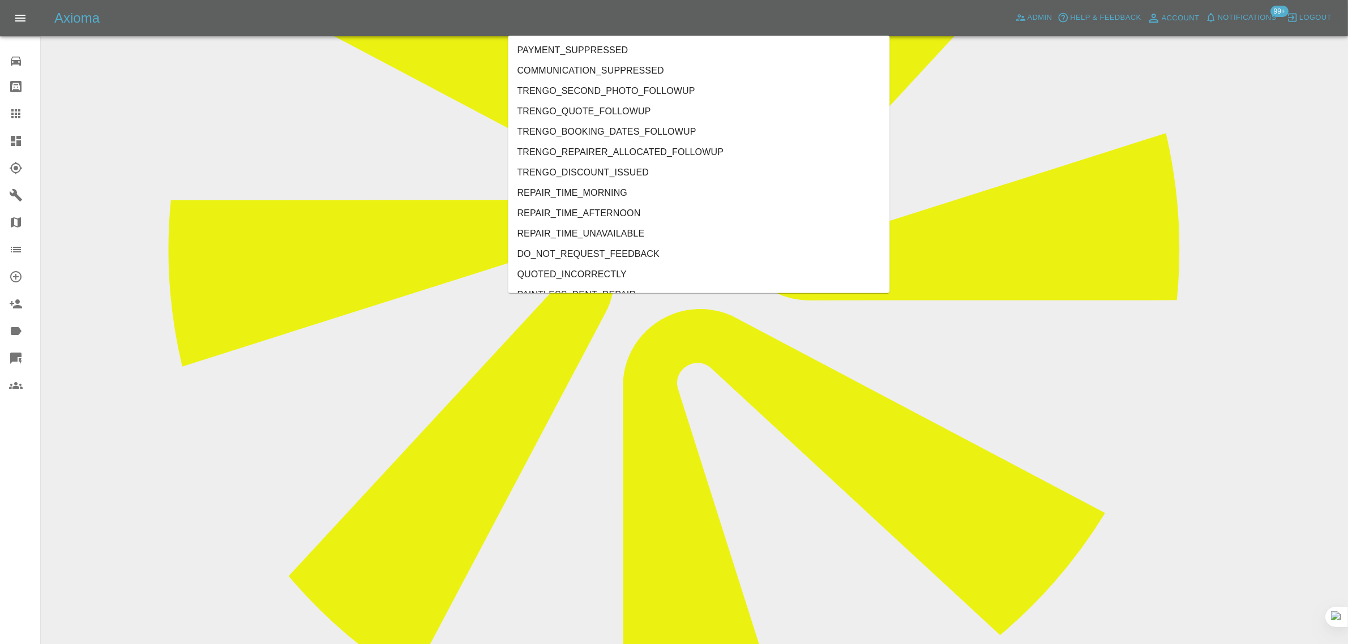
type input "no"
click at [622, 125] on li "REPAIRER_NO_SHOW" at bounding box center [699, 132] width 382 height 20
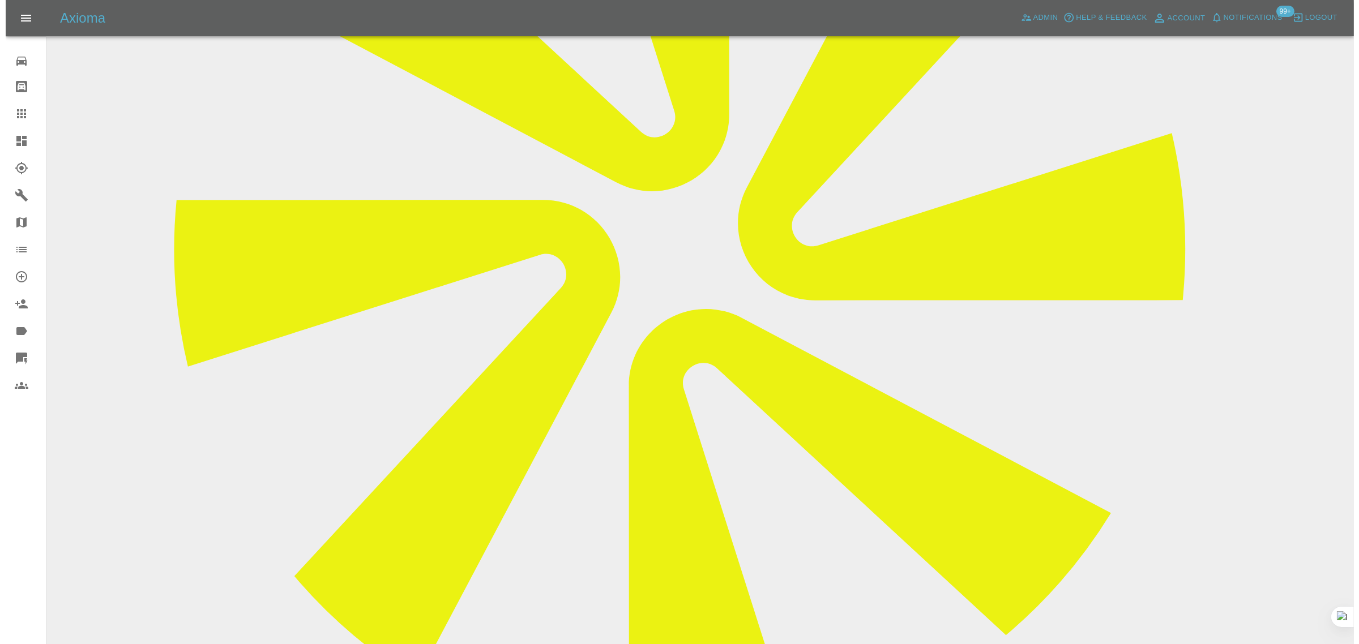
scroll to position [0, 0]
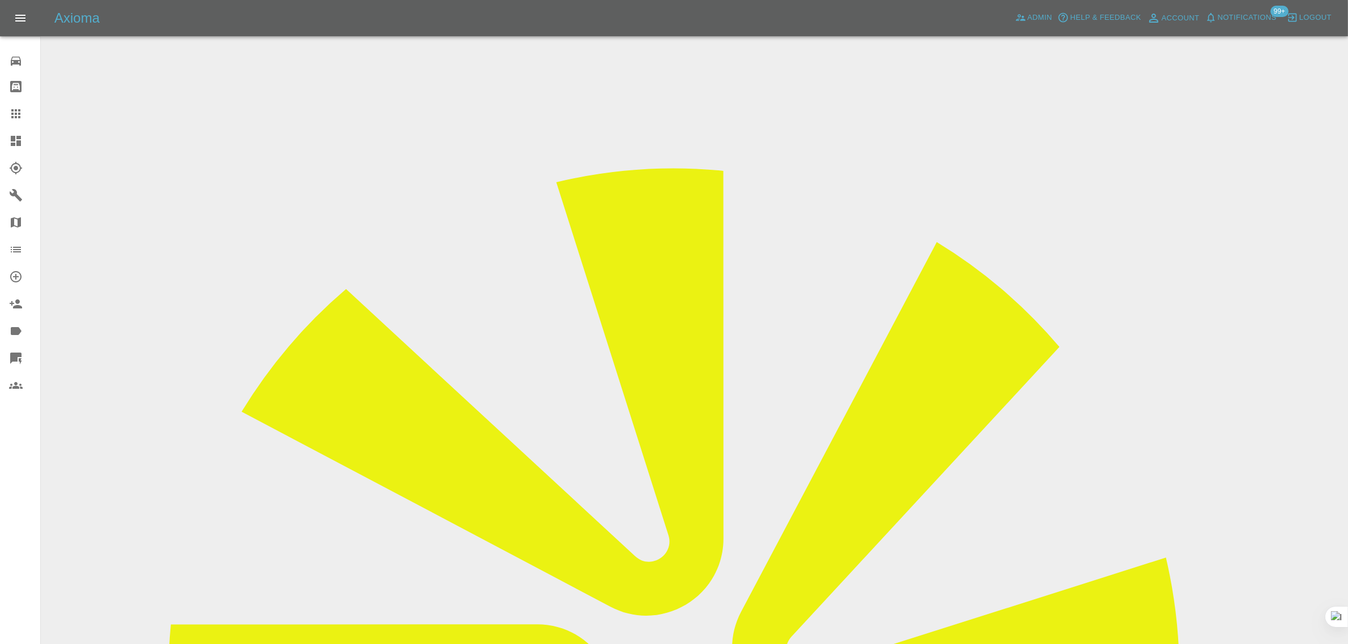
drag, startPoint x: 726, startPoint y: 381, endPoint x: 786, endPoint y: 378, distance: 60.1
copy tr "irj@me.com"
click at [15, 109] on icon at bounding box center [15, 113] width 9 height 9
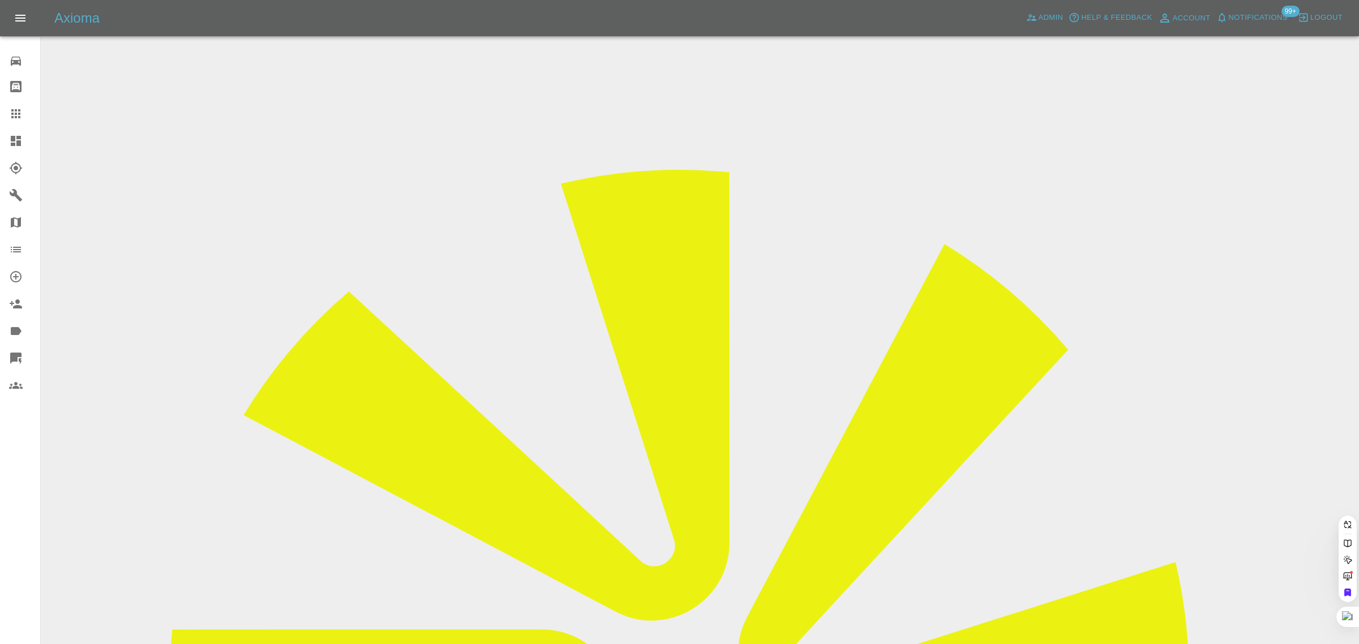
paste input "pclaw367@gmail.com"
type input "pclaw367@gmail.co"
paste input "maddison-c@sky.com"
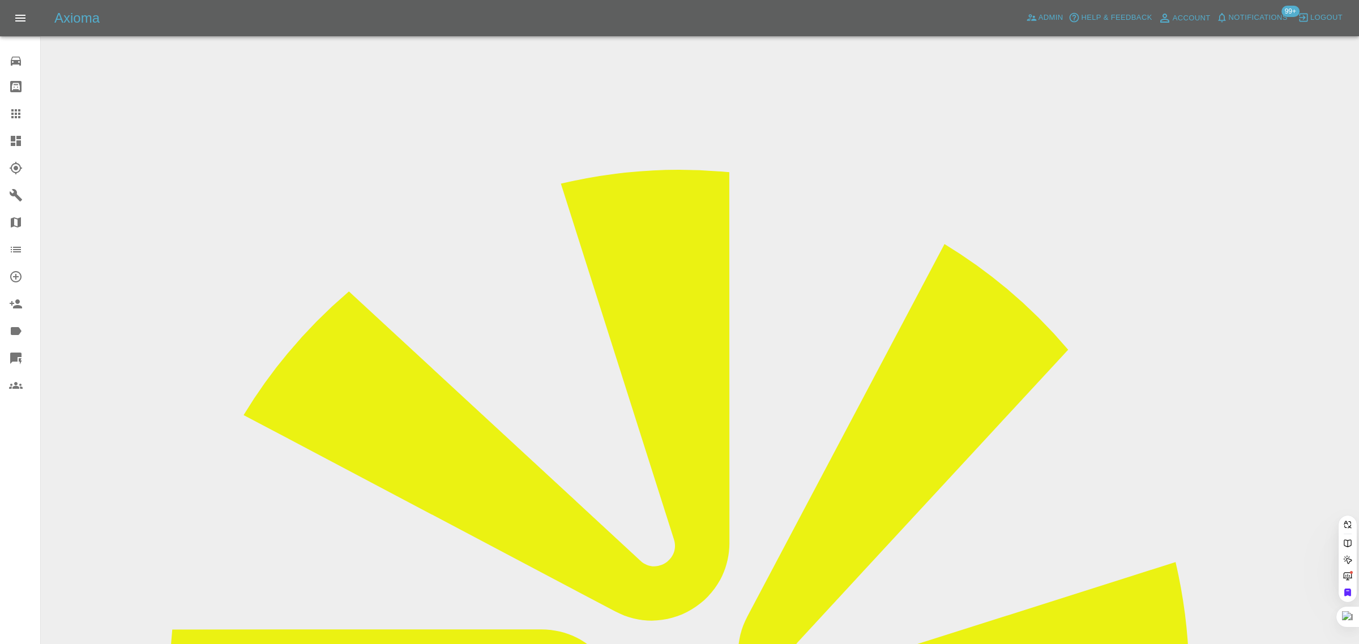
type input "maddison-c@sky.com"
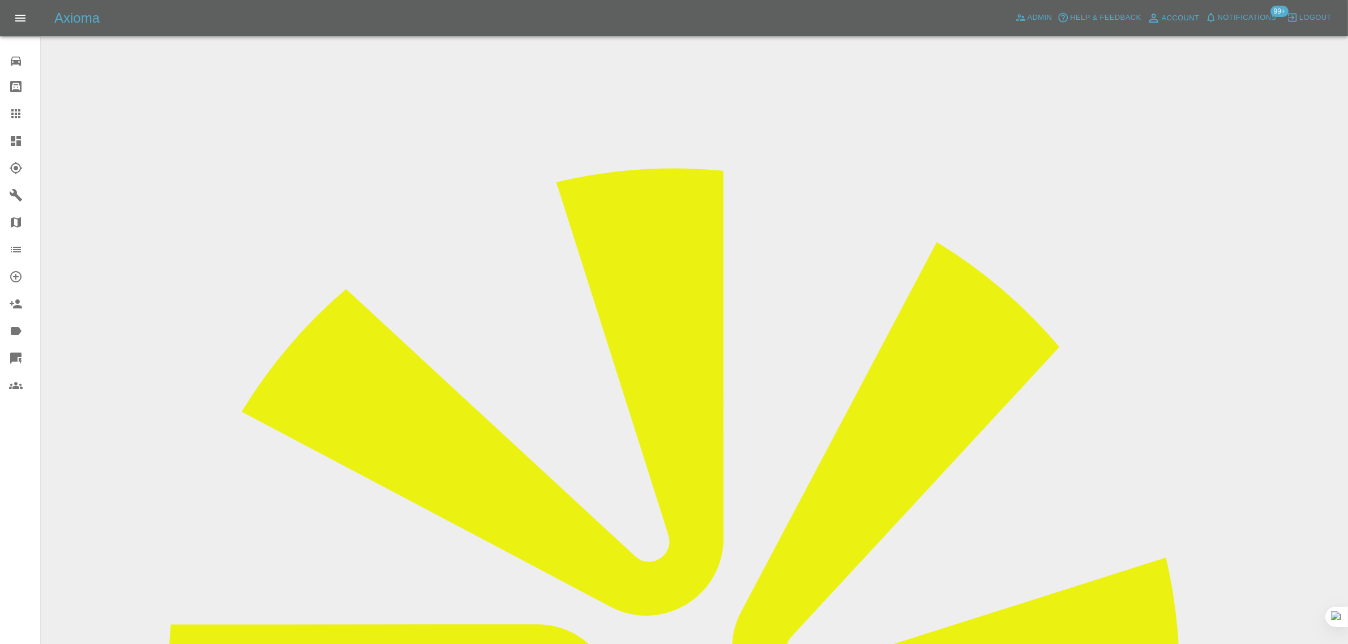
click at [0, 0] on input "Choose images" at bounding box center [0, 0] width 0 height 0
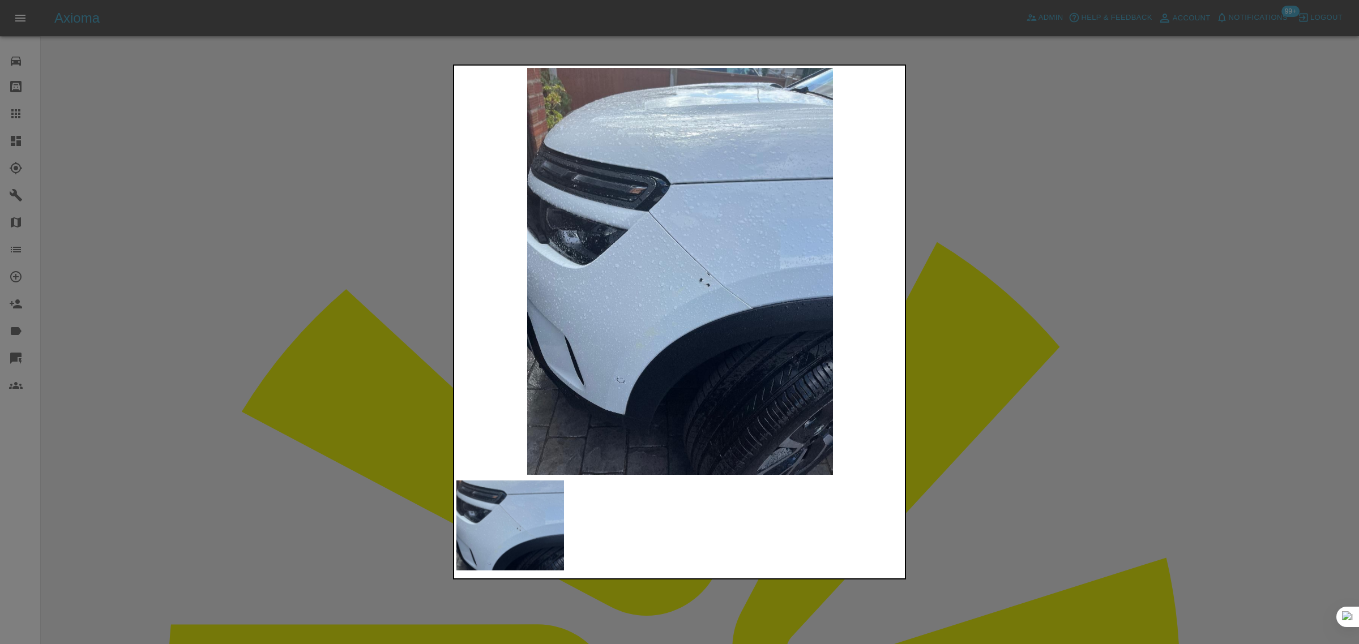
click at [943, 241] on div at bounding box center [679, 322] width 1359 height 644
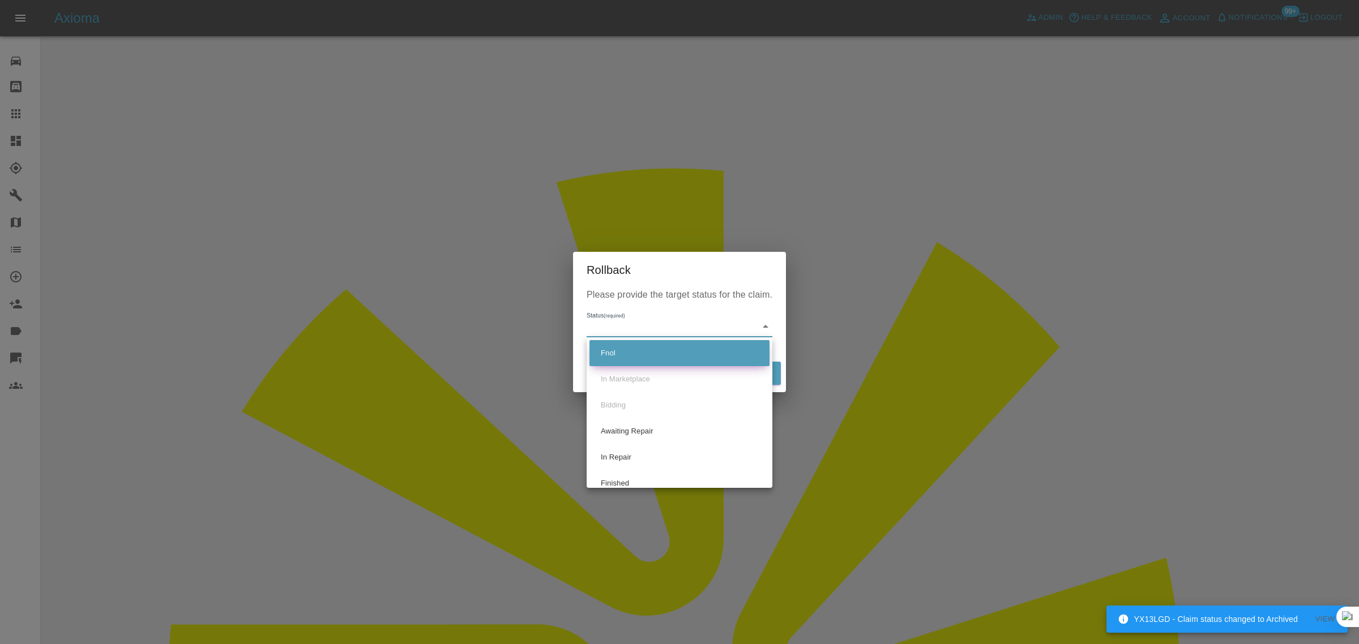
click at [635, 351] on li "Fnol" at bounding box center [679, 353] width 180 height 26
type input "fnol"
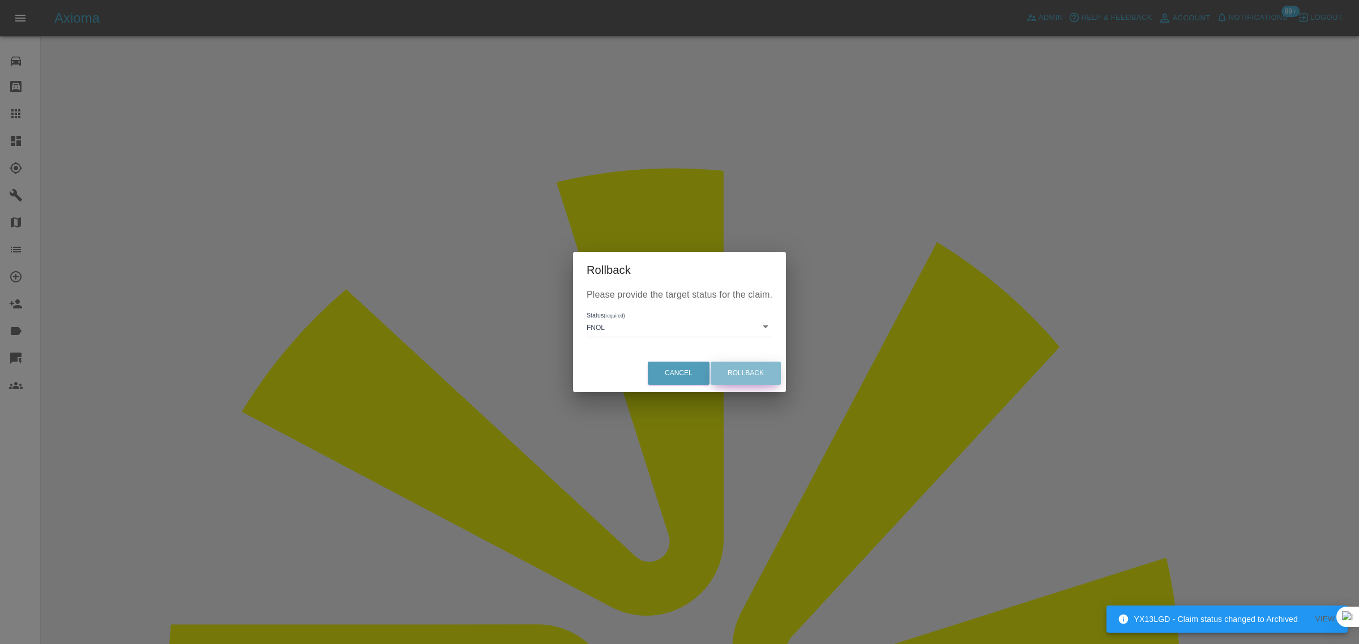
click at [757, 364] on button "Rollback" at bounding box center [745, 373] width 70 height 23
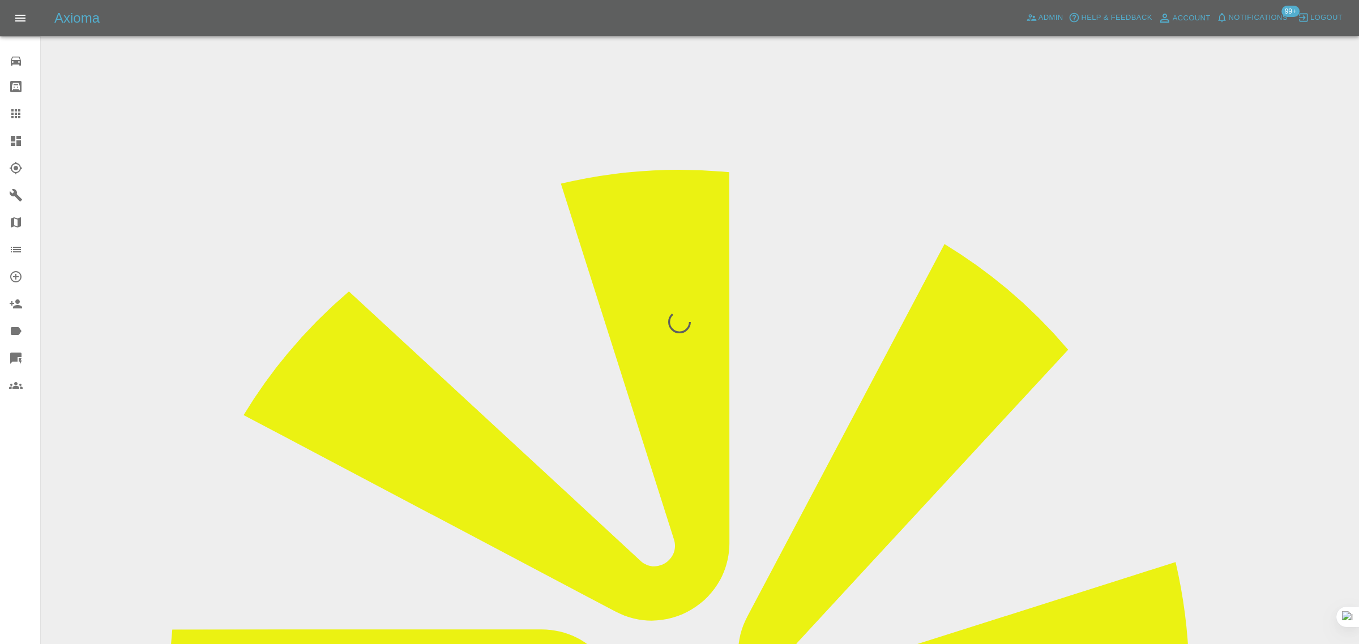
click at [995, 340] on div at bounding box center [679, 322] width 1359 height 644
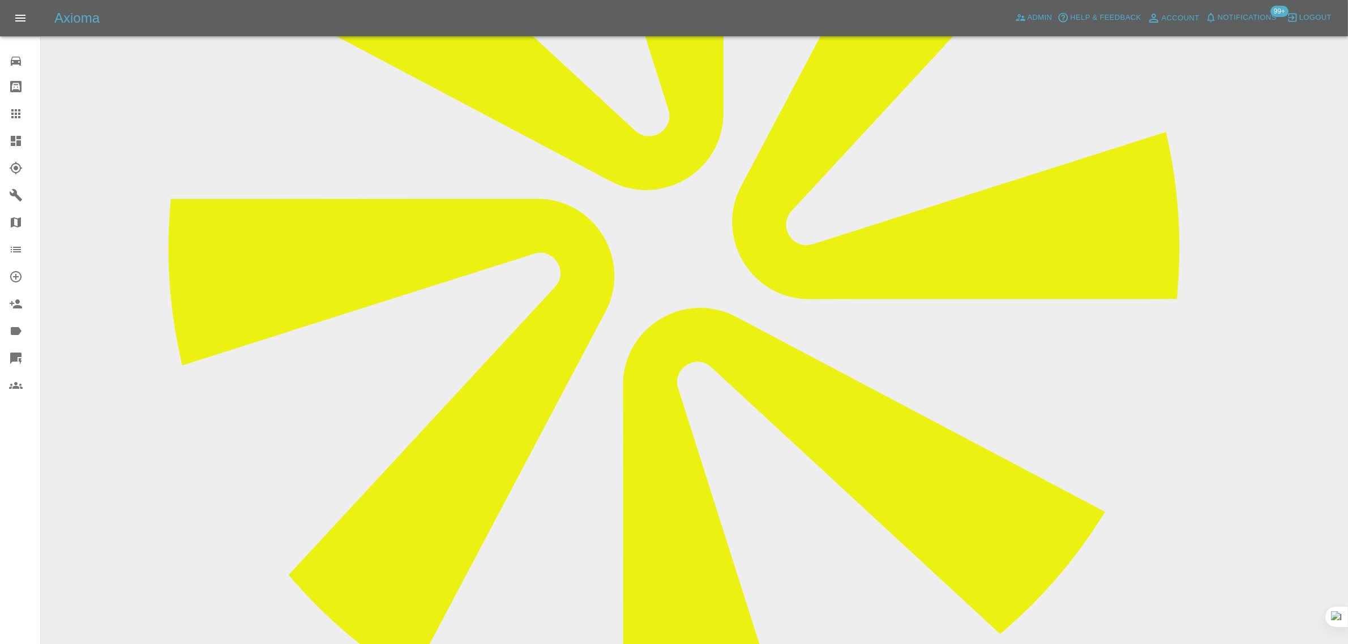
scroll to position [212, 0]
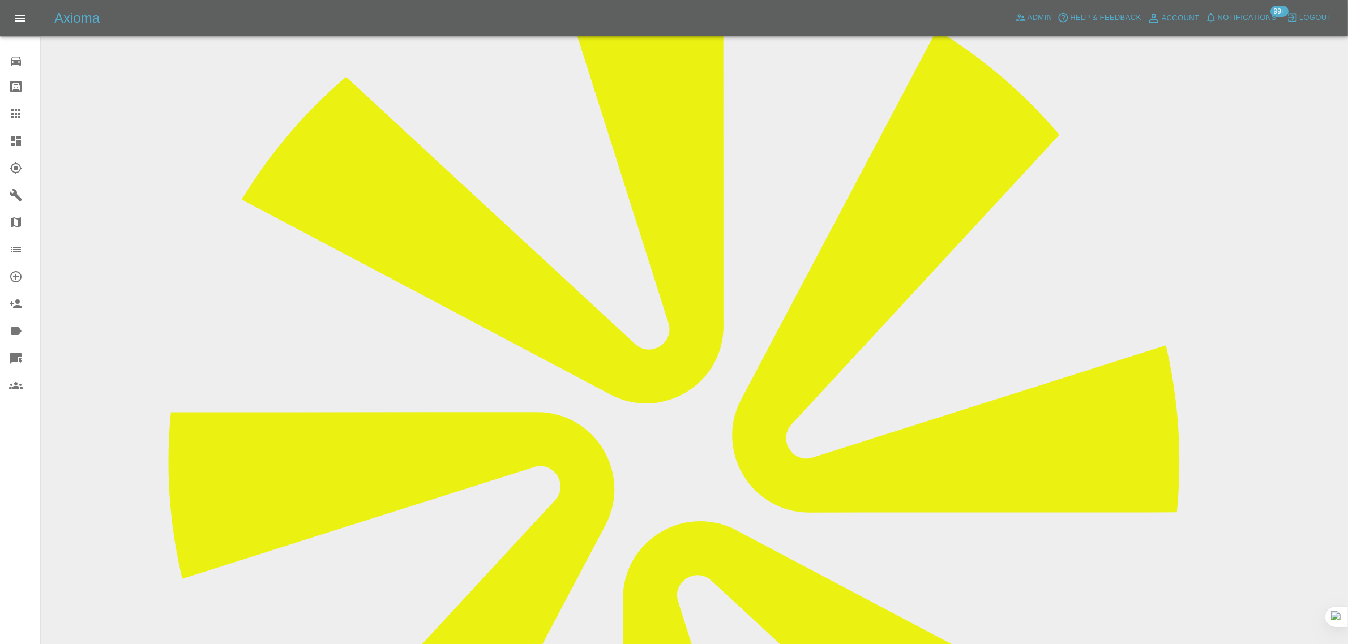
click at [12, 127] on link "Dashboard" at bounding box center [20, 140] width 40 height 27
click at [16, 118] on icon at bounding box center [15, 113] width 9 height 9
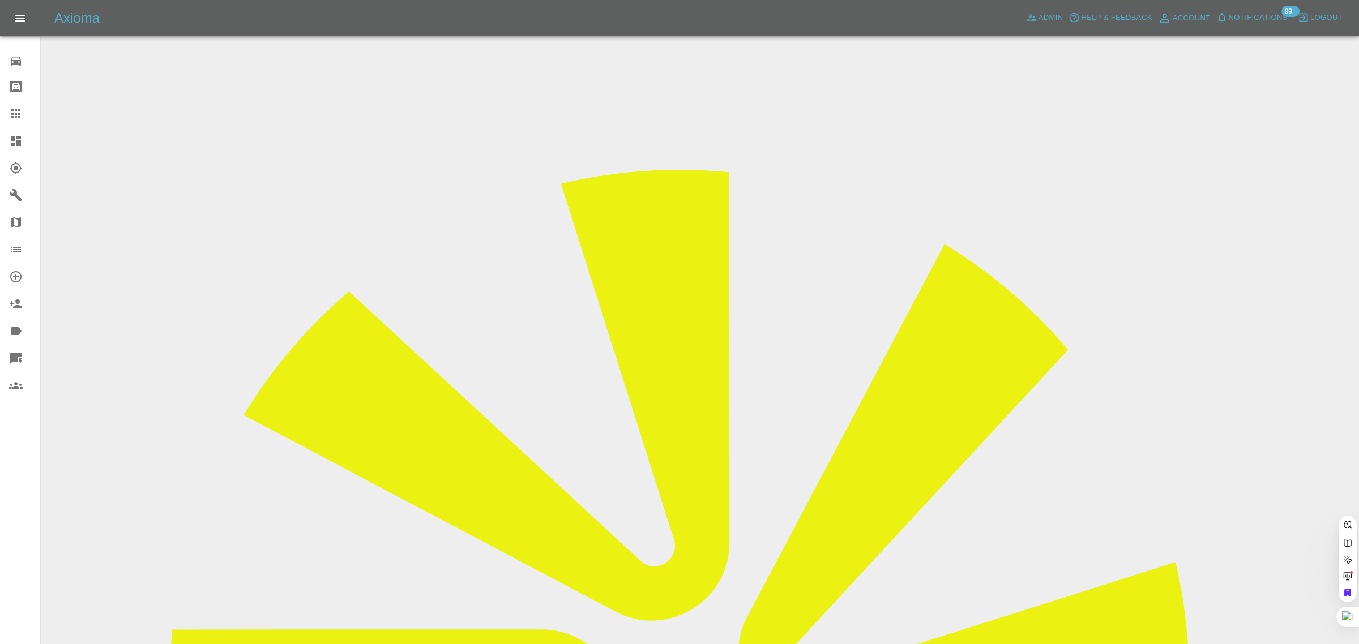
paste input "jez@pointthree.co.uk"
type input "jez@pointthree.co.uk"
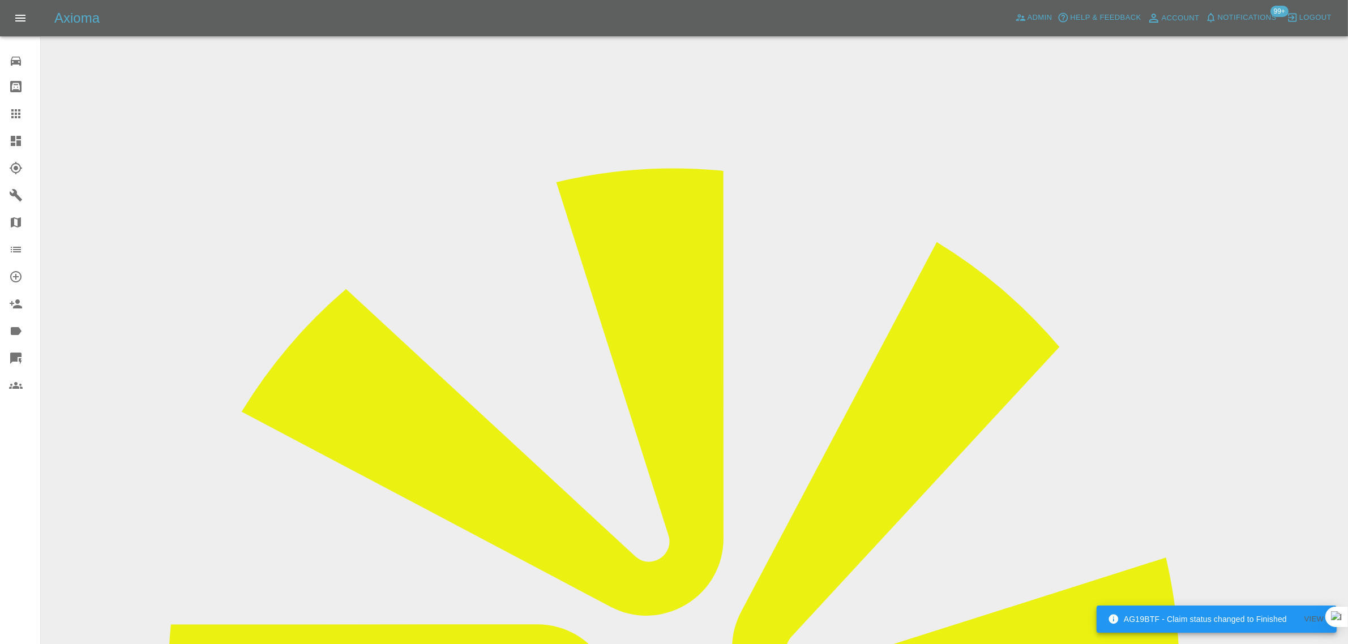
drag, startPoint x: 734, startPoint y: 484, endPoint x: 787, endPoint y: 484, distance: 53.8
copy tr "£1120.5"
click at [14, 114] on icon at bounding box center [16, 114] width 14 height 14
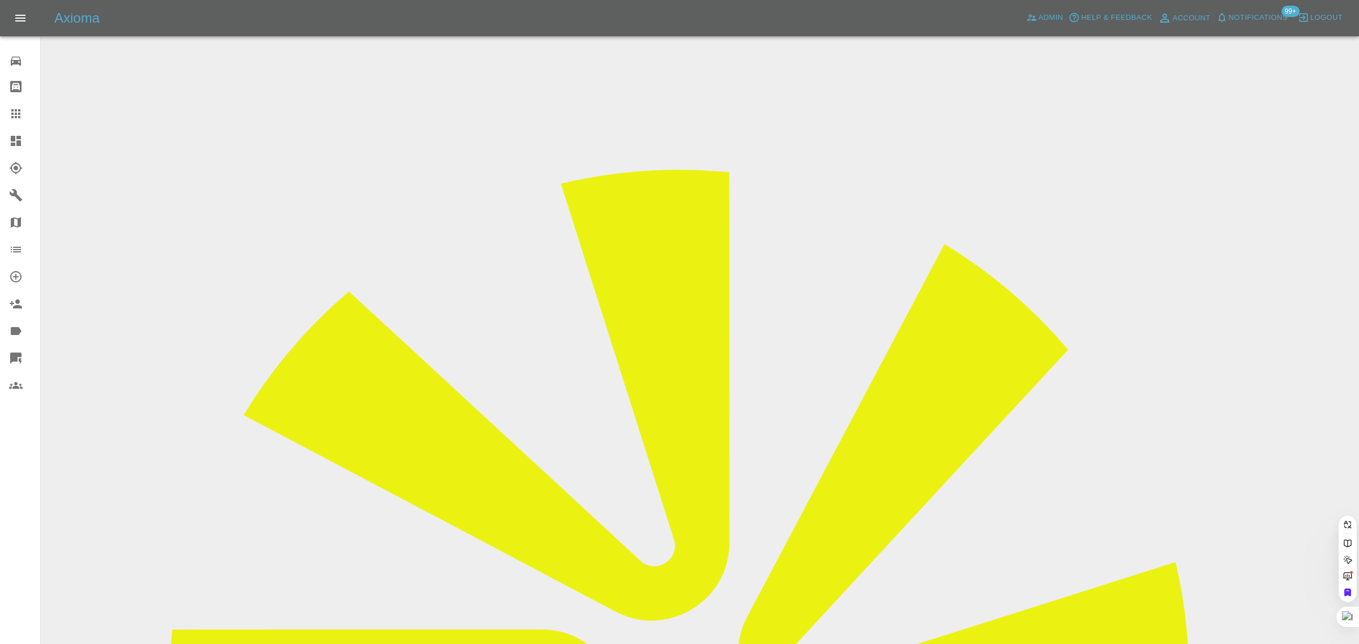
paste input "bhuvaneshkumargiri@gmail.com"
type input "bhuvaneshkumargiri@gmail.com"
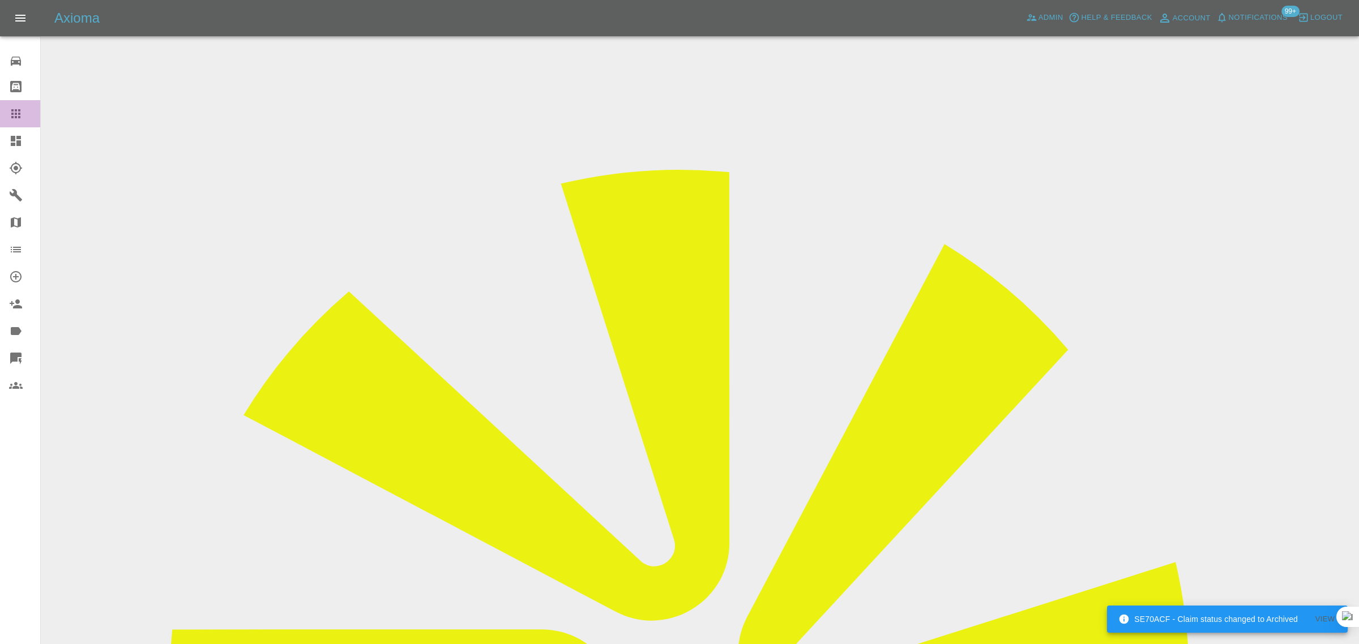
click at [22, 112] on icon at bounding box center [16, 114] width 14 height 14
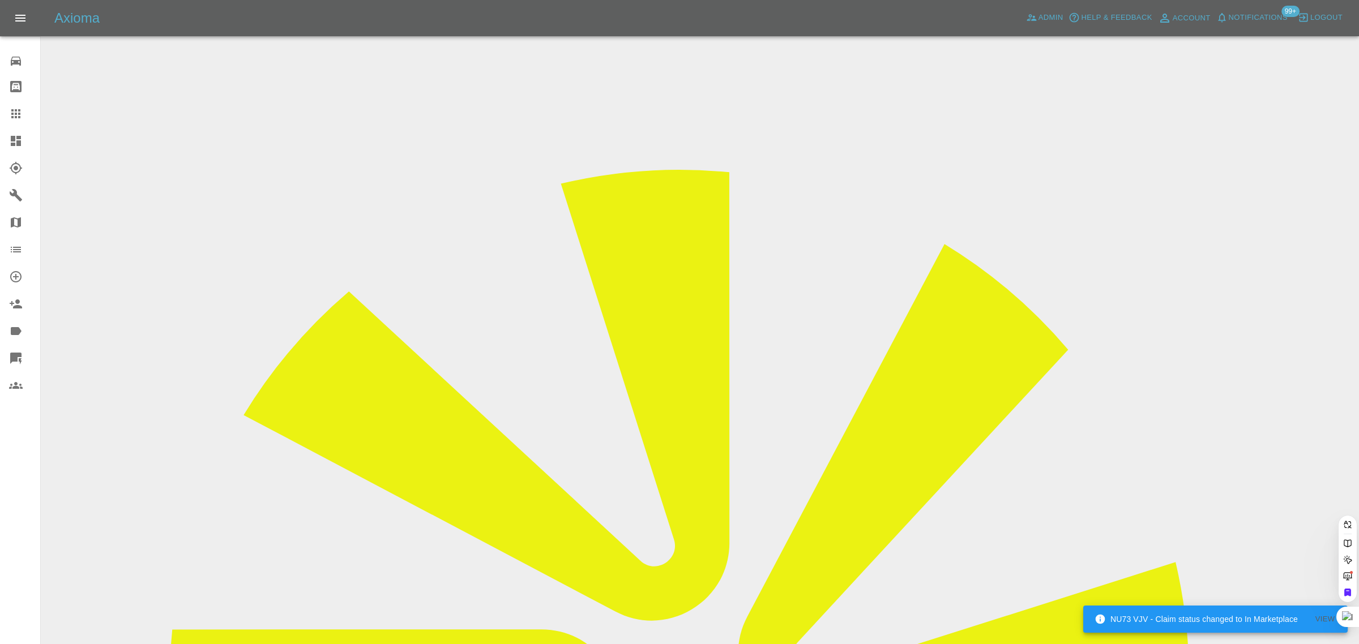
paste input "Joydoyin@hotmail.com"
type input "Joydoyin@hotmail.com"
